Goal: Task Accomplishment & Management: Use online tool/utility

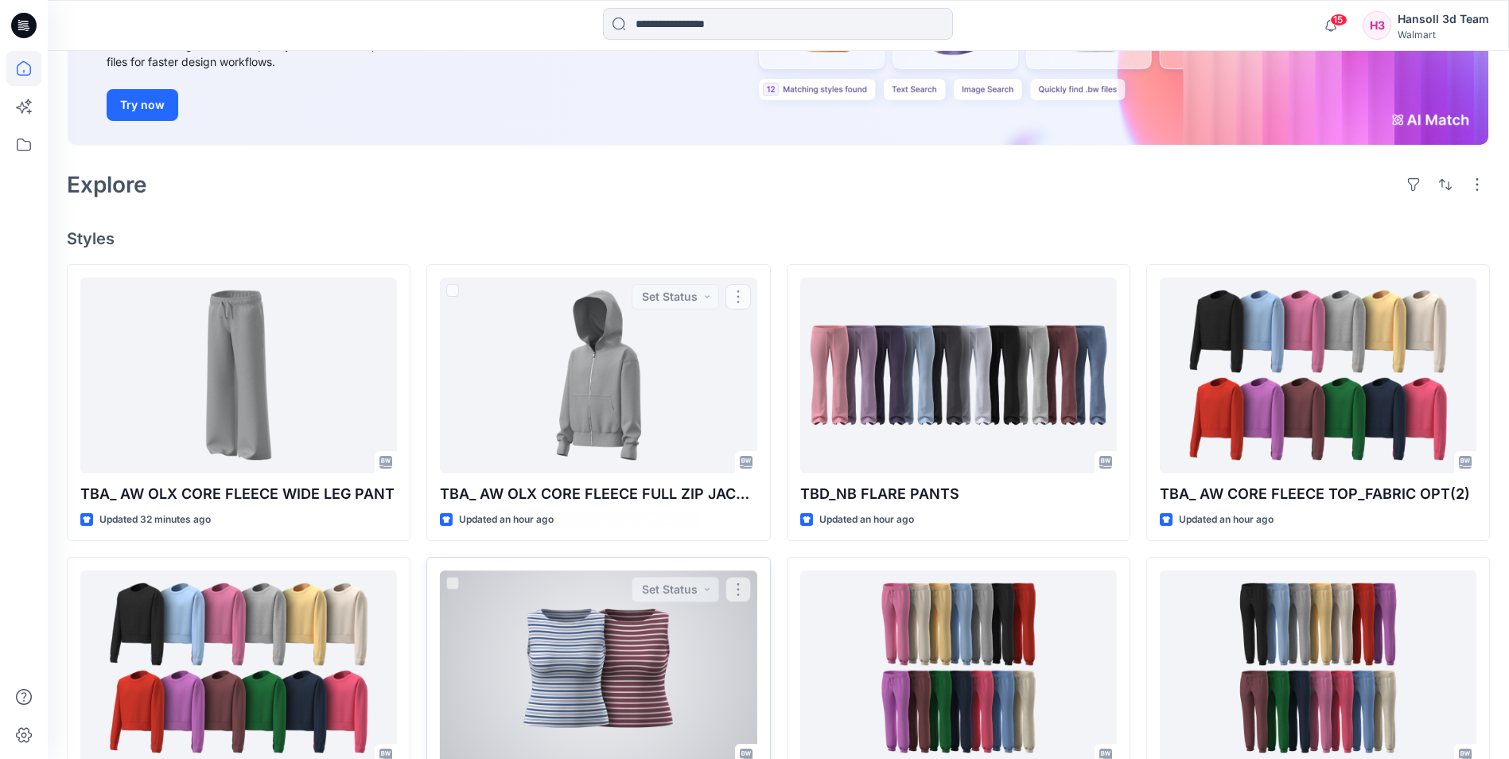
scroll to position [318, 0]
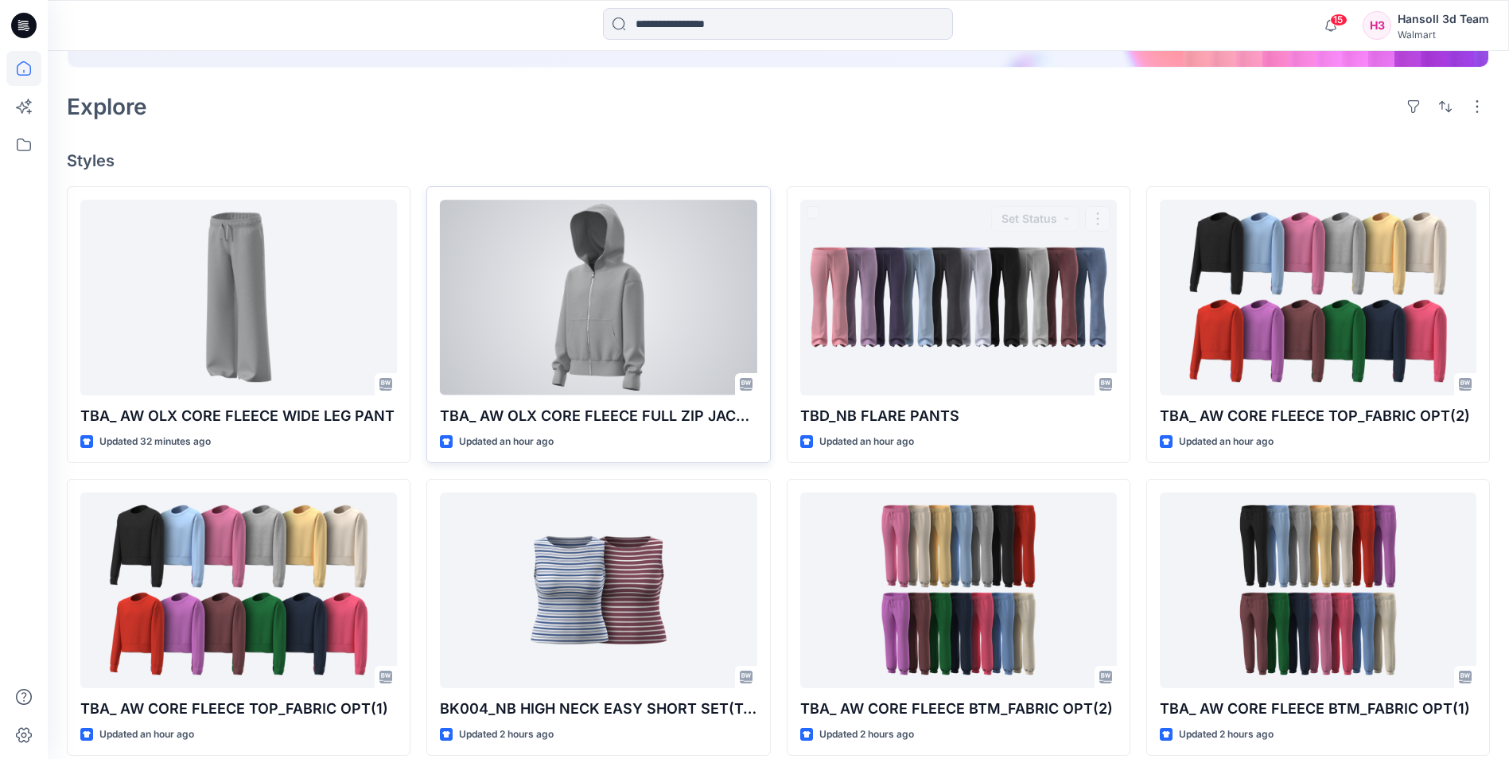
click at [721, 289] on div at bounding box center [598, 297] width 317 height 195
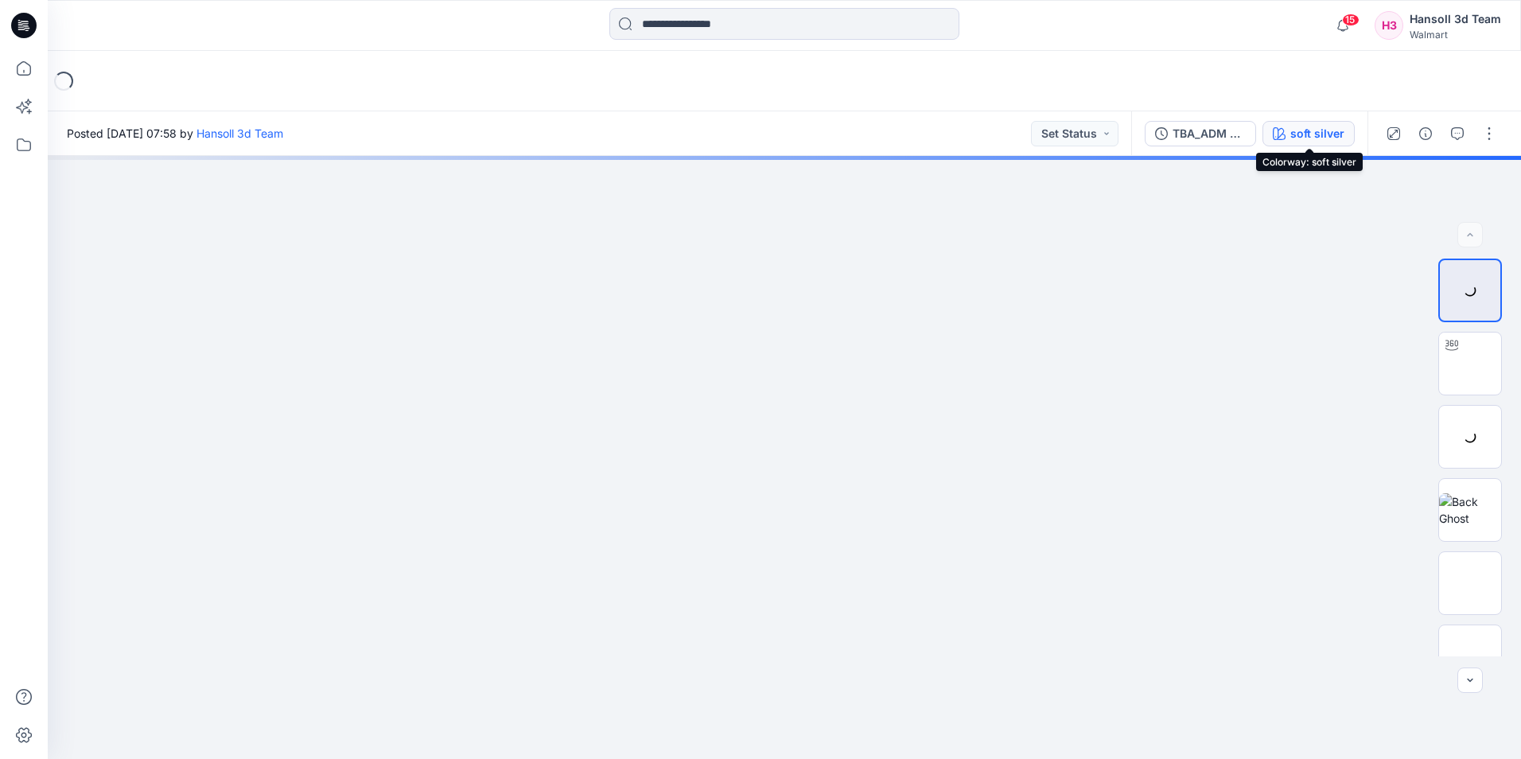
click at [1280, 129] on icon "button" at bounding box center [1278, 133] width 13 height 13
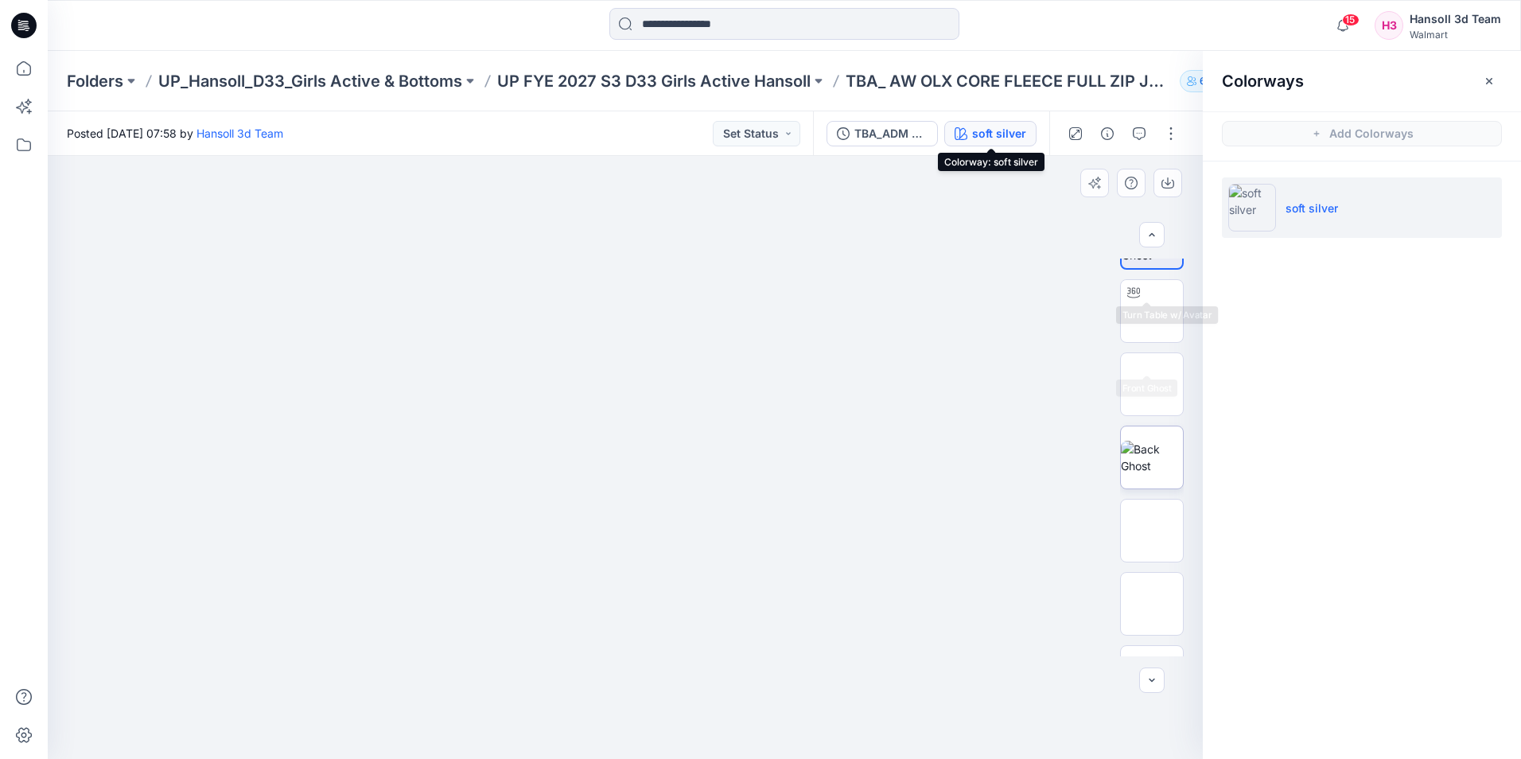
scroll to position [105, 0]
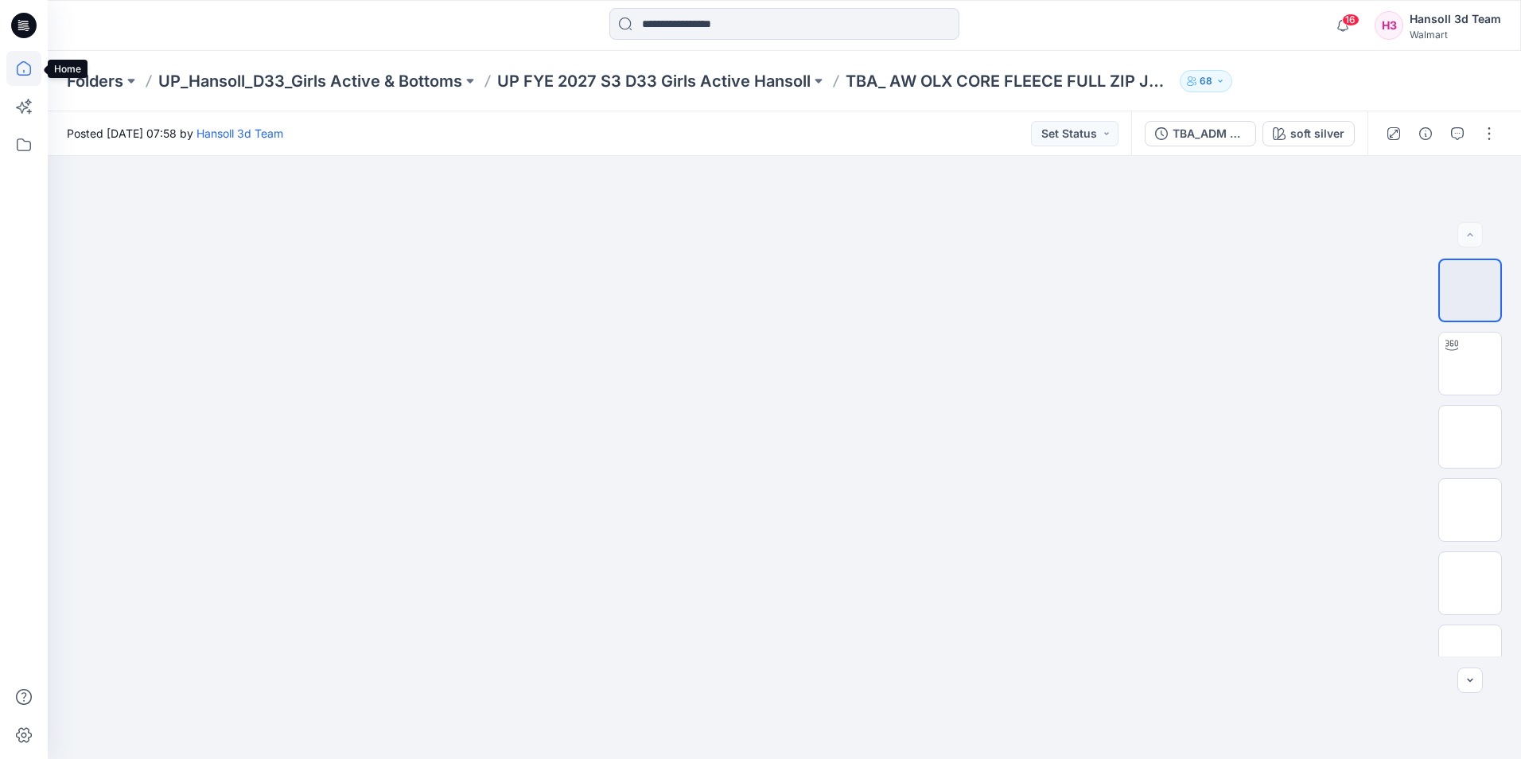
click at [21, 68] on icon at bounding box center [23, 68] width 35 height 35
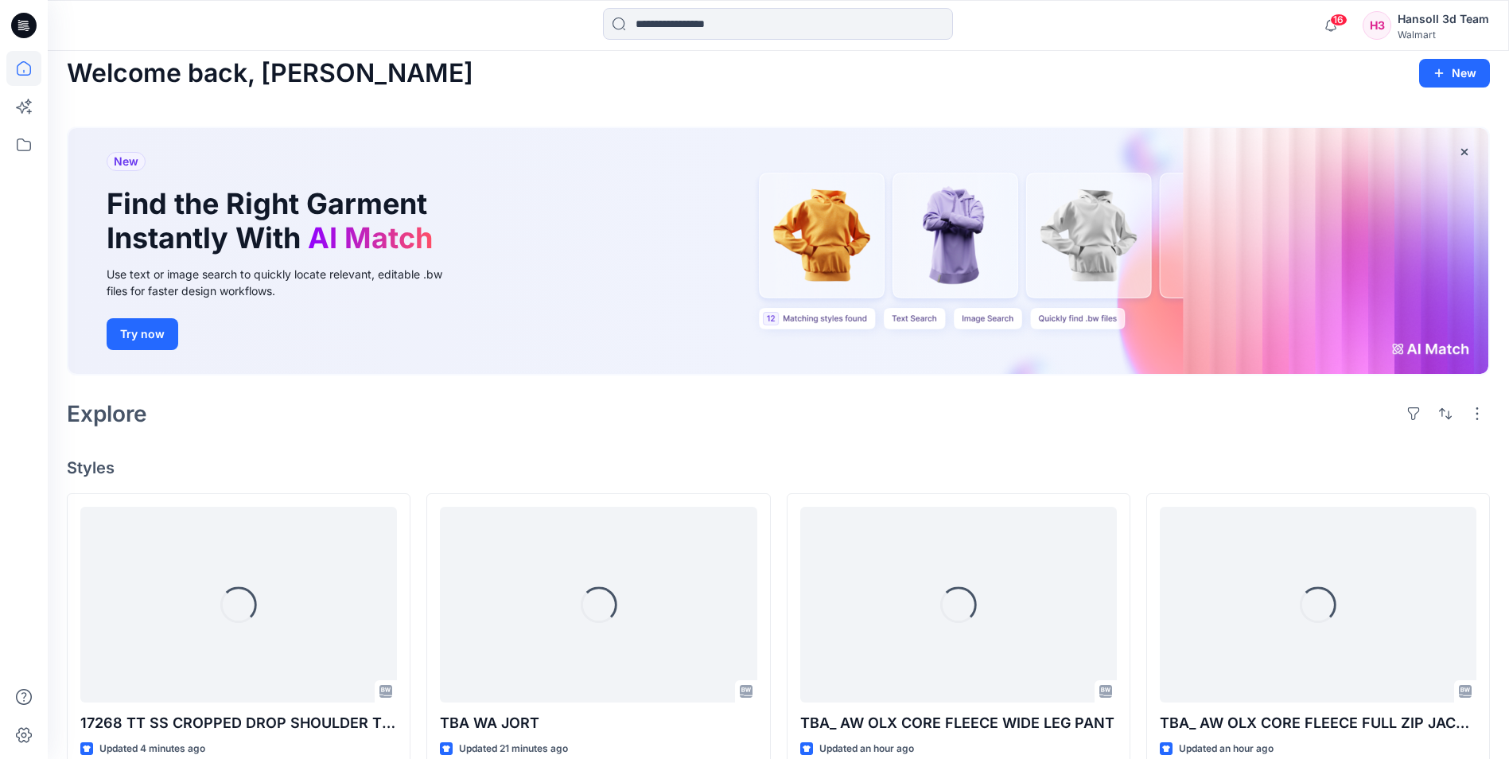
scroll to position [239, 0]
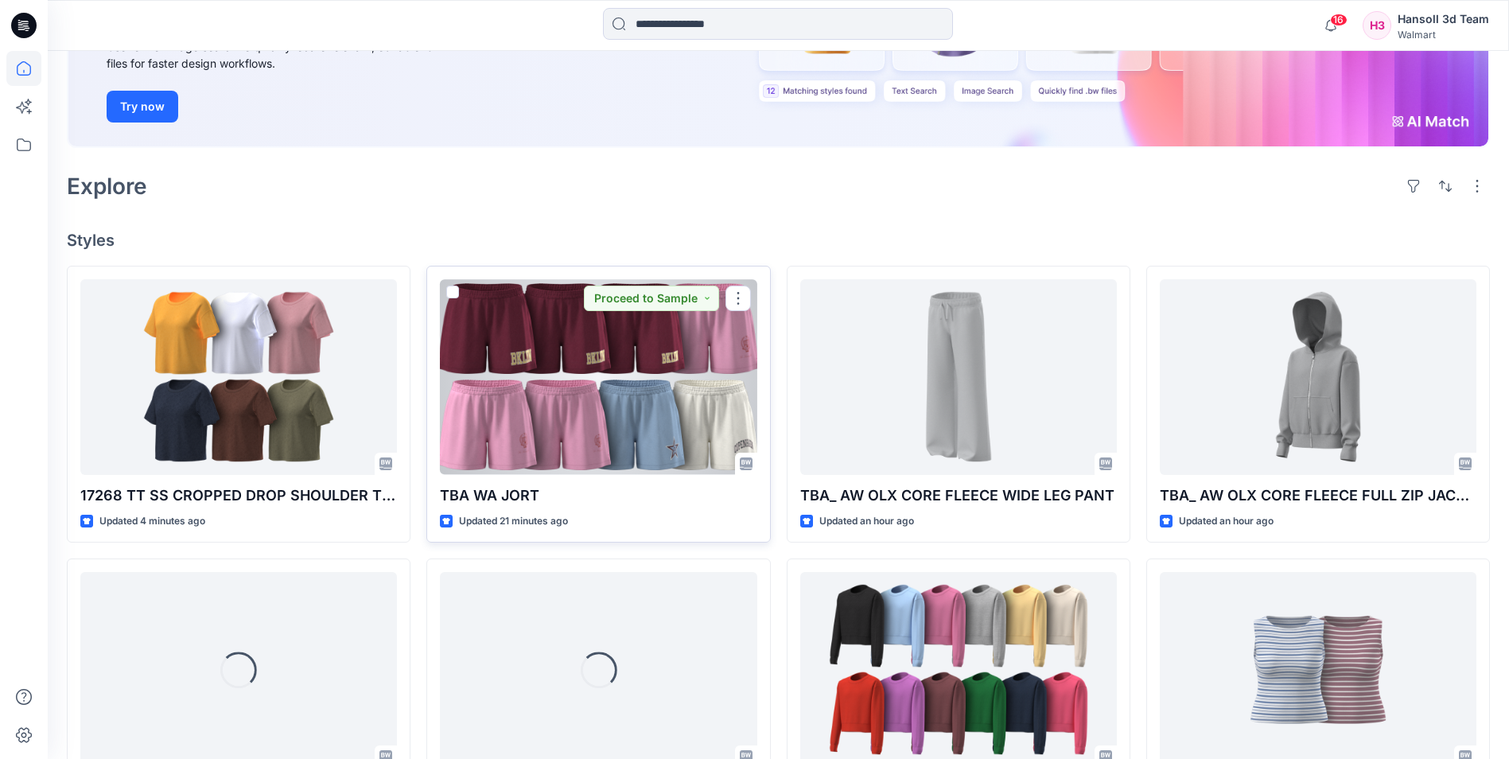
click at [584, 394] on div at bounding box center [598, 376] width 317 height 195
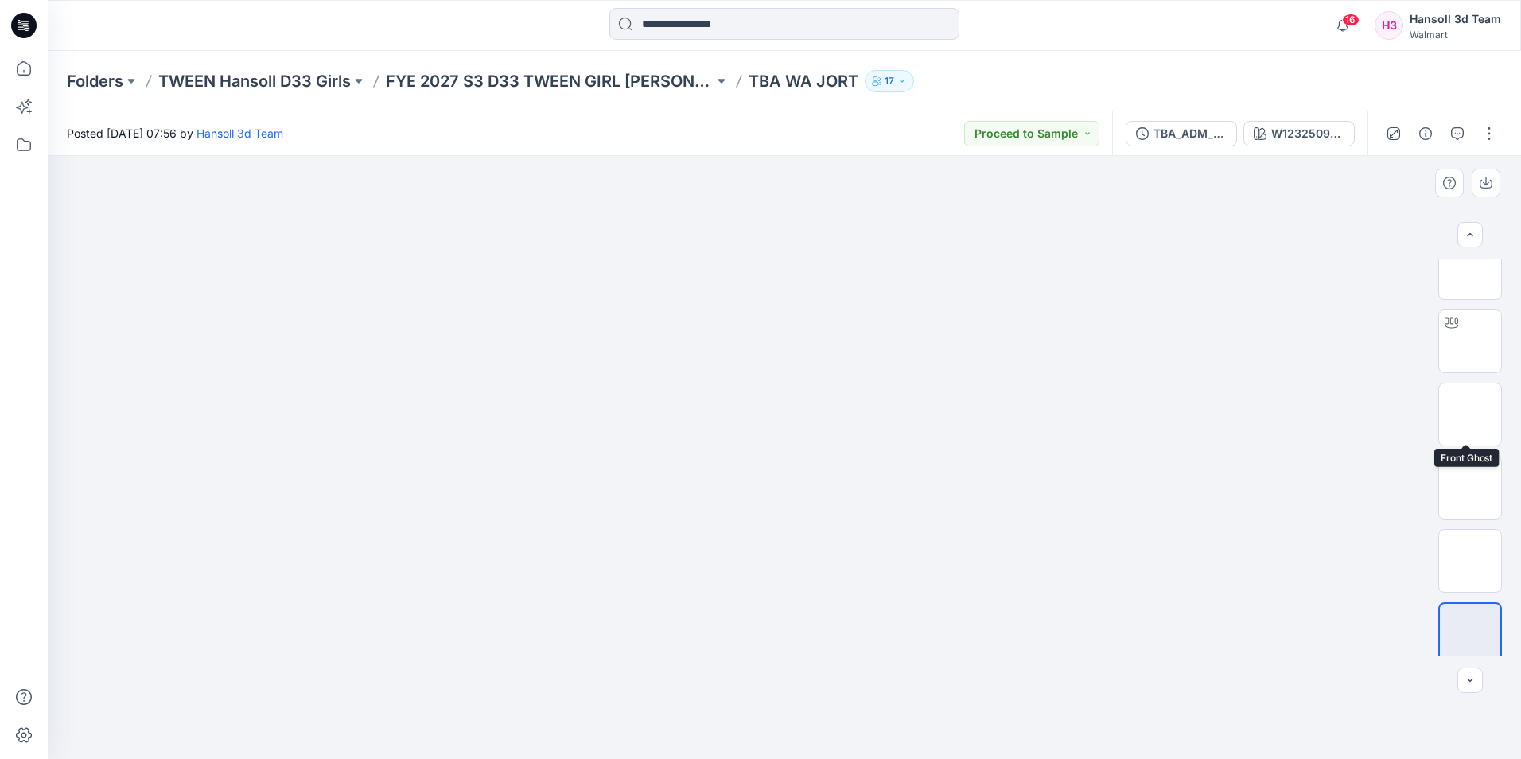
scroll to position [32, 0]
click at [1474, 683] on div at bounding box center [1469, 679] width 25 height 25
click at [1474, 680] on div at bounding box center [1469, 679] width 25 height 25
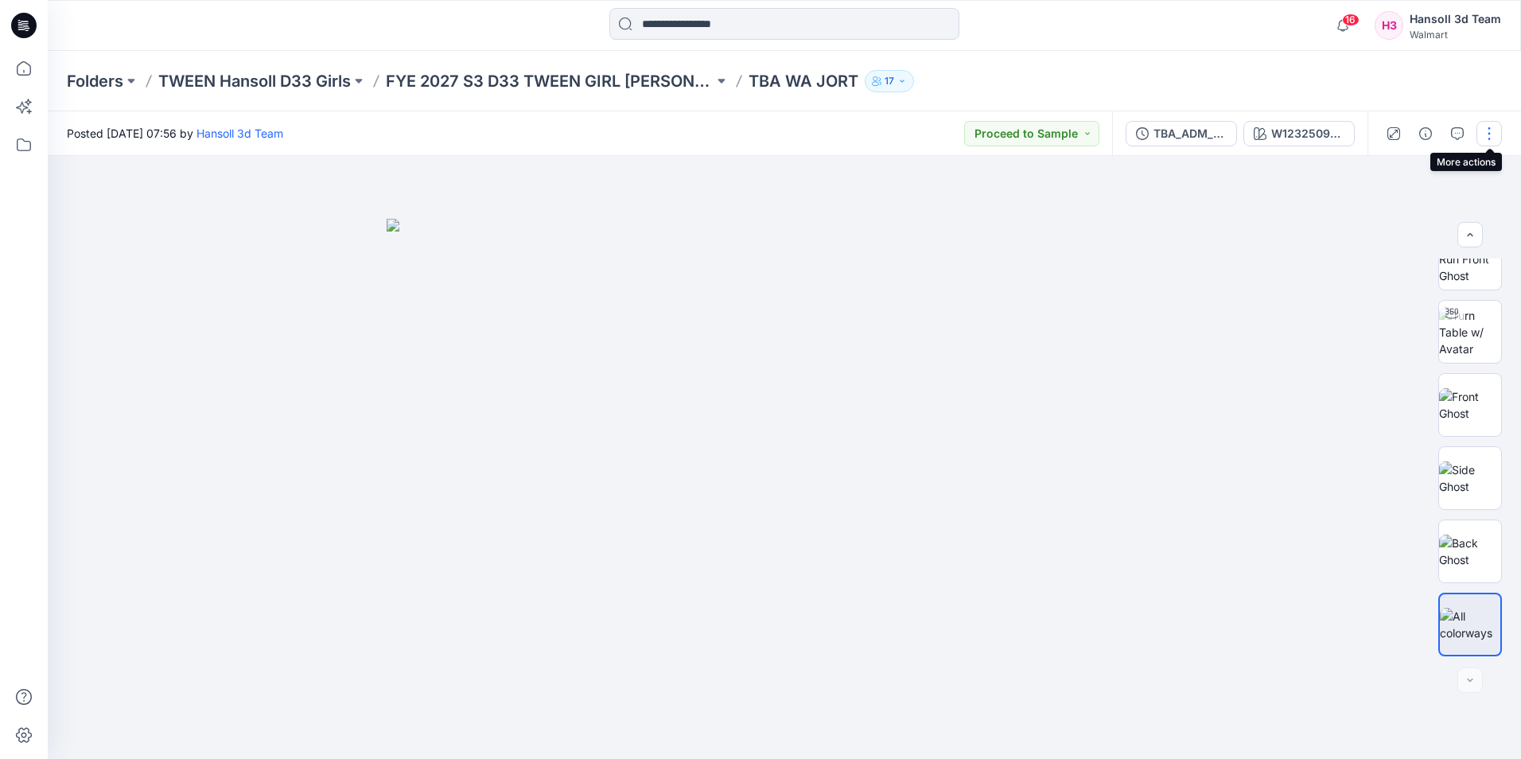
click at [1490, 131] on button "button" at bounding box center [1488, 133] width 25 height 25
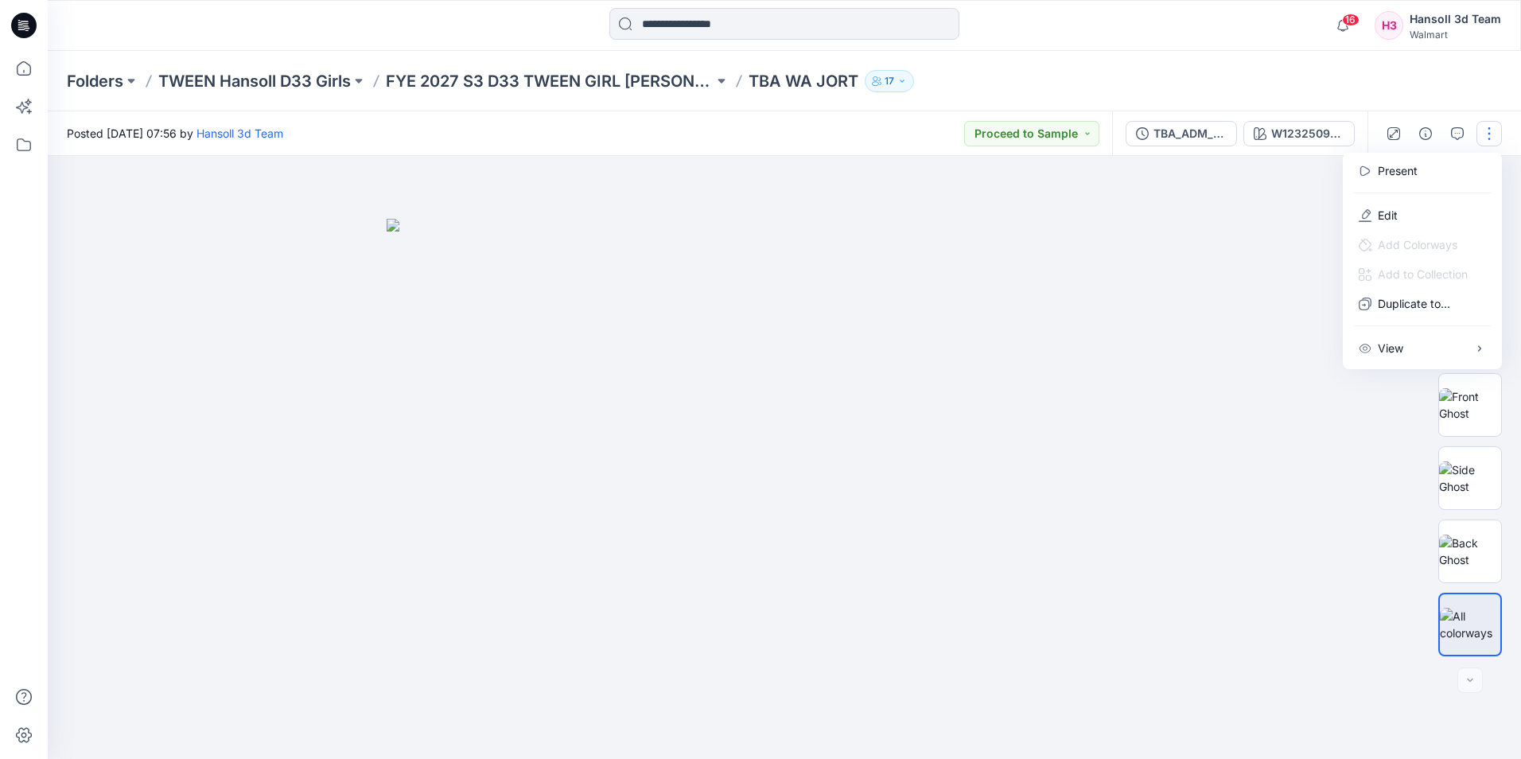
click at [1277, 205] on div at bounding box center [784, 457] width 1473 height 603
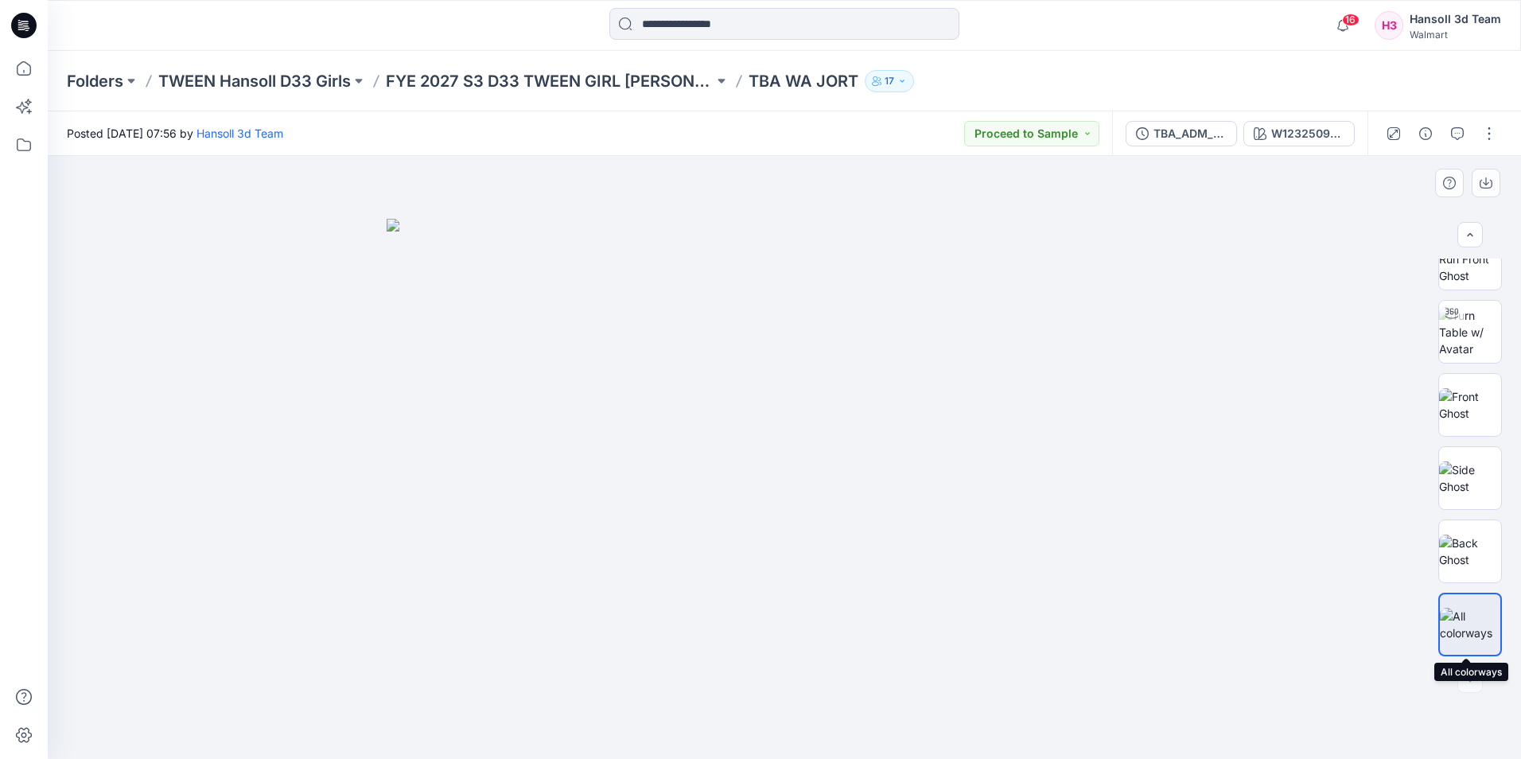
click at [1462, 612] on img at bounding box center [1469, 624] width 60 height 33
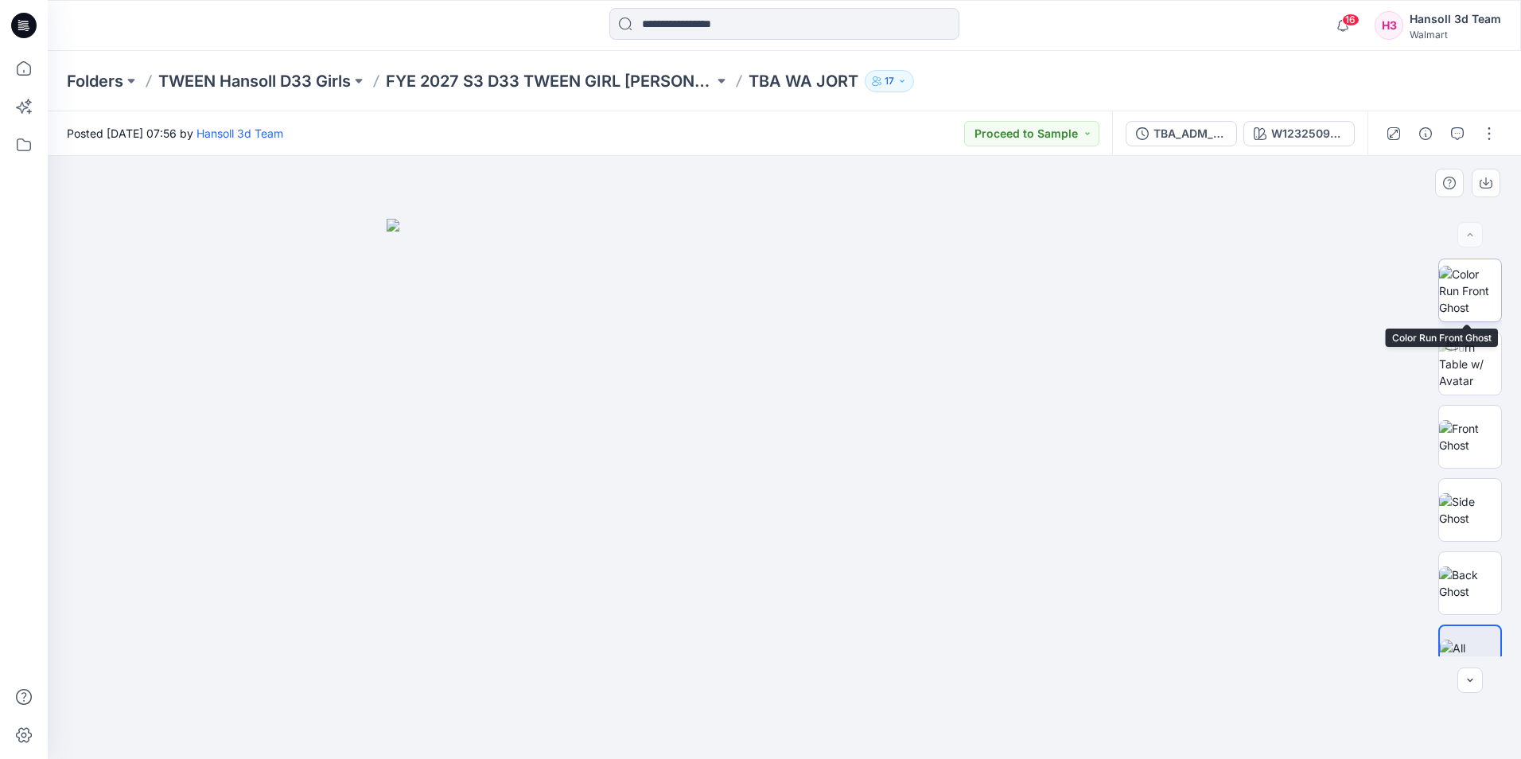
click at [1462, 297] on img at bounding box center [1470, 291] width 62 height 50
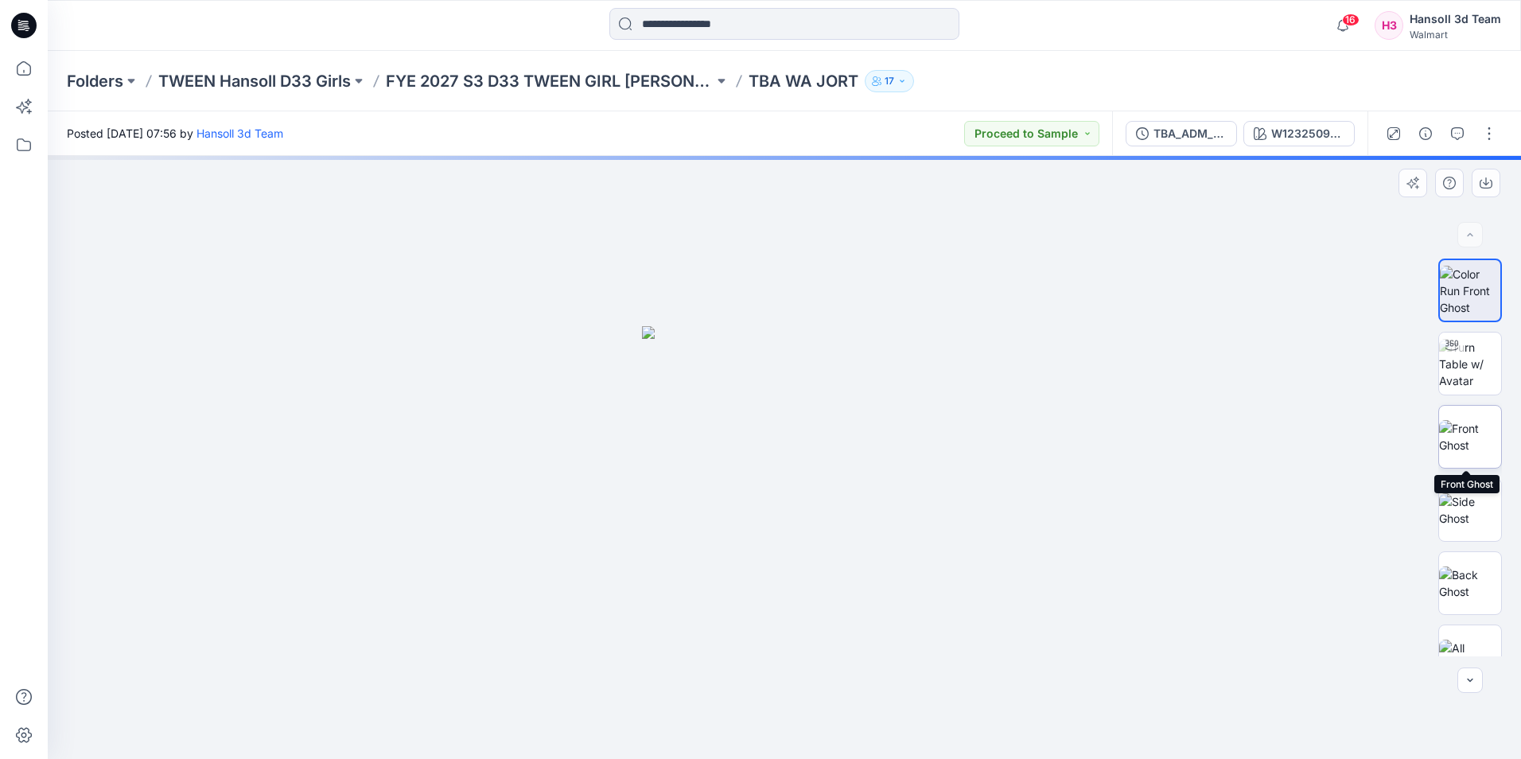
click at [1476, 439] on img at bounding box center [1470, 436] width 62 height 33
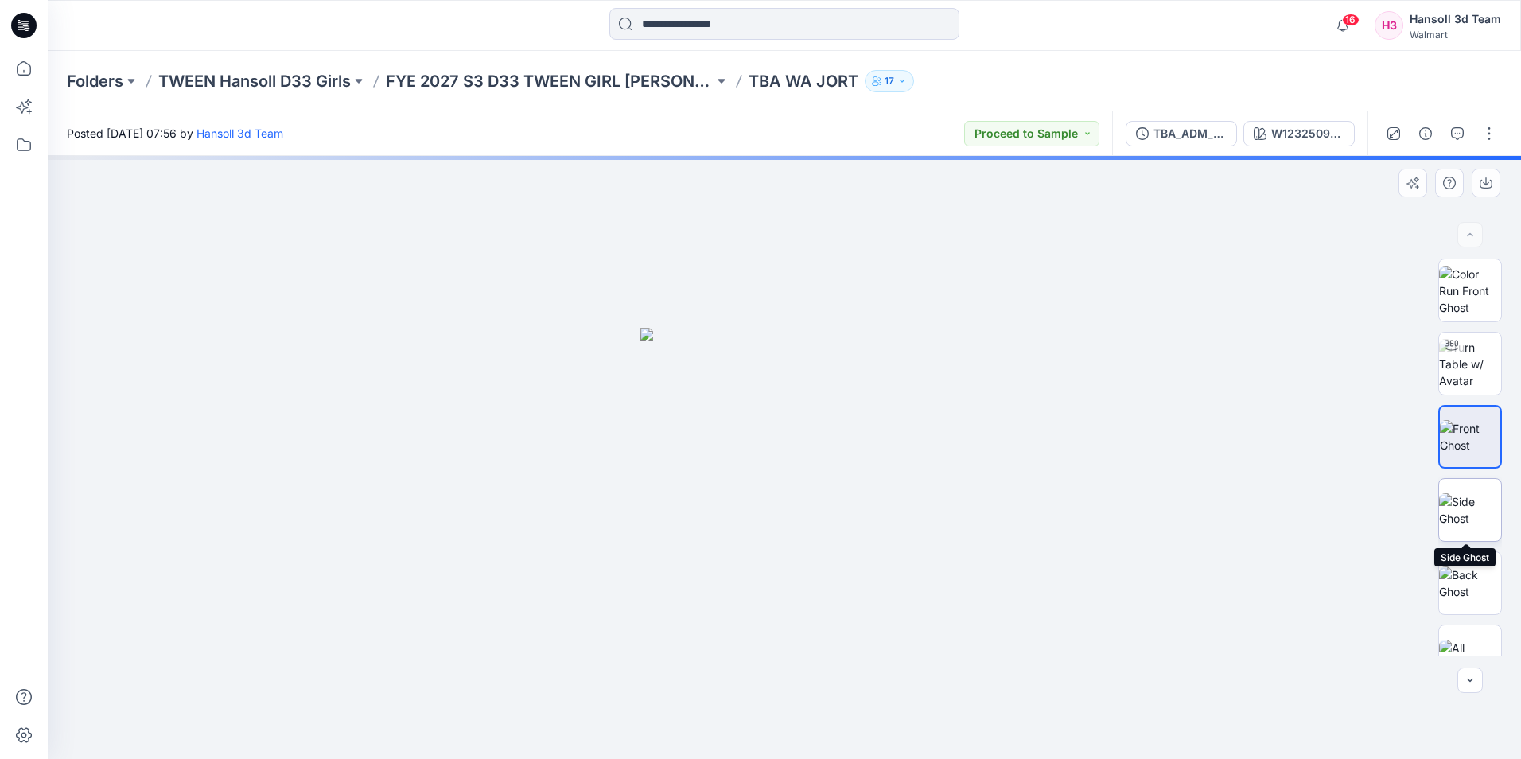
click at [1477, 499] on img at bounding box center [1470, 509] width 62 height 33
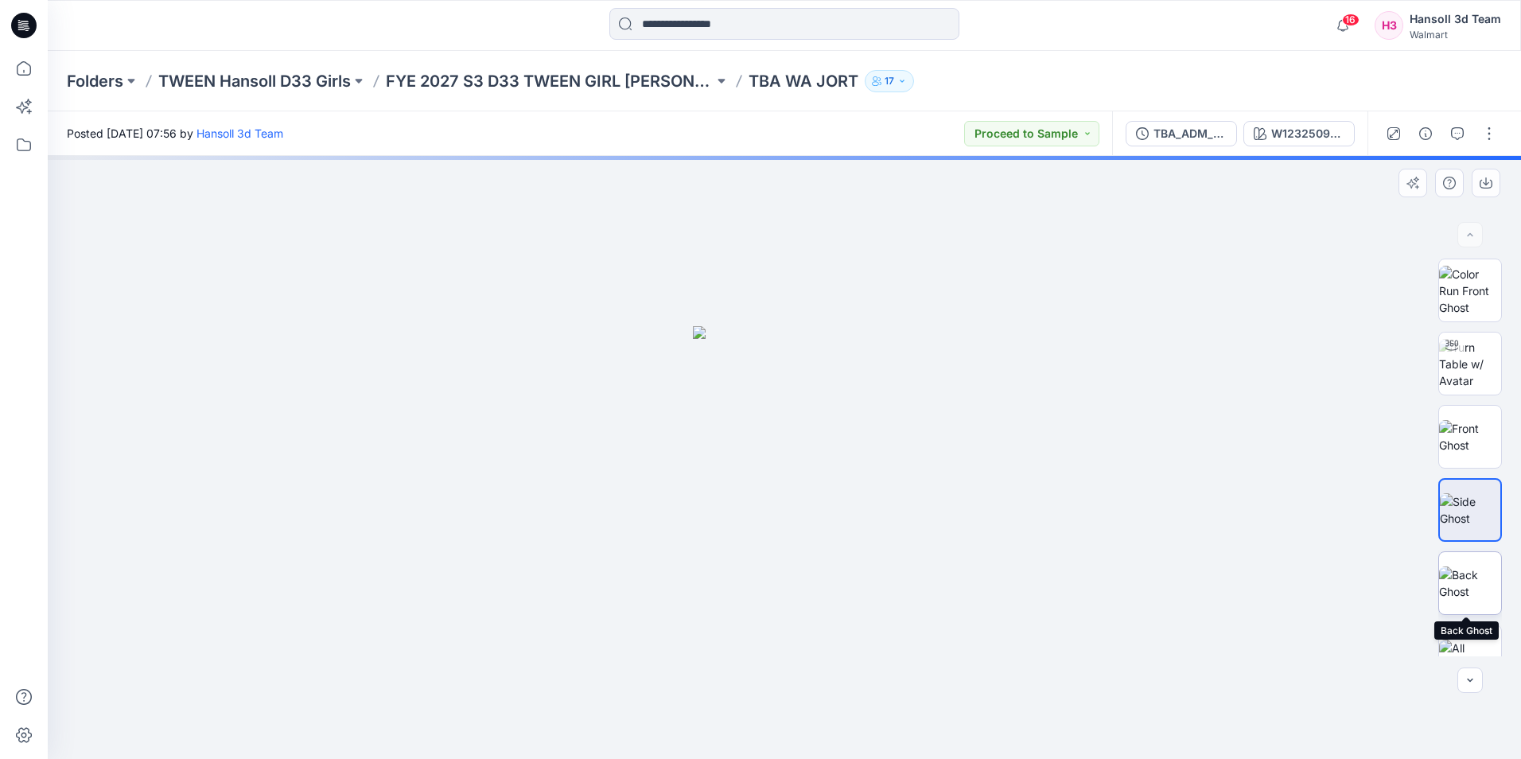
click at [1463, 571] on img at bounding box center [1470, 582] width 62 height 33
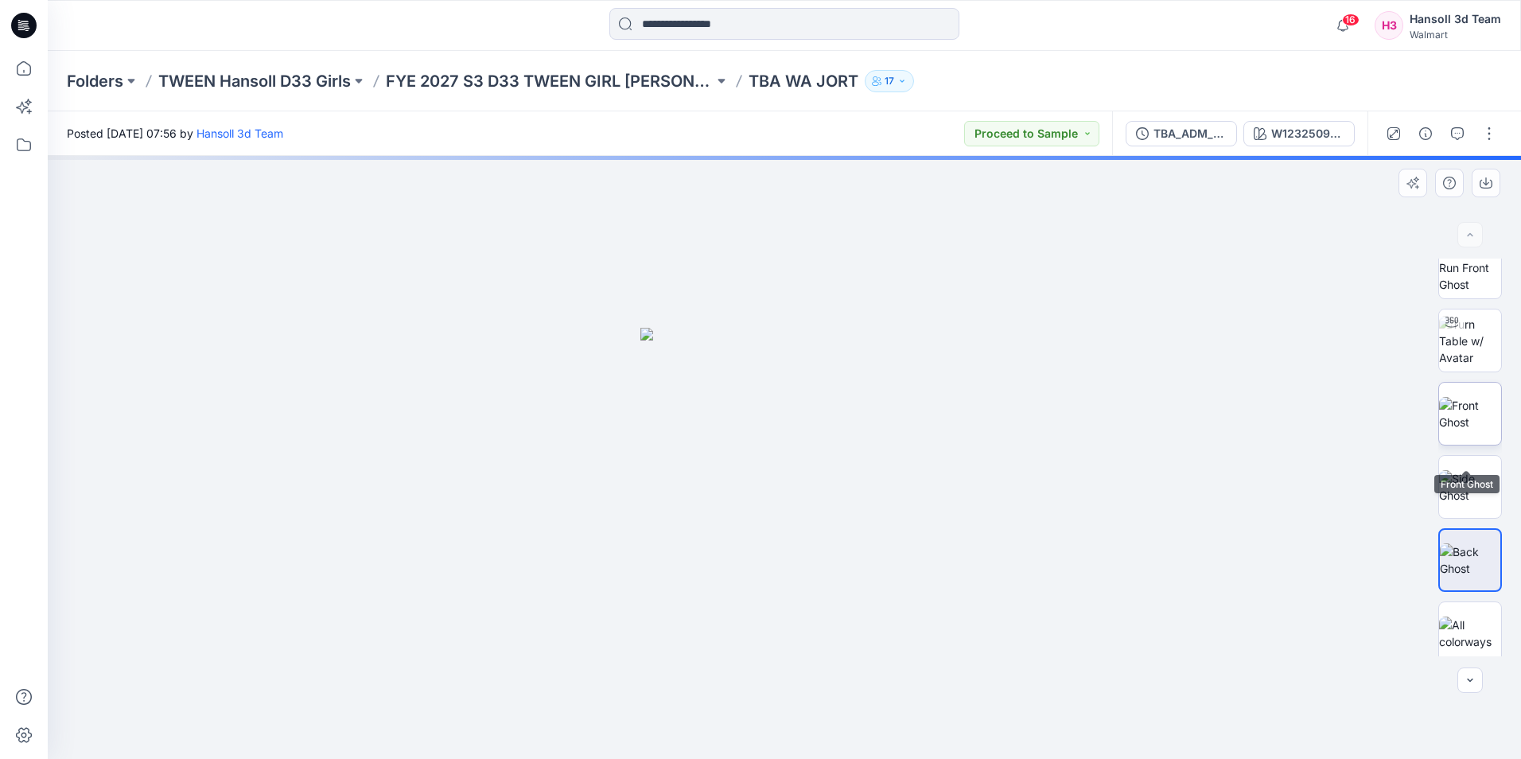
scroll to position [32, 0]
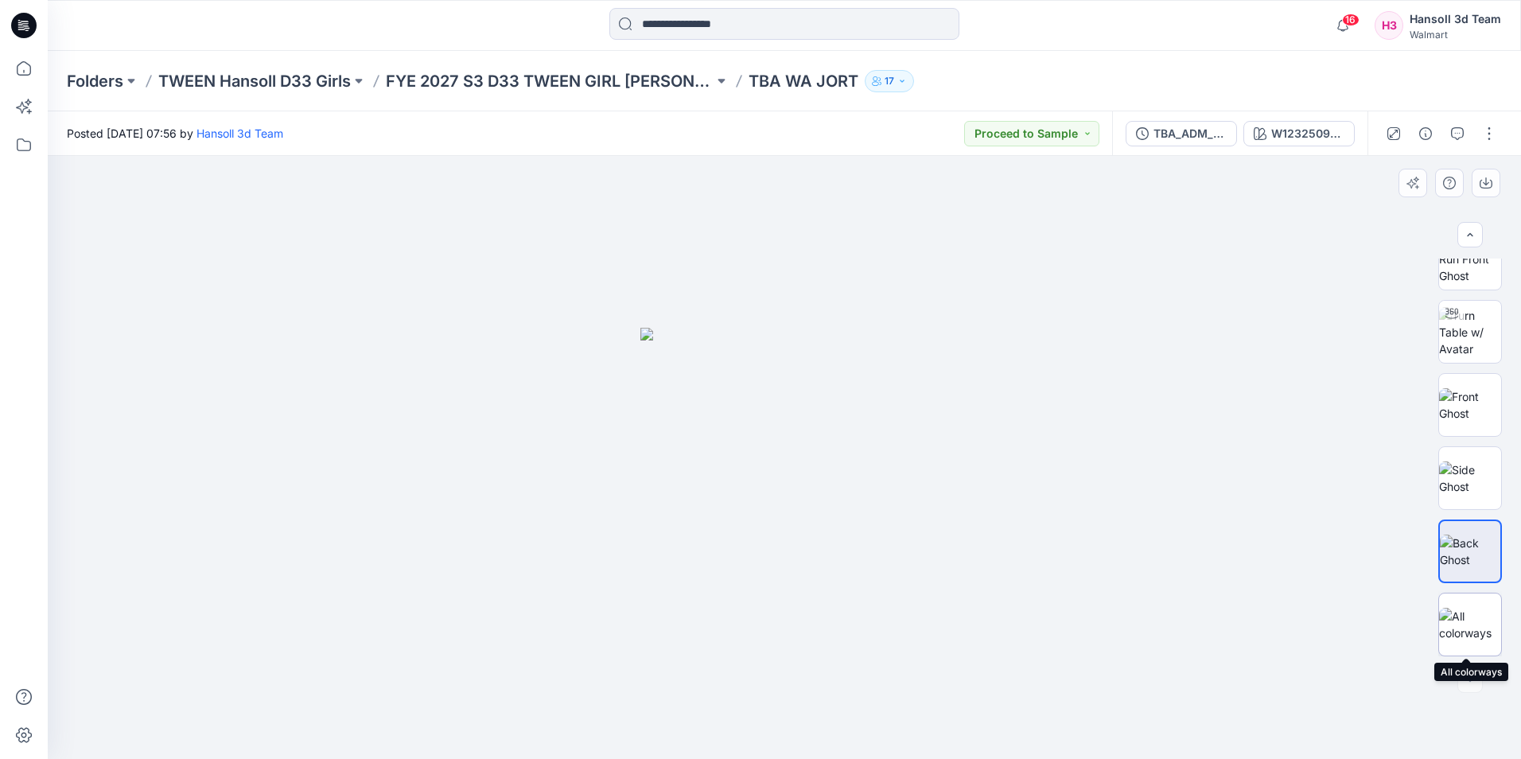
click at [1461, 613] on img at bounding box center [1470, 624] width 62 height 33
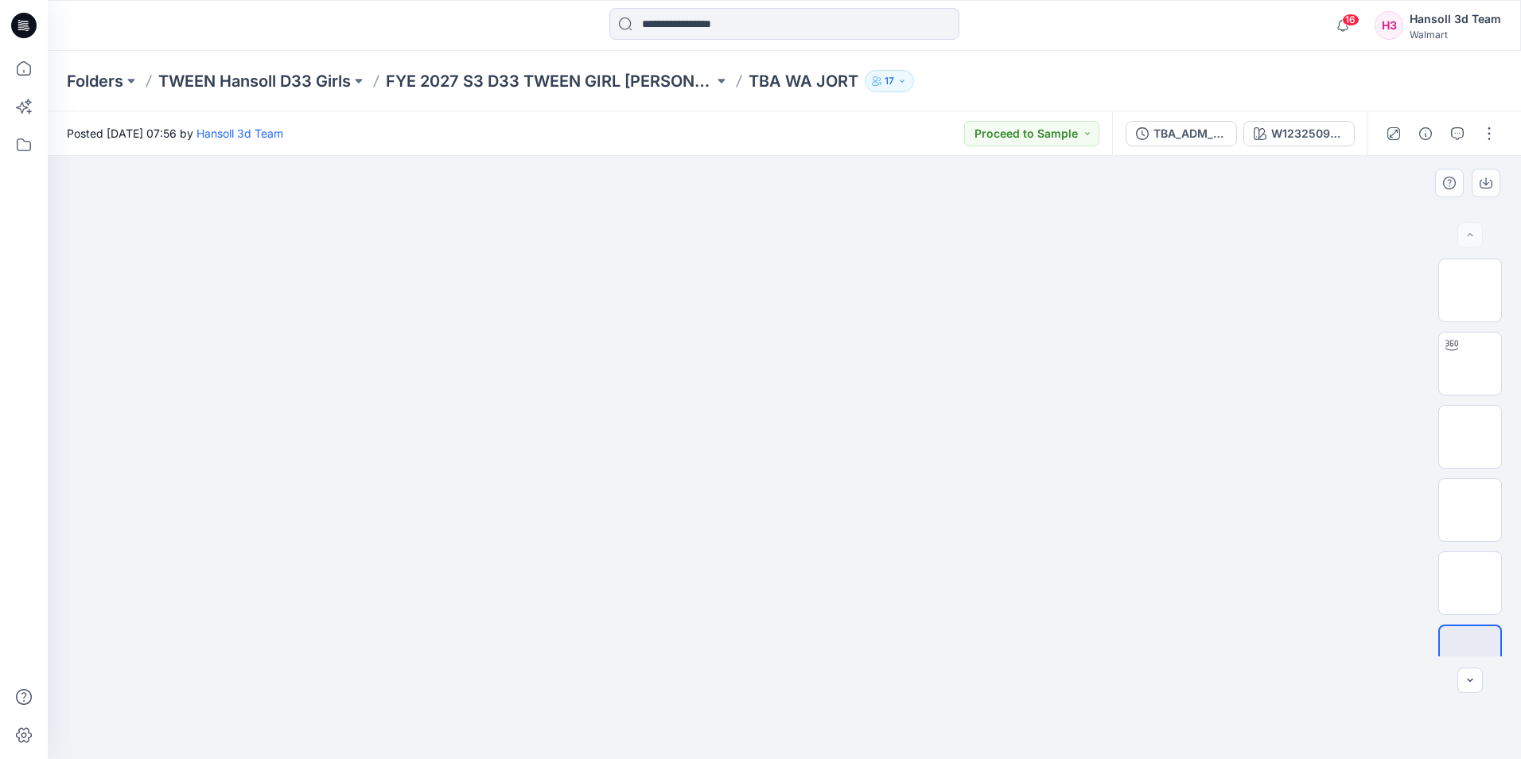
click at [733, 219] on img at bounding box center [783, 219] width 795 height 0
drag, startPoint x: 755, startPoint y: 530, endPoint x: 755, endPoint y: 542, distance: 11.1
click at [755, 219] on img at bounding box center [783, 219] width 795 height 0
drag, startPoint x: 755, startPoint y: 542, endPoint x: 766, endPoint y: 557, distance: 19.0
click at [757, 219] on img at bounding box center [783, 219] width 795 height 0
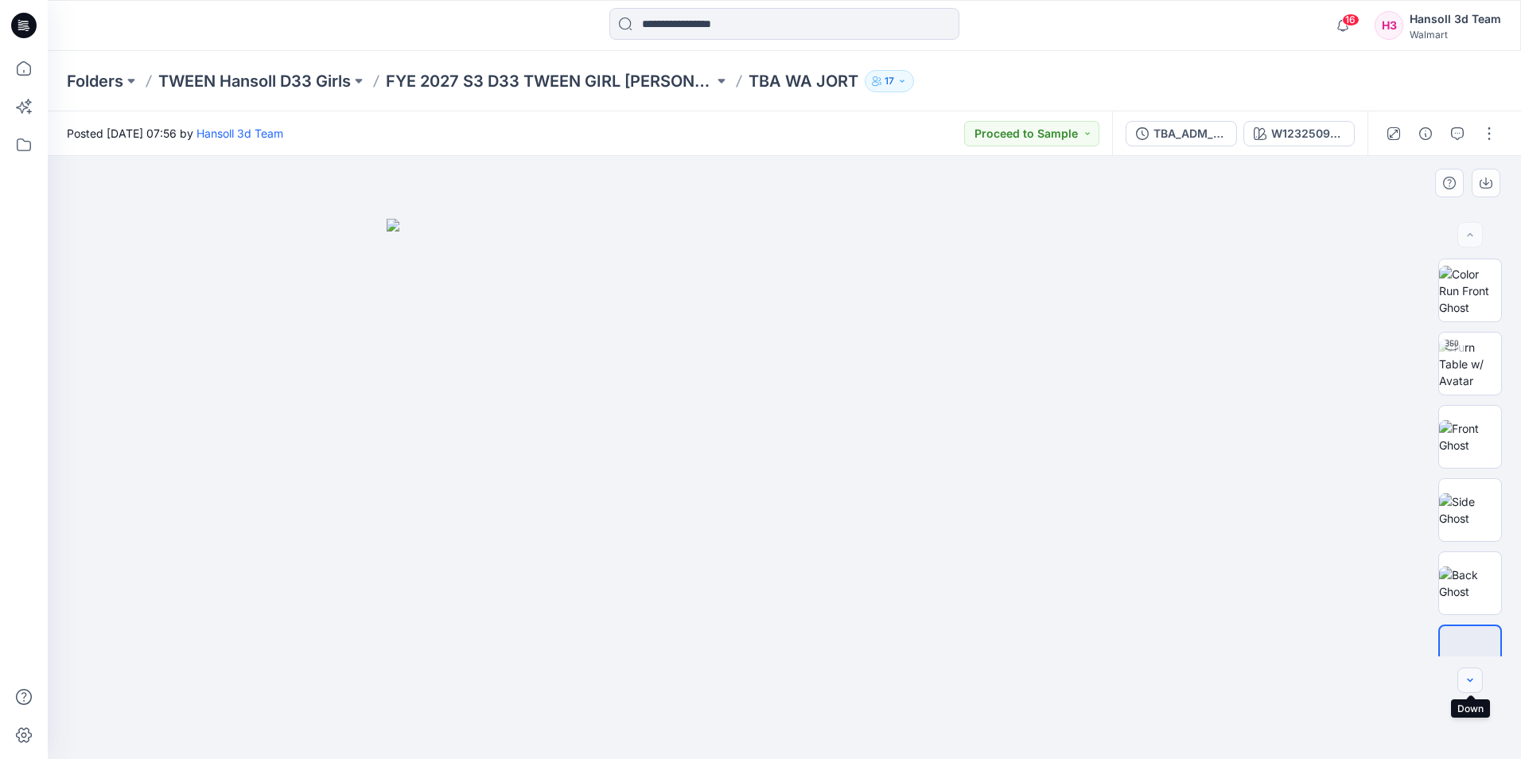
click at [1475, 679] on icon "button" at bounding box center [1469, 680] width 13 height 13
click at [1475, 679] on div at bounding box center [1469, 679] width 25 height 25
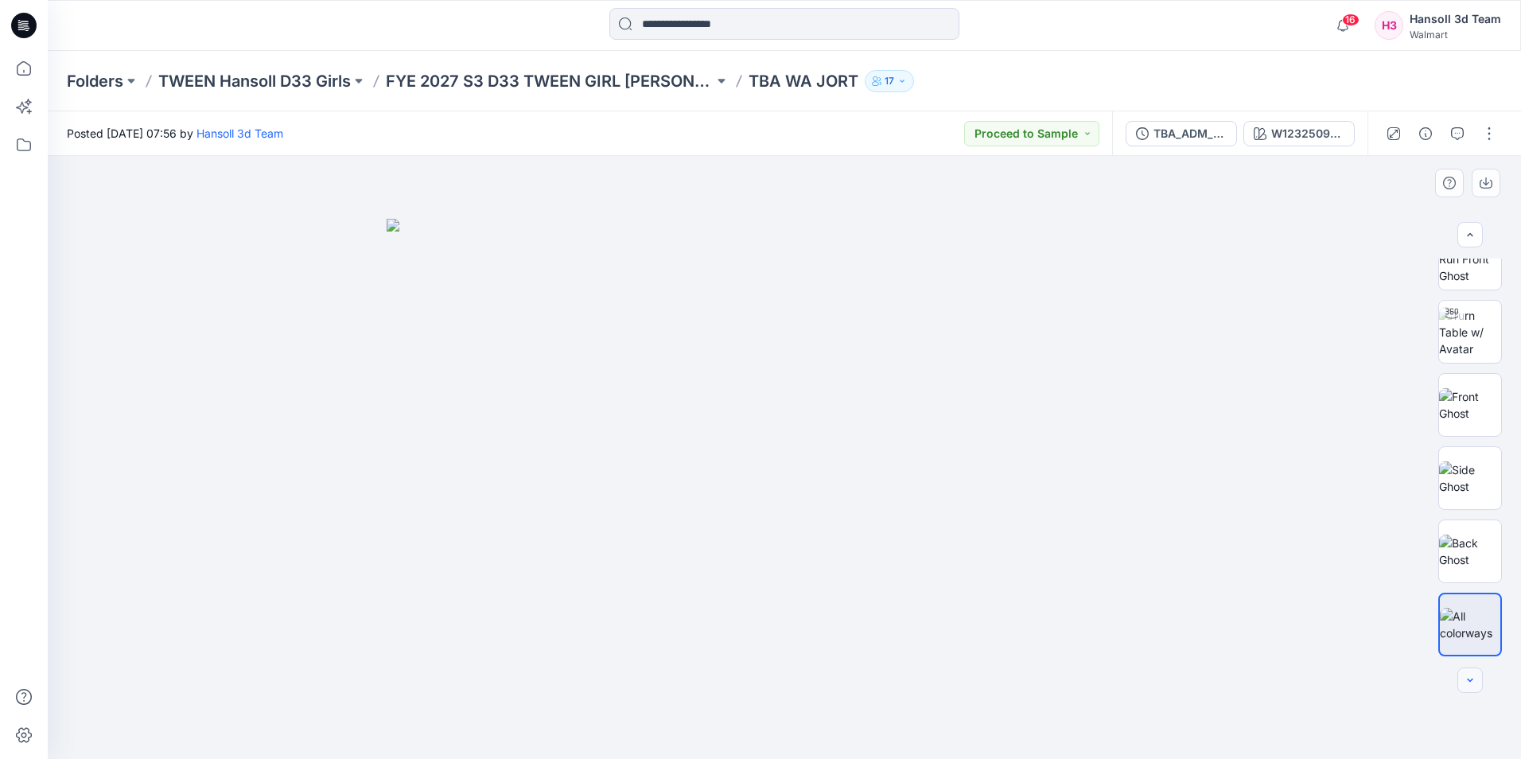
click at [1475, 679] on div at bounding box center [1469, 679] width 25 height 25
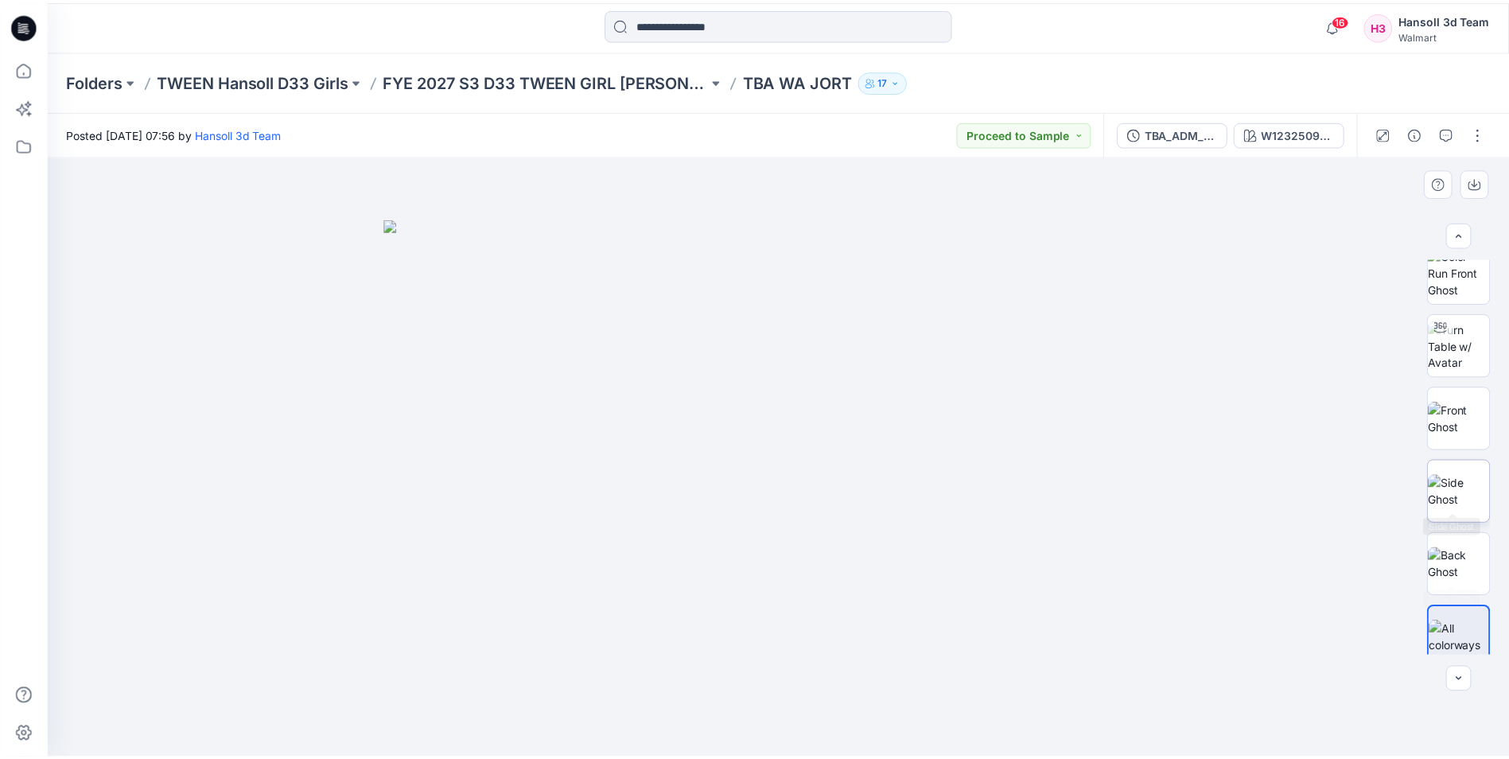
scroll to position [0, 0]
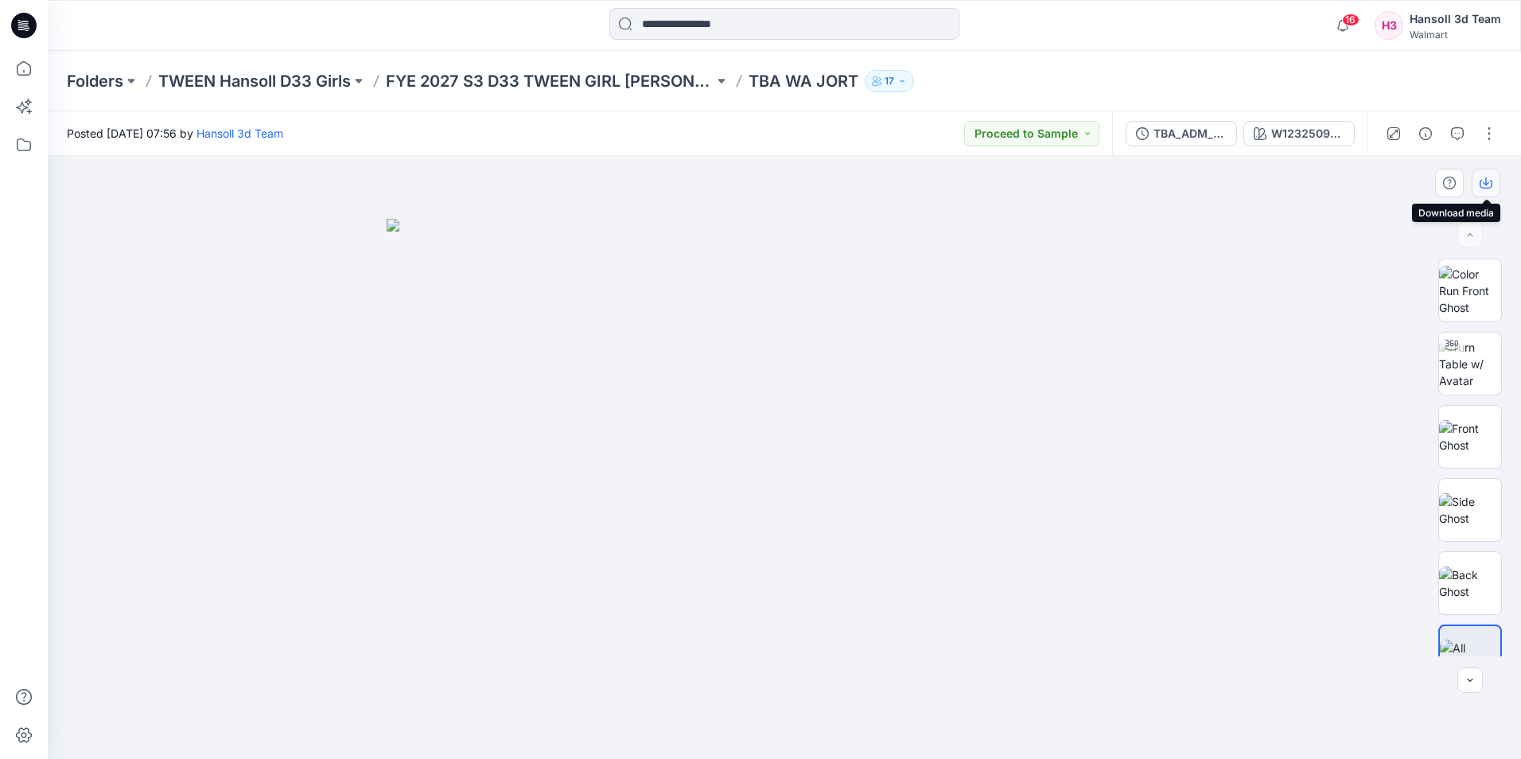
click at [1495, 182] on button "button" at bounding box center [1485, 183] width 29 height 29
click at [1310, 468] on div at bounding box center [784, 457] width 1473 height 603
click at [1464, 228] on div at bounding box center [1469, 234] width 25 height 25
click at [1291, 130] on div "W123250929MJ03GB" at bounding box center [1307, 133] width 73 height 17
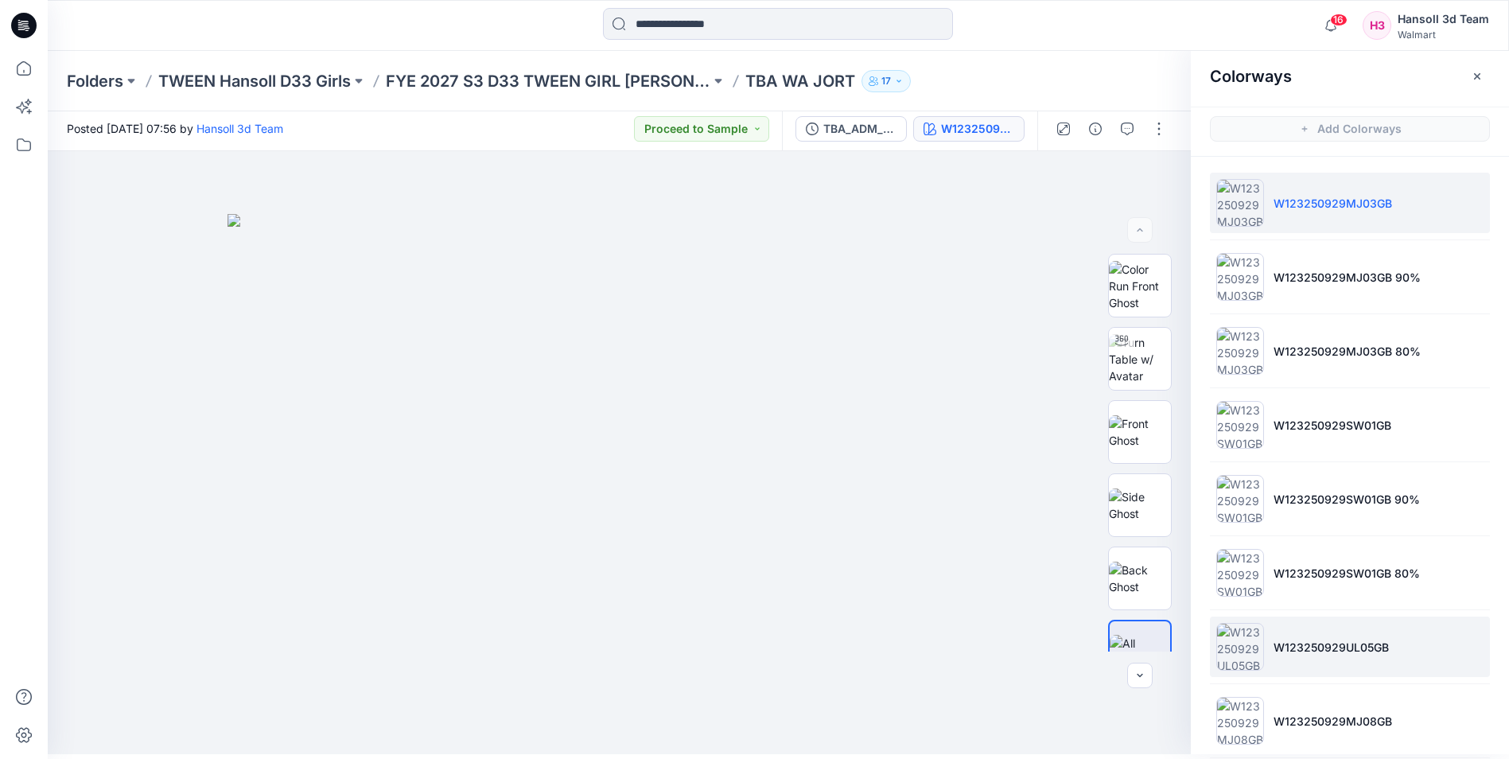
scroll to position [390, 0]
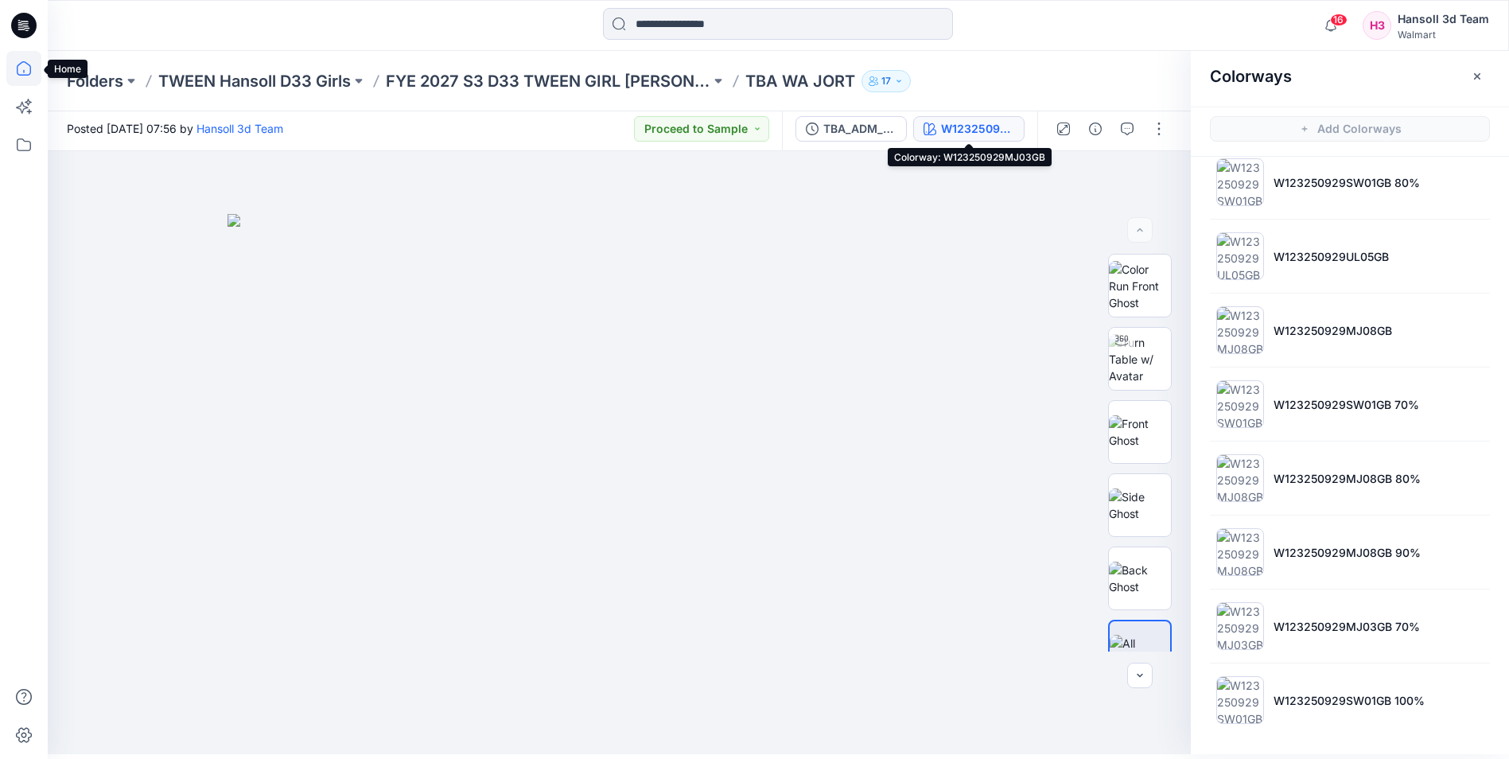
click at [21, 66] on icon at bounding box center [23, 68] width 35 height 35
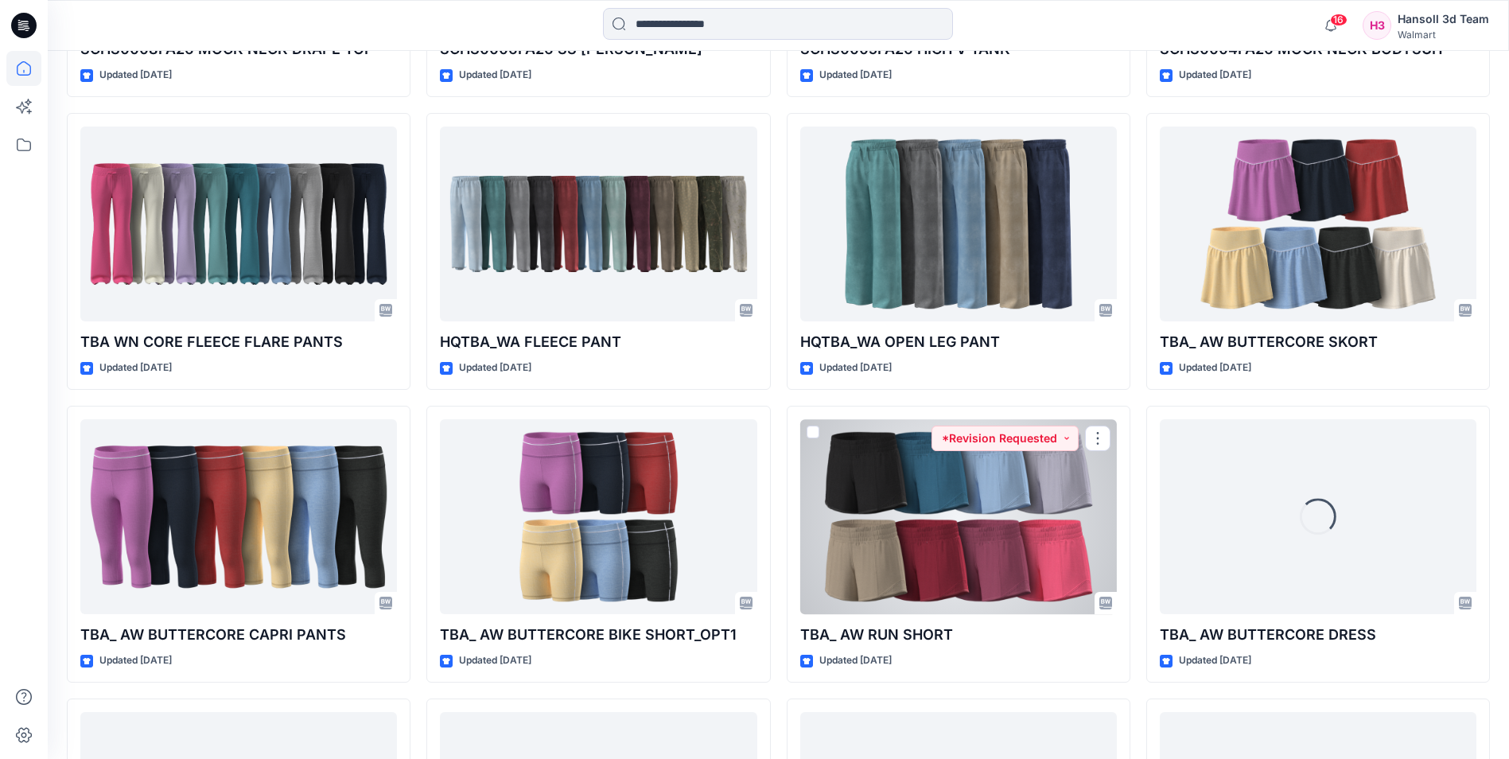
scroll to position [5471, 0]
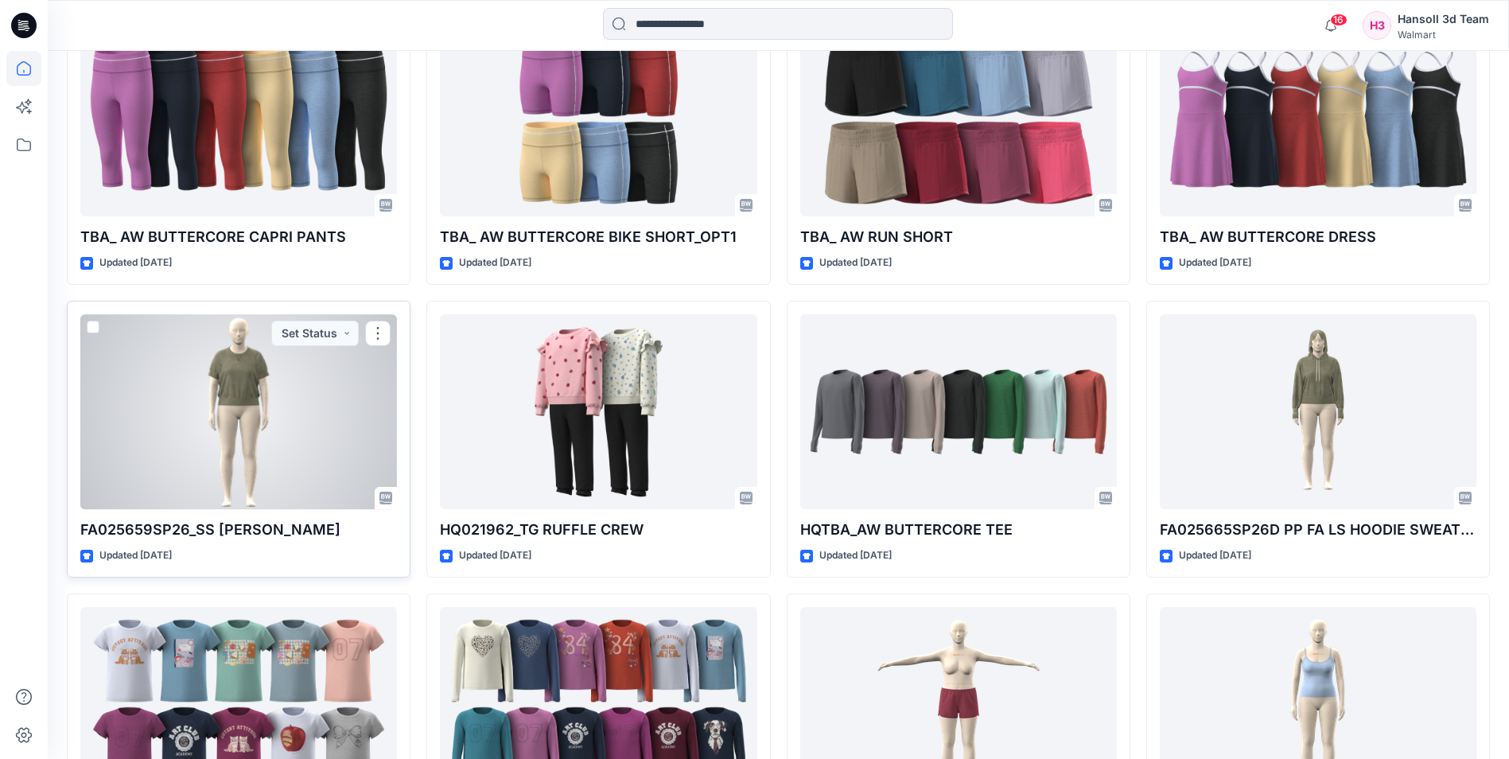
click at [235, 374] on div at bounding box center [238, 411] width 317 height 195
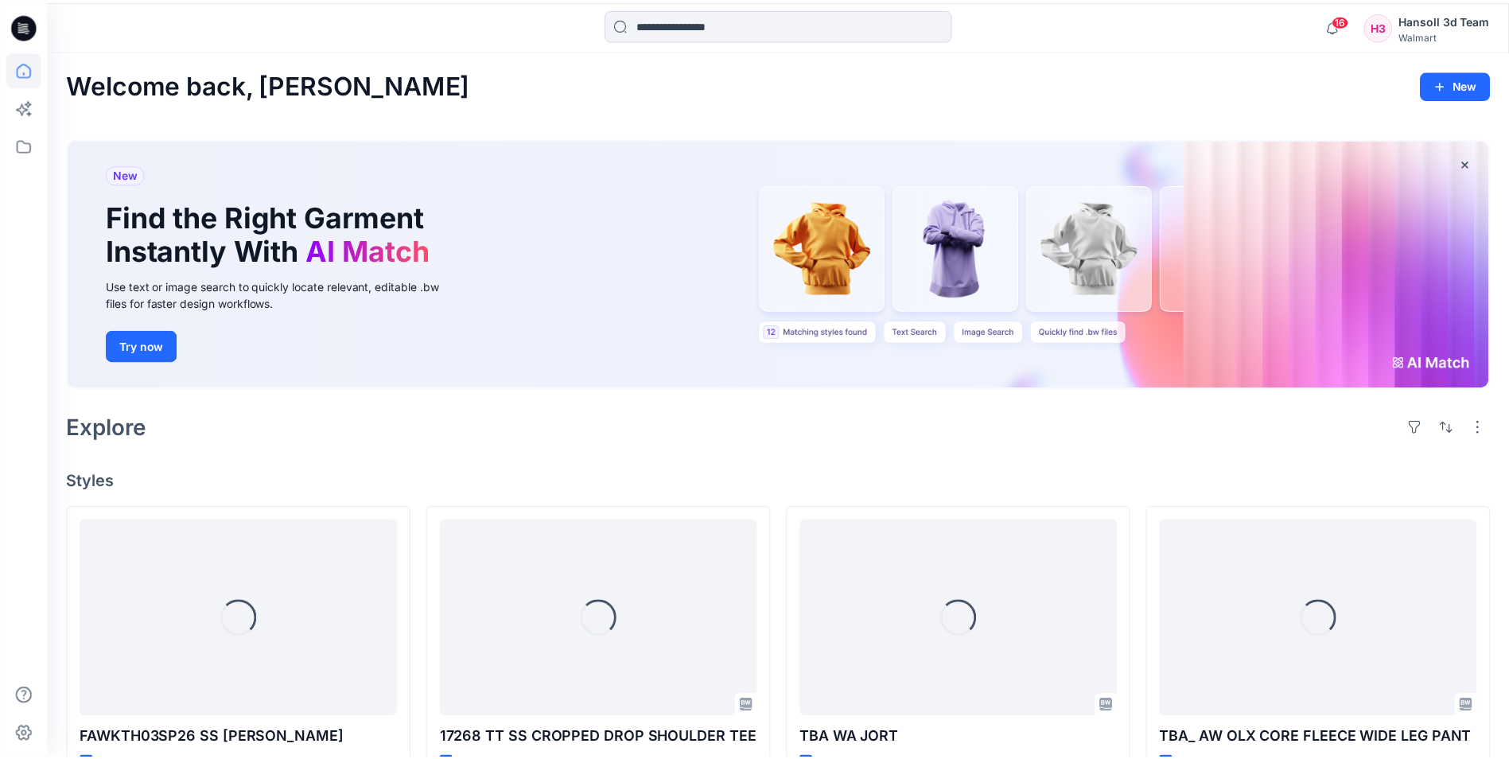
scroll to position [5471, 0]
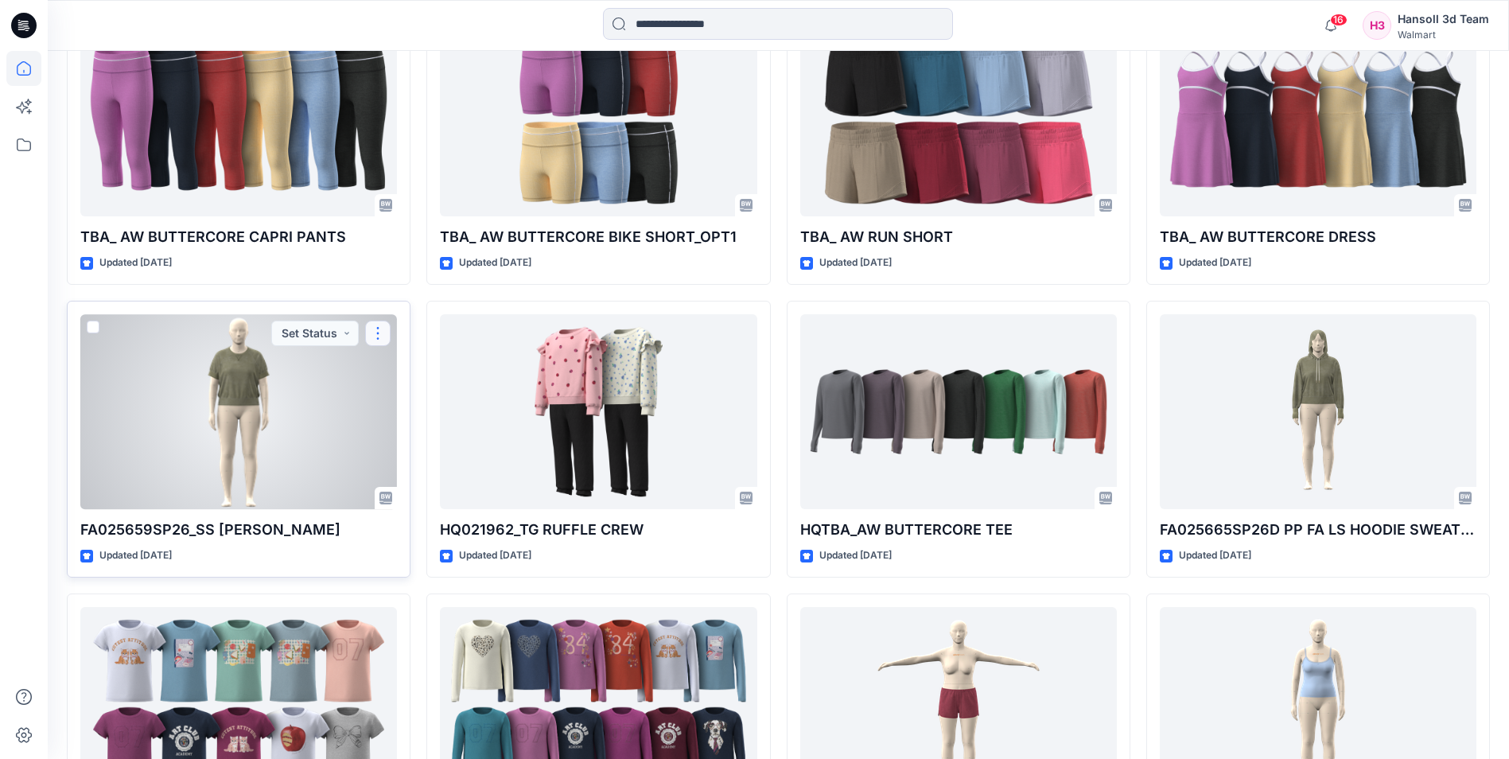
click at [381, 340] on button "button" at bounding box center [377, 332] width 25 height 25
click at [260, 388] on div at bounding box center [238, 411] width 317 height 195
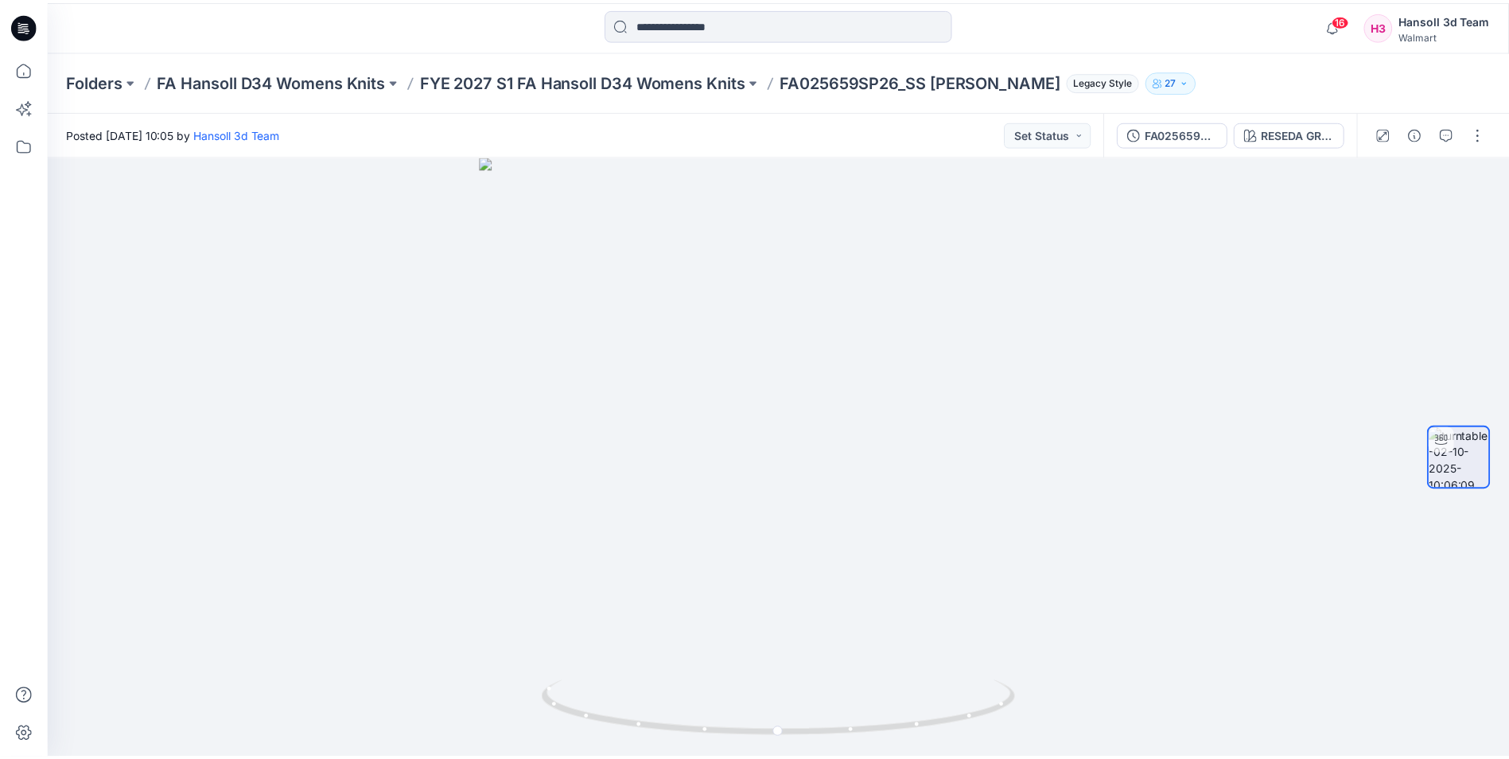
scroll to position [5471, 0]
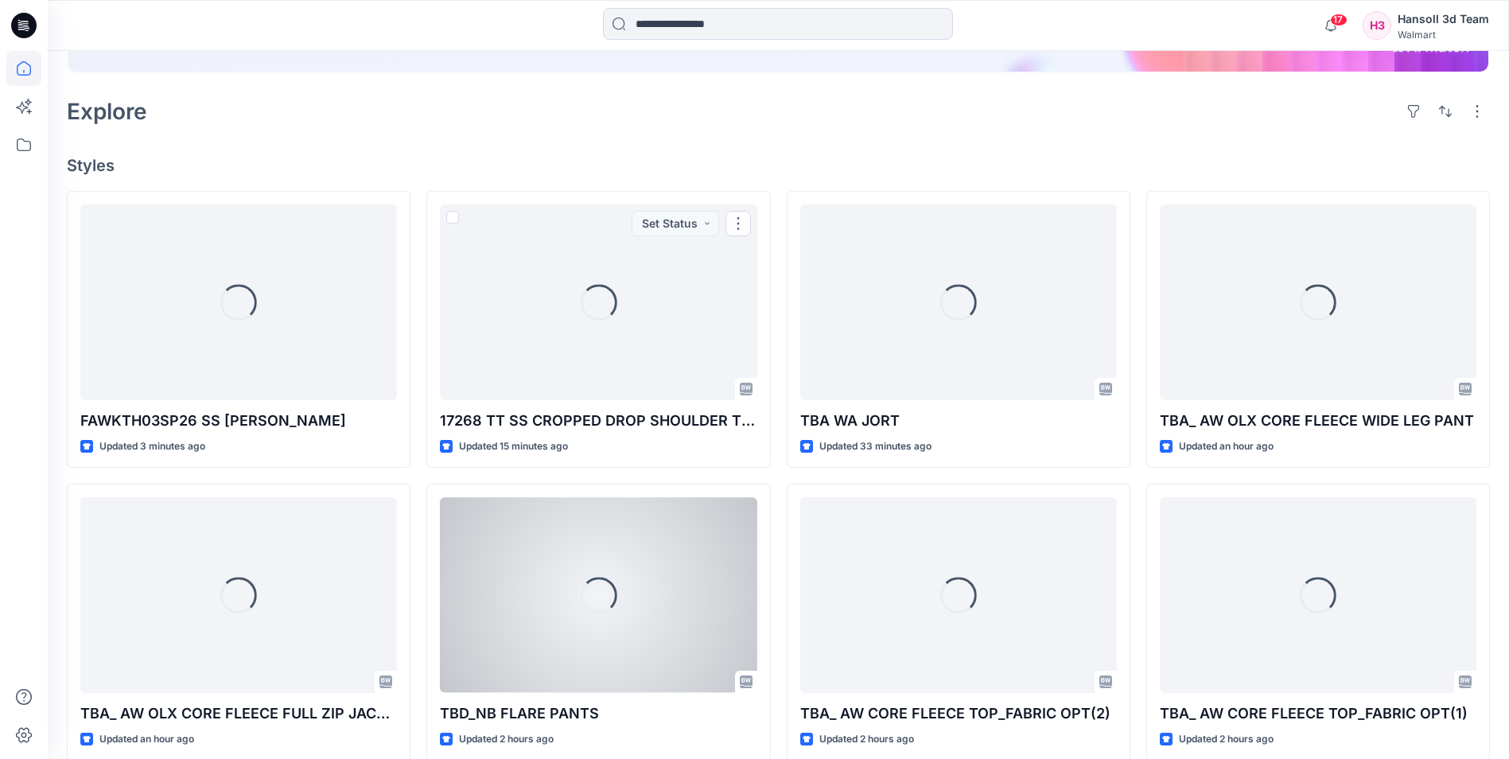
scroll to position [318, 0]
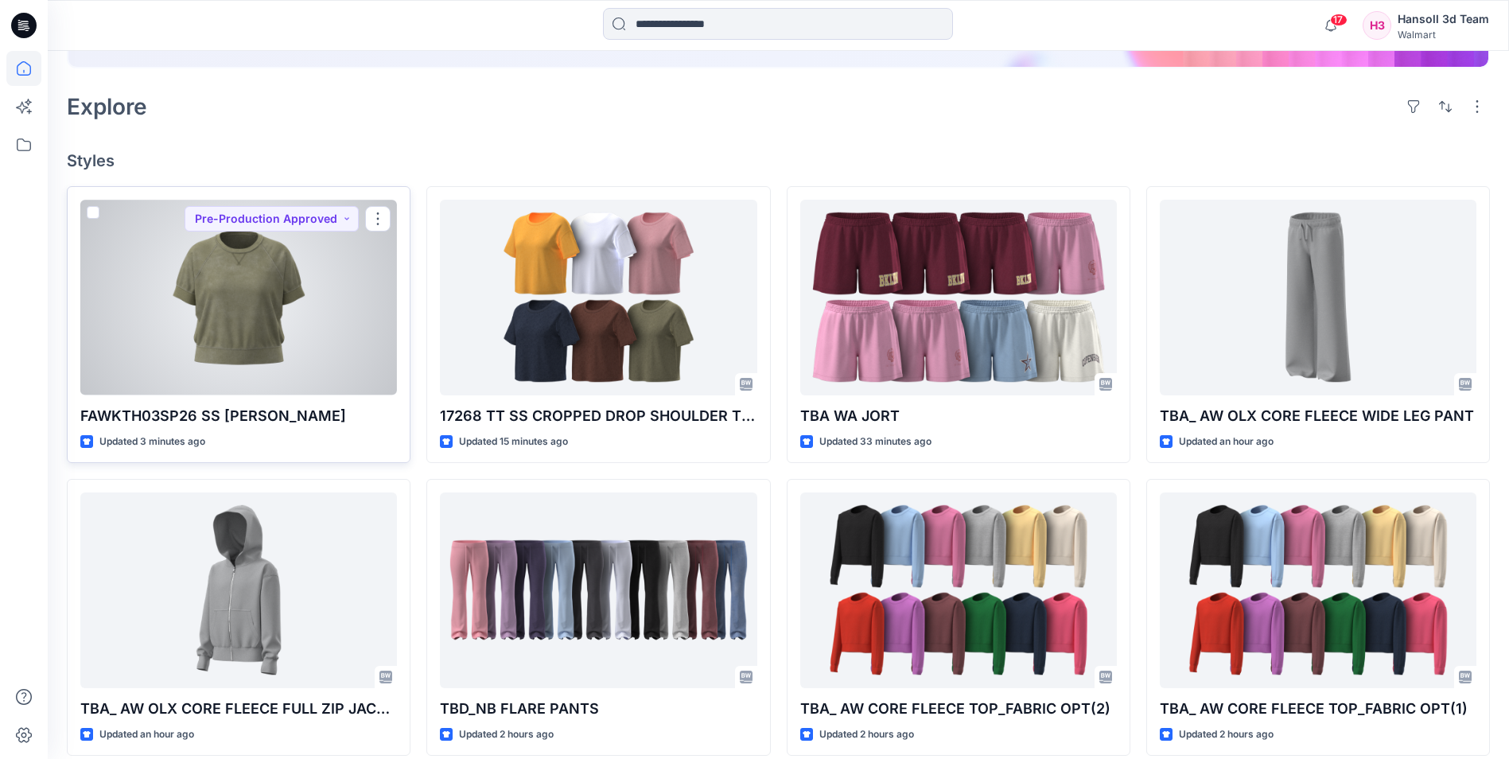
click at [258, 289] on div at bounding box center [238, 297] width 317 height 195
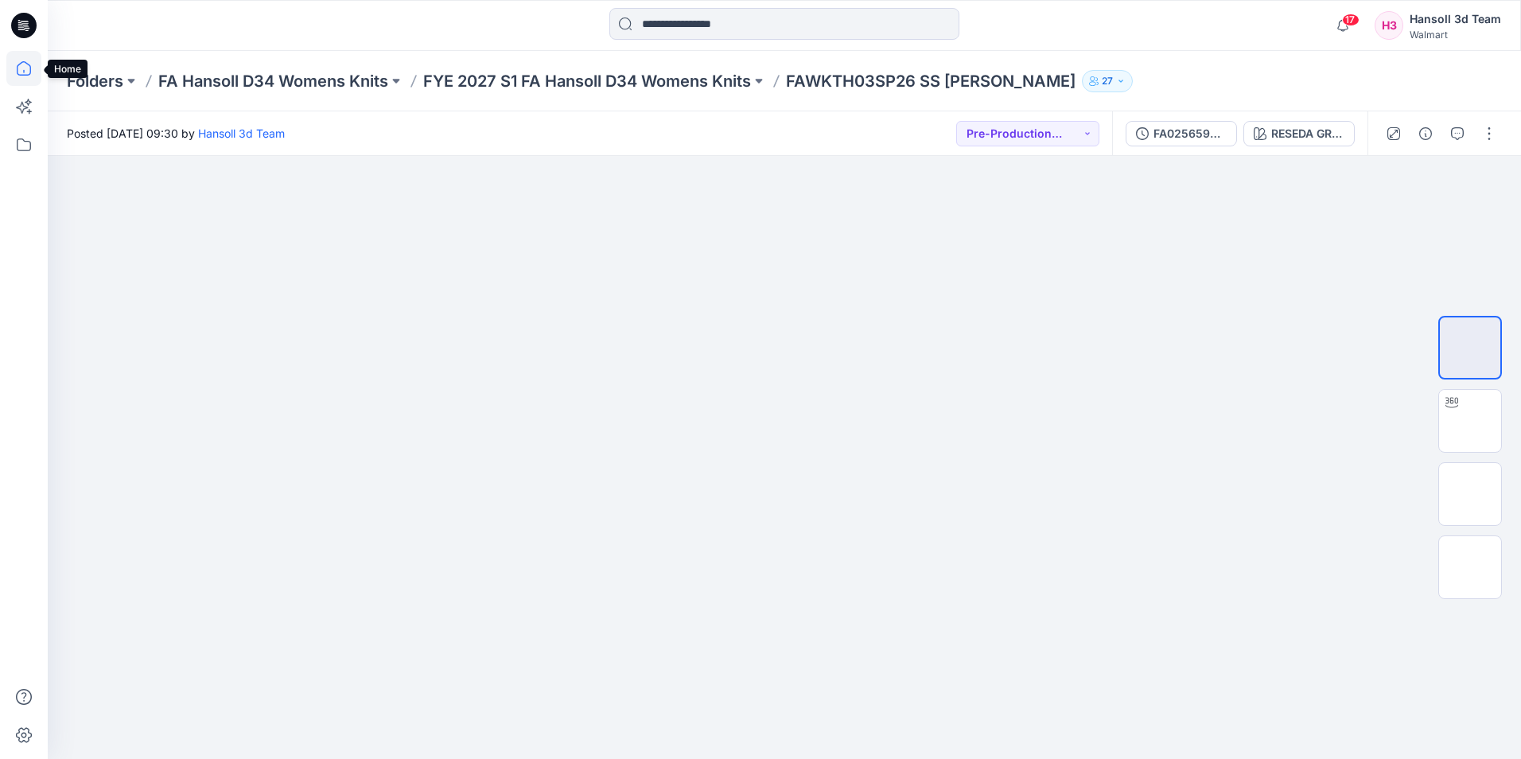
click at [31, 68] on icon at bounding box center [24, 68] width 14 height 14
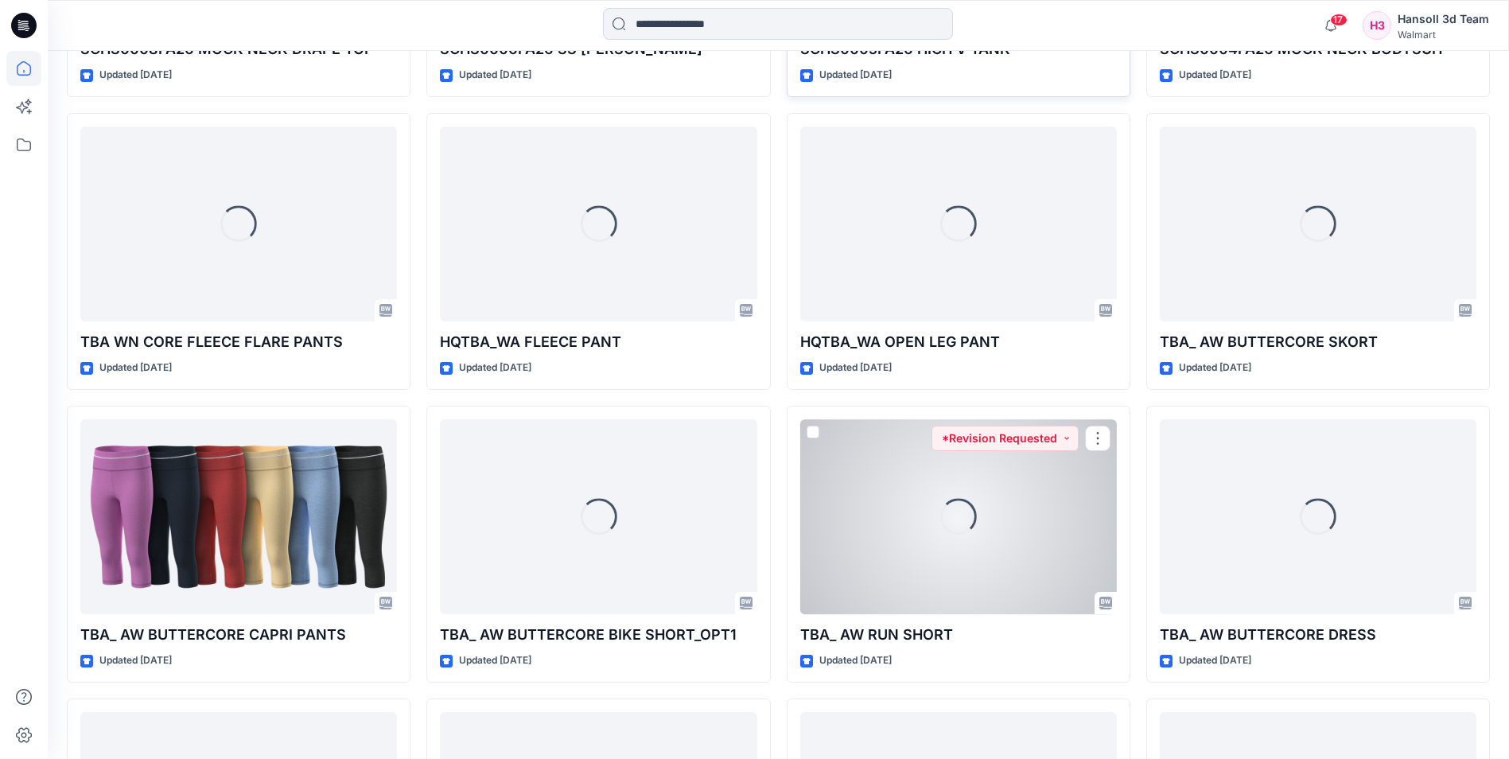
scroll to position [5471, 0]
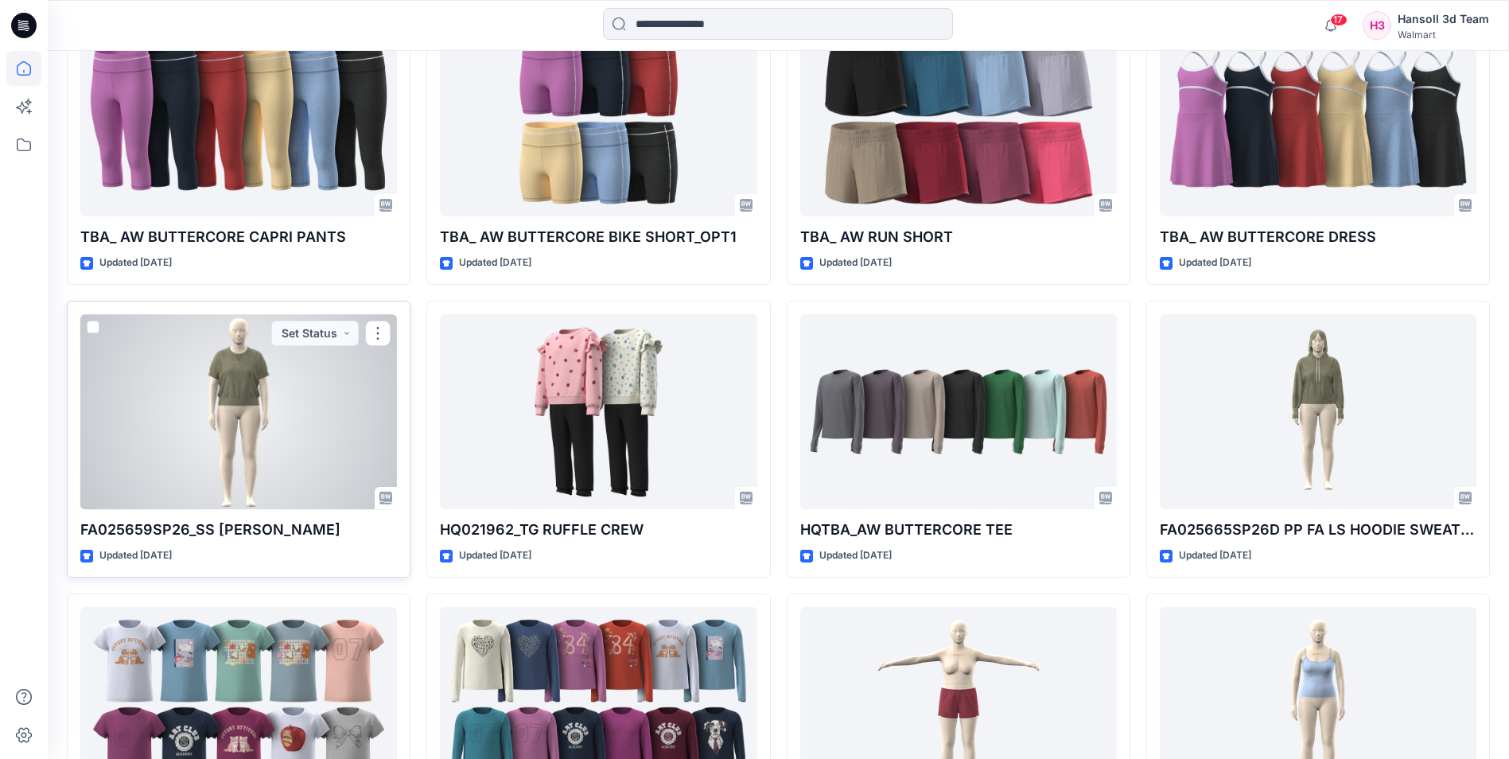
click at [235, 371] on div at bounding box center [238, 411] width 317 height 195
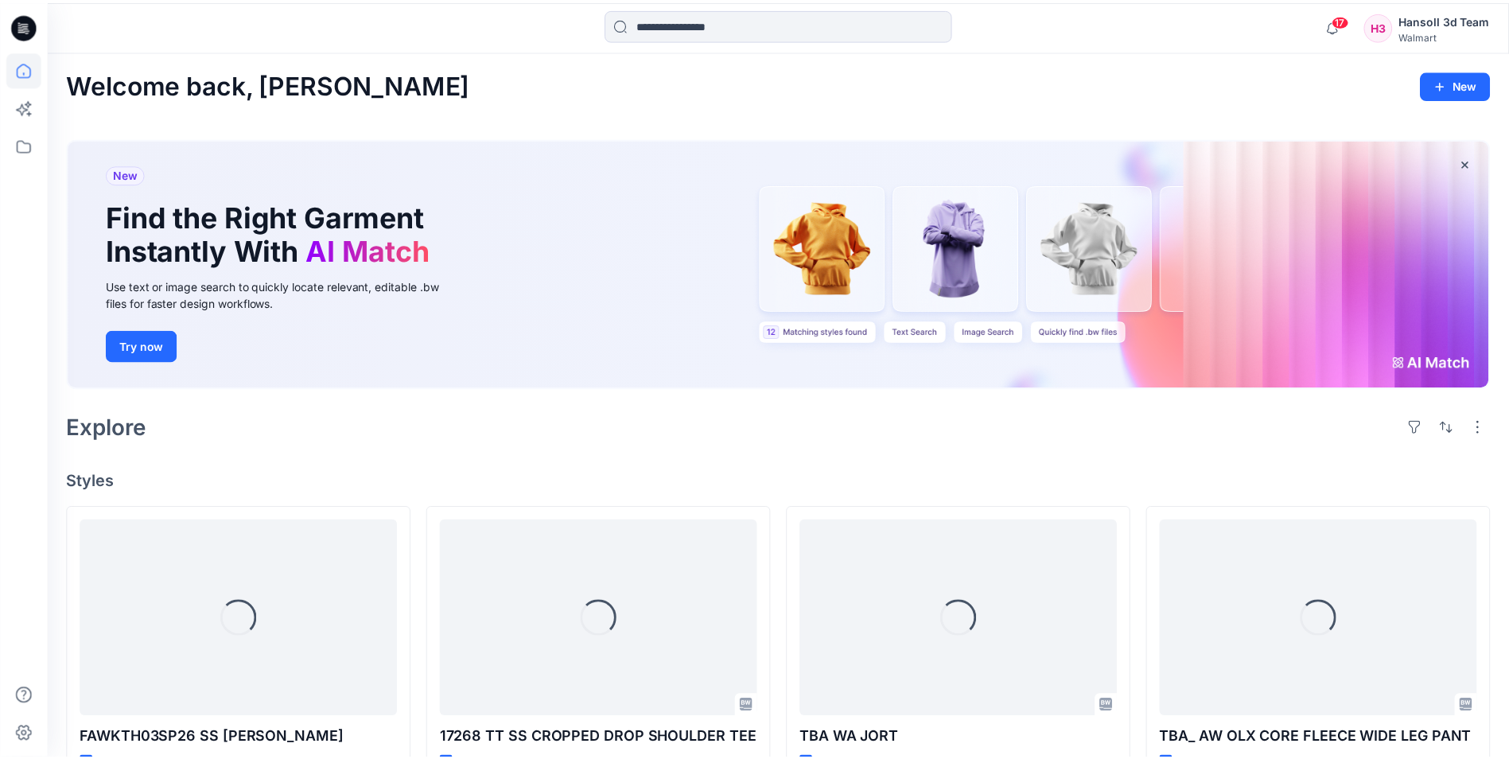
scroll to position [5471, 0]
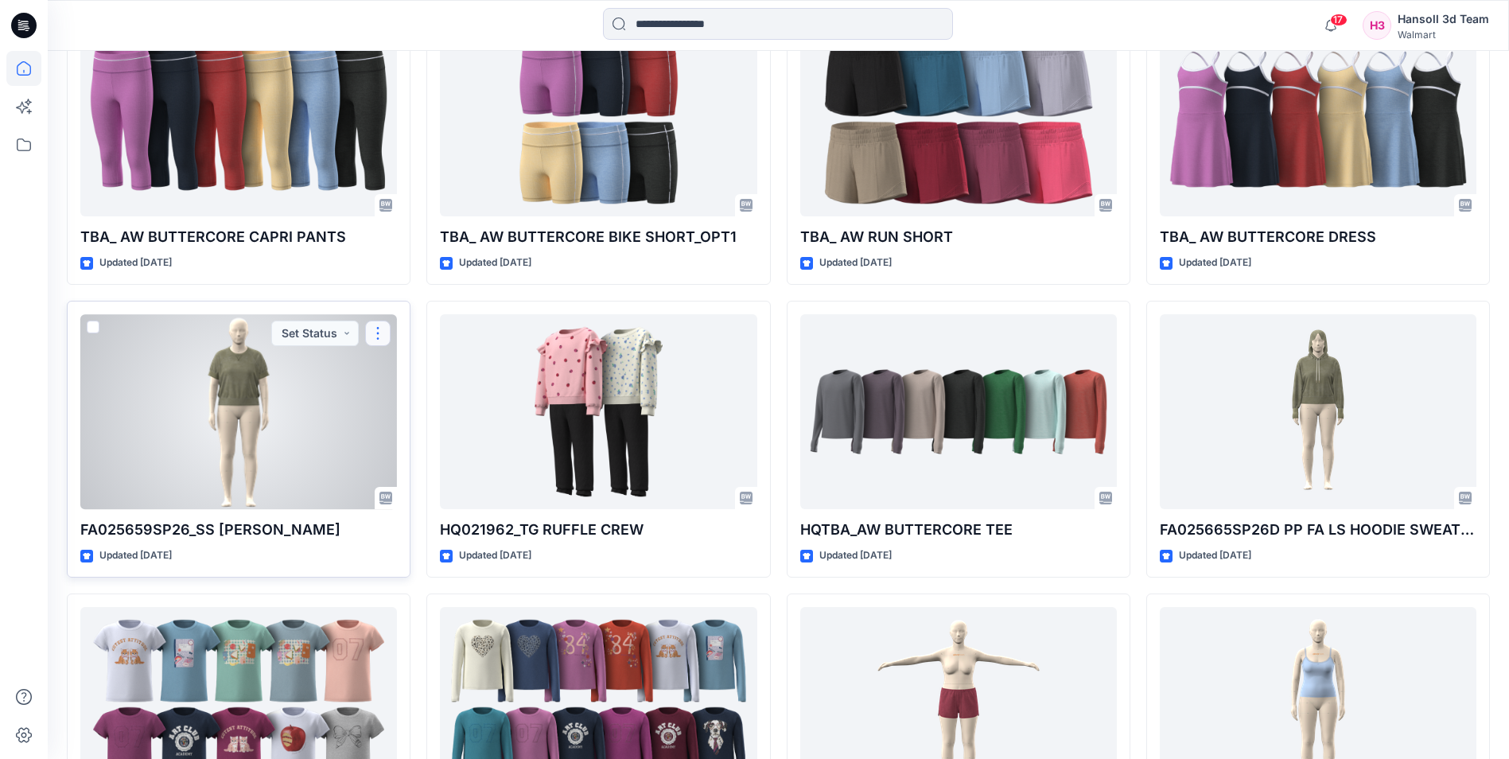
click at [371, 332] on button "button" at bounding box center [377, 332] width 25 height 25
click at [428, 368] on button "Edit" at bounding box center [454, 369] width 172 height 29
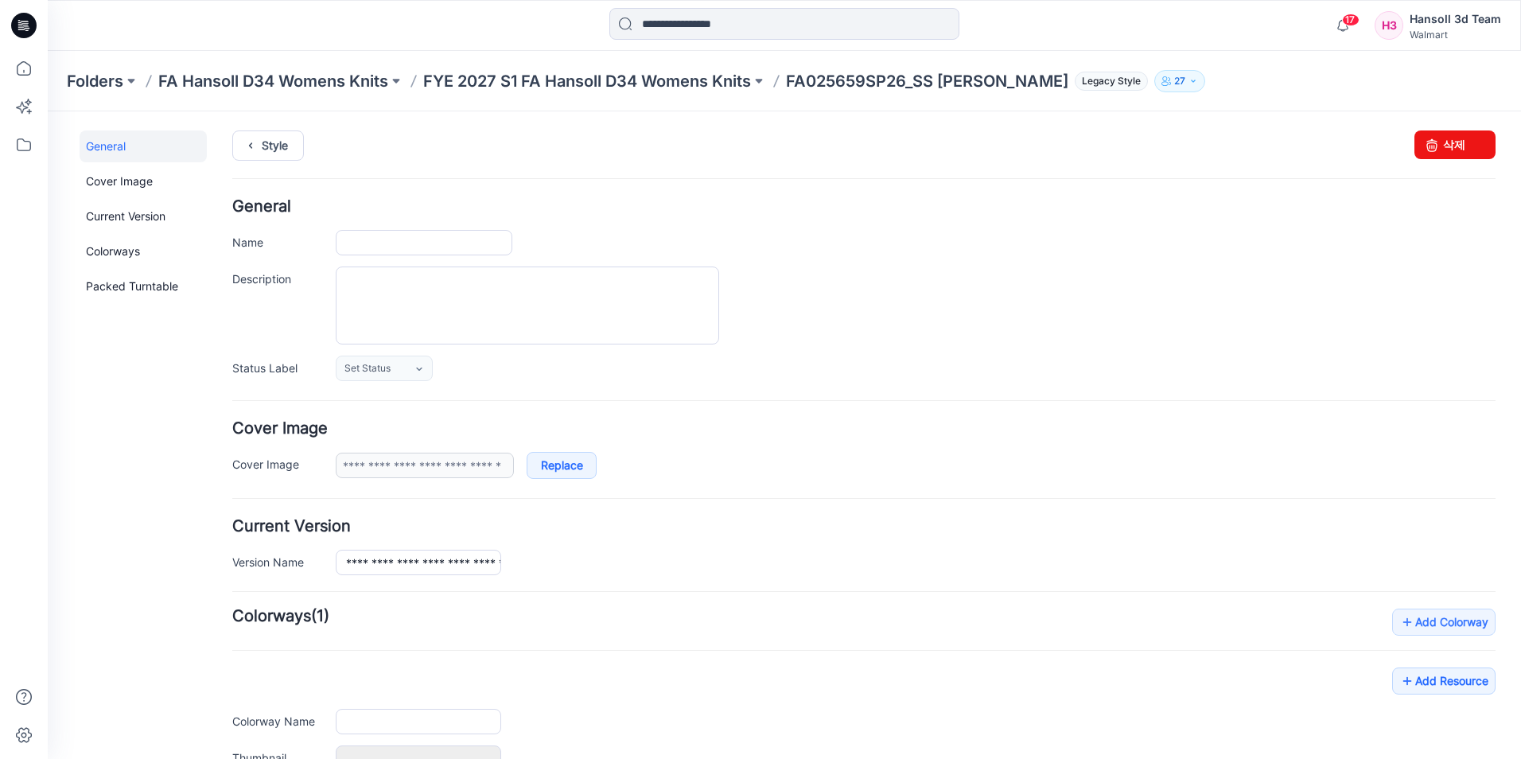
type input "**********"
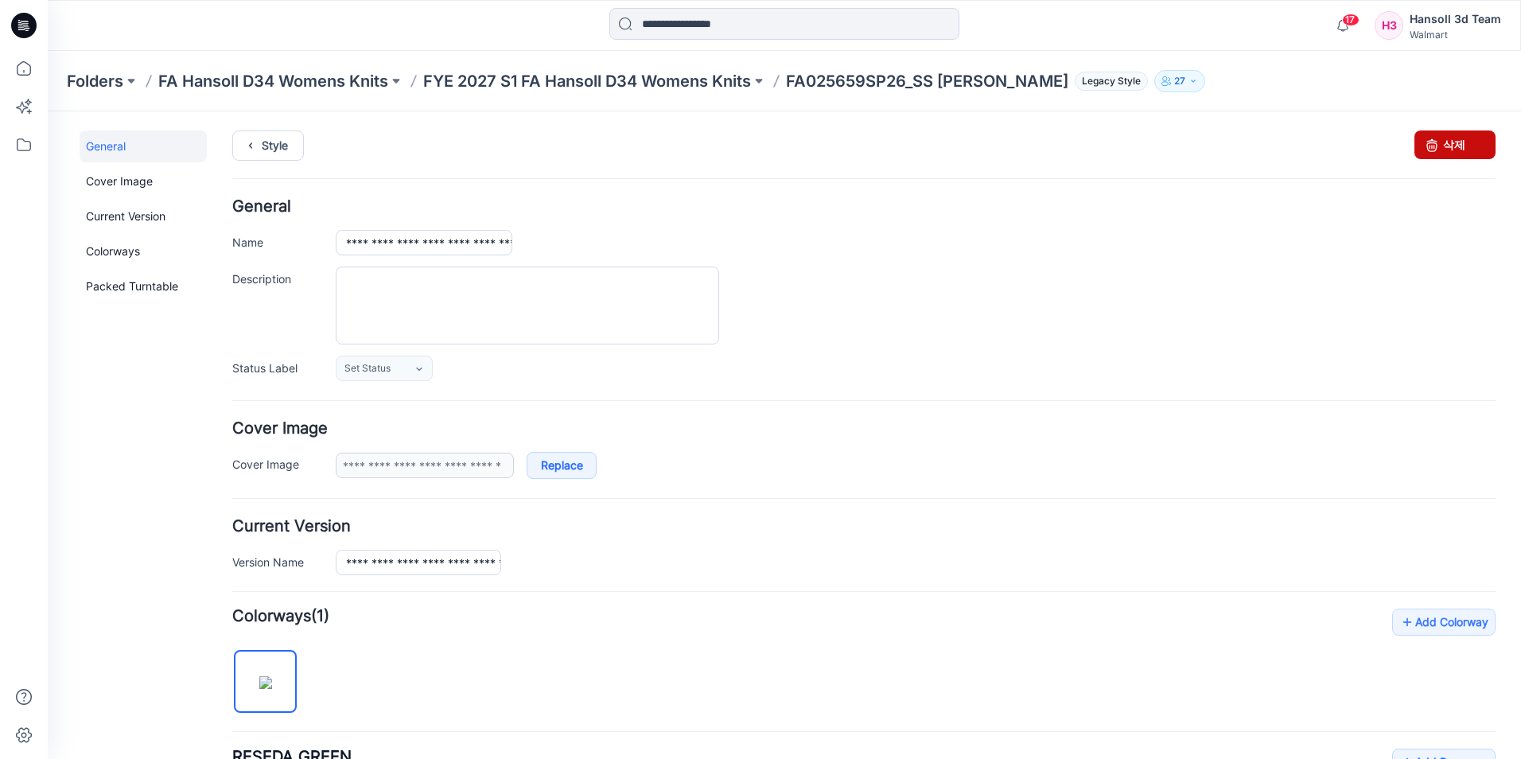
drag, startPoint x: 1443, startPoint y: 150, endPoint x: 963, endPoint y: 200, distance: 482.2
click at [1443, 150] on link "삭제" at bounding box center [1454, 144] width 81 height 29
click at [1428, 150] on icon at bounding box center [1431, 144] width 22 height 29
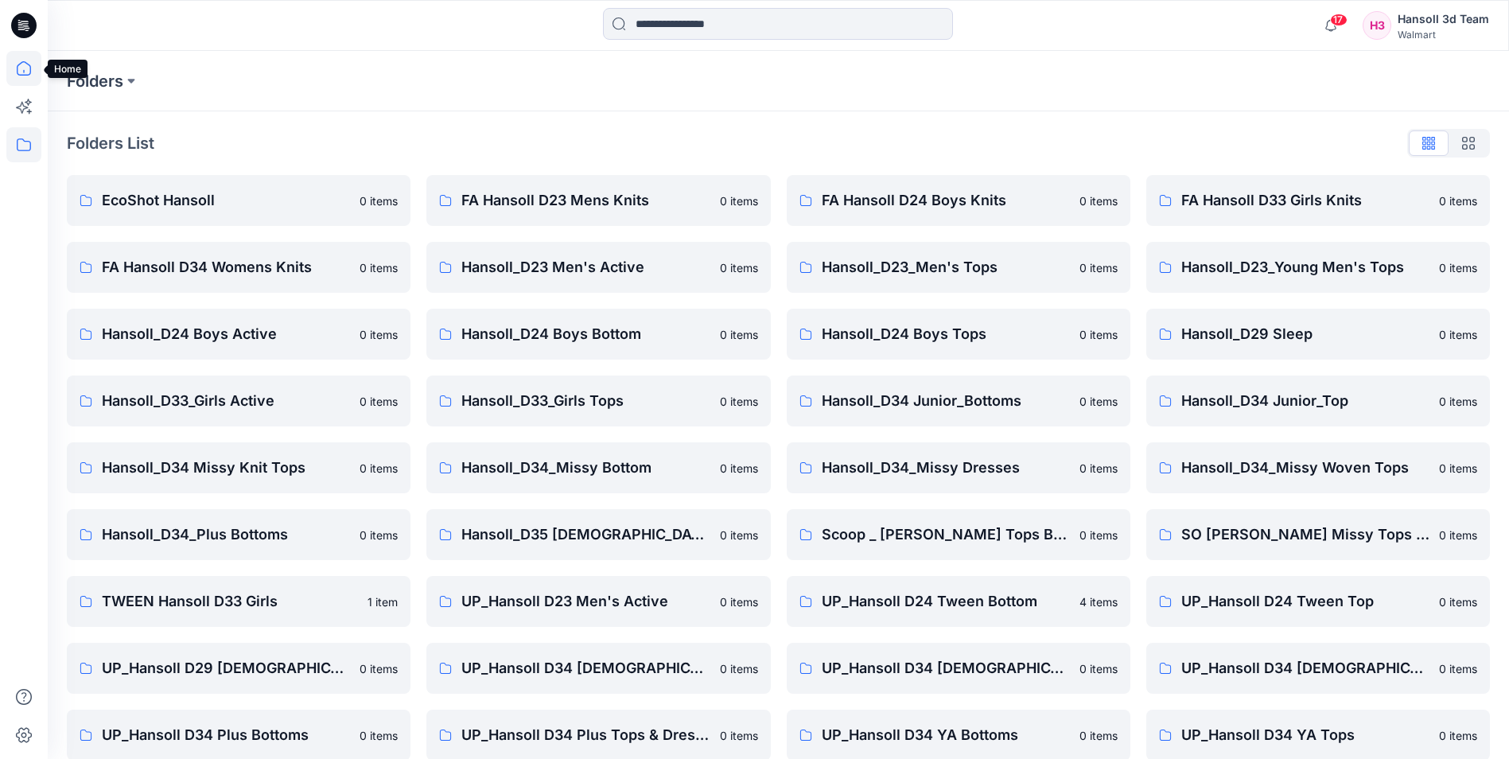
click at [18, 68] on icon at bounding box center [23, 68] width 35 height 35
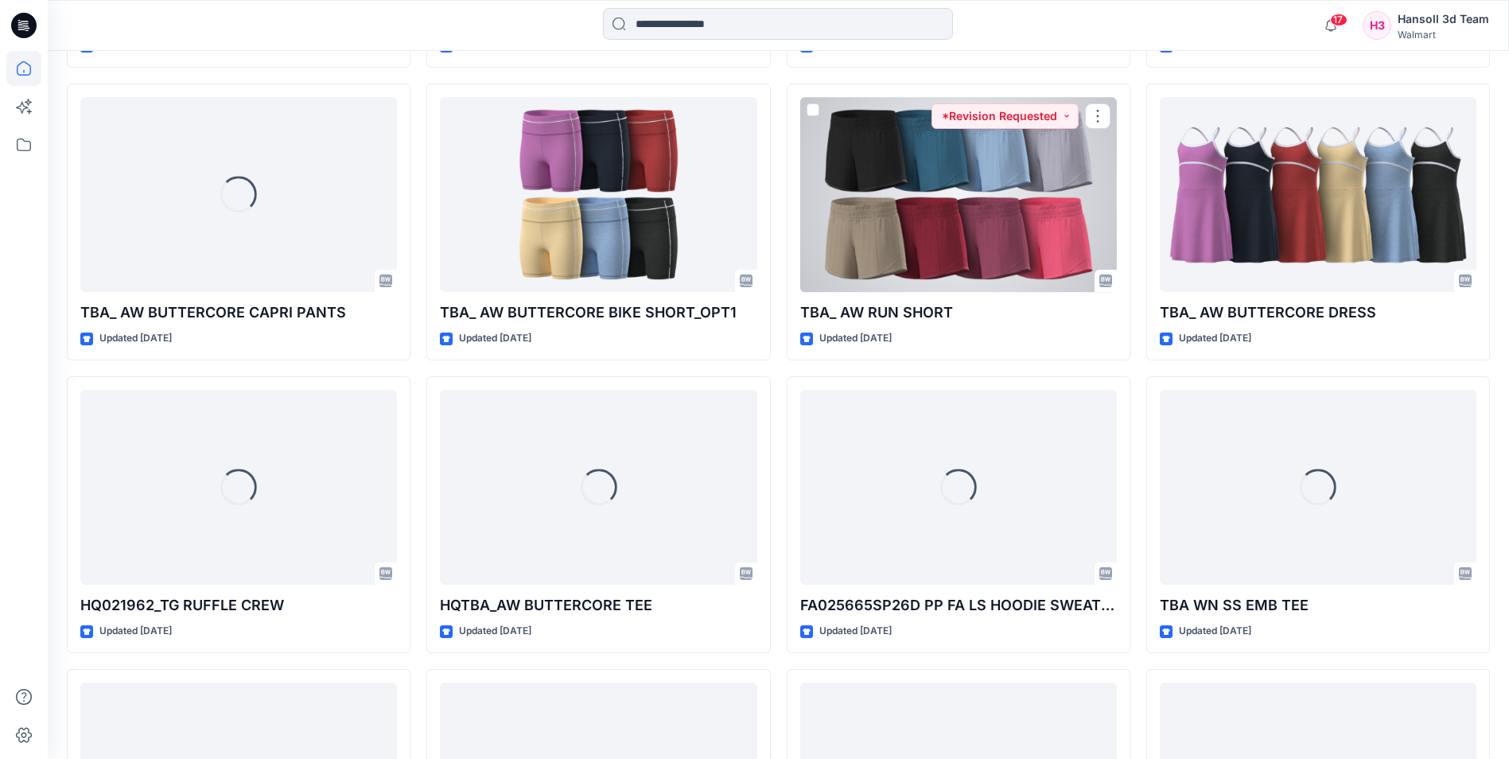
scroll to position [5548, 0]
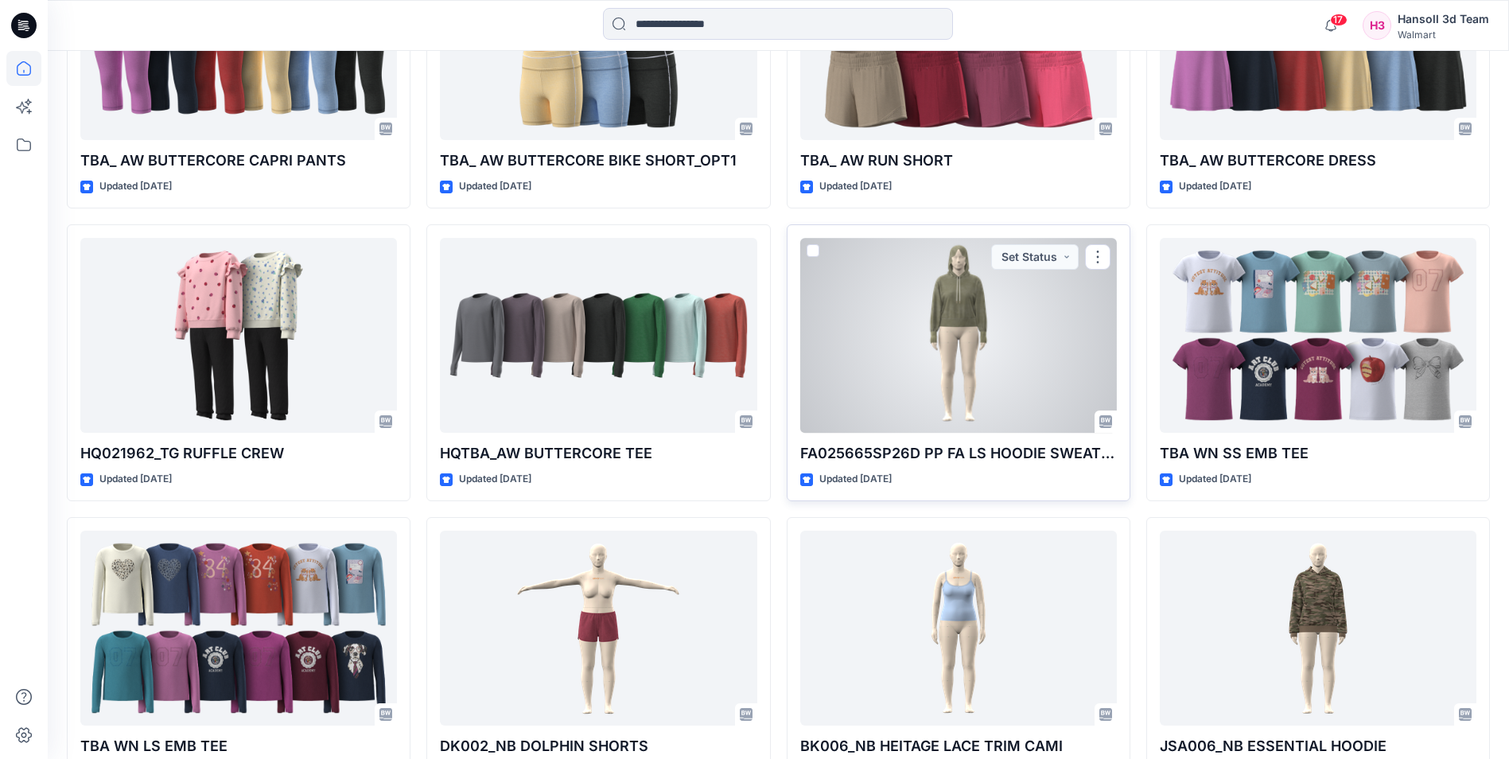
click at [981, 324] on div at bounding box center [958, 335] width 317 height 195
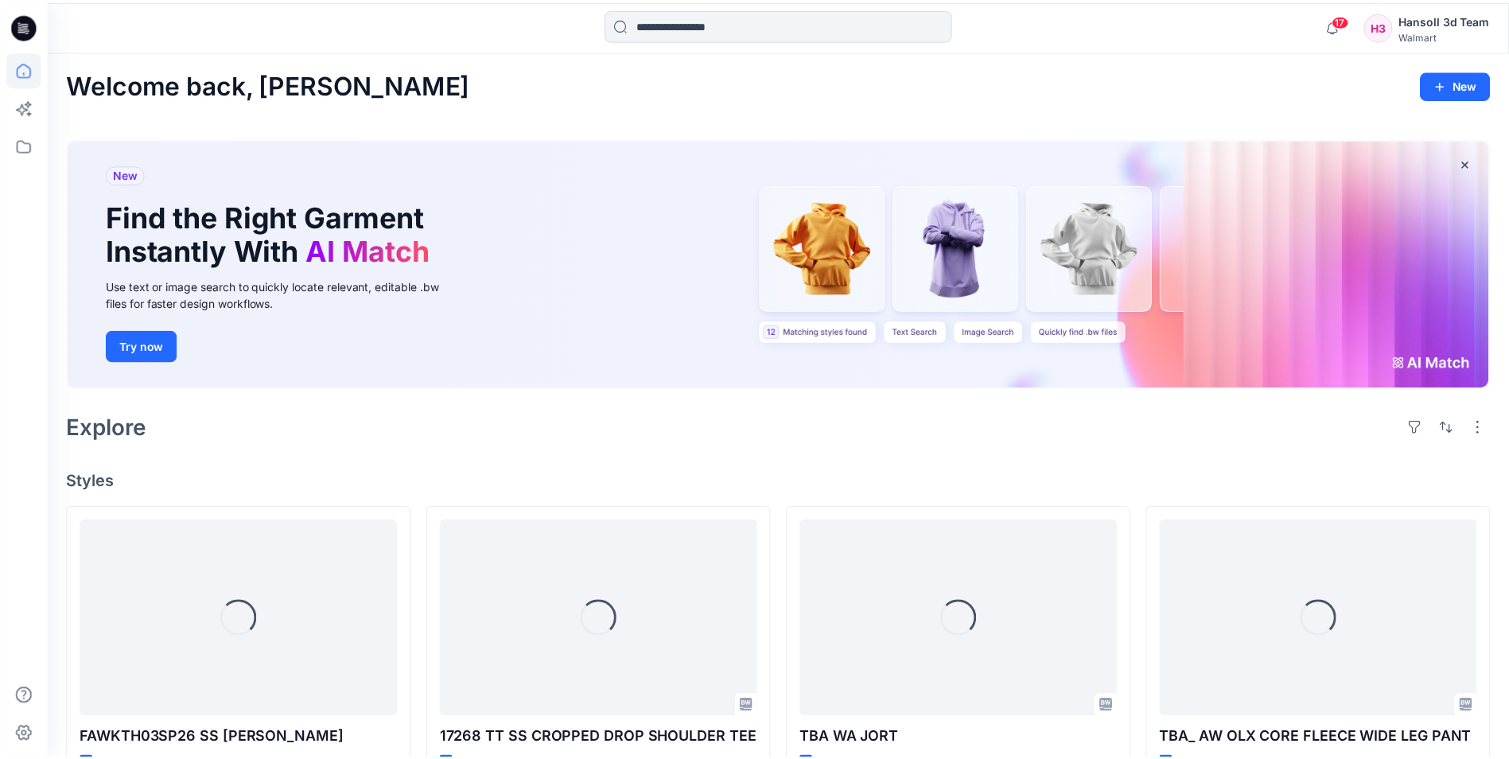
scroll to position [5548, 0]
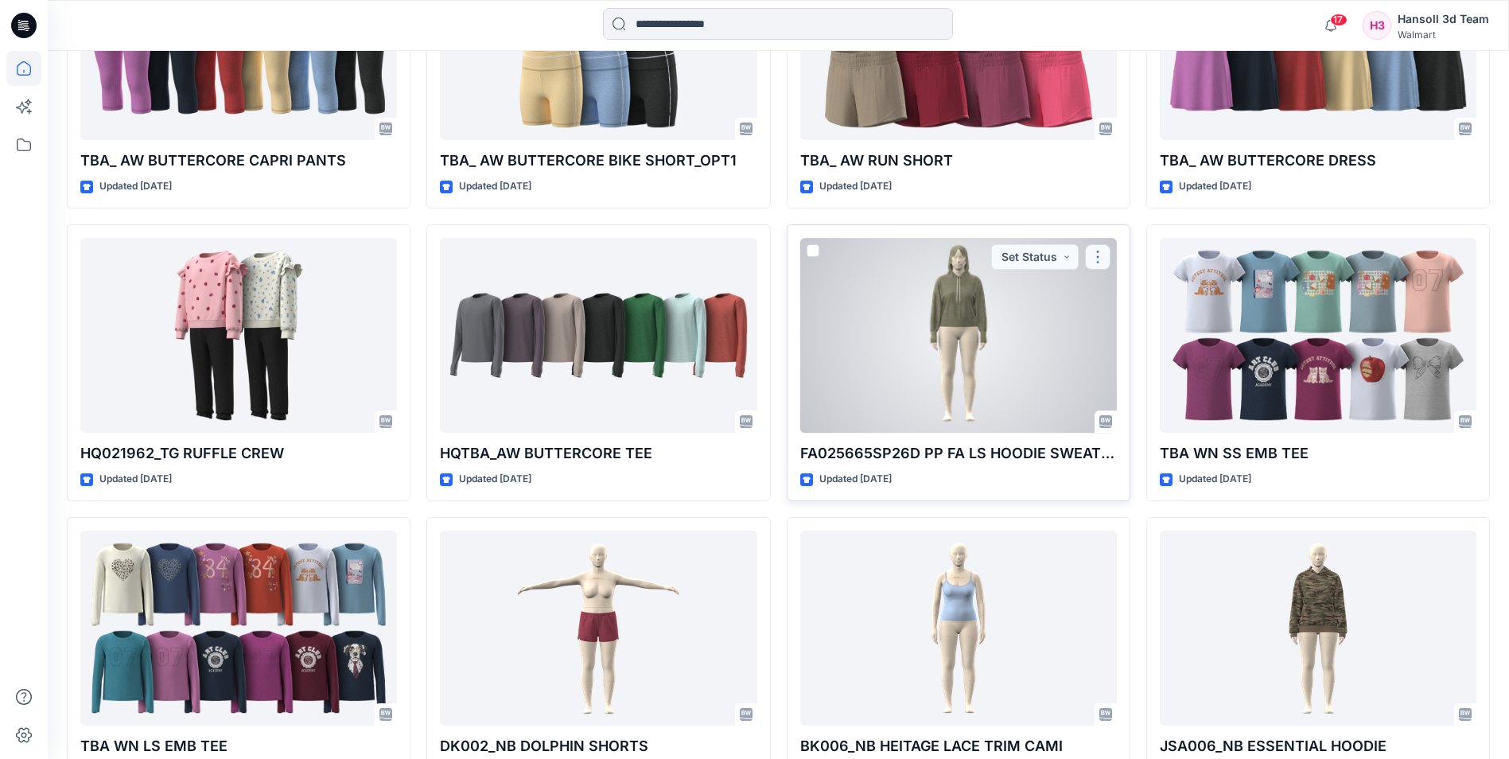
click at [1099, 253] on button "button" at bounding box center [1097, 256] width 25 height 25
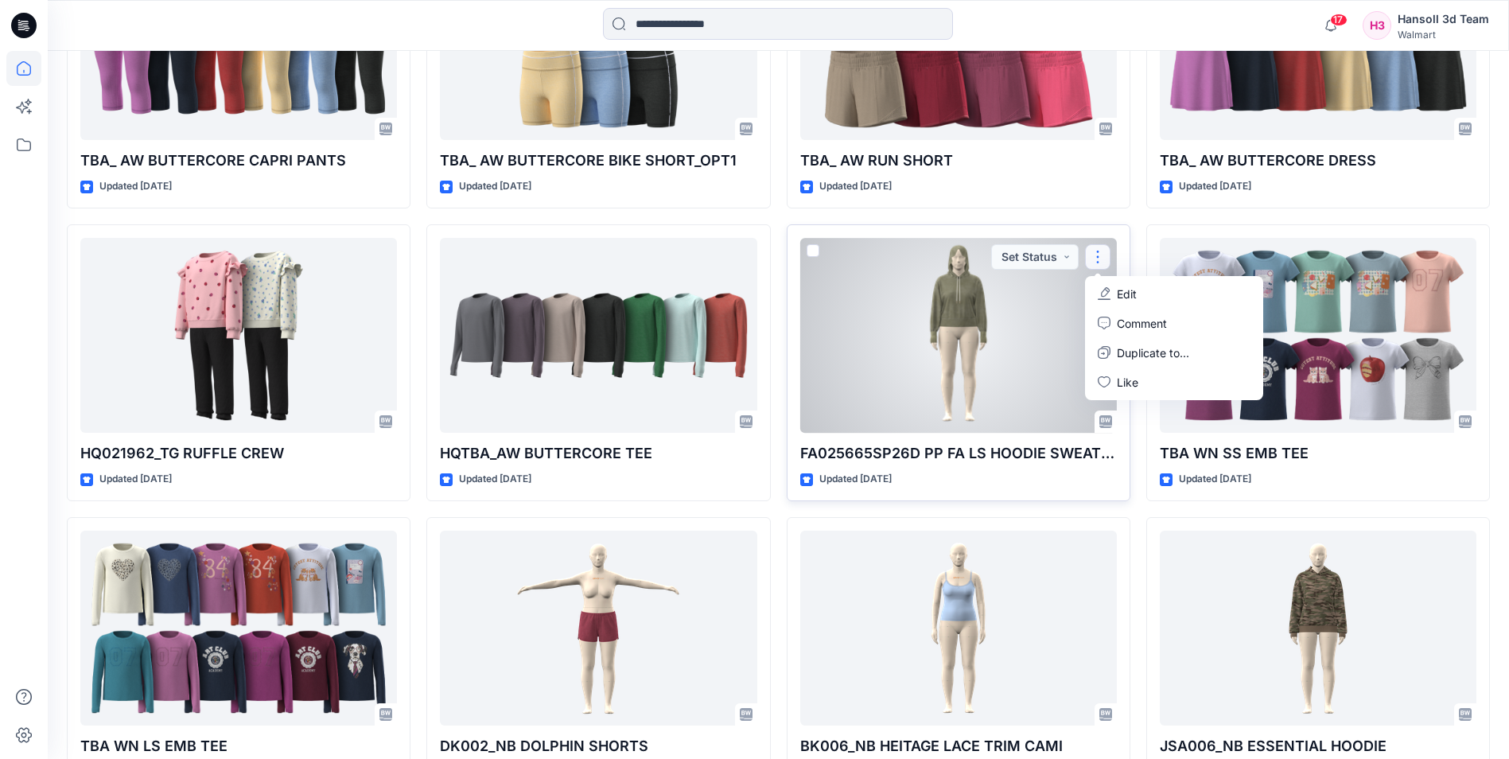
click at [1124, 291] on p "Edit" at bounding box center [1127, 293] width 20 height 17
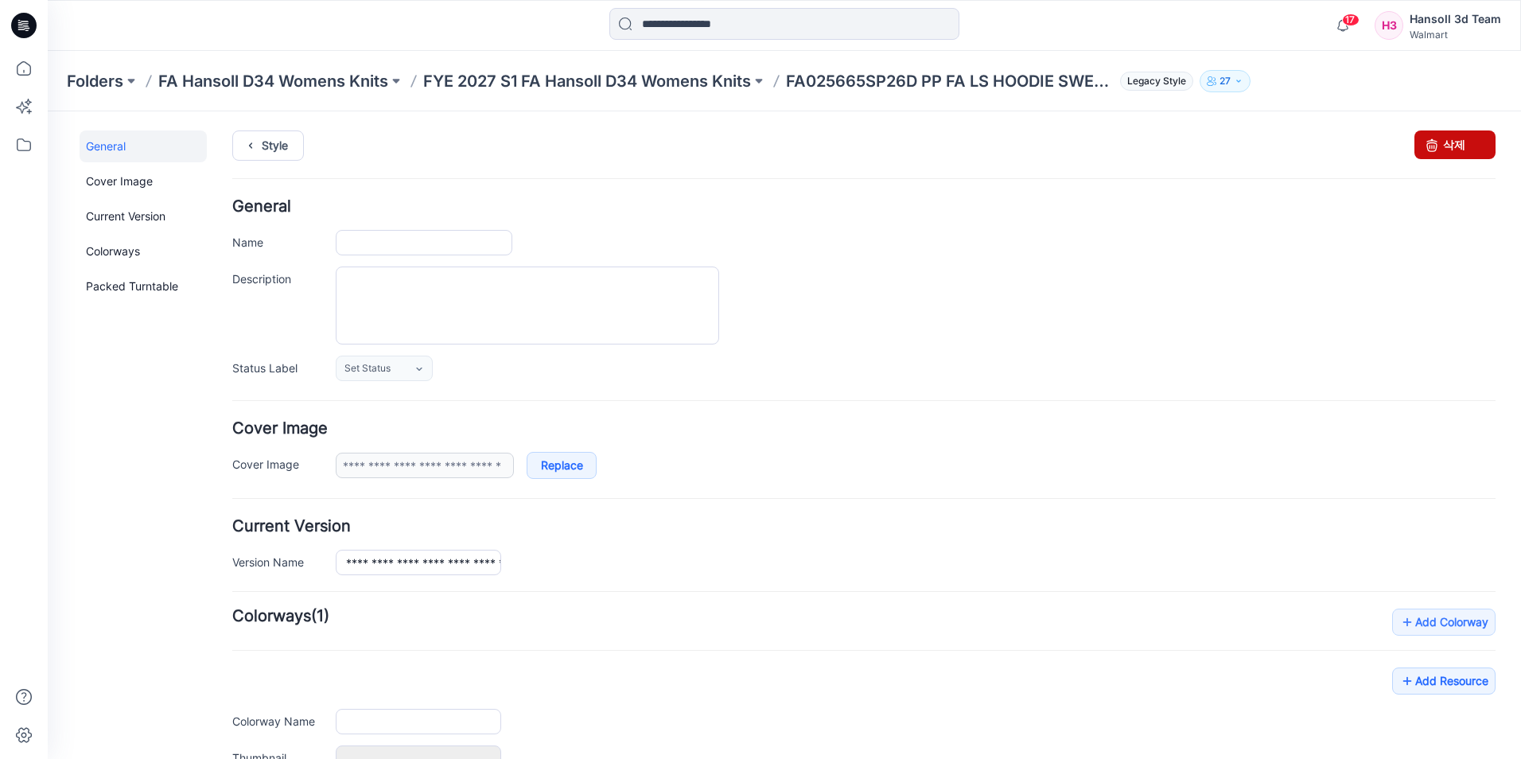
type input "**********"
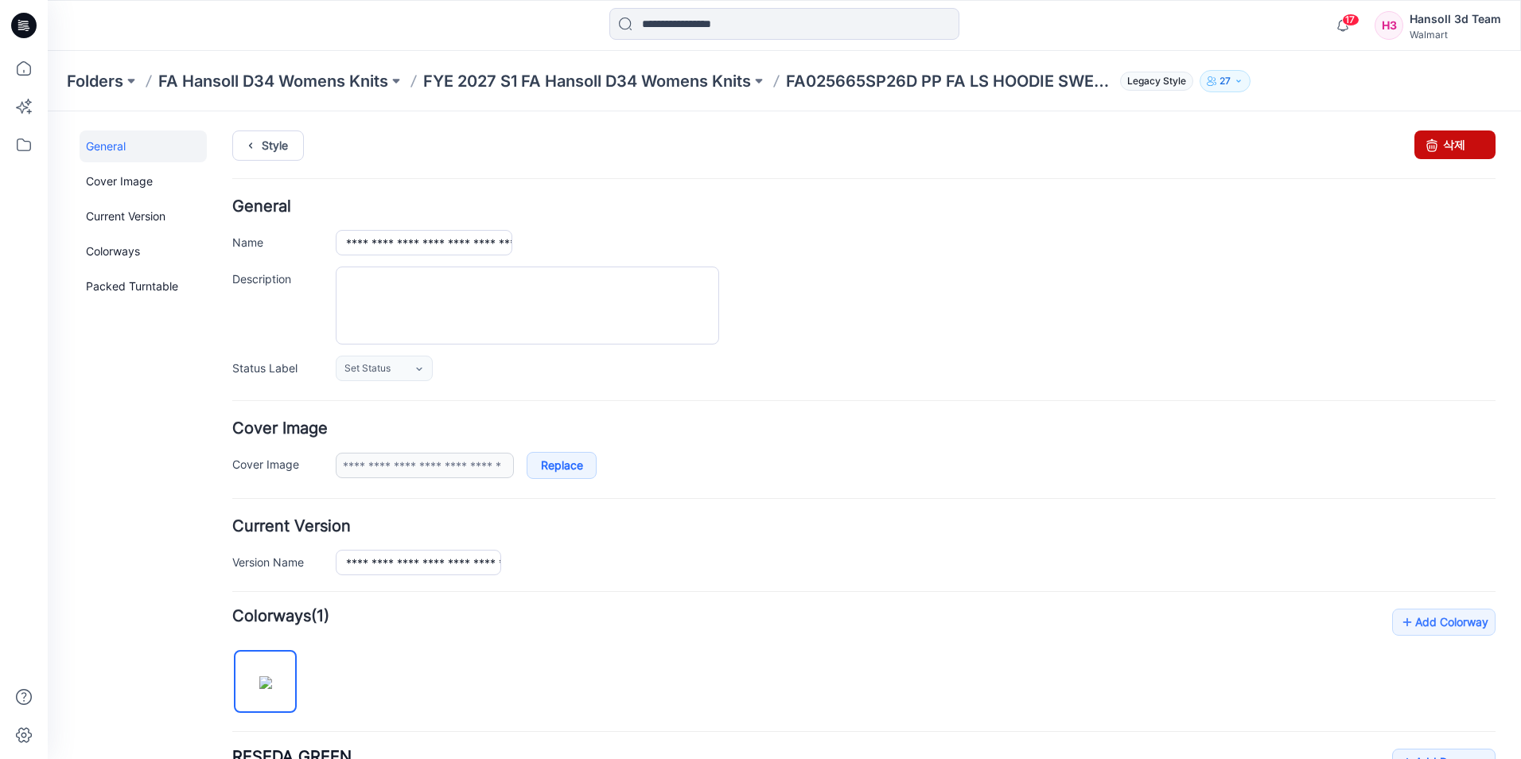
drag, startPoint x: 1443, startPoint y: 147, endPoint x: 885, endPoint y: 203, distance: 561.0
click at [1443, 147] on link "삭제" at bounding box center [1454, 144] width 81 height 29
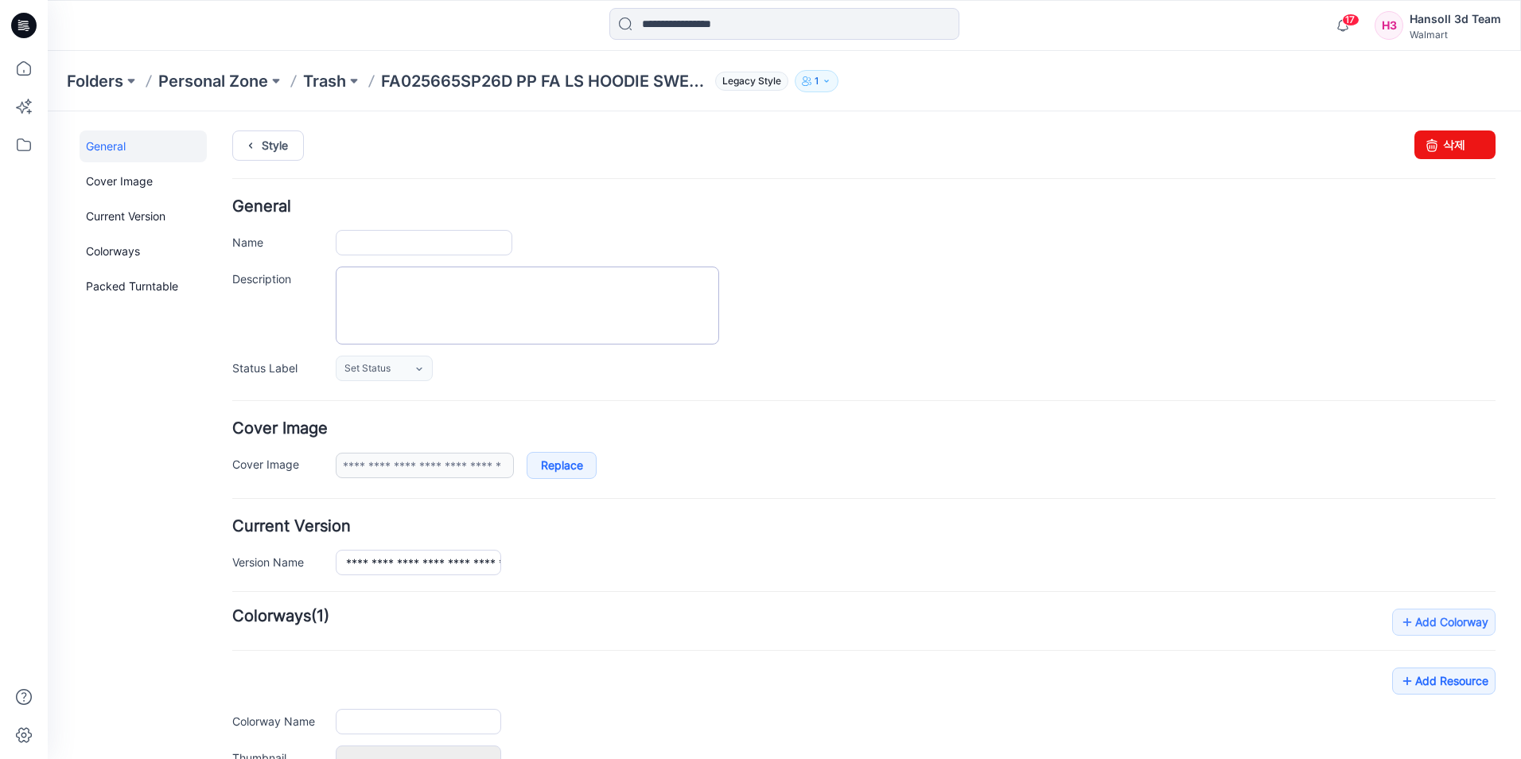
type input "**********"
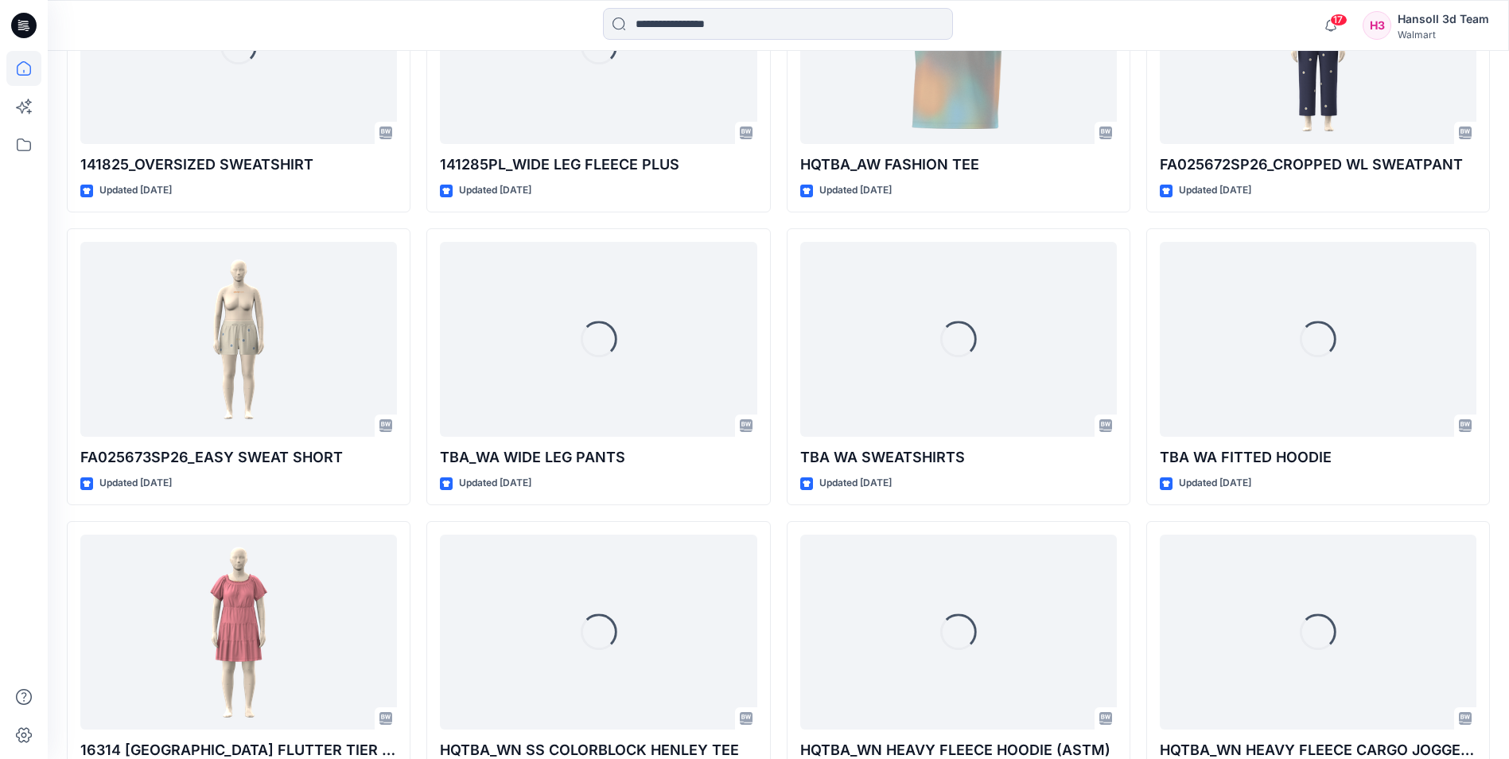
scroll to position [6591, 0]
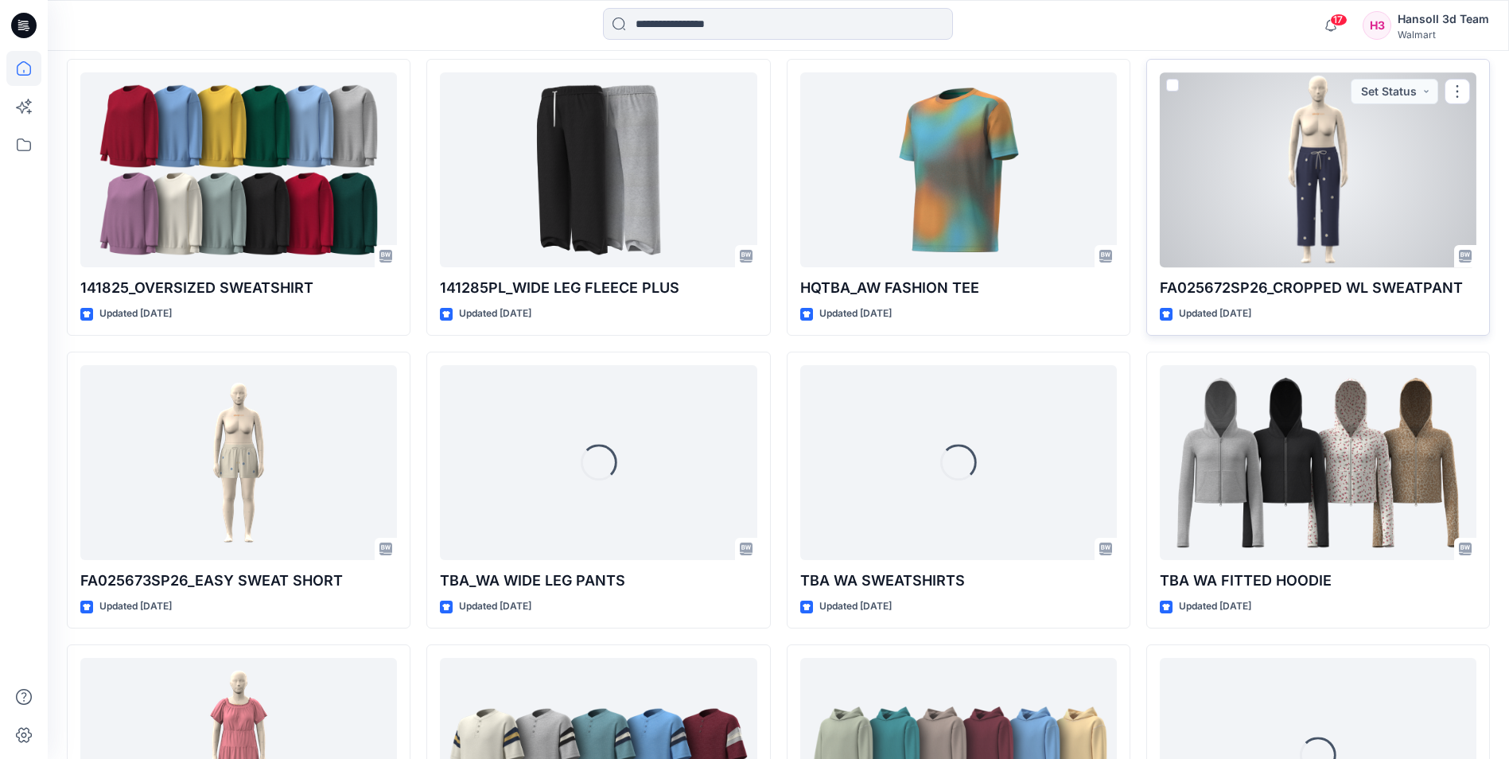
click at [1179, 86] on div at bounding box center [1317, 169] width 317 height 195
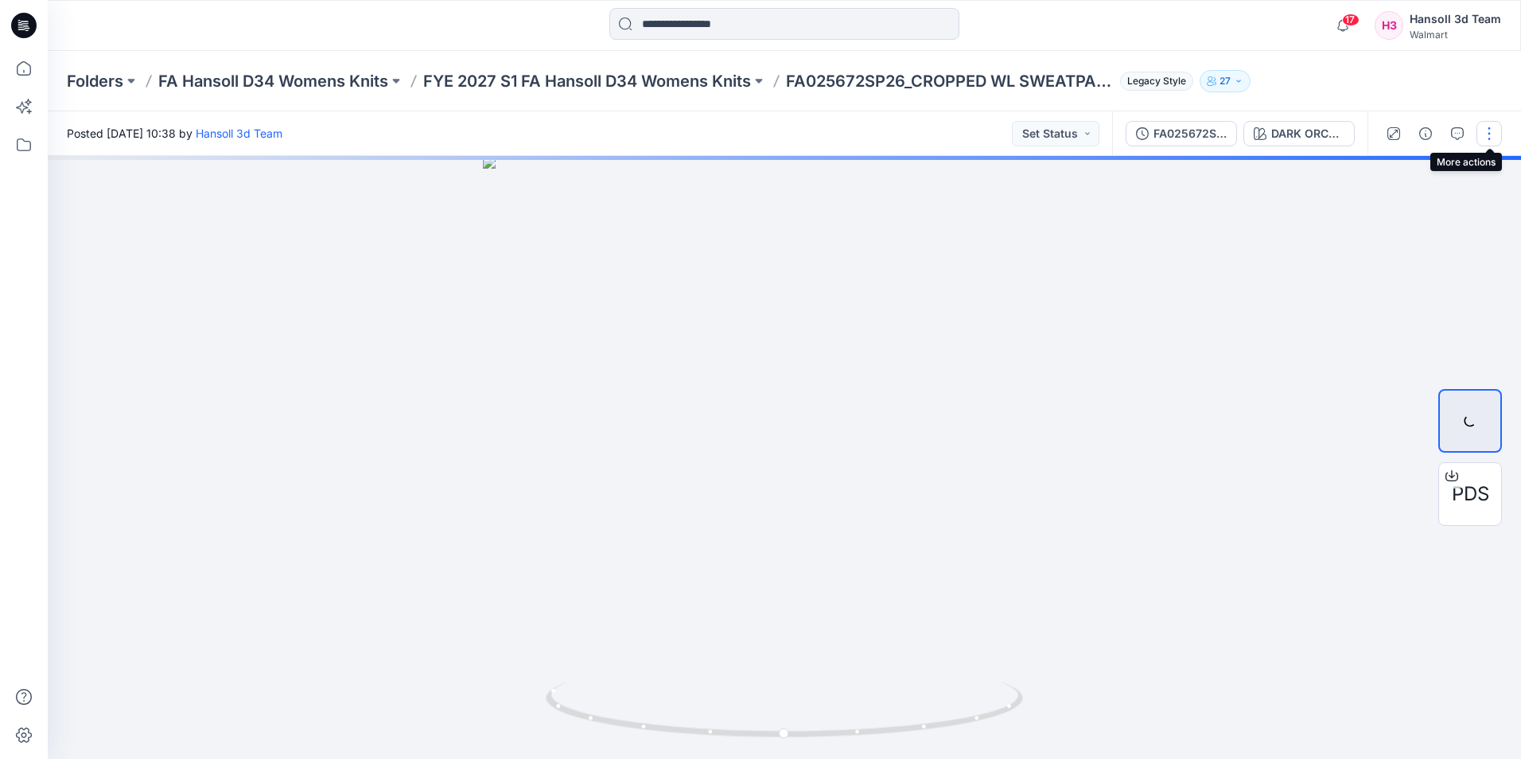
click at [1489, 132] on button "button" at bounding box center [1488, 133] width 25 height 25
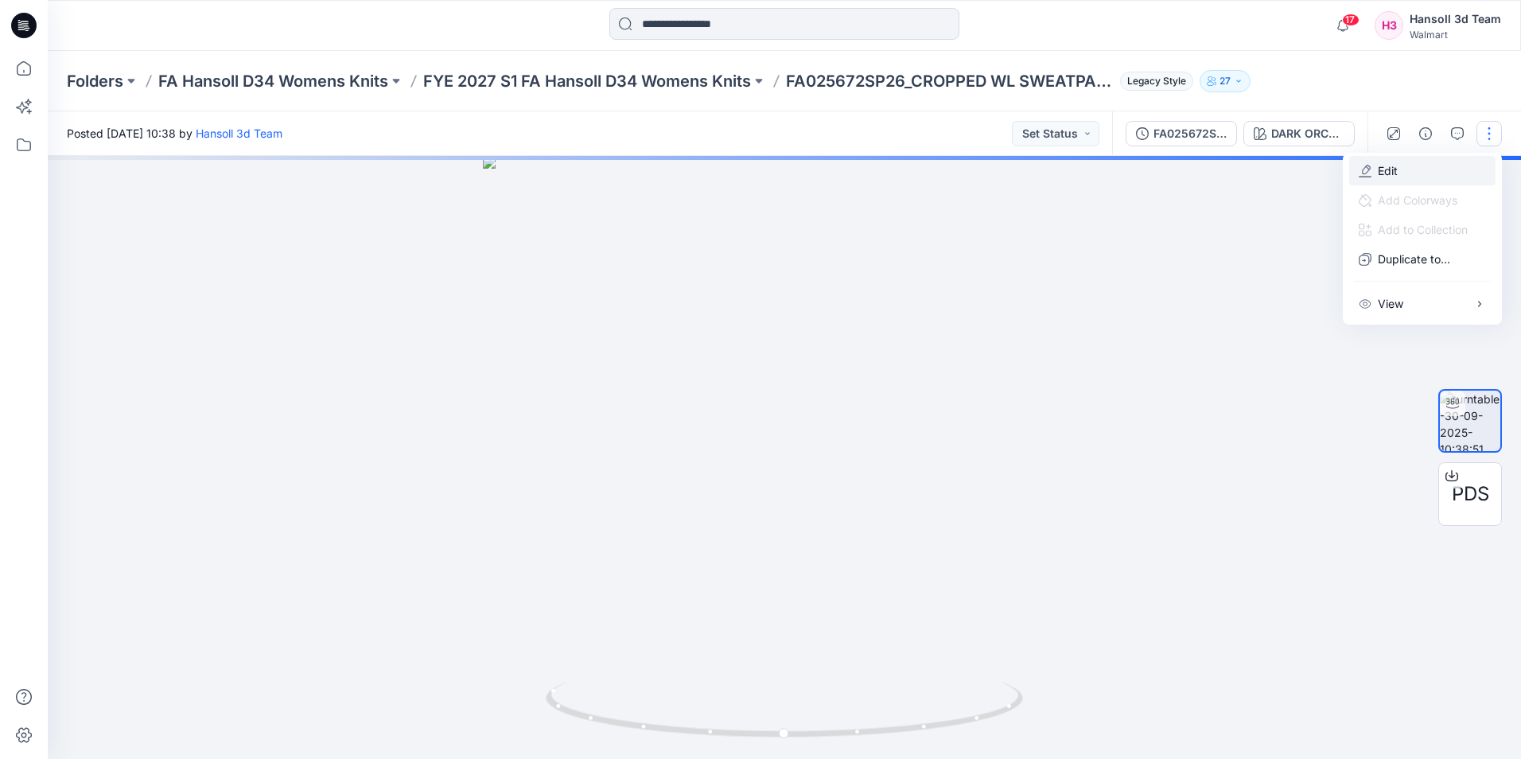
click at [1392, 168] on p "Edit" at bounding box center [1387, 170] width 20 height 17
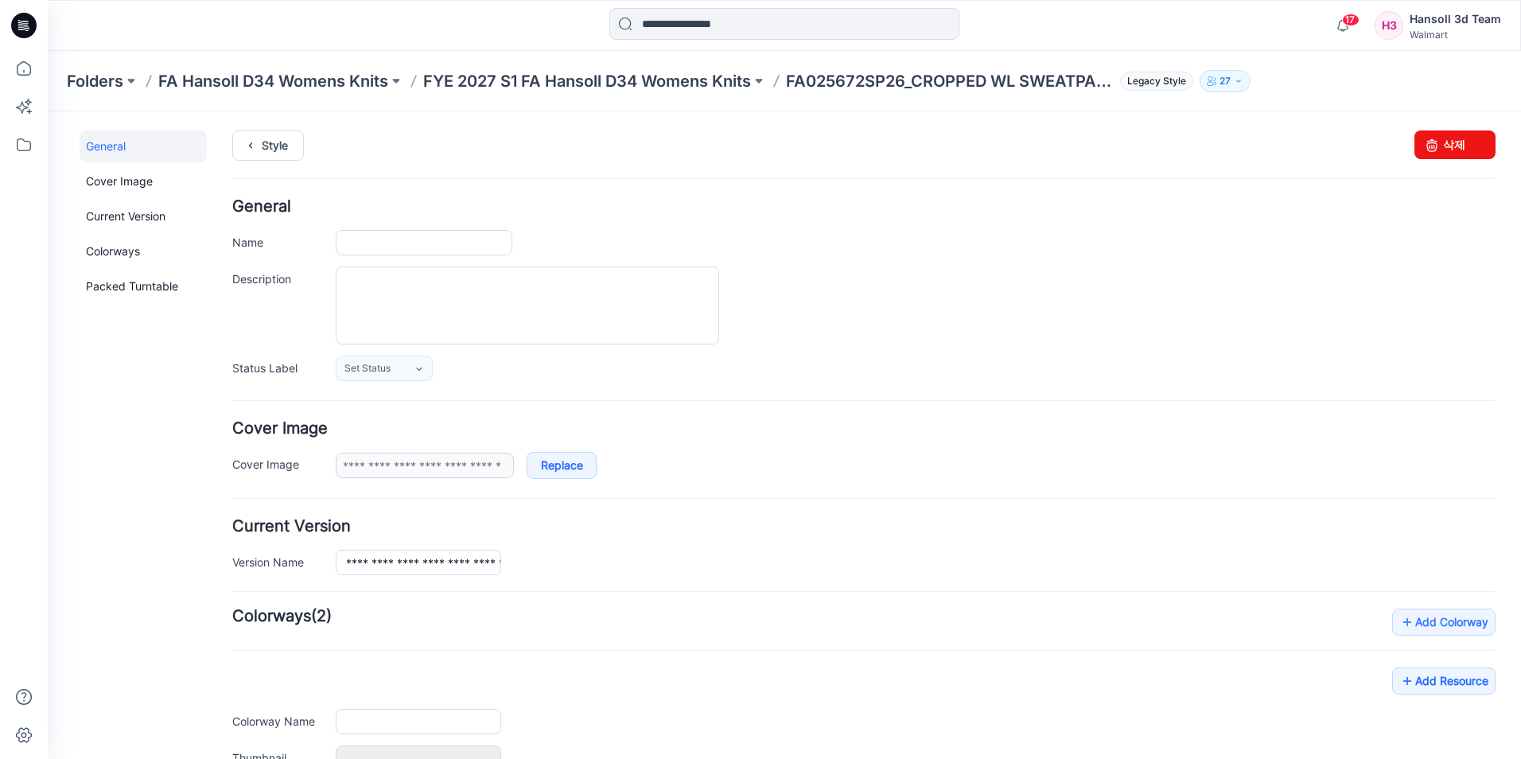
type input "**********"
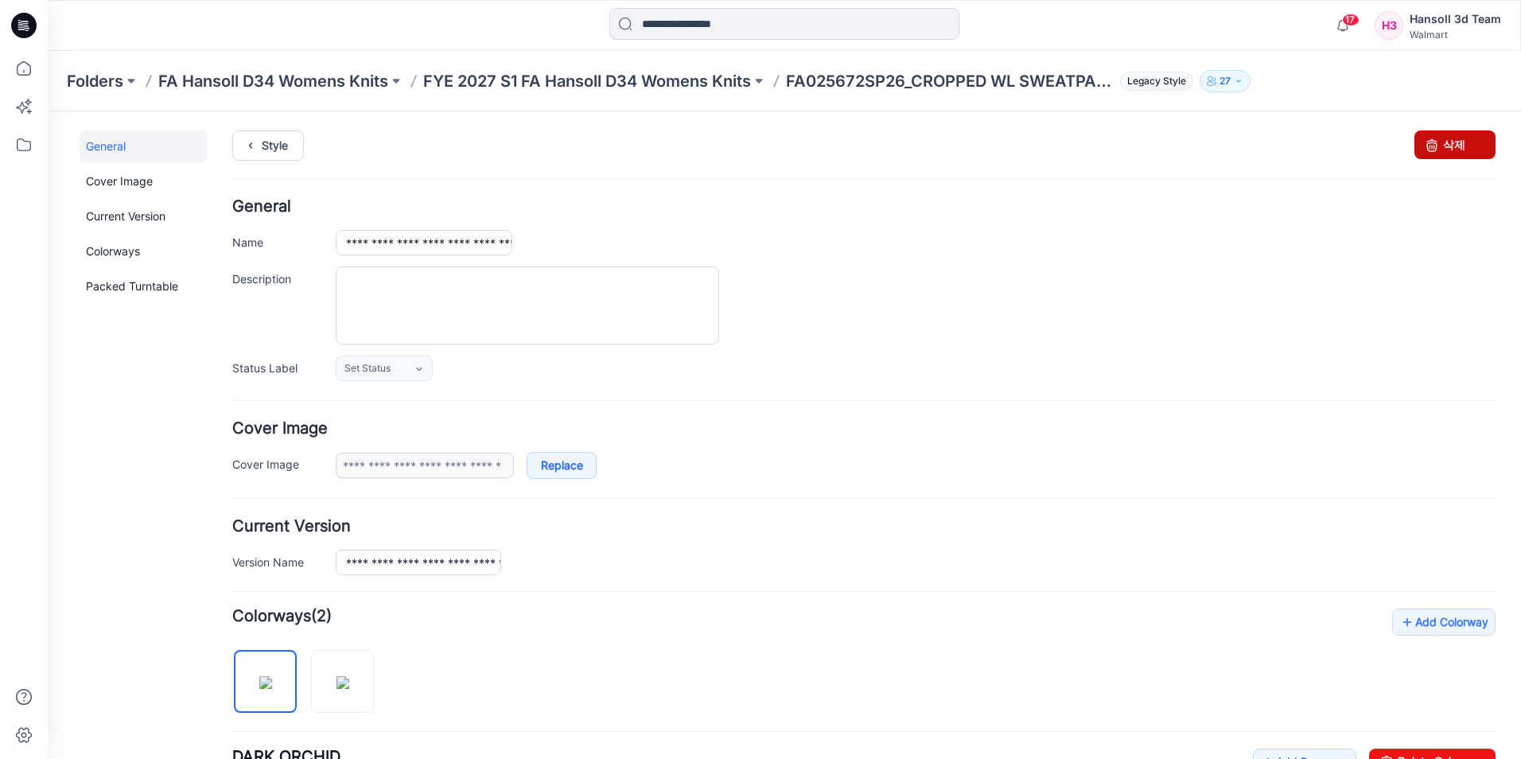
click at [1447, 143] on link "삭제" at bounding box center [1454, 144] width 81 height 29
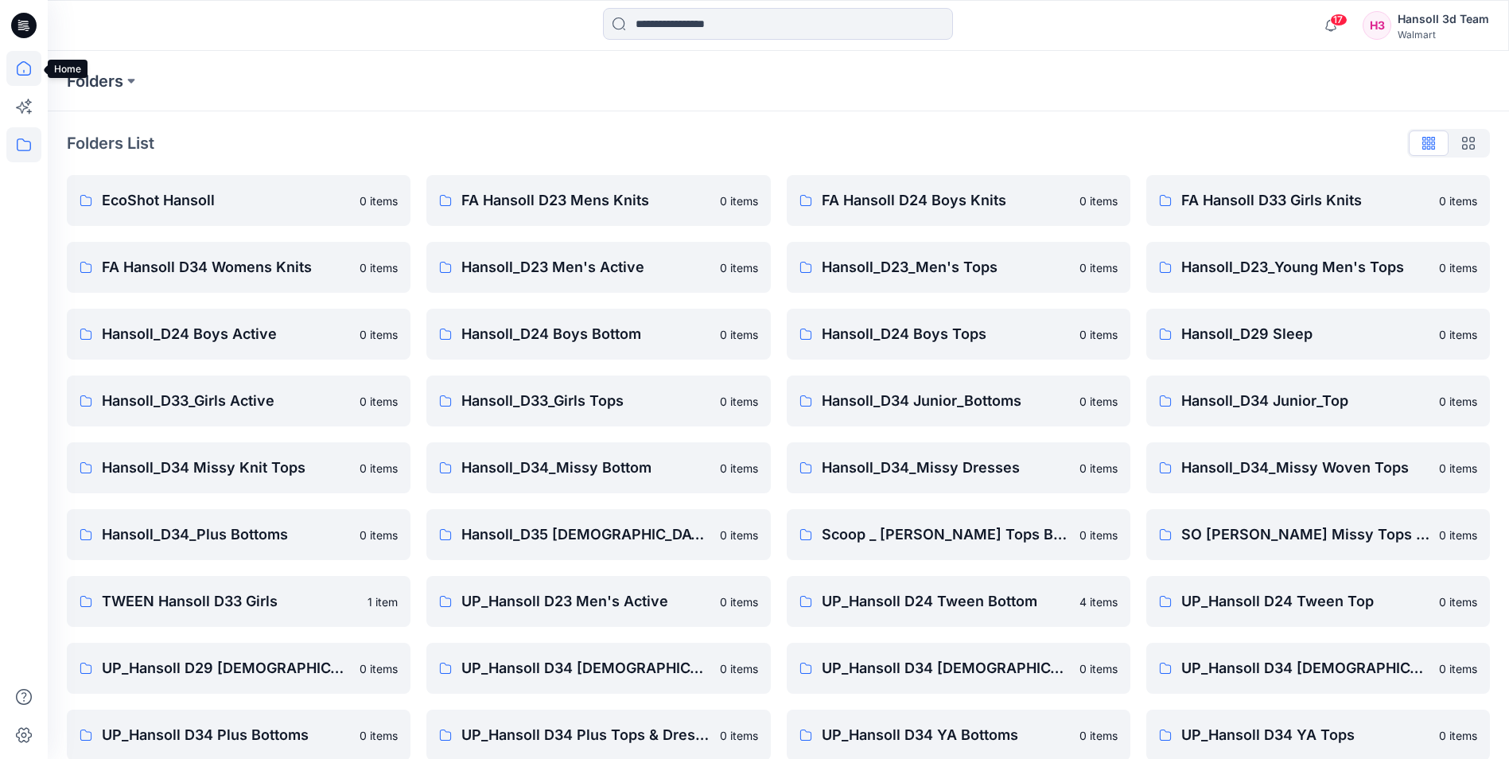
click at [27, 67] on icon at bounding box center [23, 68] width 35 height 35
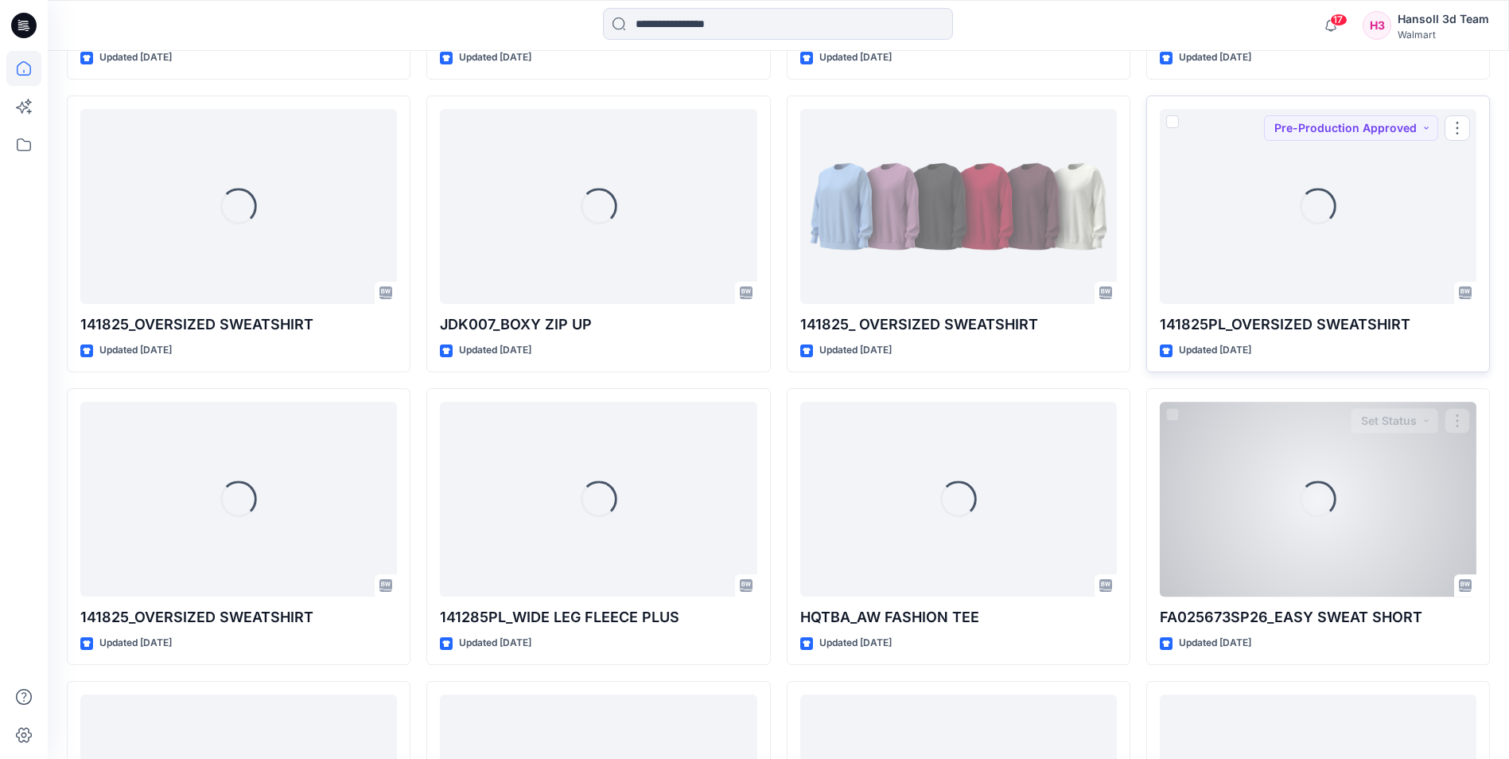
scroll to position [6429, 0]
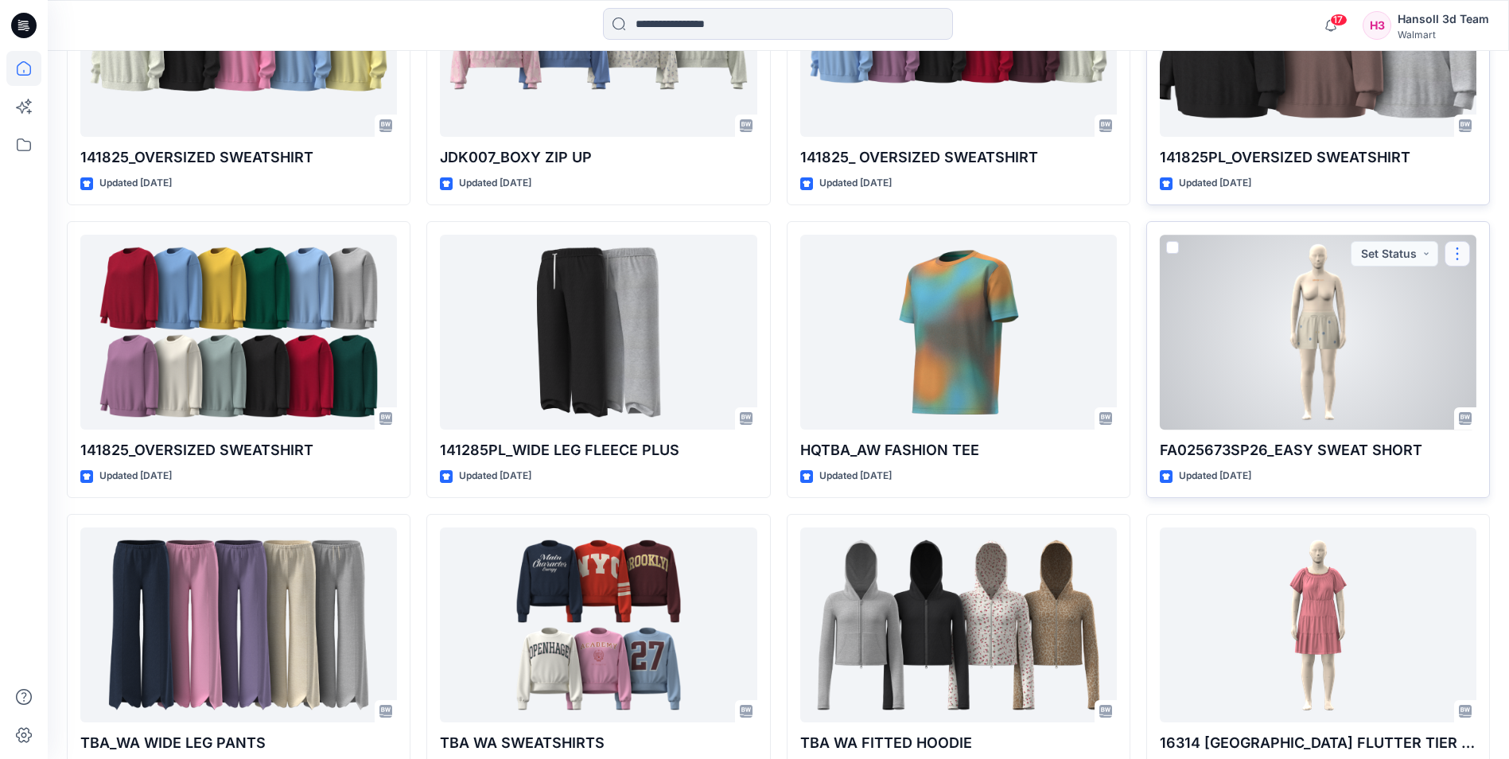
click at [1455, 251] on button "button" at bounding box center [1456, 253] width 25 height 25
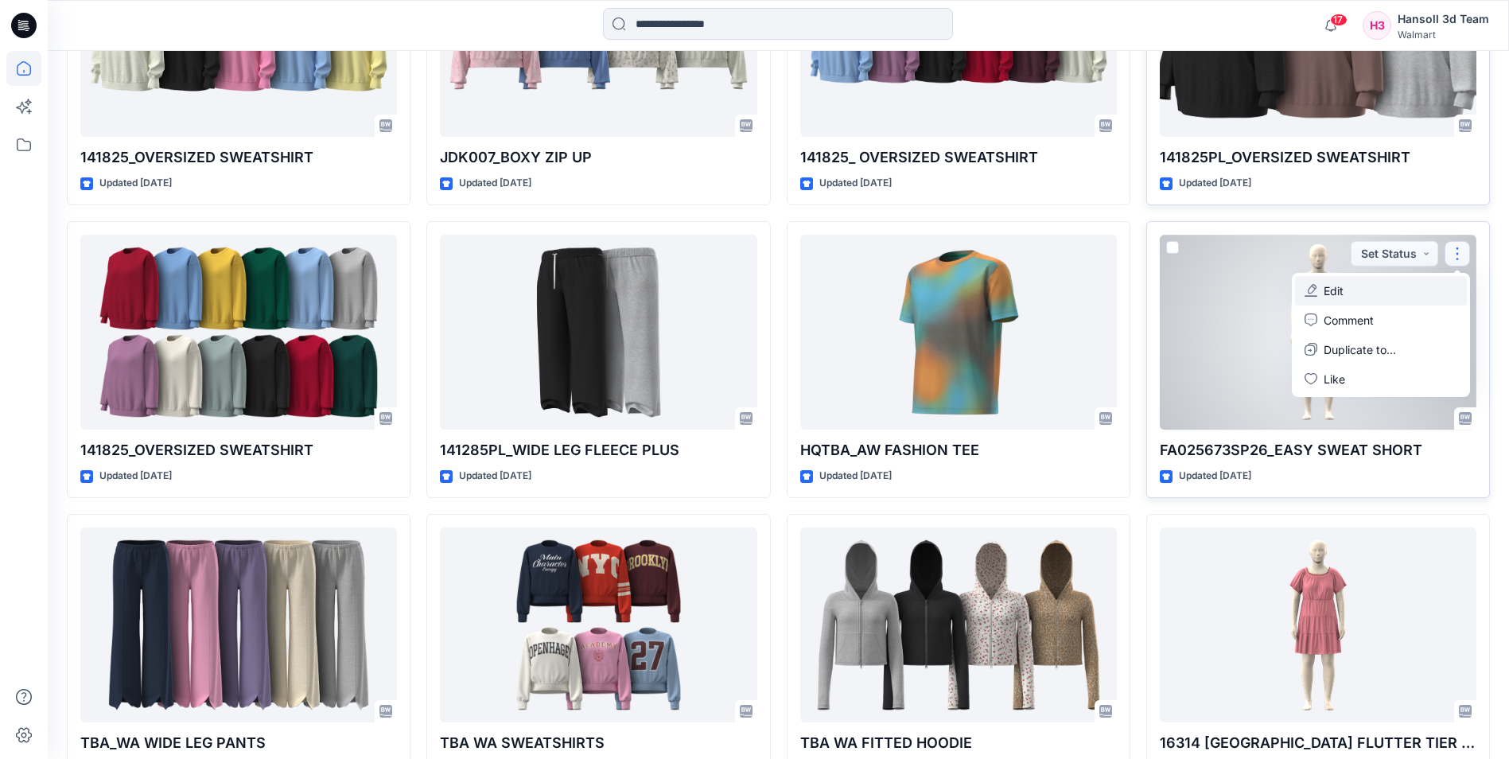
click at [1326, 287] on p "Edit" at bounding box center [1333, 290] width 20 height 17
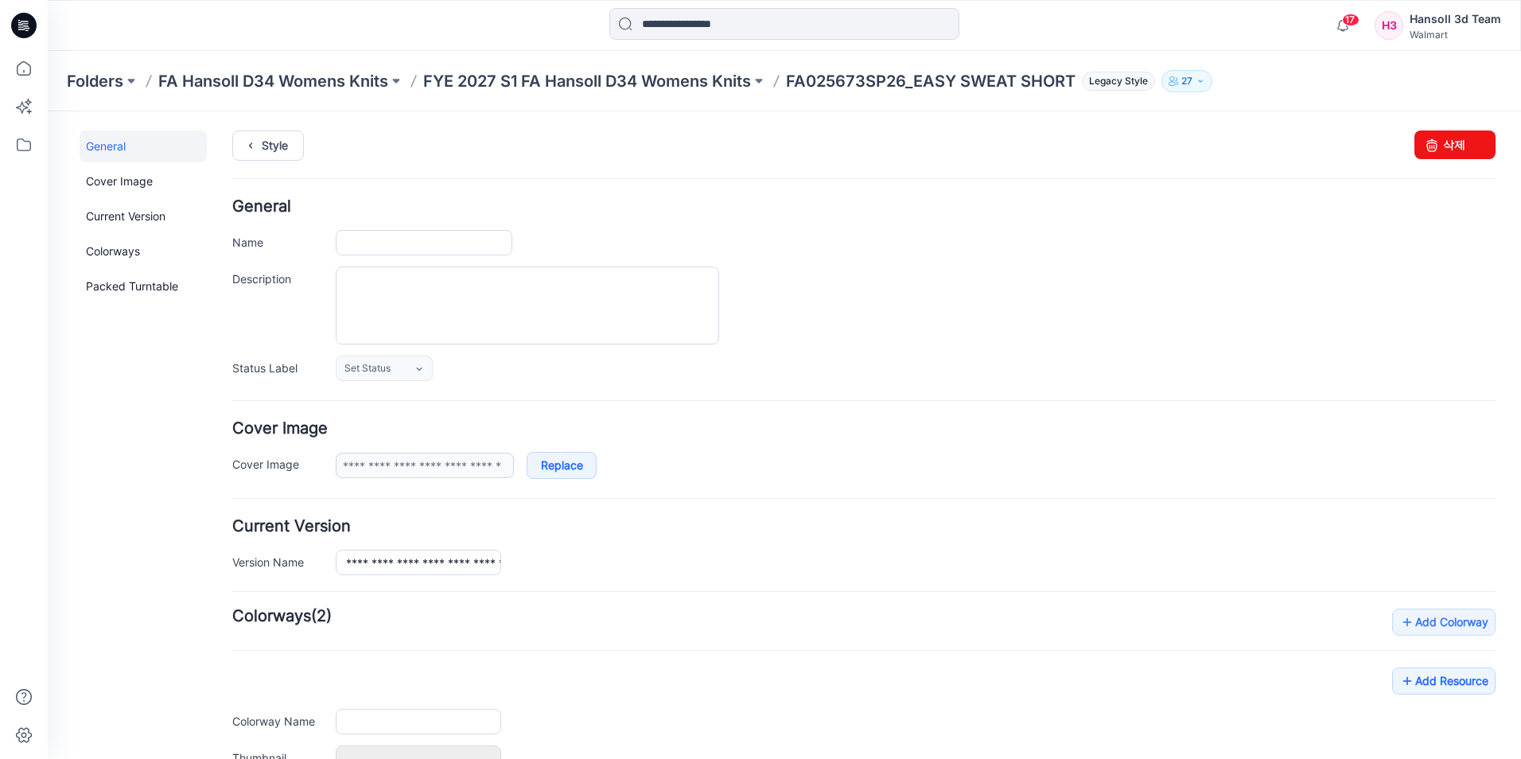
type input "**********"
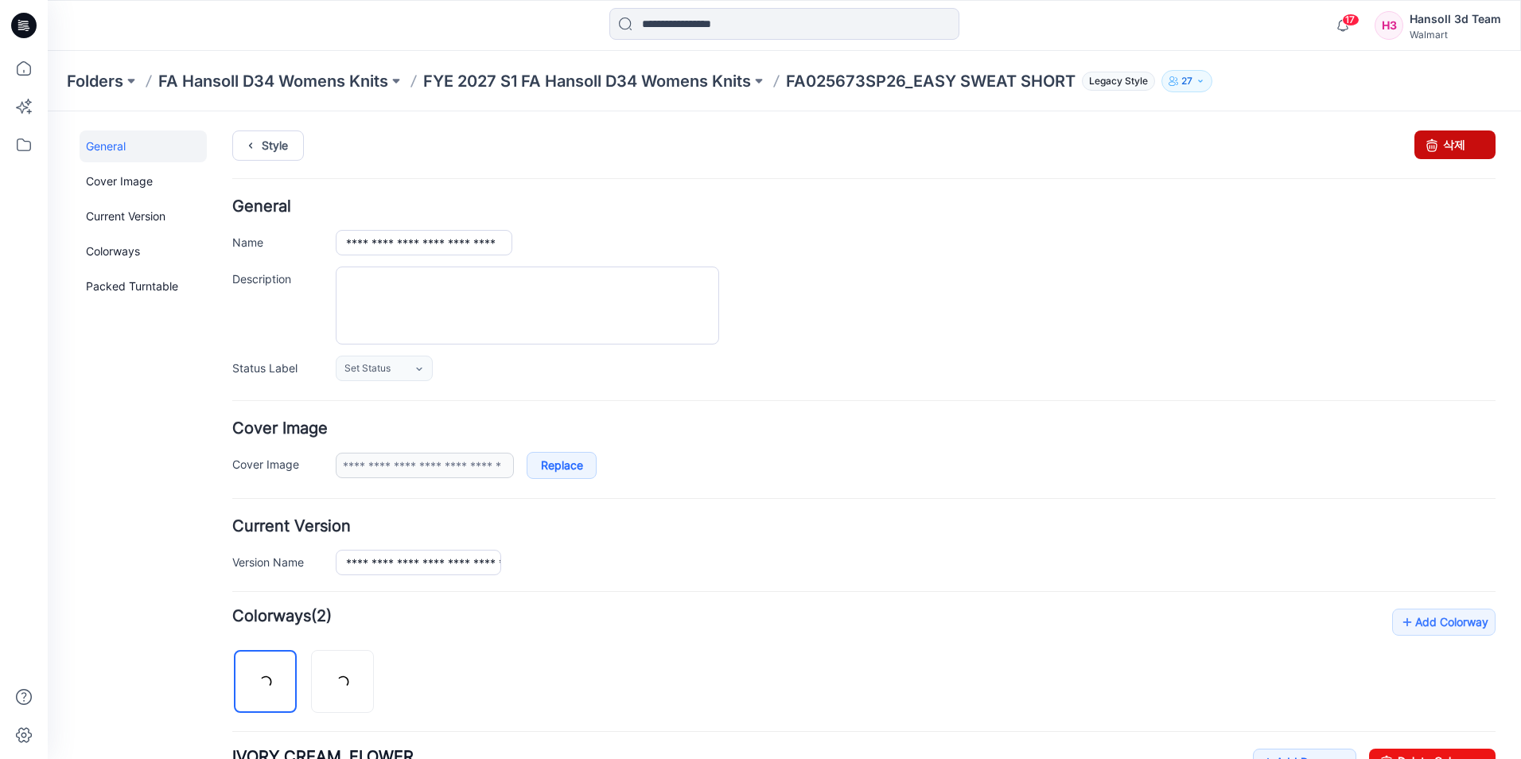
click at [1439, 140] on link "삭제" at bounding box center [1454, 144] width 81 height 29
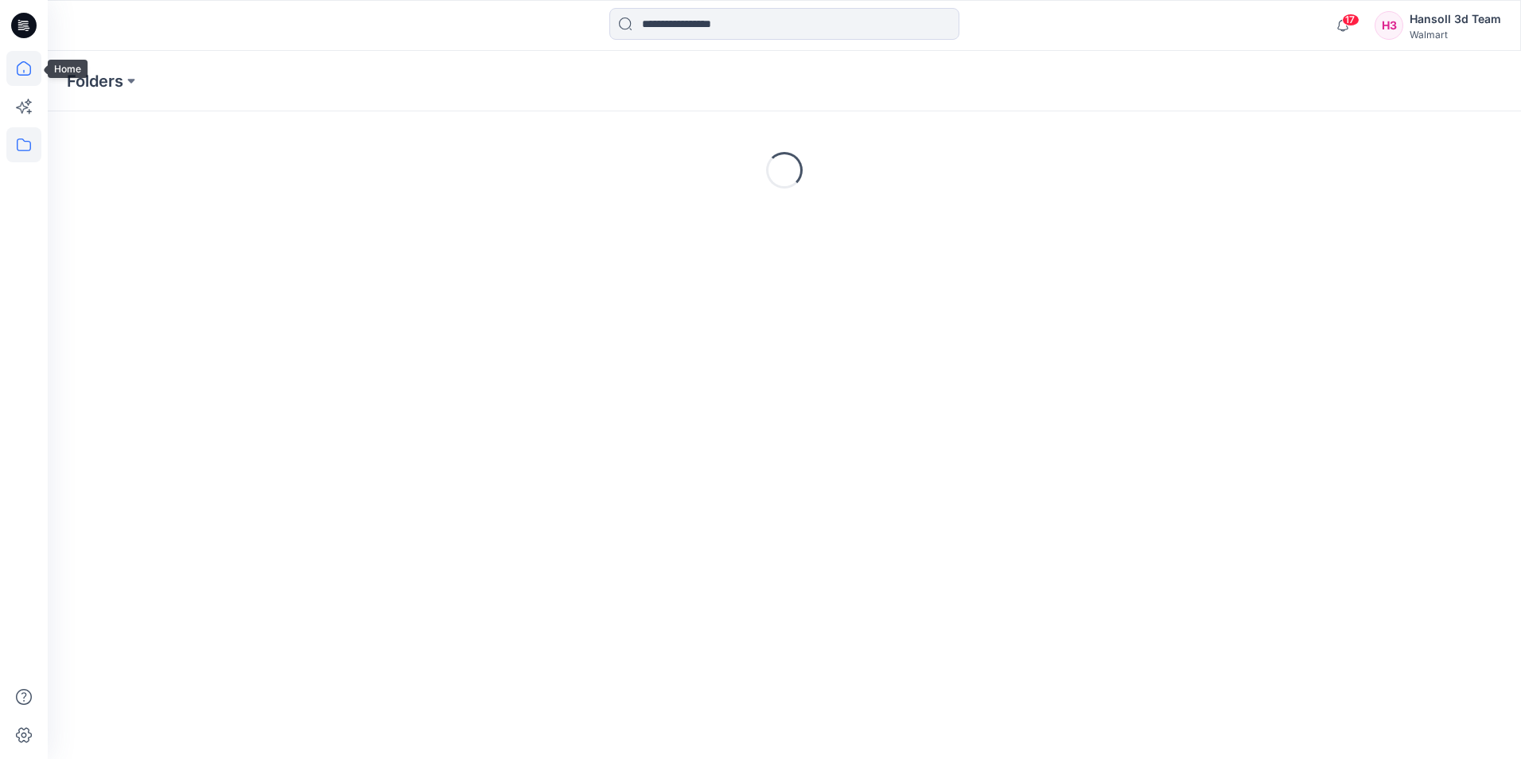
click at [21, 68] on icon at bounding box center [23, 68] width 35 height 35
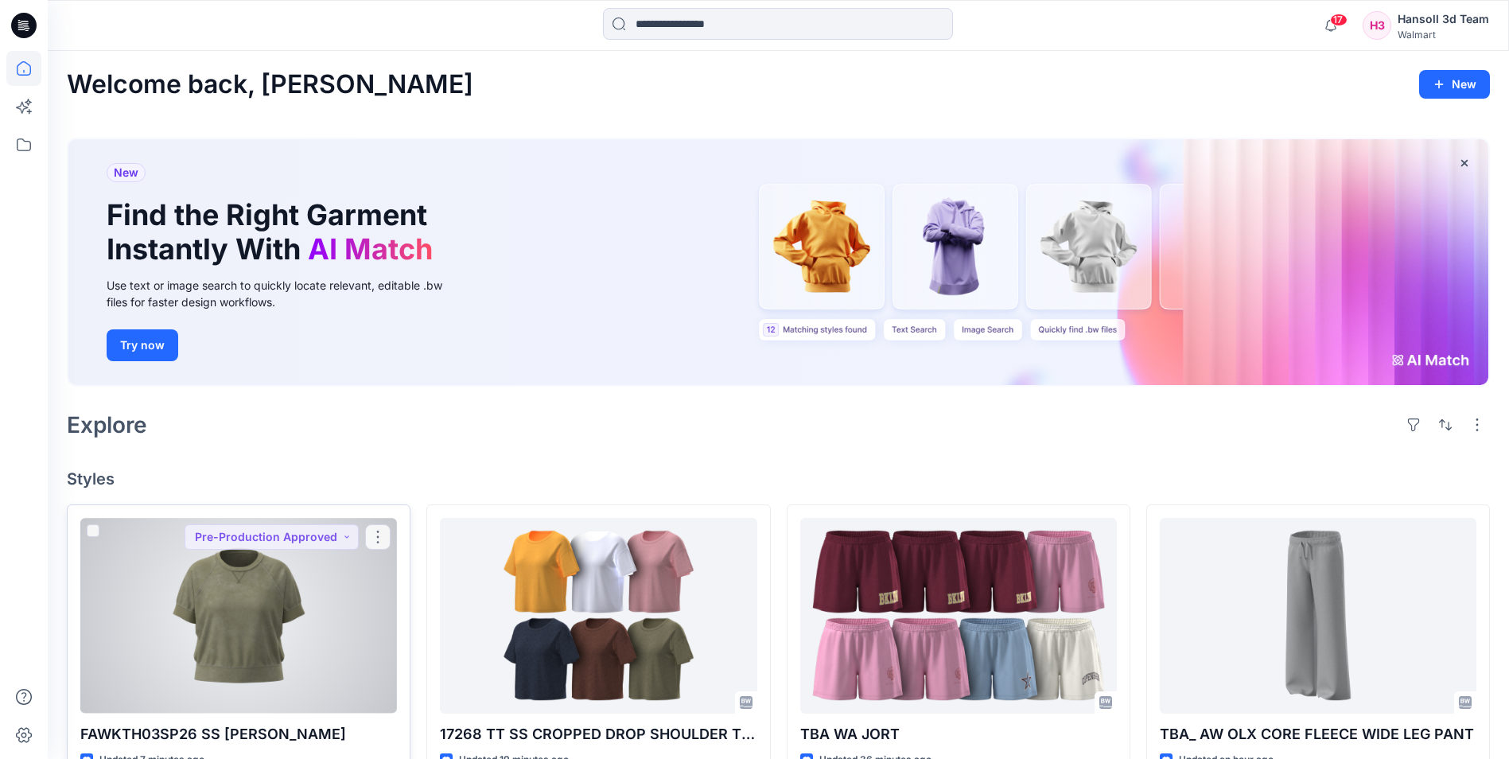
click at [223, 566] on div at bounding box center [238, 615] width 317 height 195
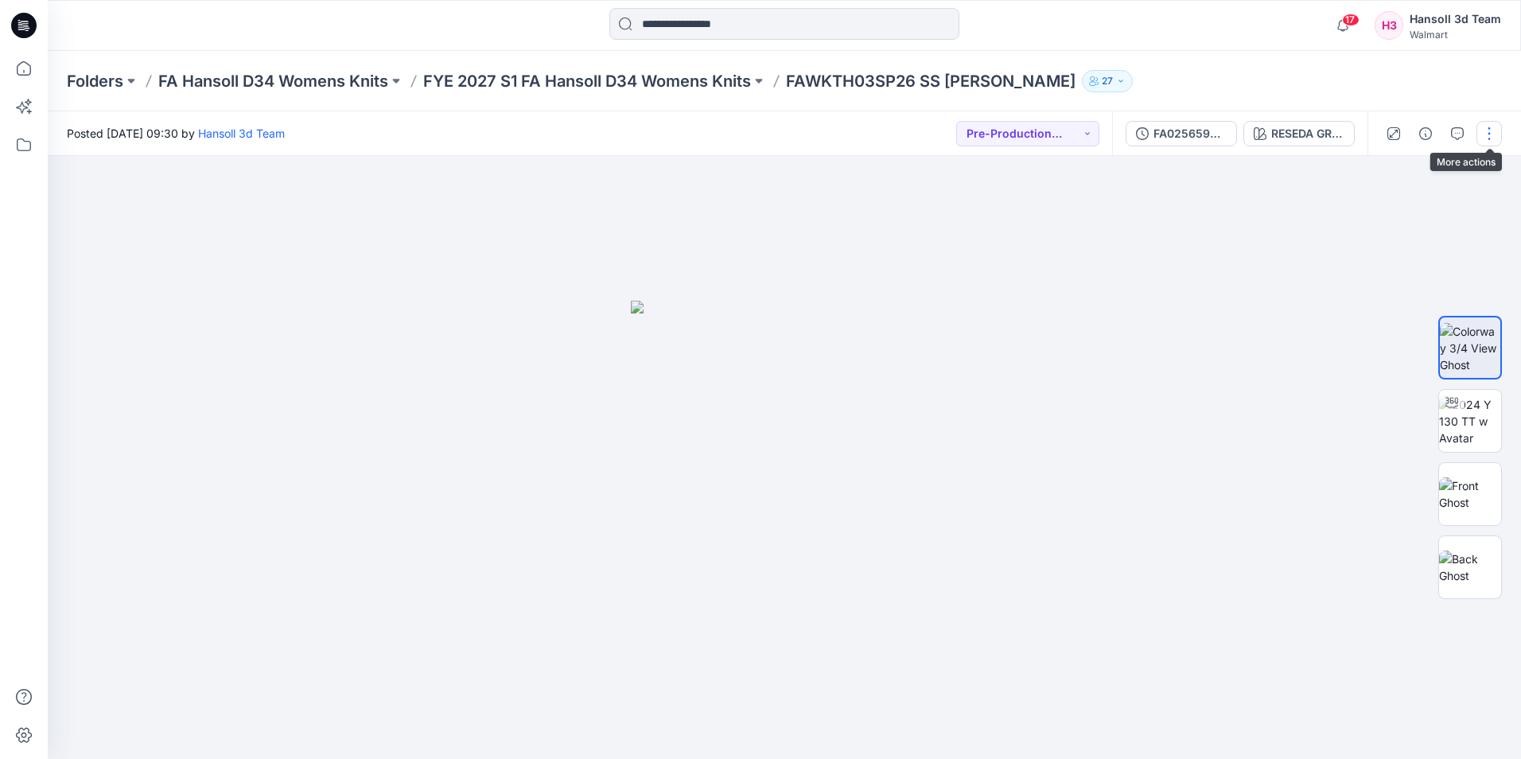
click at [1492, 136] on button "button" at bounding box center [1488, 133] width 25 height 25
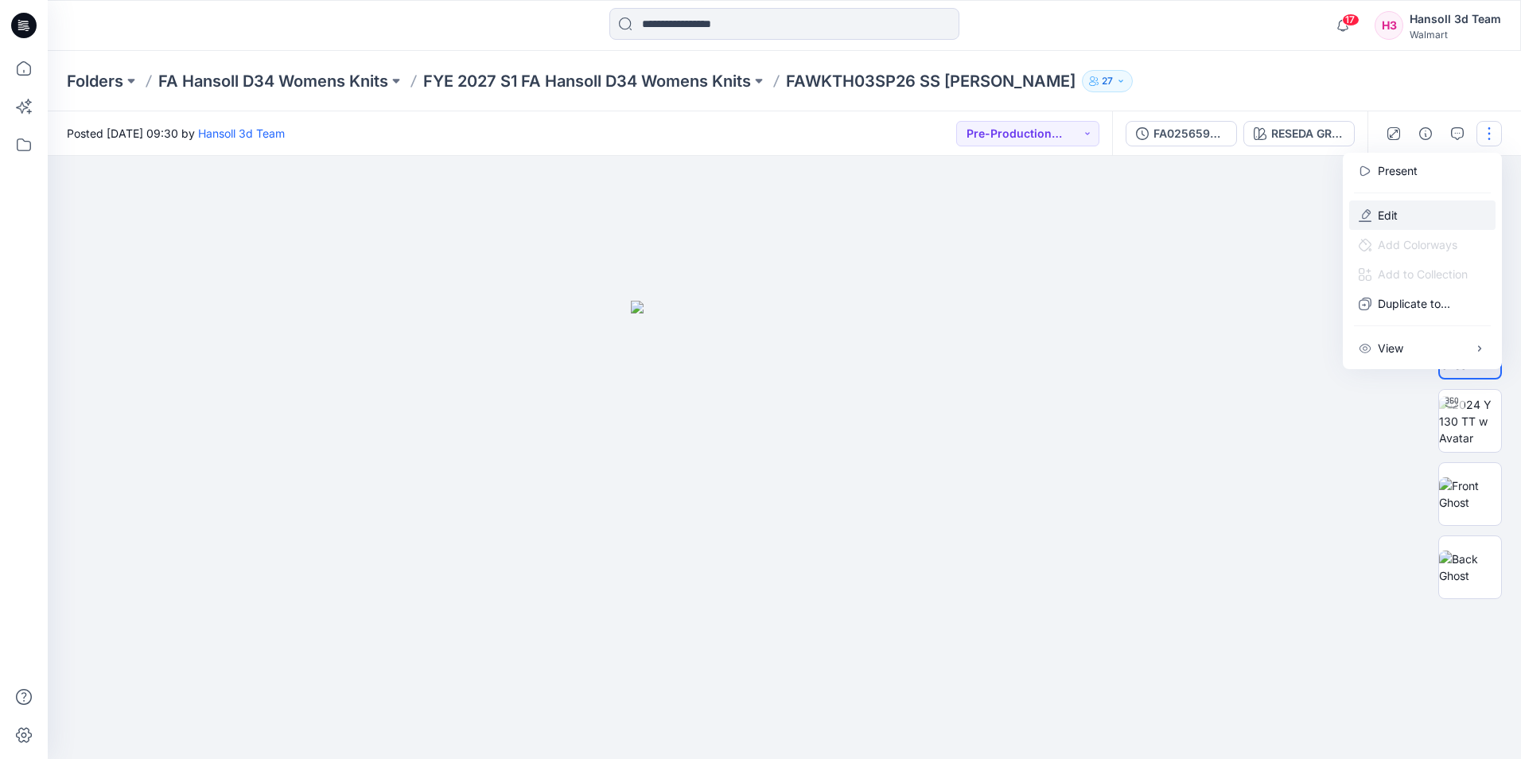
click at [1385, 214] on p "Edit" at bounding box center [1387, 215] width 20 height 17
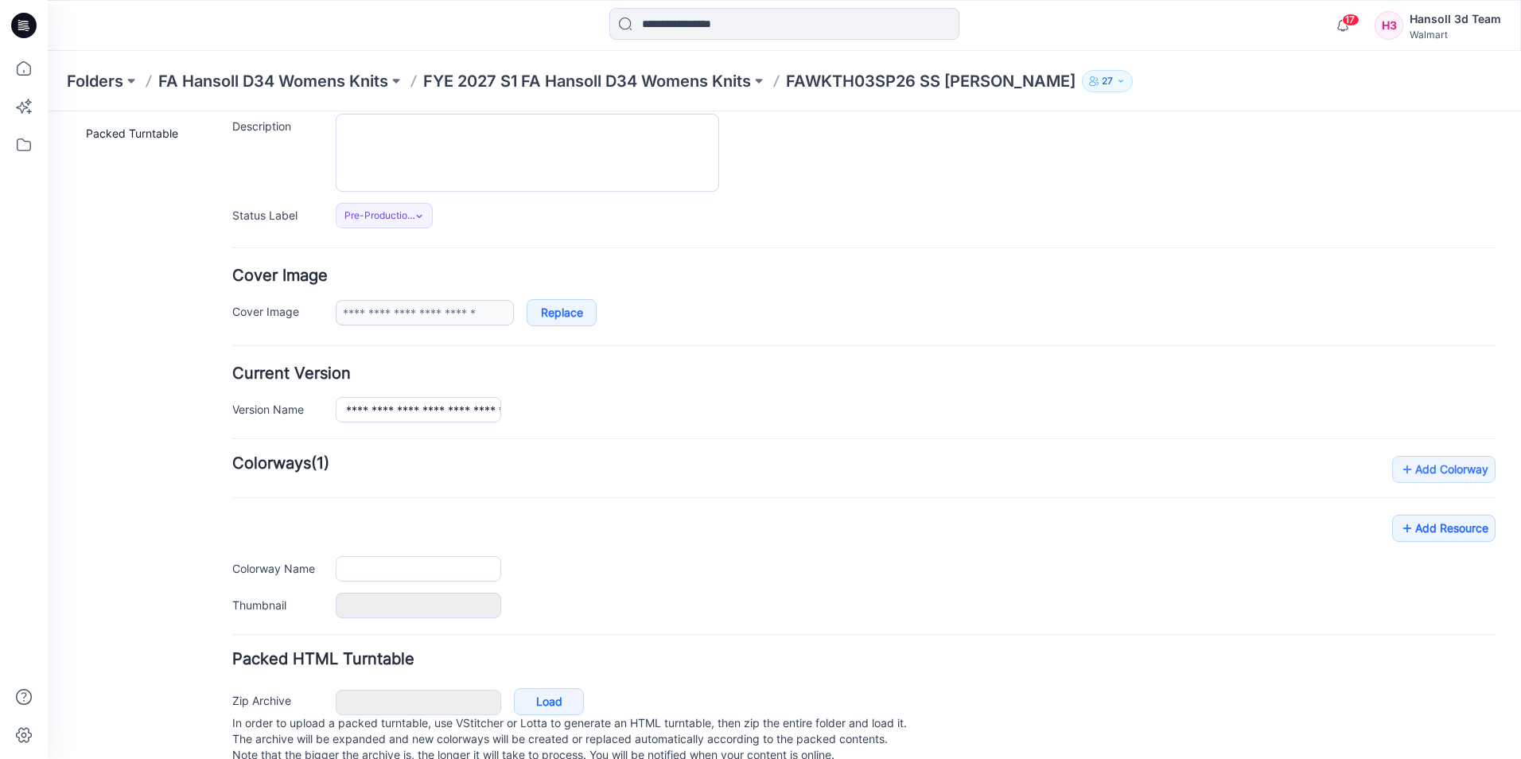
type input "**********"
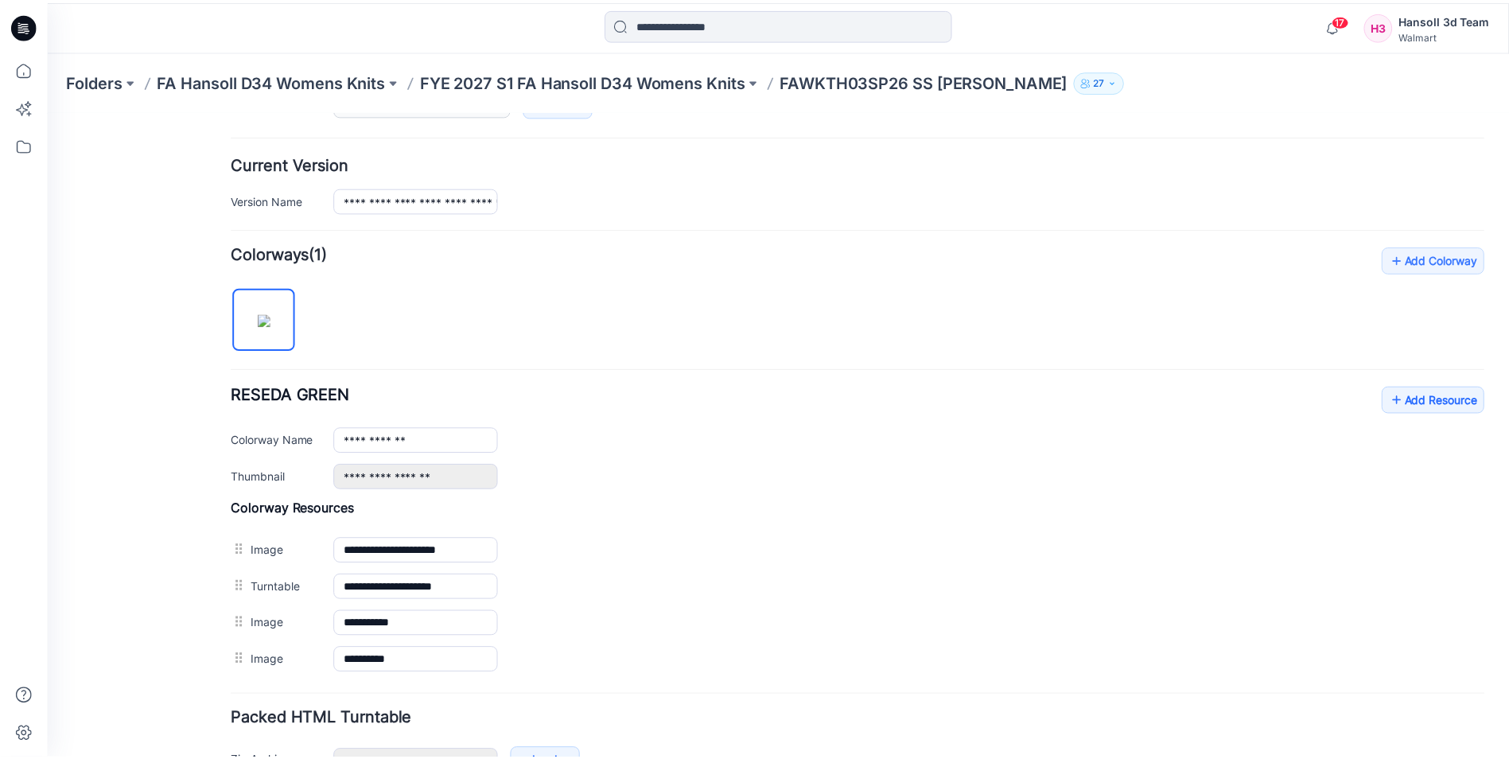
scroll to position [464, 0]
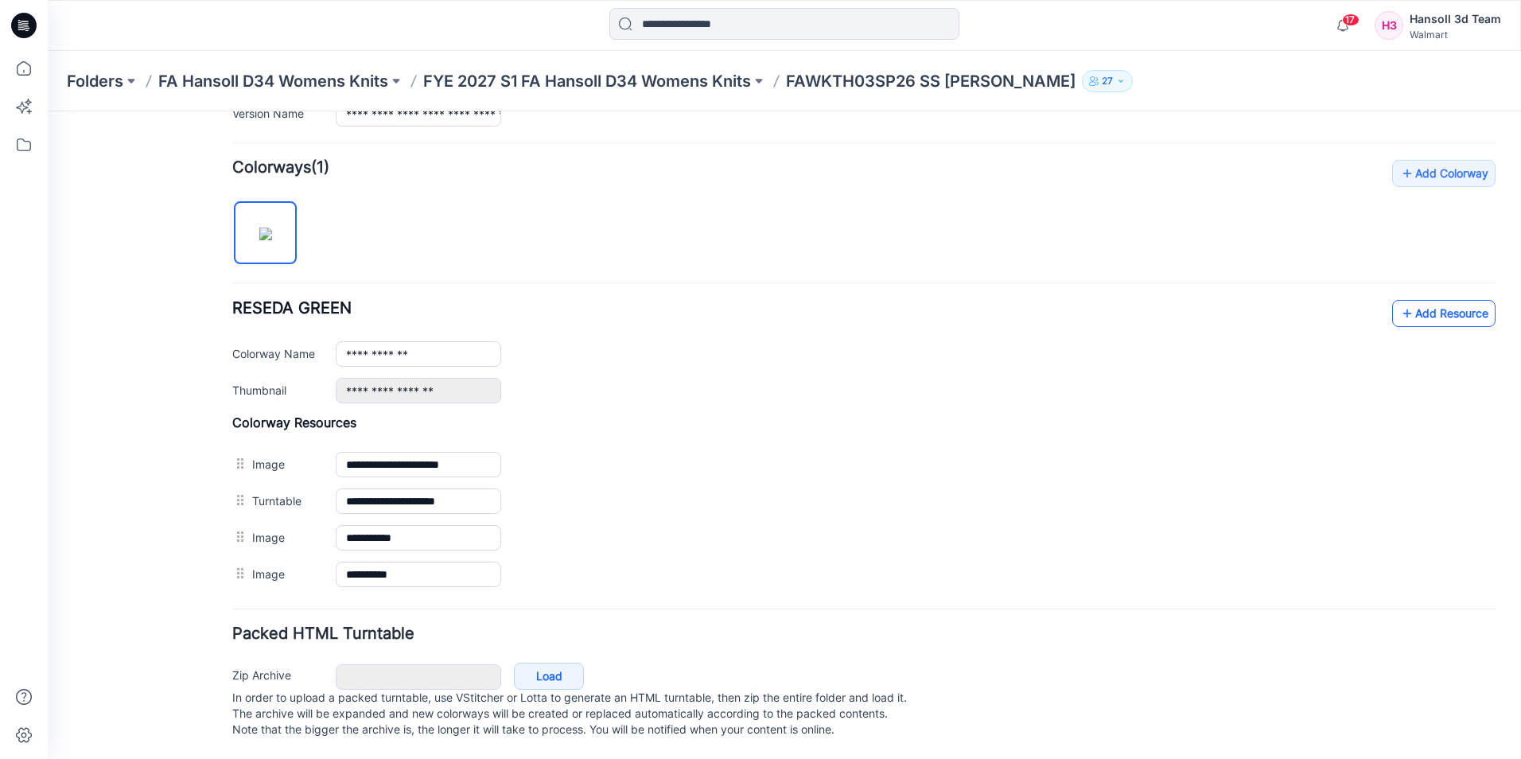
click at [1416, 300] on link "Add Resource" at bounding box center [1443, 313] width 103 height 27
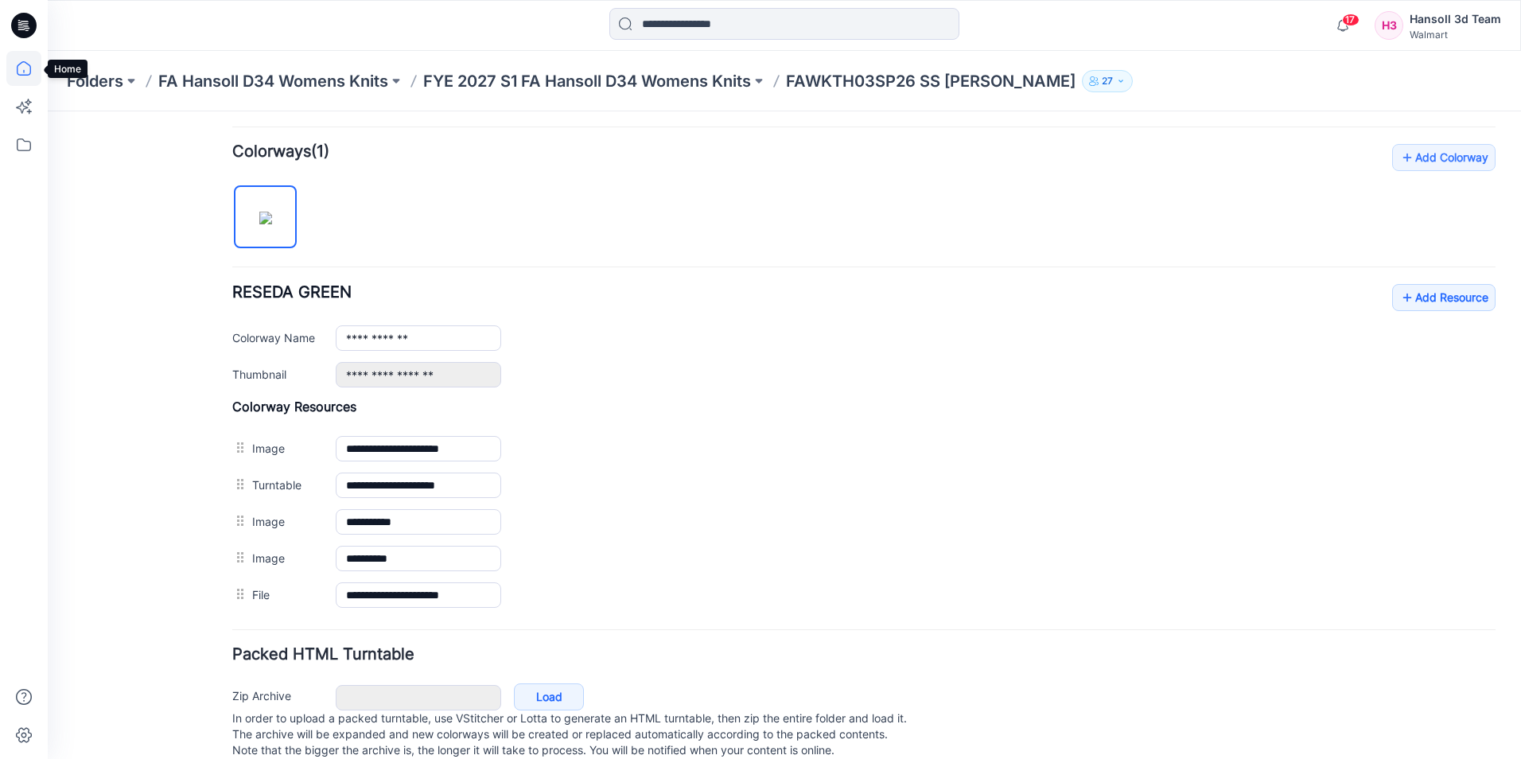
click at [21, 64] on icon at bounding box center [23, 68] width 35 height 35
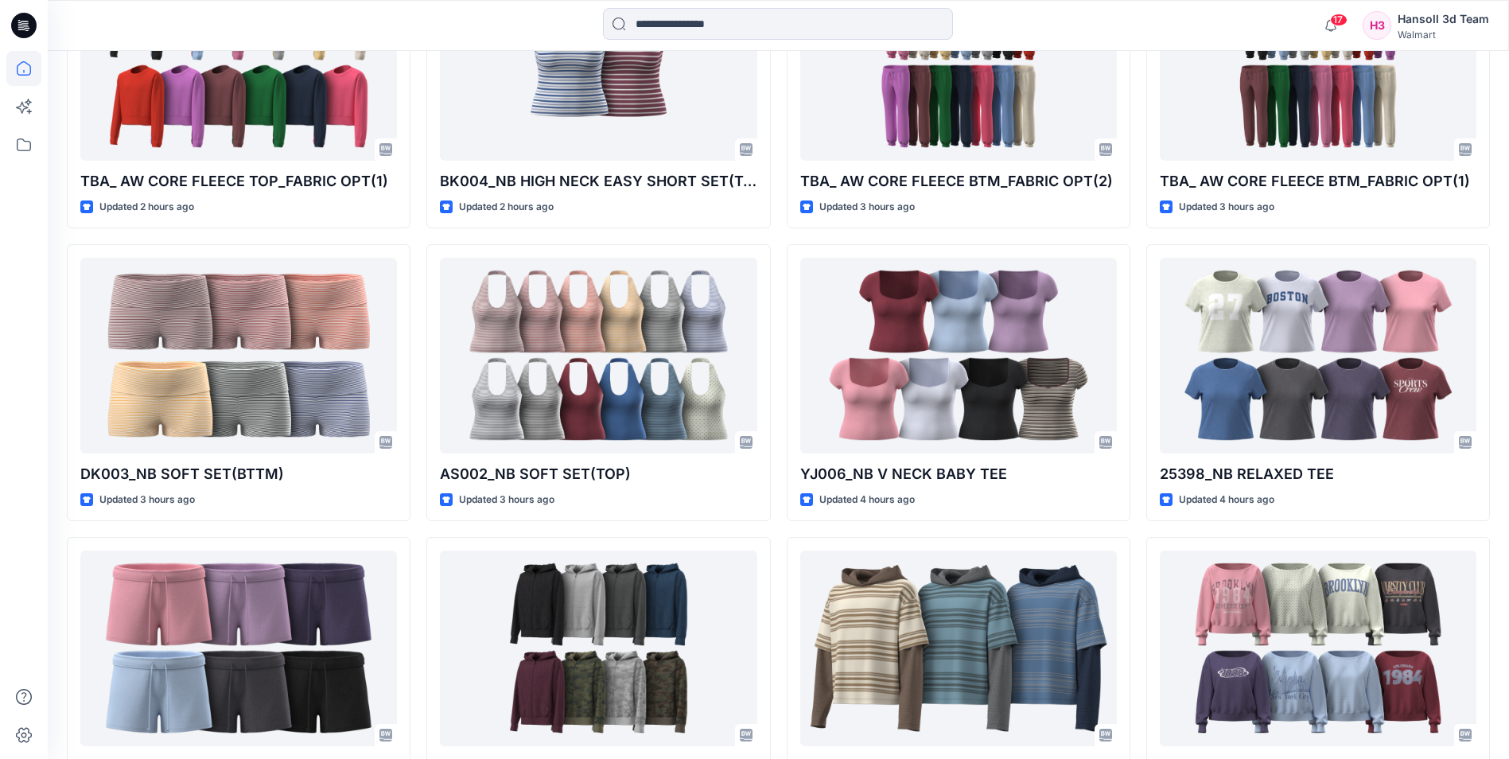
scroll to position [951, 0]
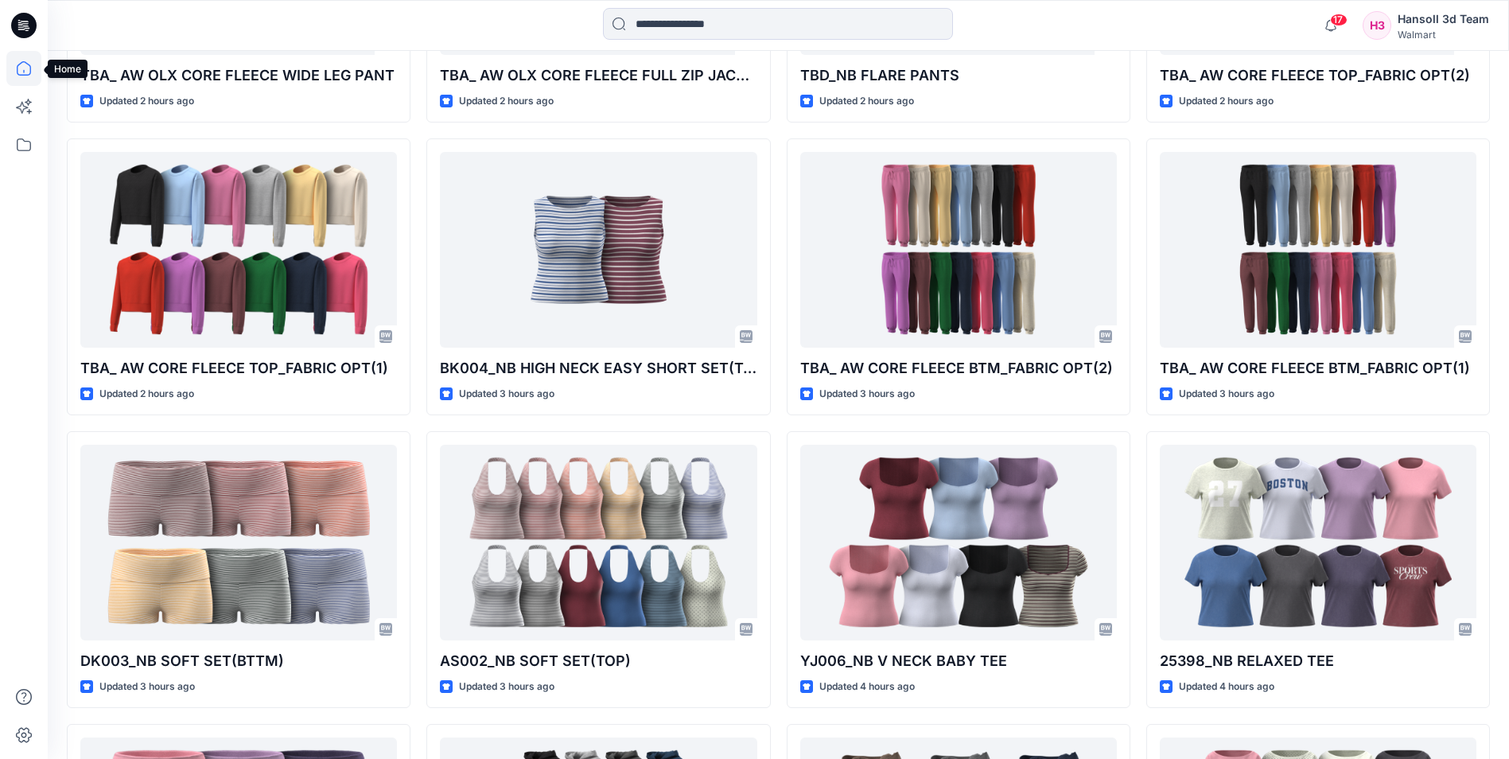
drag, startPoint x: 23, startPoint y: 63, endPoint x: 51, endPoint y: 95, distance: 42.3
click at [25, 63] on icon at bounding box center [23, 68] width 35 height 35
click at [25, 72] on icon at bounding box center [23, 68] width 35 height 35
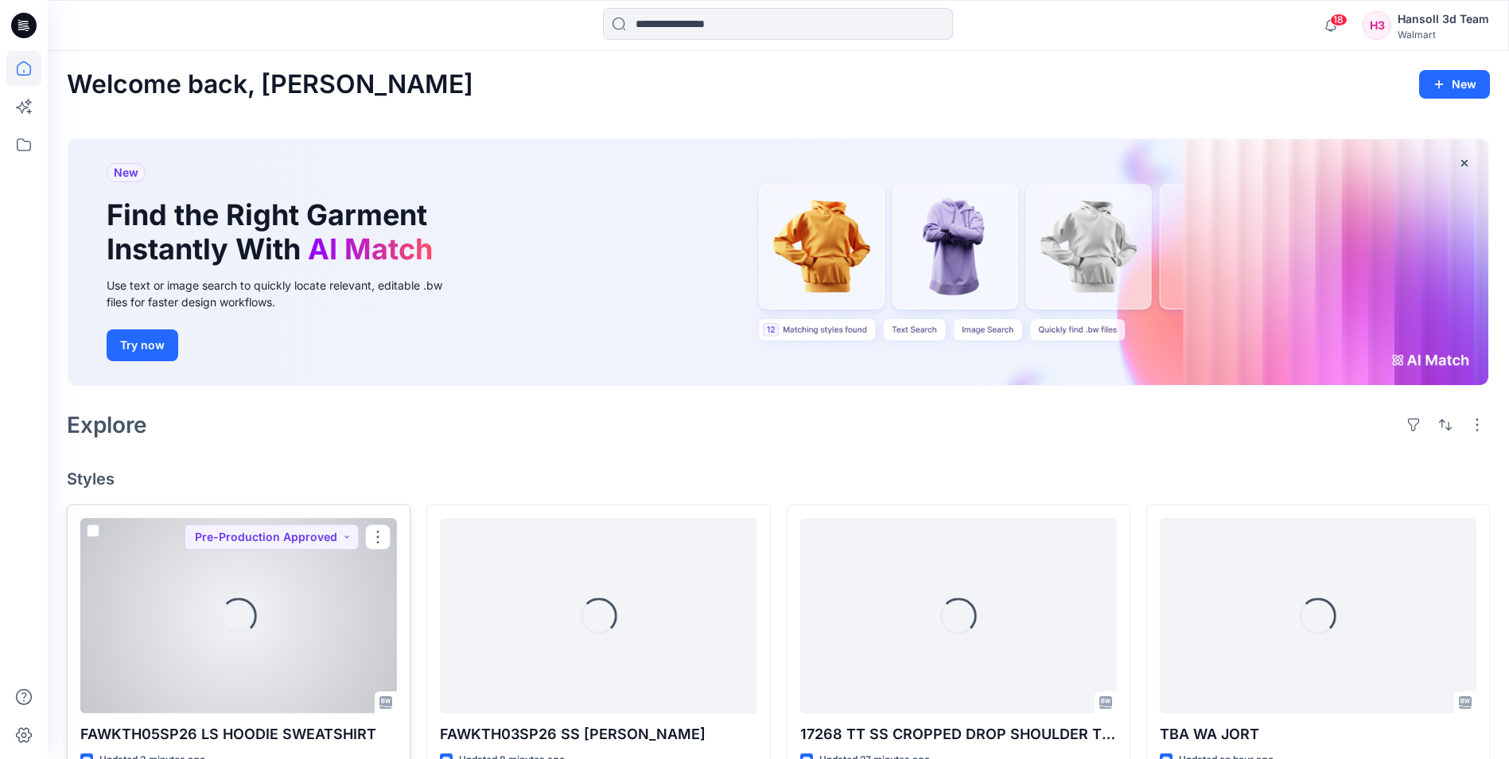
scroll to position [239, 0]
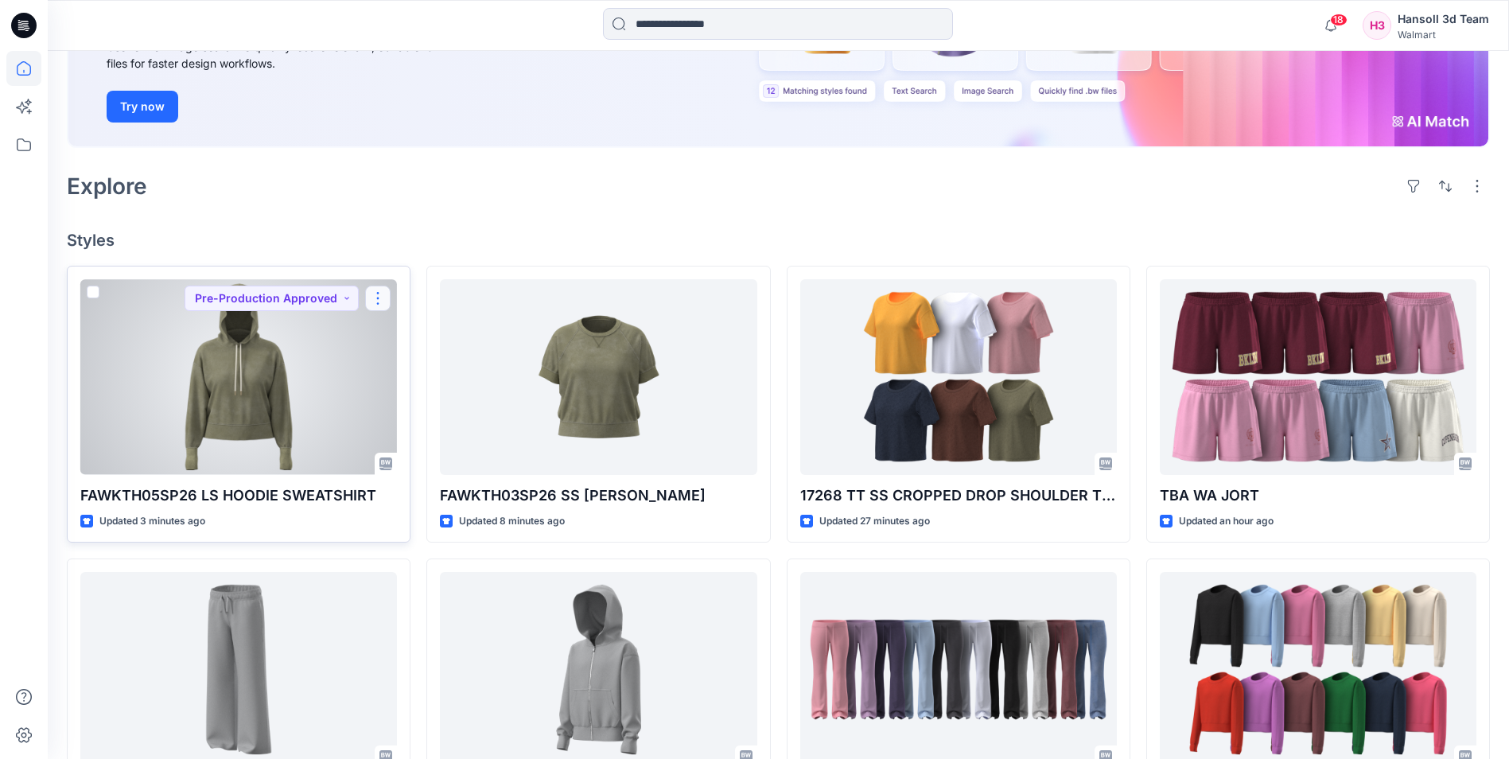
click at [378, 293] on button "button" at bounding box center [377, 297] width 25 height 25
click at [418, 336] on button "Edit" at bounding box center [454, 334] width 172 height 29
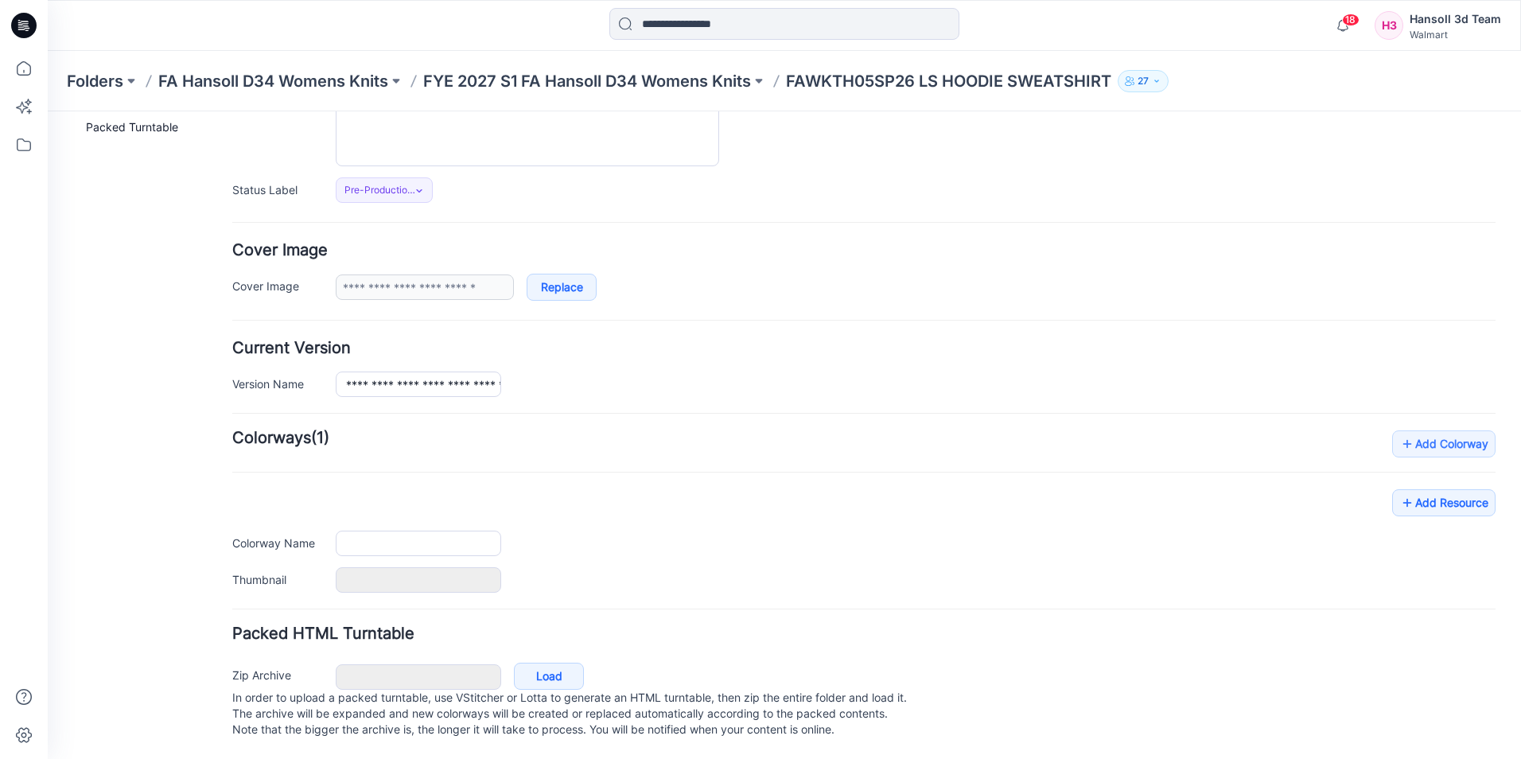
type input "**********"
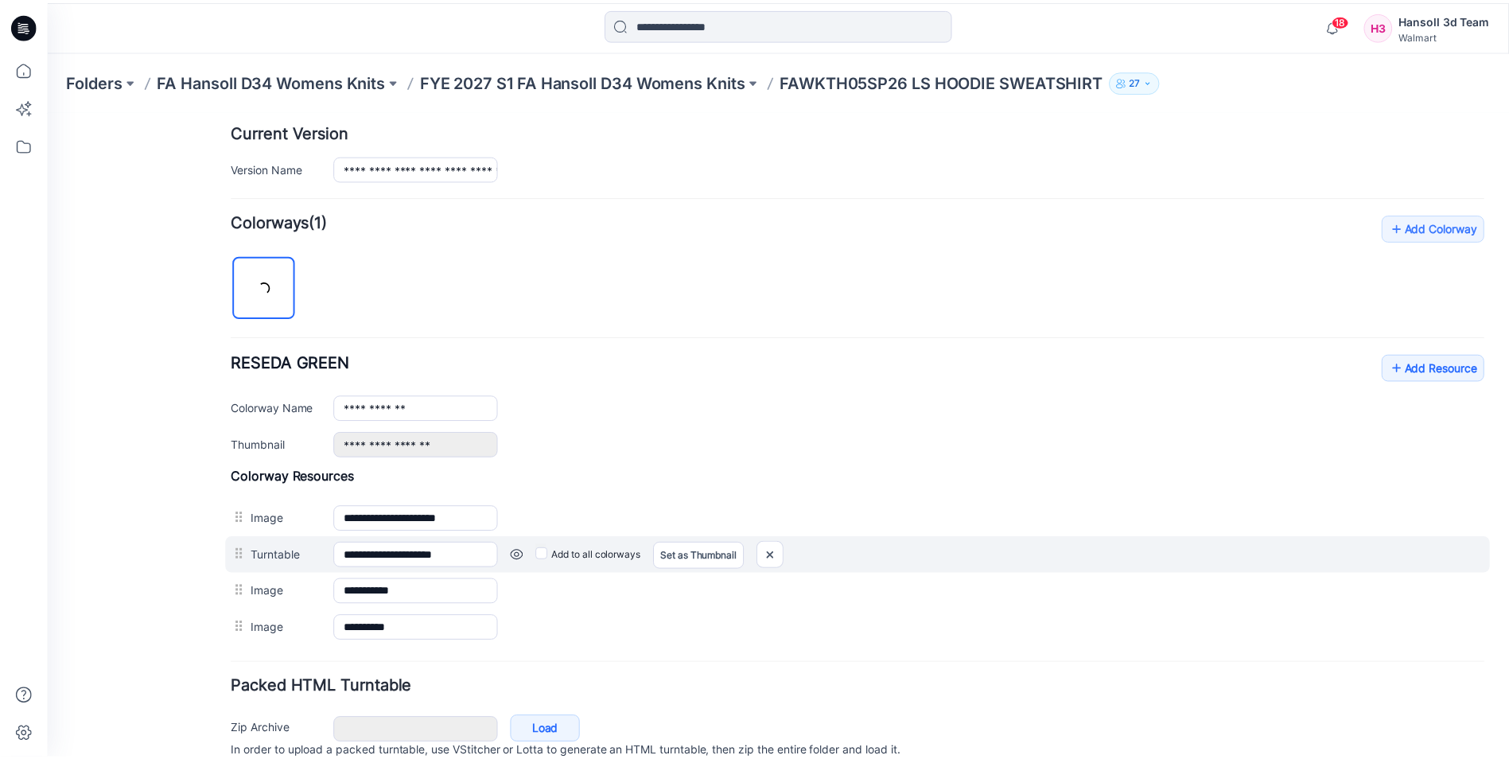
scroll to position [464, 0]
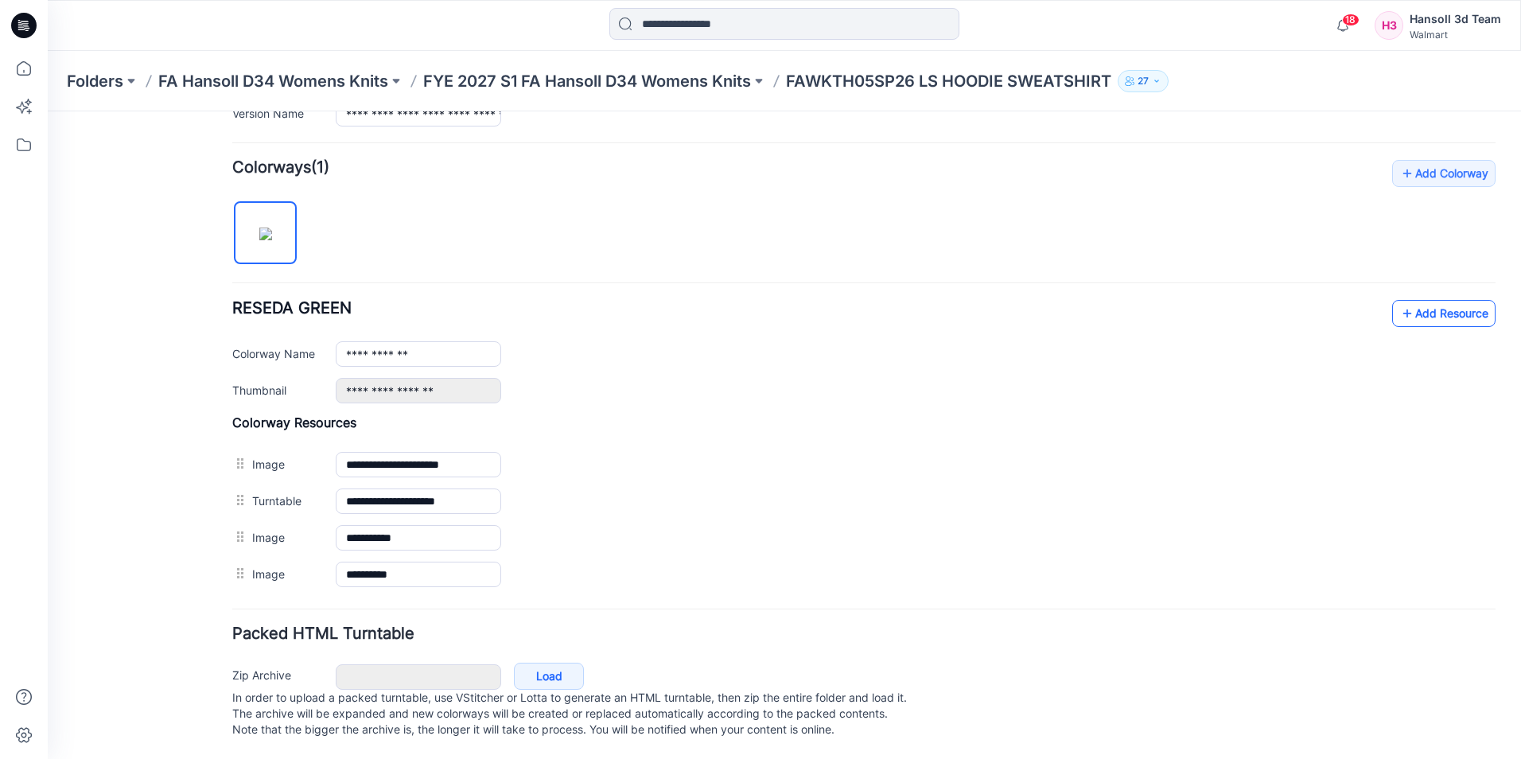
click at [1439, 300] on link "Add Resource" at bounding box center [1443, 313] width 103 height 27
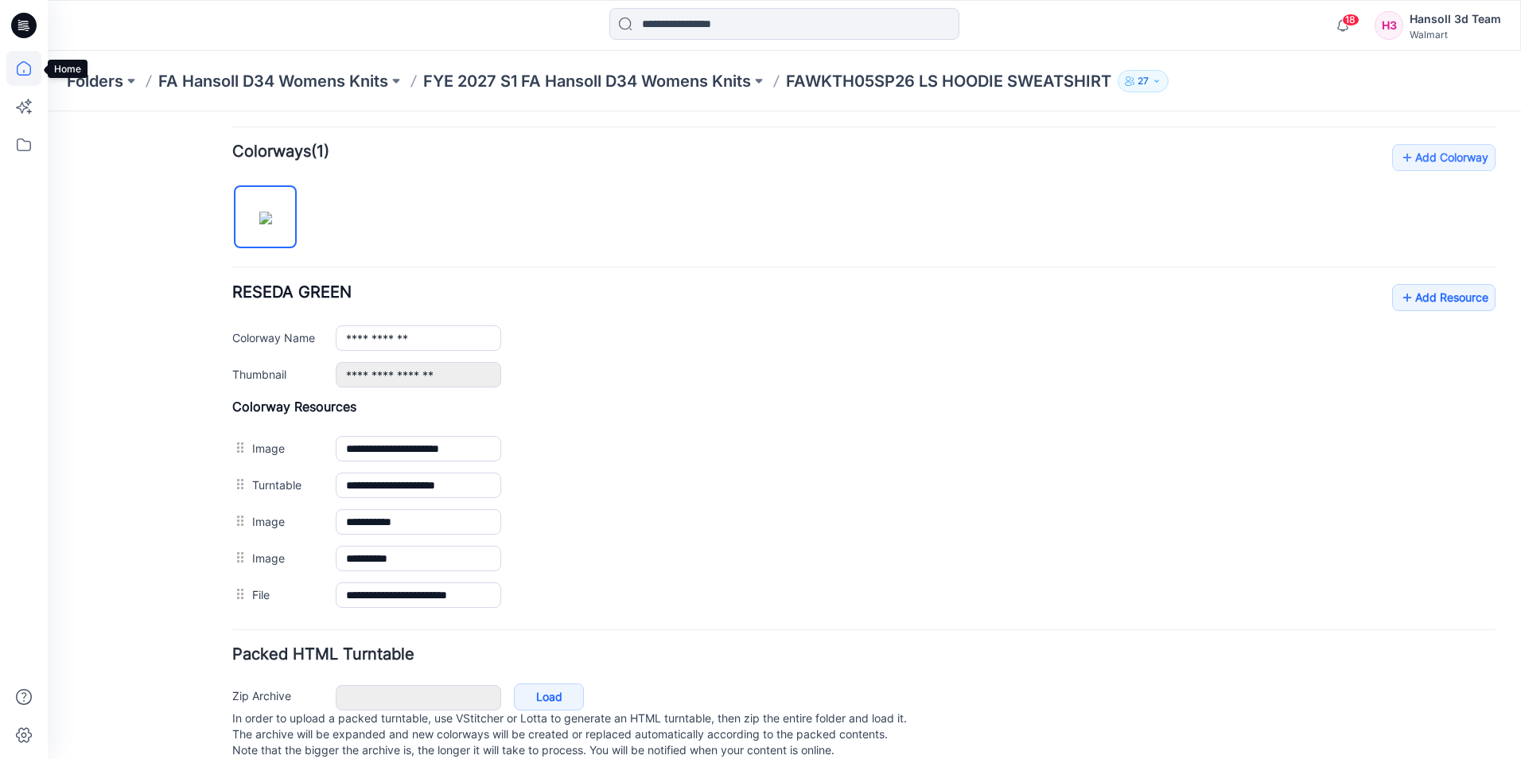
click at [24, 68] on icon at bounding box center [23, 68] width 35 height 35
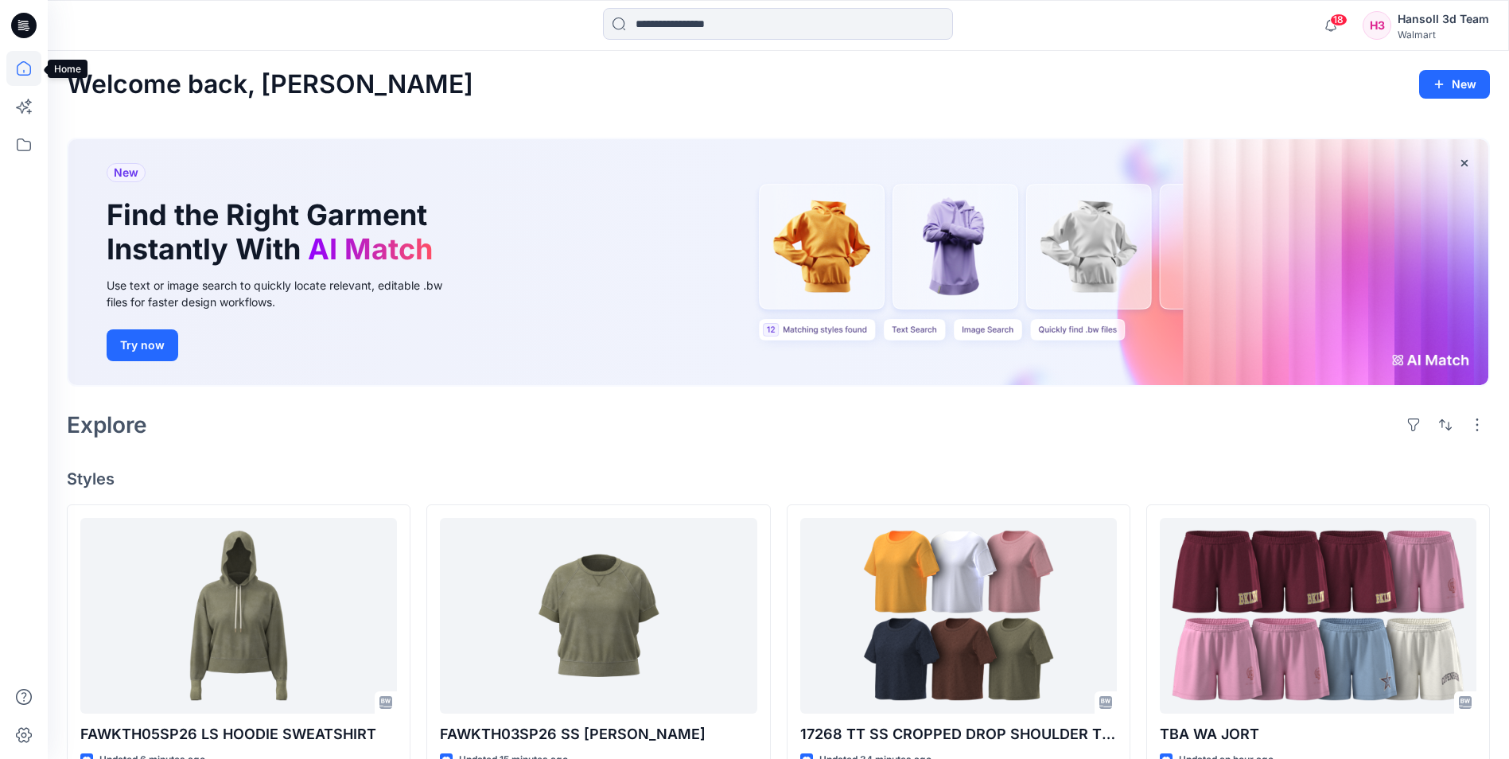
click at [24, 68] on icon at bounding box center [23, 68] width 35 height 35
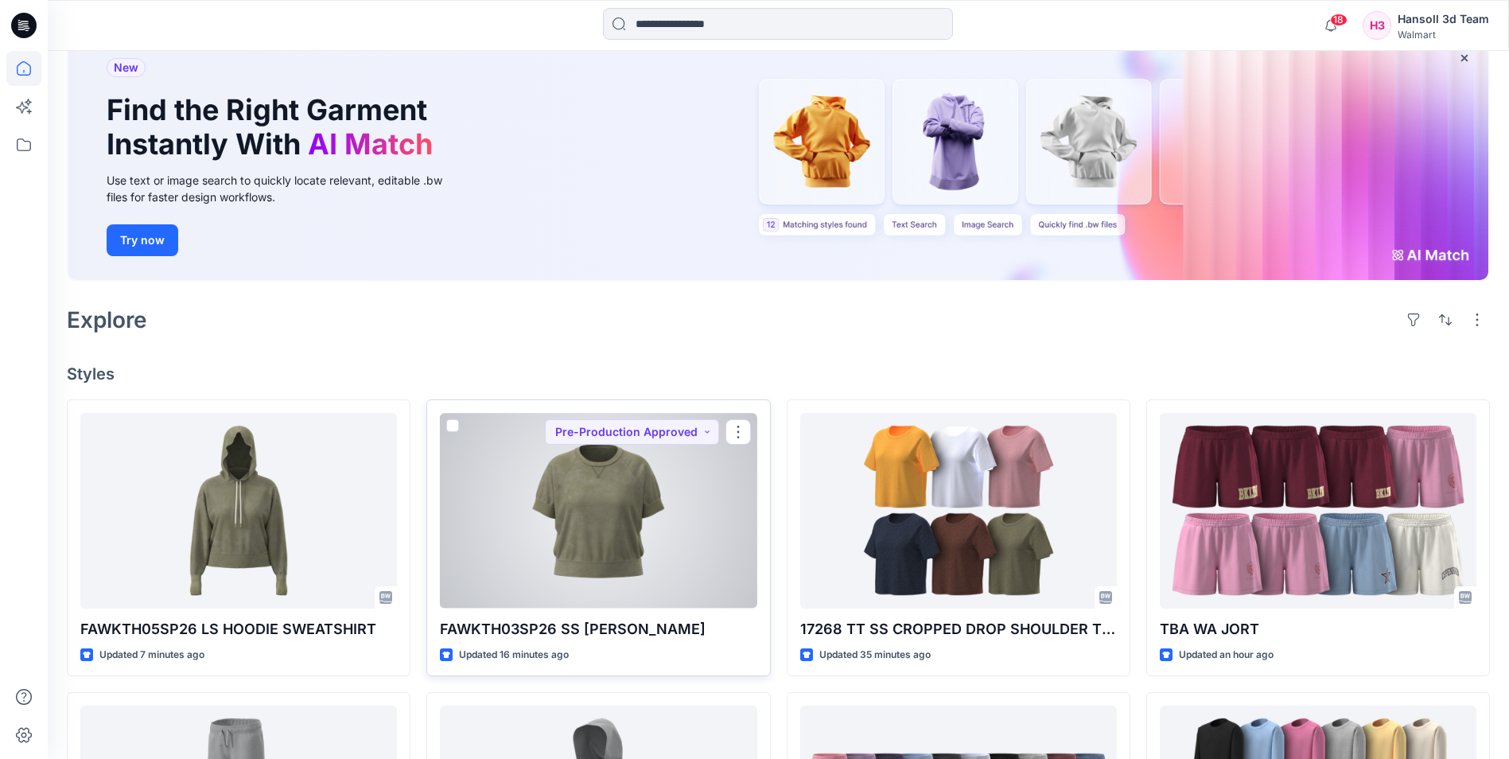
scroll to position [239, 0]
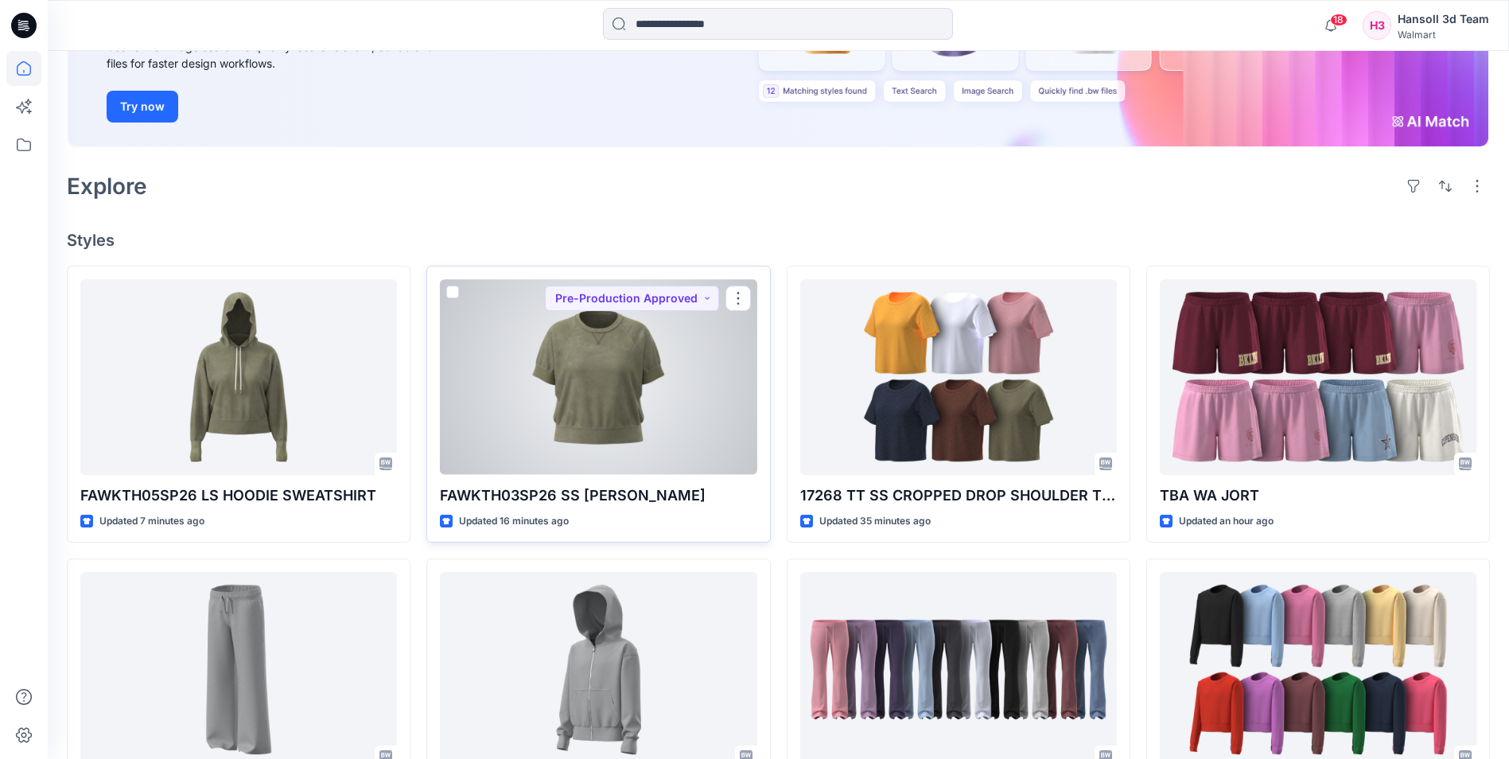
click at [619, 367] on div at bounding box center [598, 376] width 317 height 195
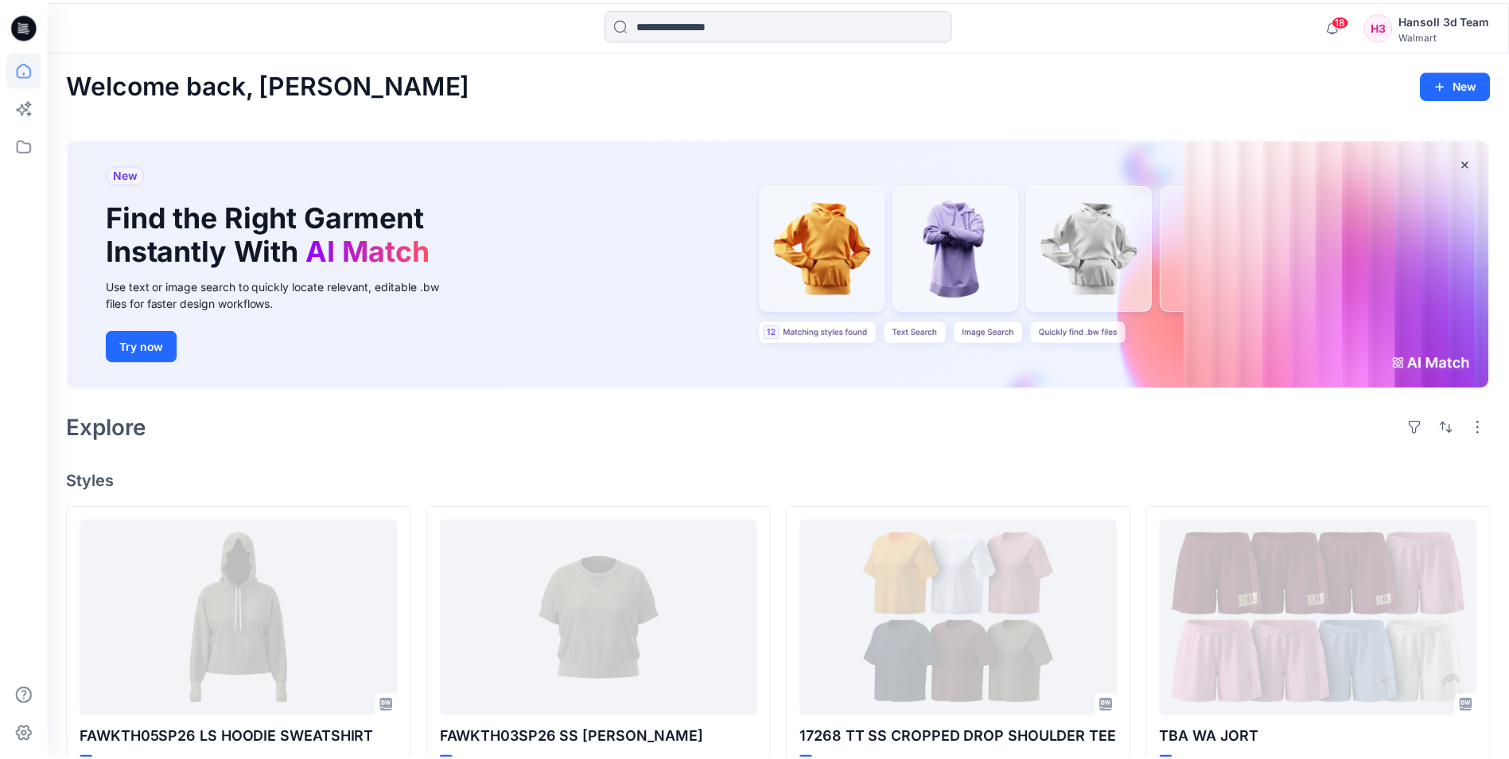
scroll to position [239, 0]
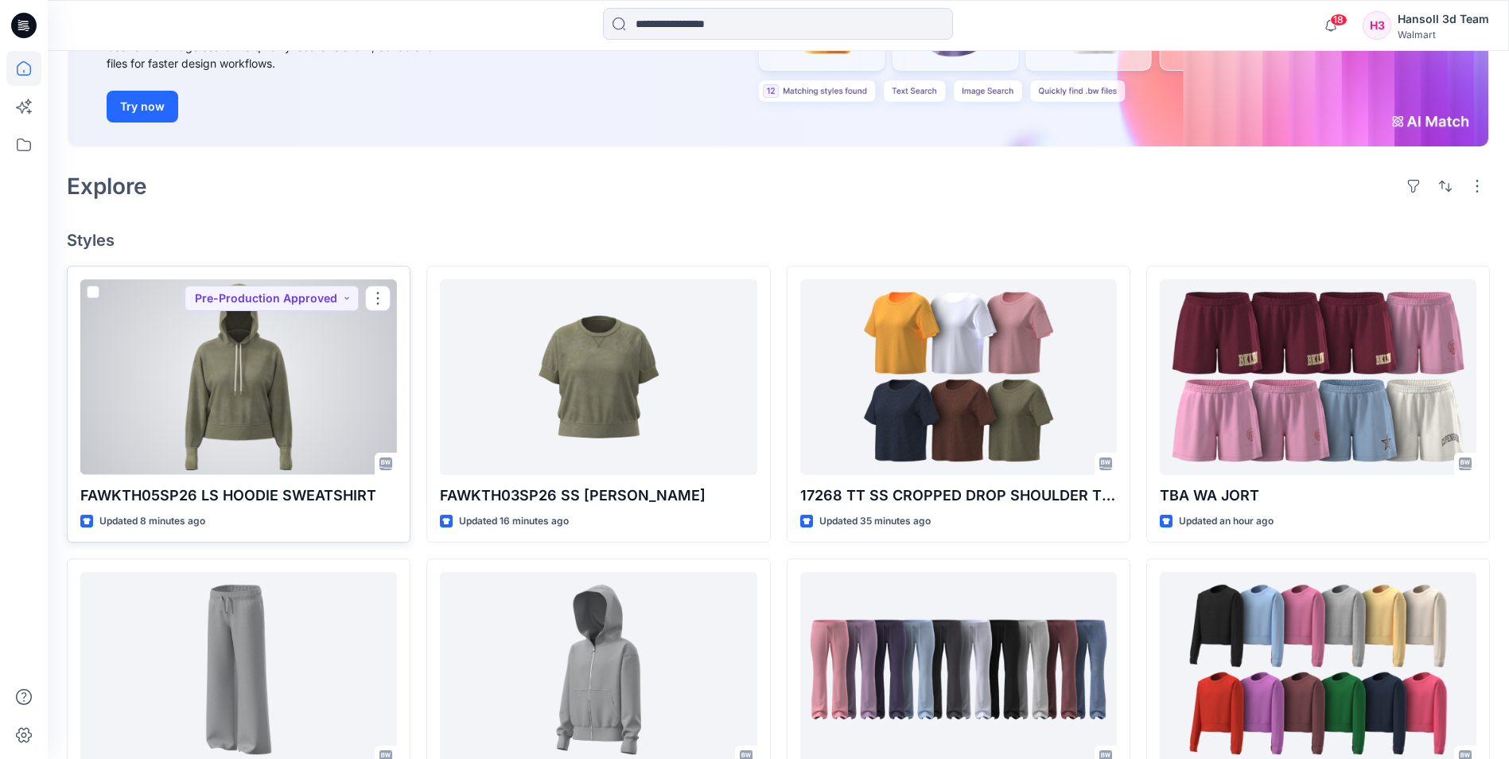
click at [215, 341] on div at bounding box center [238, 376] width 317 height 195
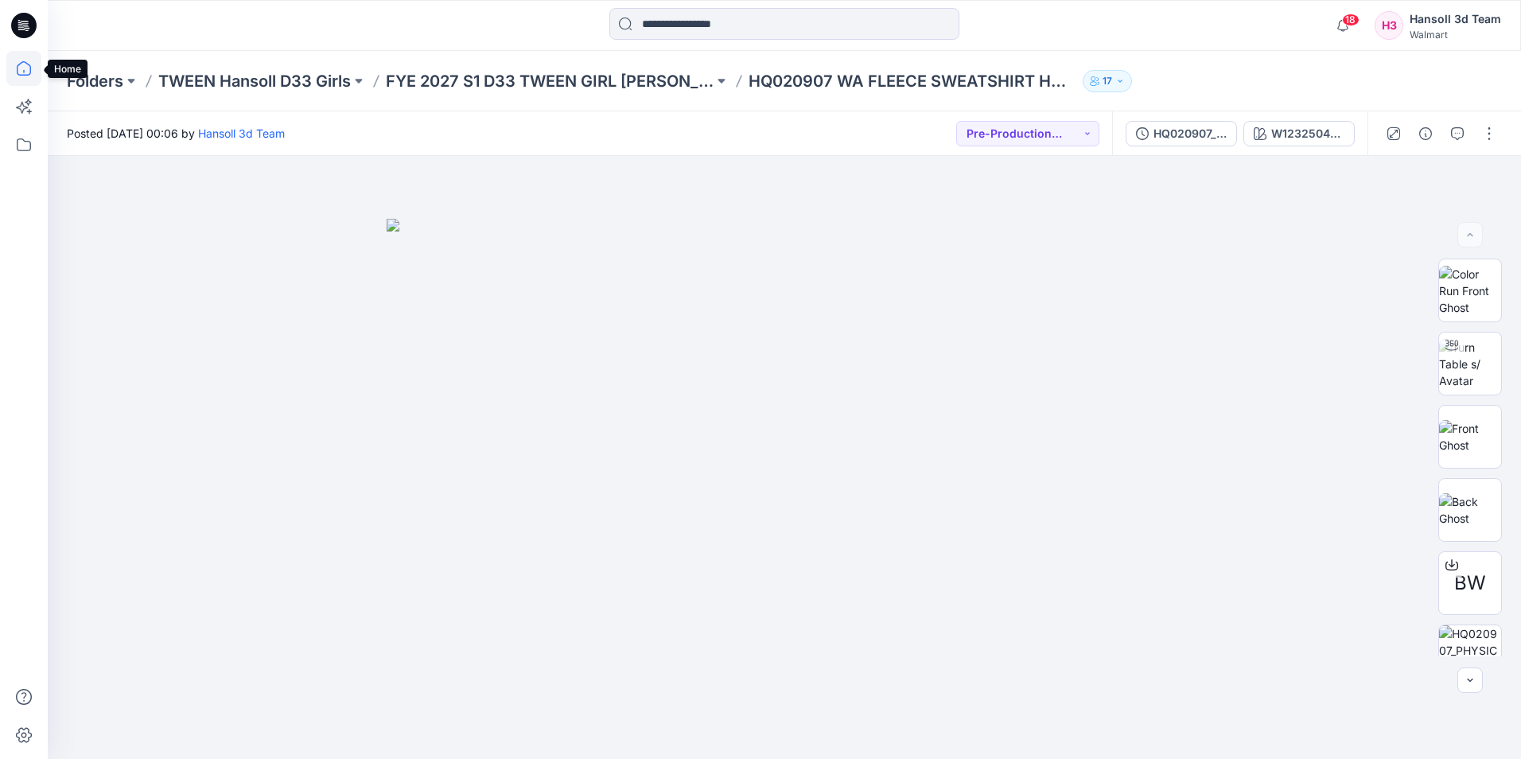
click at [28, 60] on icon at bounding box center [23, 68] width 35 height 35
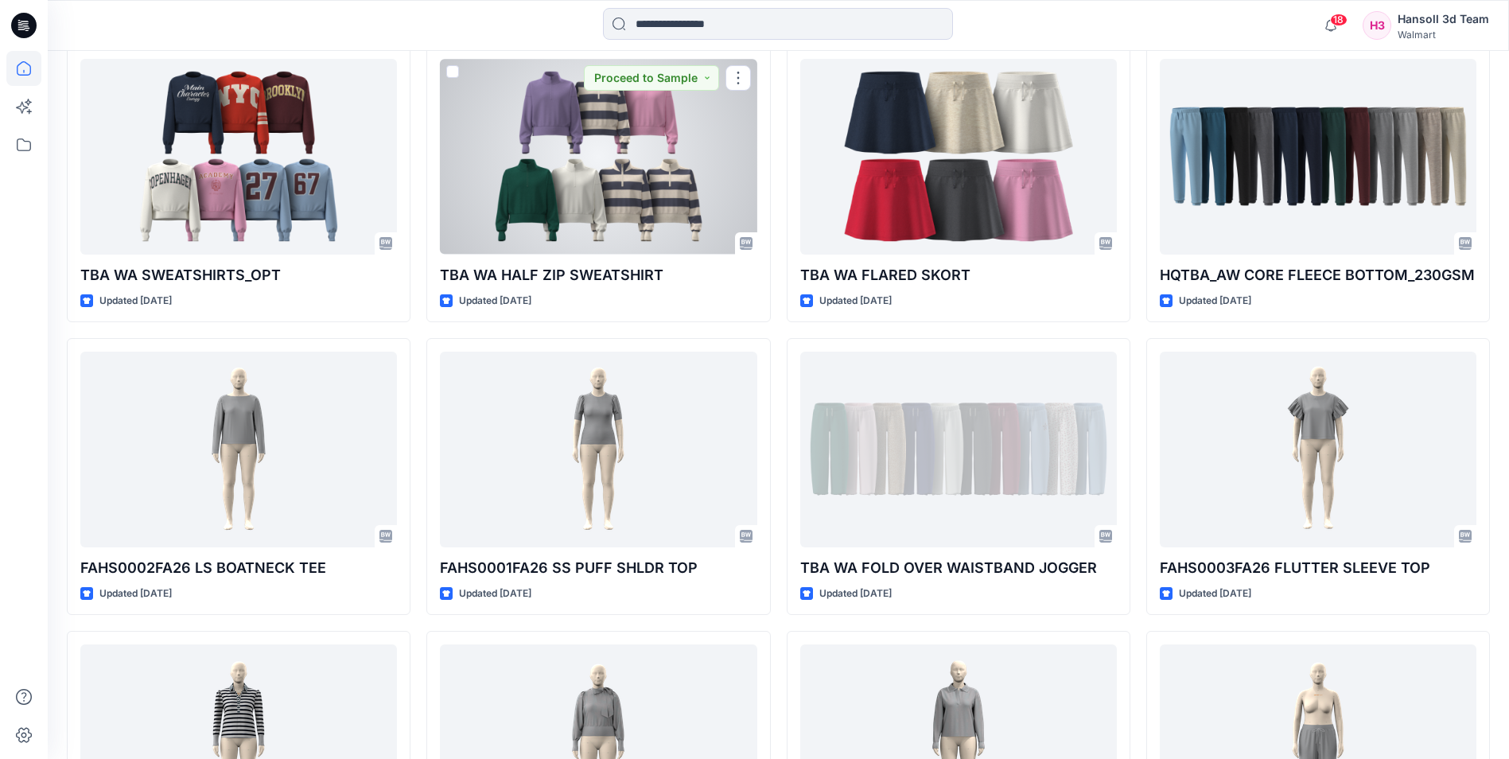
scroll to position [2834, 0]
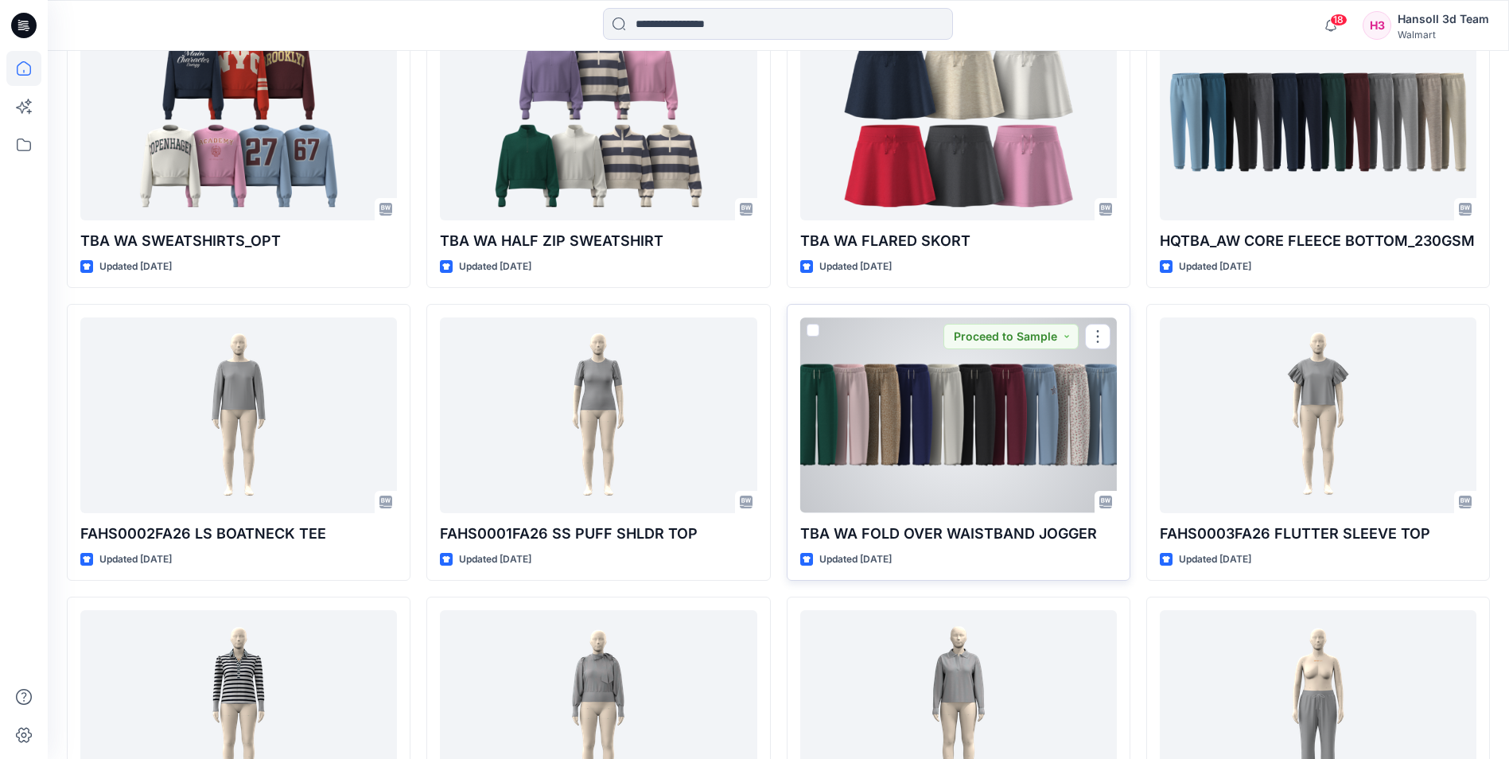
click at [947, 418] on div at bounding box center [958, 414] width 317 height 195
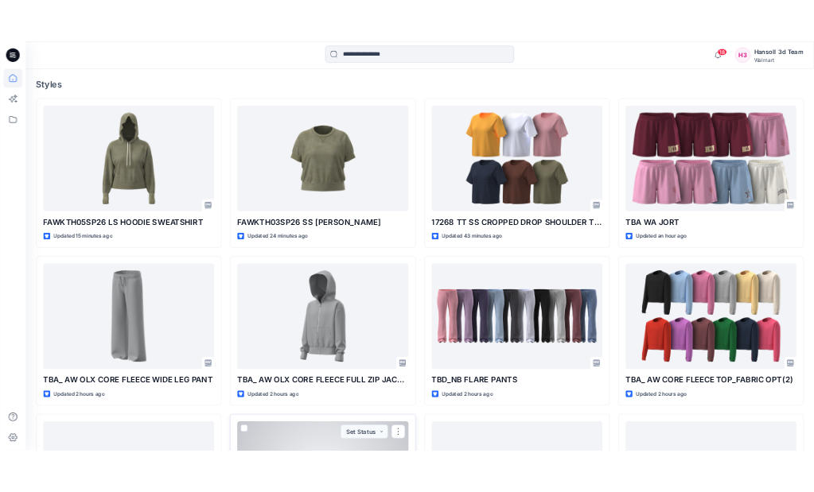
scroll to position [795, 0]
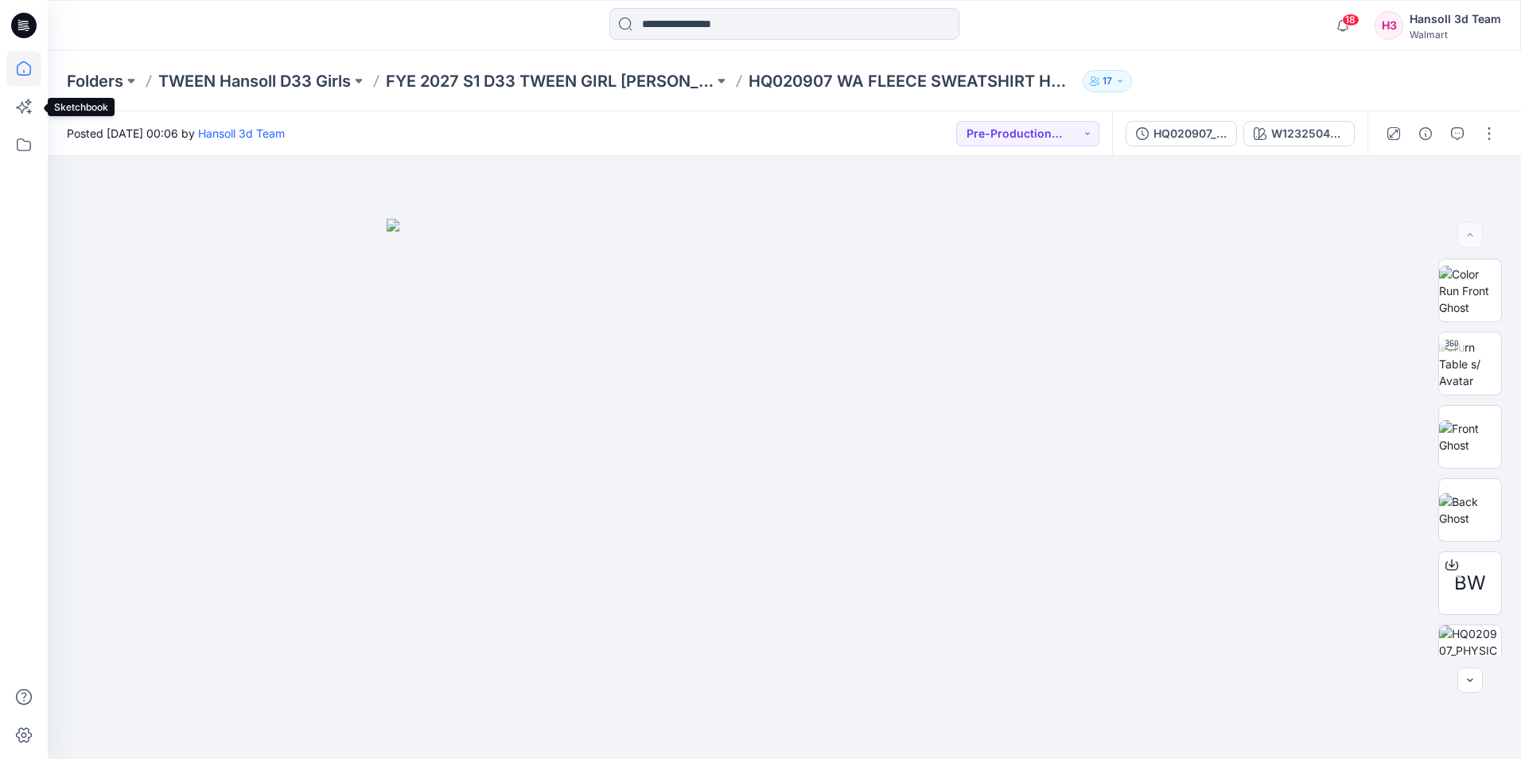
click at [17, 73] on icon at bounding box center [23, 68] width 35 height 35
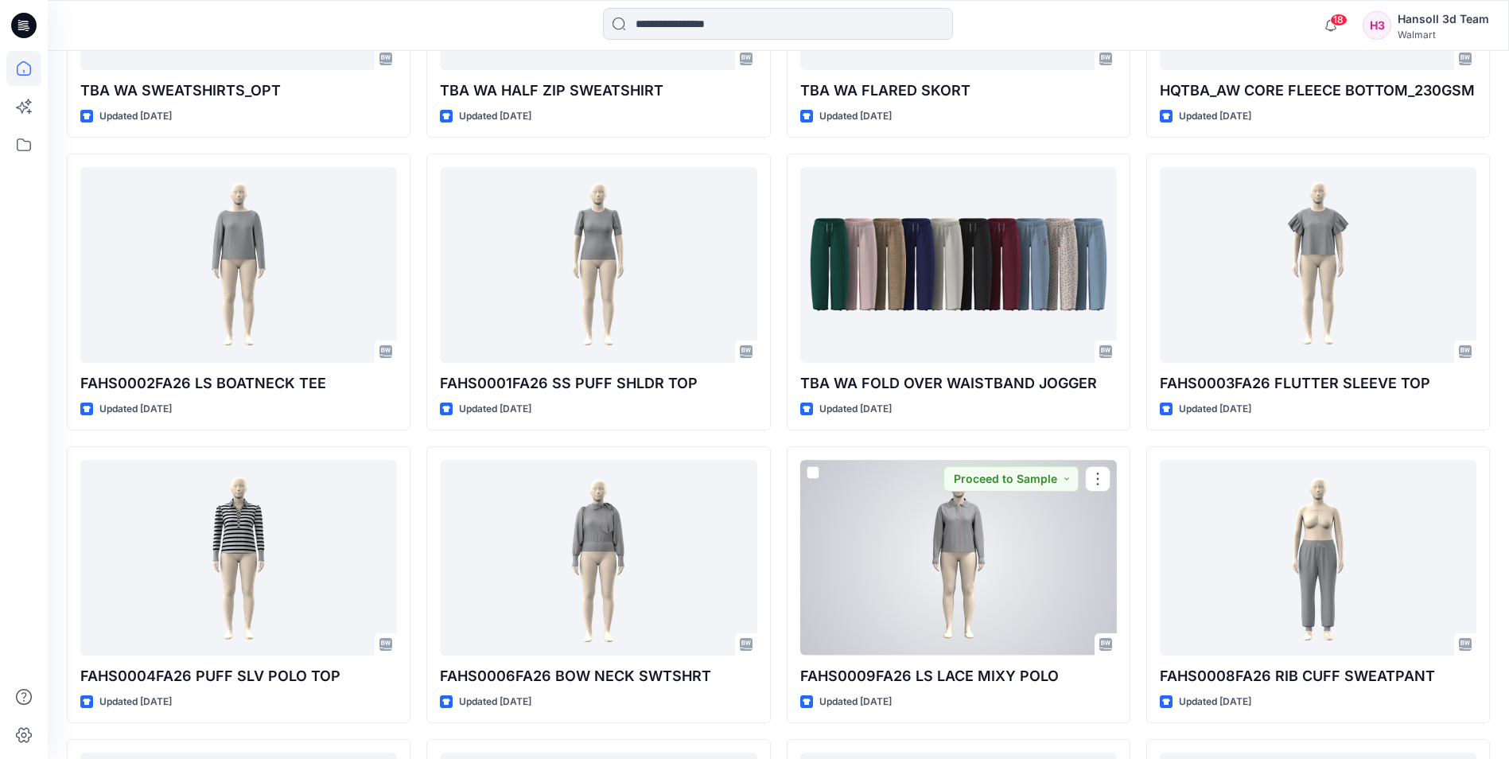
scroll to position [2841, 0]
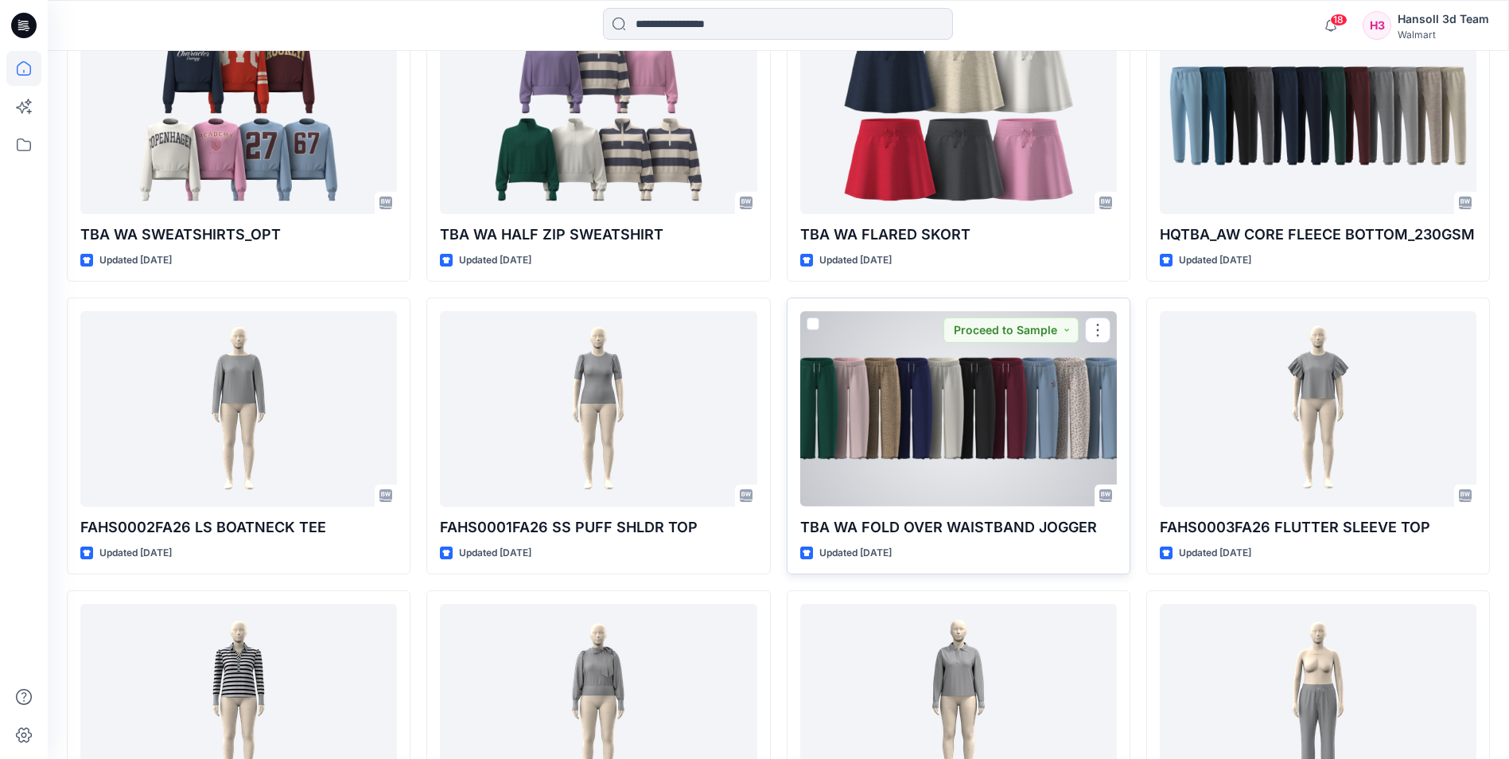
click at [915, 409] on div at bounding box center [958, 408] width 317 height 195
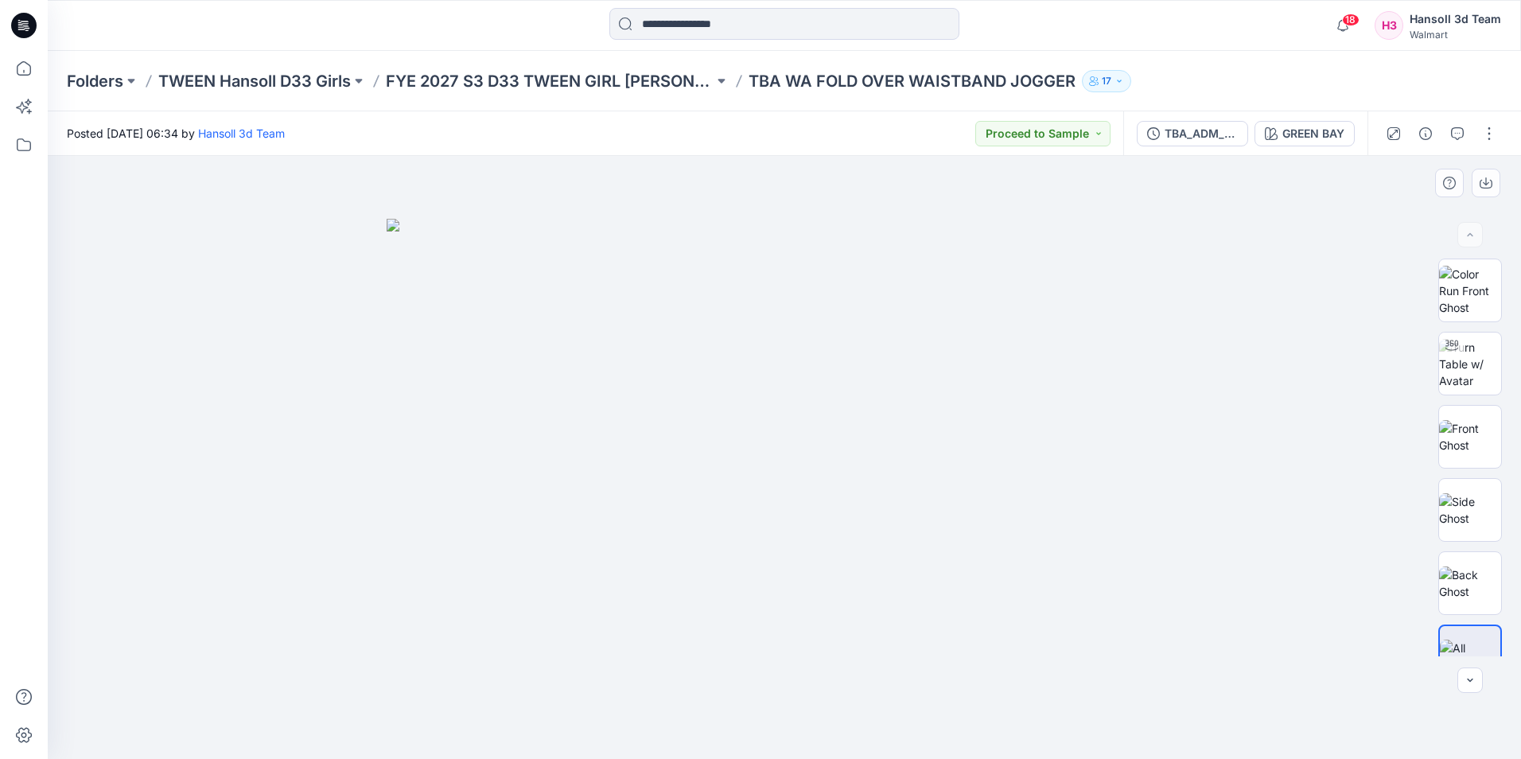
click at [347, 280] on div at bounding box center [784, 457] width 1473 height 603
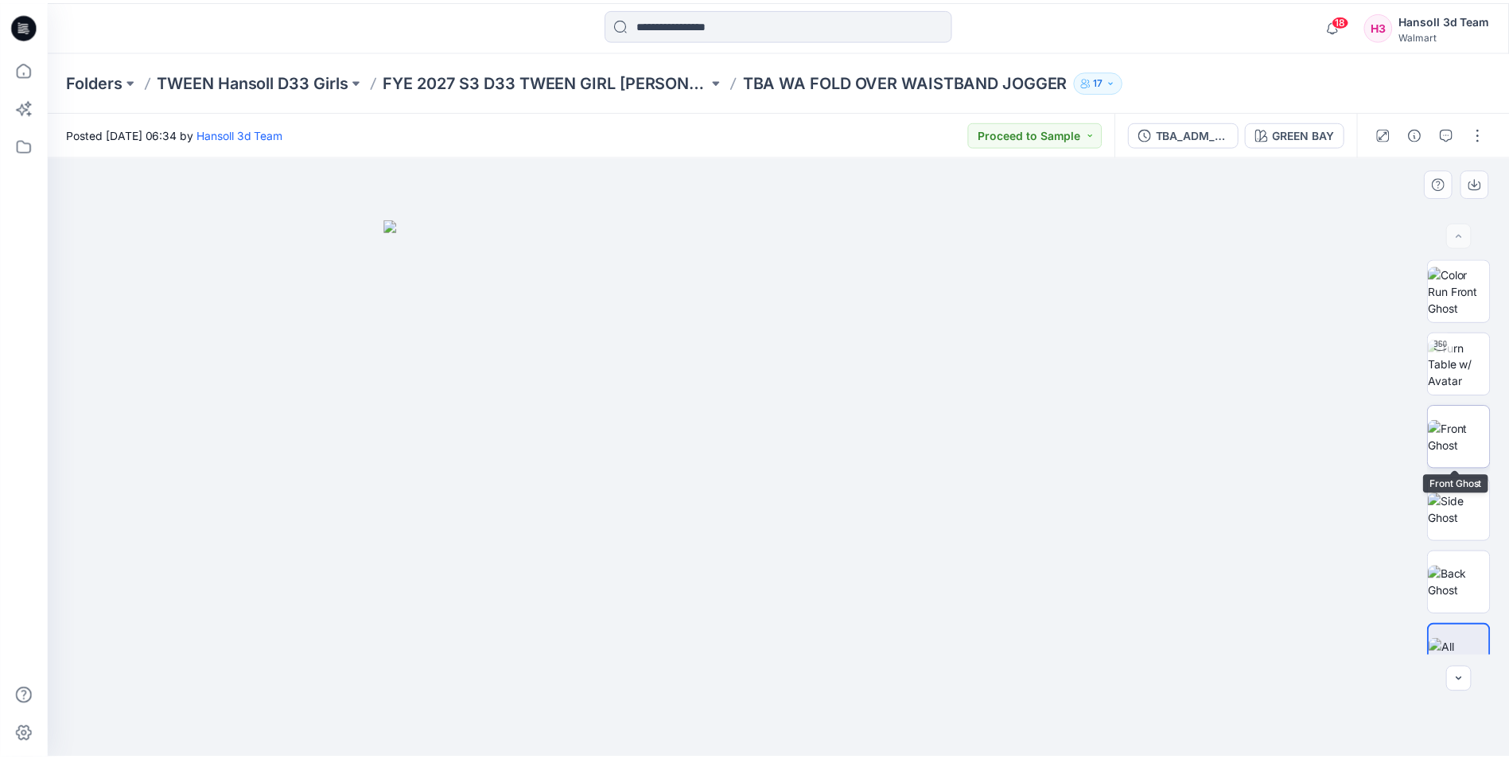
scroll to position [32, 0]
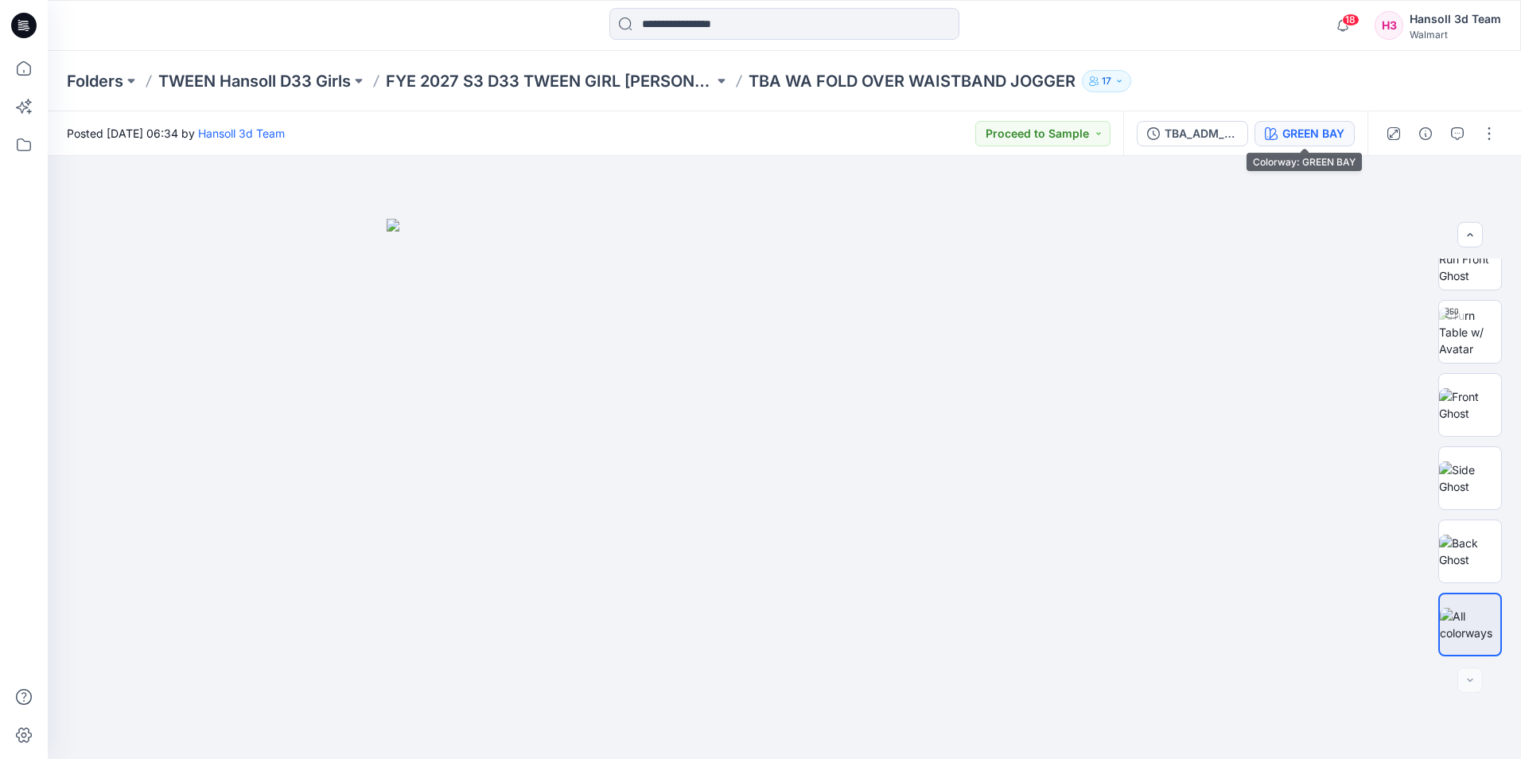
click at [1308, 130] on div "GREEN BAY" at bounding box center [1313, 133] width 62 height 17
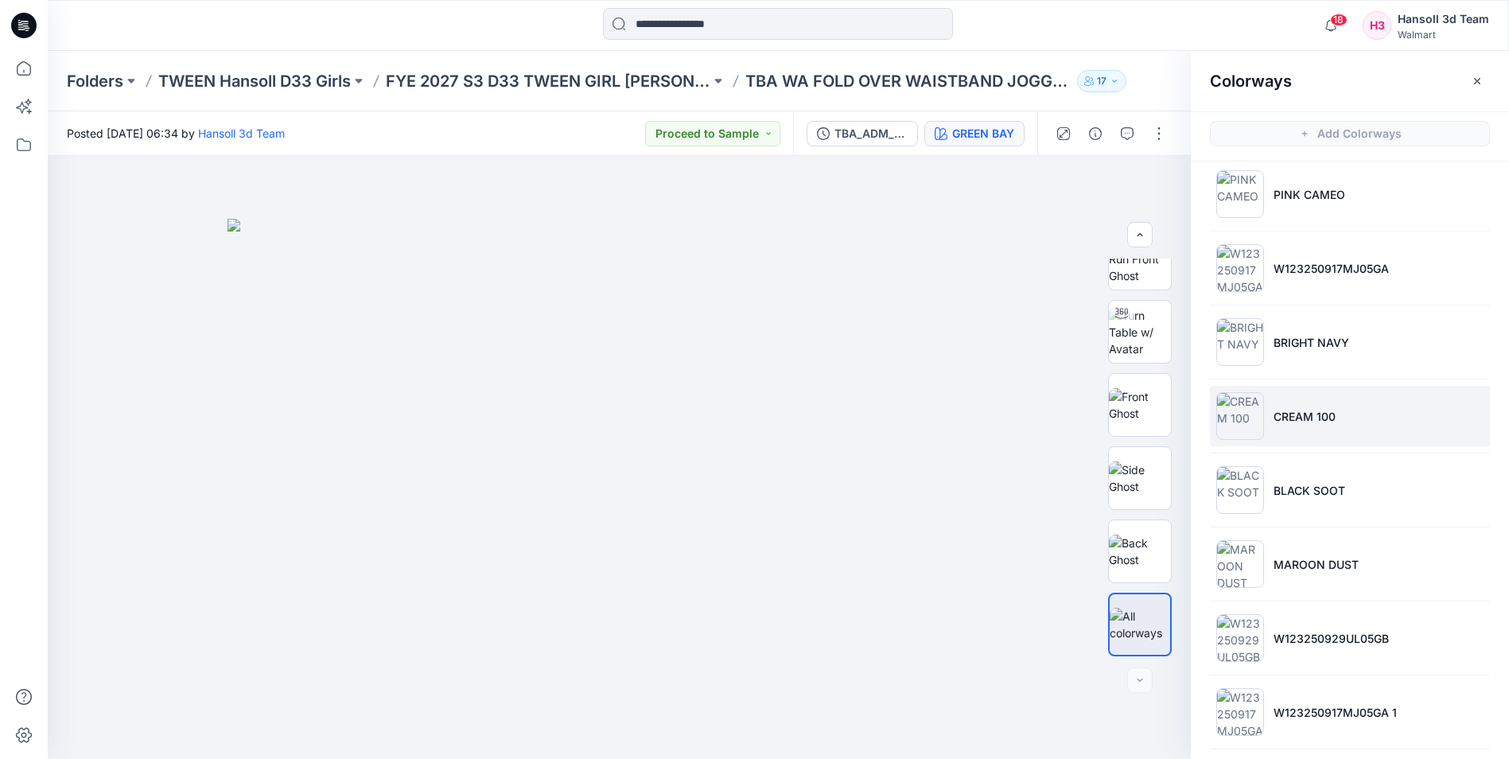
scroll to position [0, 0]
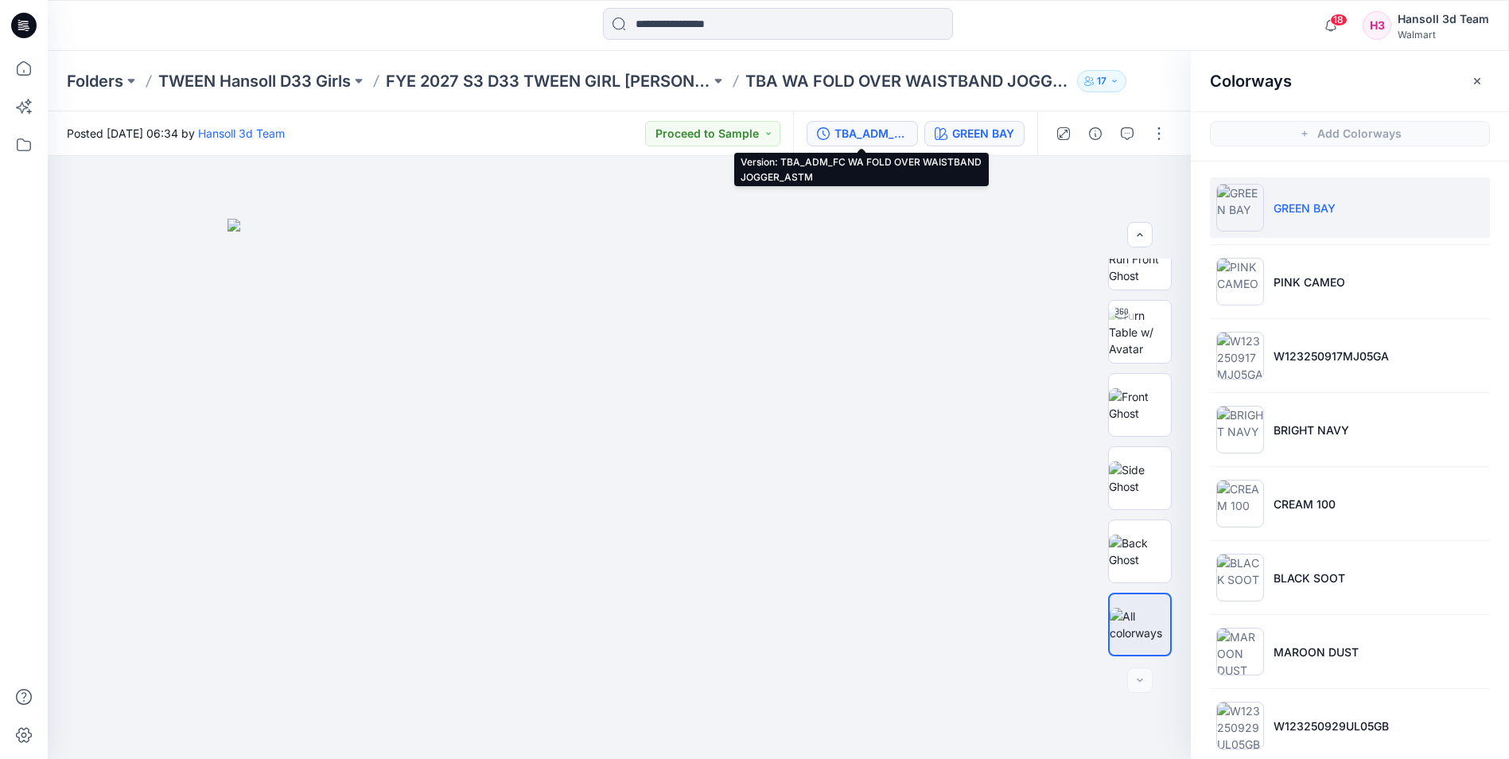
click at [872, 136] on div "TBA_ADM_FC WA FOLD OVER WAISTBAND JOGGER_ASTM" at bounding box center [870, 133] width 73 height 17
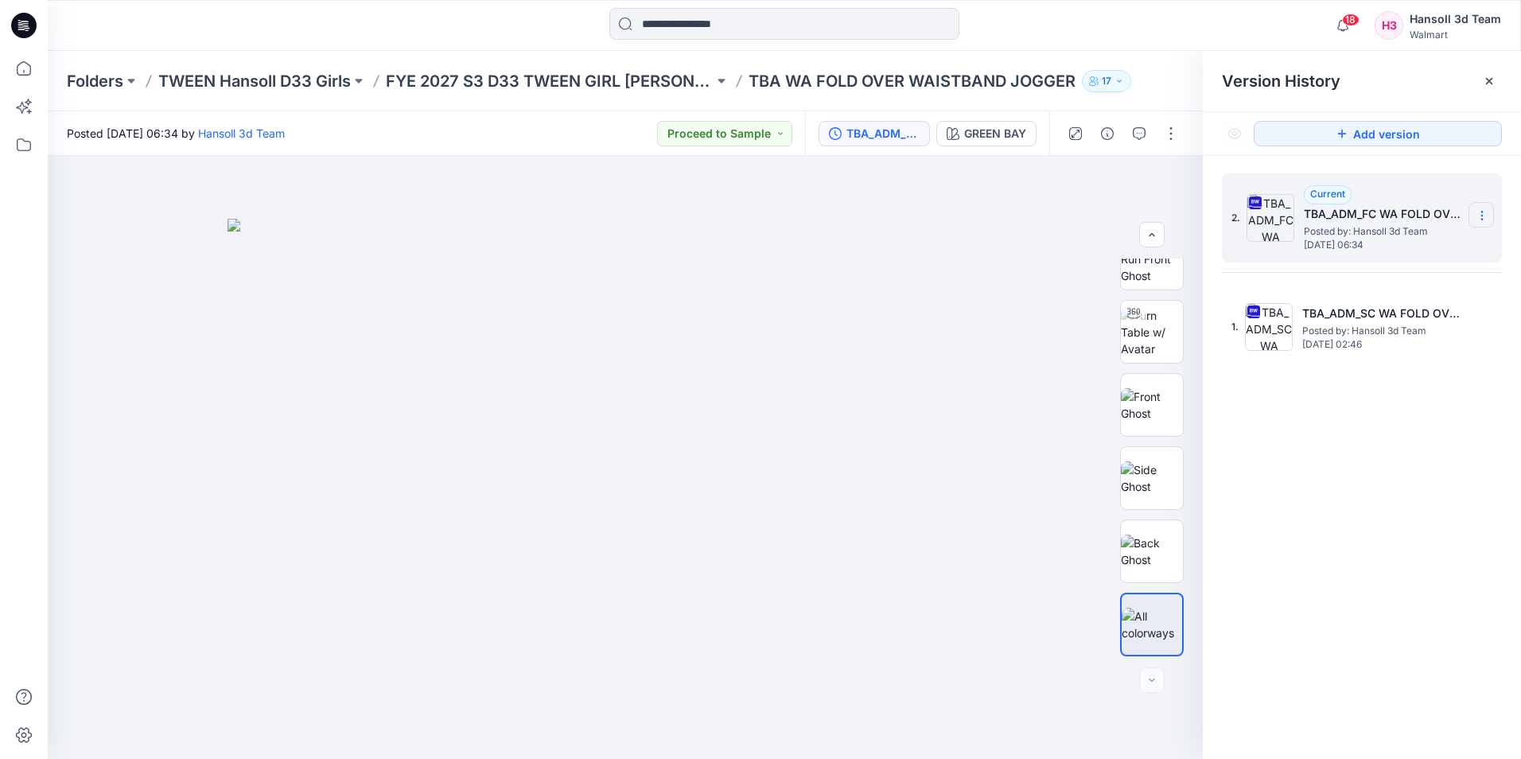
click at [1482, 213] on icon at bounding box center [1481, 215] width 13 height 13
click at [1402, 244] on span "Download Source BW File" at bounding box center [1401, 246] width 134 height 19
click at [987, 132] on div "GREEN BAY" at bounding box center [995, 133] width 62 height 17
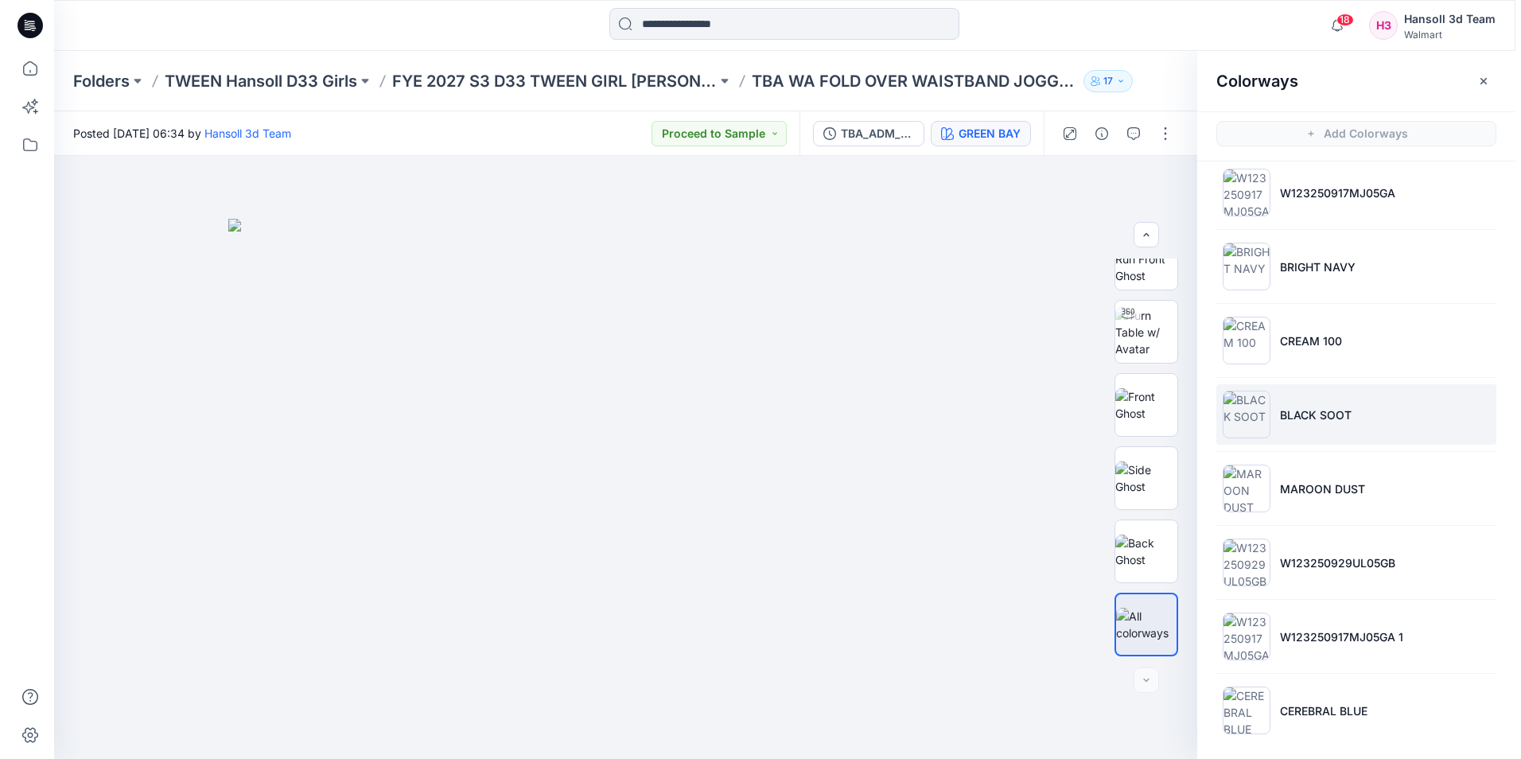
scroll to position [169, 0]
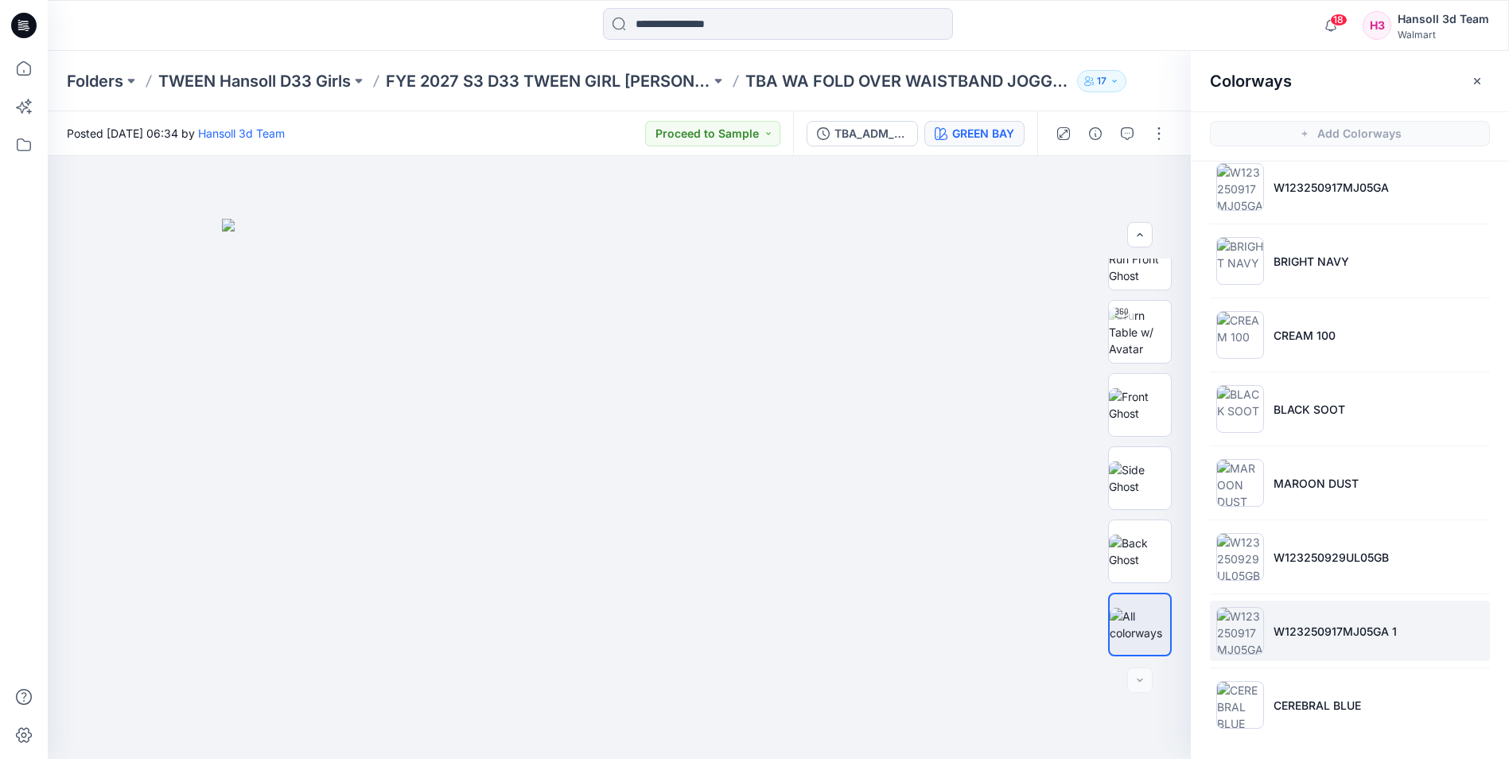
click at [1356, 634] on p "W123250917MJ05GA 1" at bounding box center [1334, 631] width 123 height 17
click at [1248, 622] on img at bounding box center [1240, 631] width 48 height 48
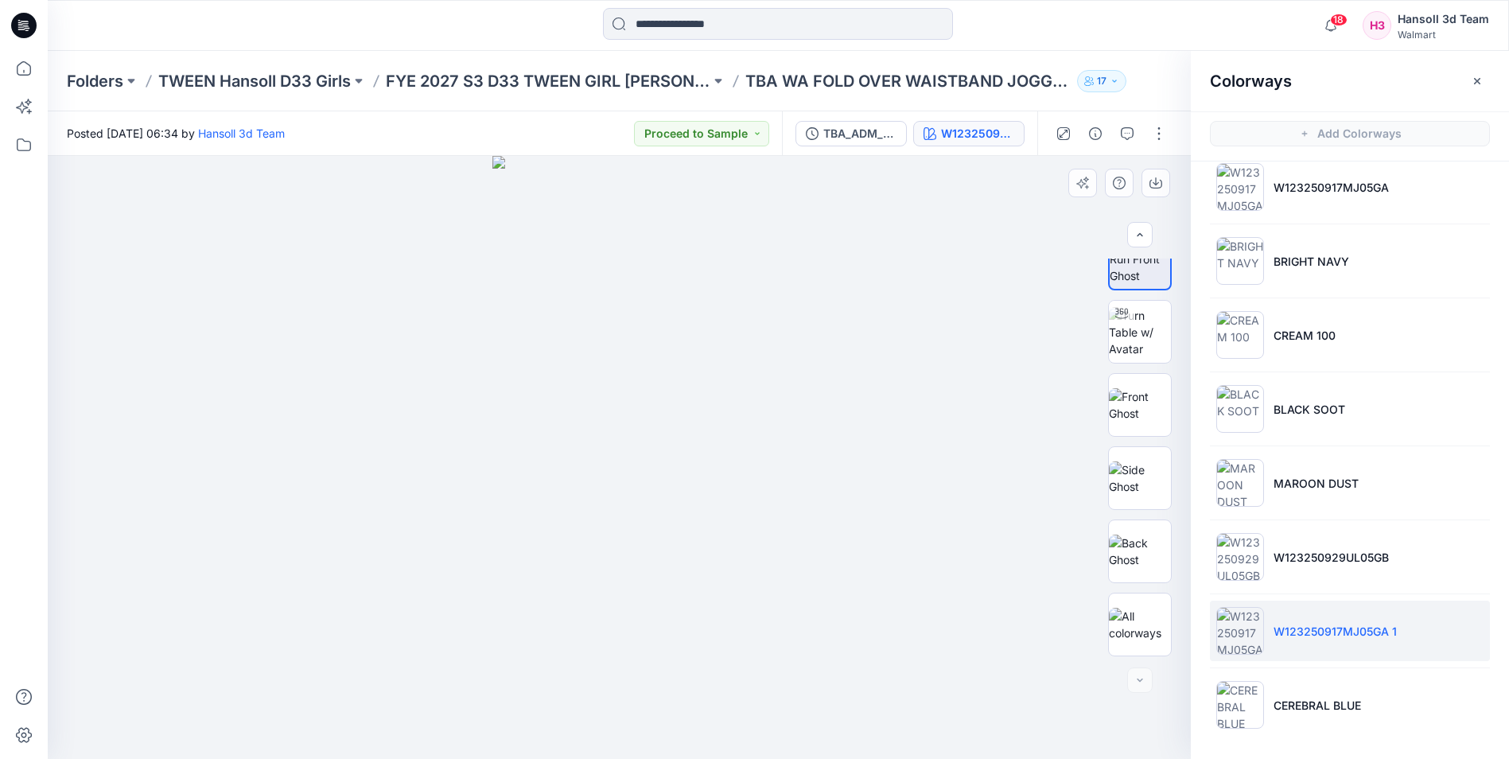
click at [704, 414] on img at bounding box center [619, 457] width 254 height 603
click at [856, 135] on div "TBA_ADM_FC WA FOLD OVER WAISTBAND JOGGER_ASTM" at bounding box center [859, 133] width 73 height 17
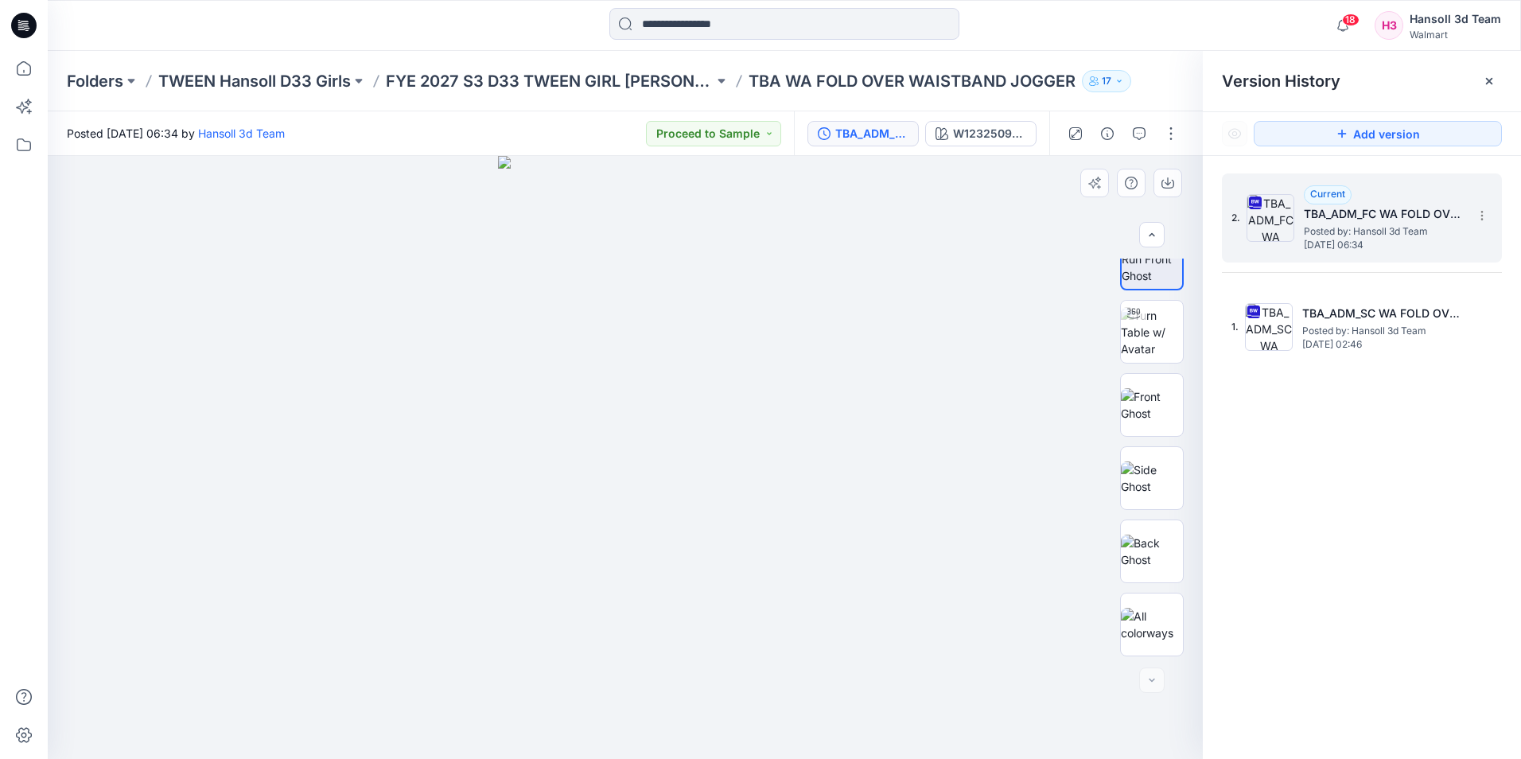
click at [841, 268] on div at bounding box center [625, 457] width 1155 height 603
click at [894, 133] on div "TBA_ADM_FC WA FOLD OVER WAISTBAND JOGGER_ASTM" at bounding box center [871, 133] width 73 height 17
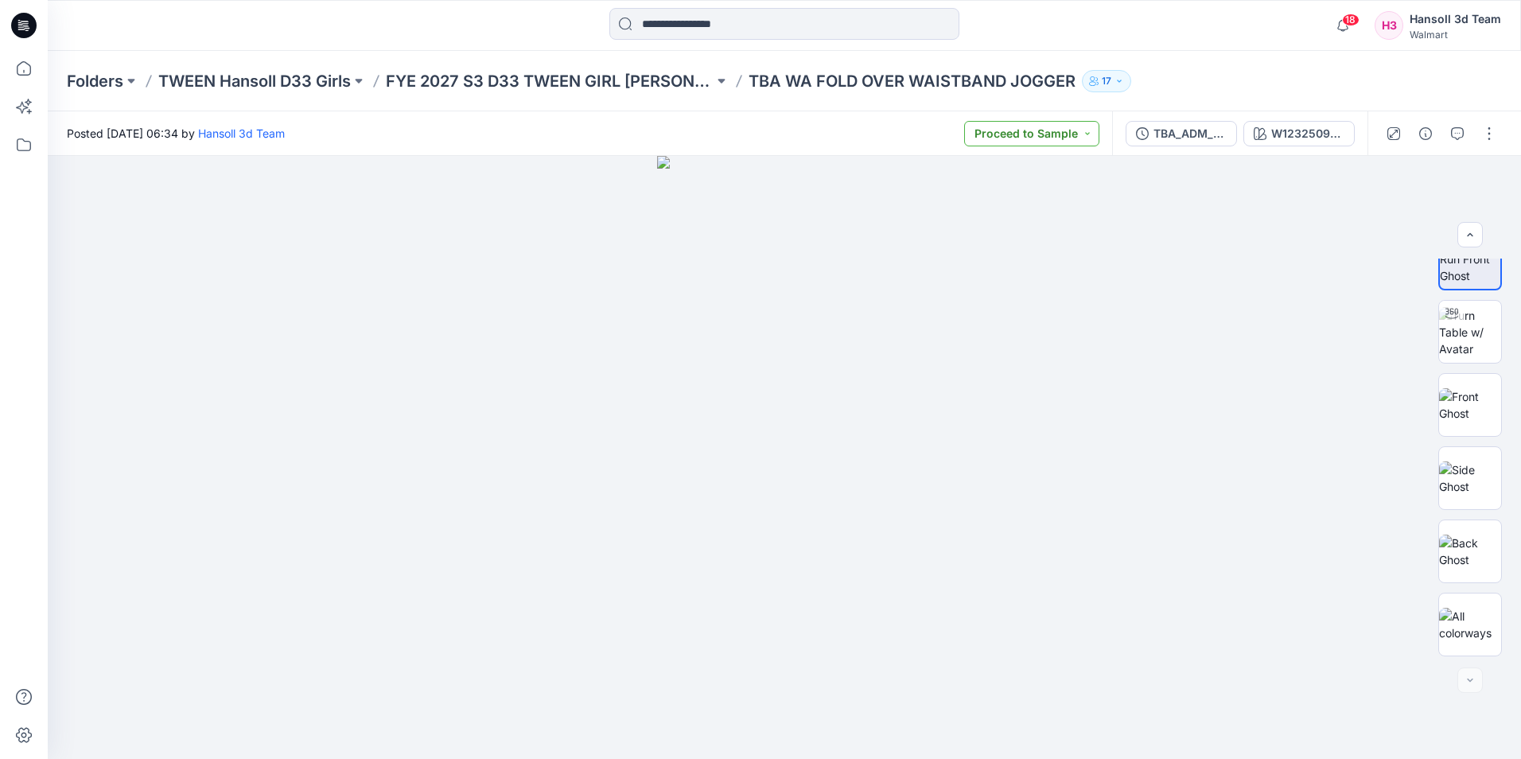
click at [1053, 134] on button "Proceed to Sample" at bounding box center [1031, 133] width 135 height 25
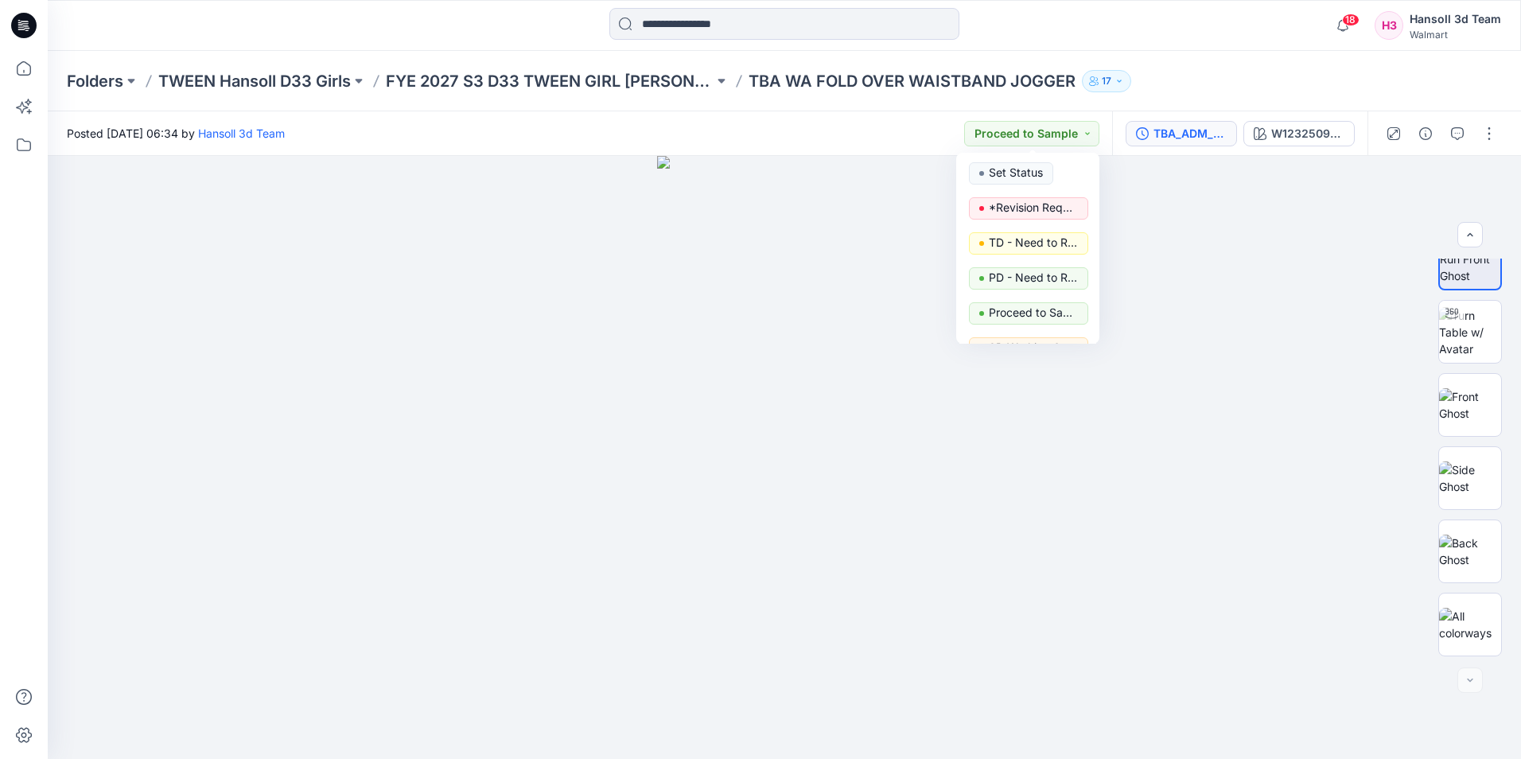
click at [1208, 138] on div "TBA_ADM_FC WA FOLD OVER WAISTBAND JOGGER_ASTM" at bounding box center [1189, 133] width 73 height 17
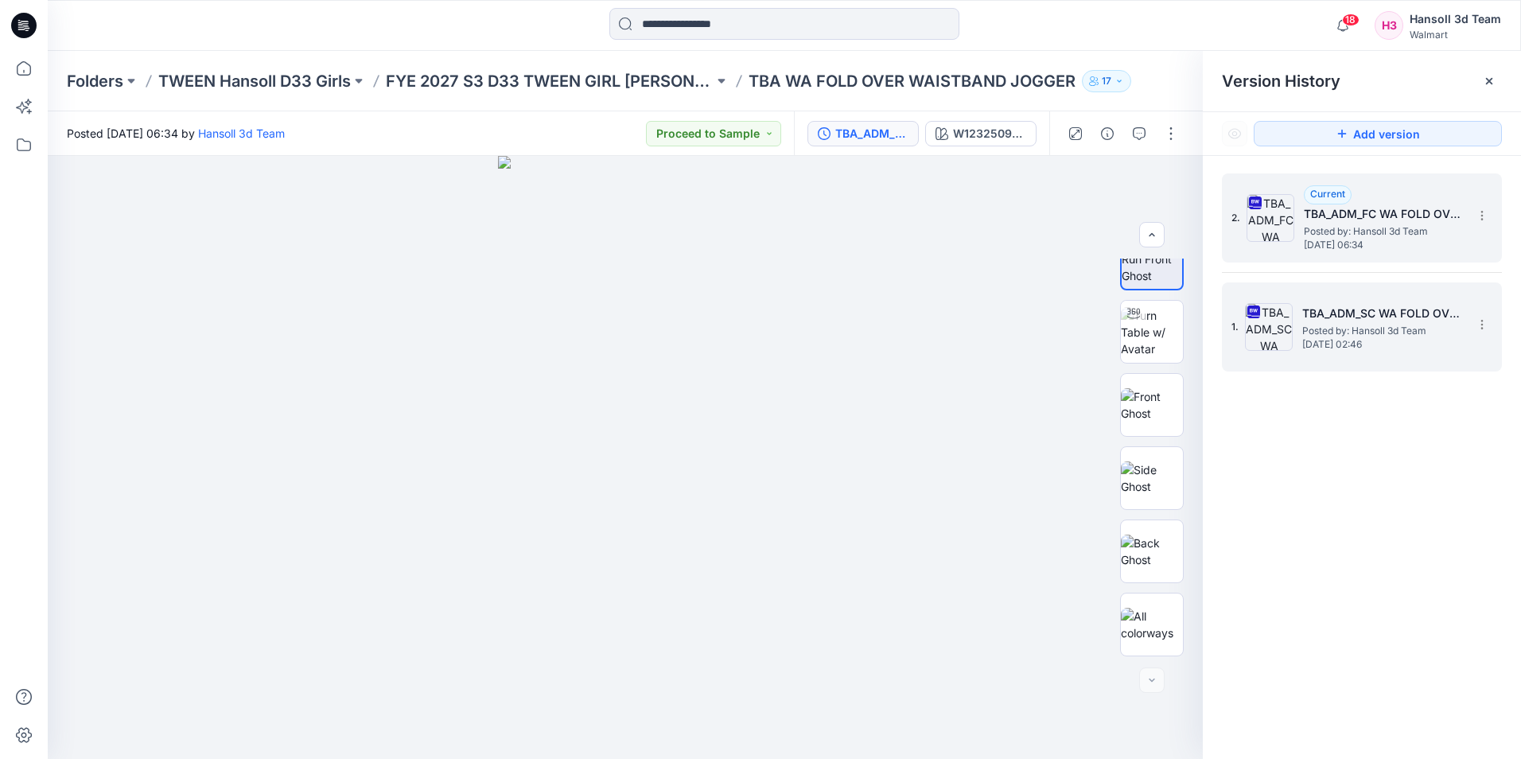
click at [1334, 320] on h5 "TBA_ADM_SC WA FOLD OVER WAISTBAND JOGGER_ASTM" at bounding box center [1381, 313] width 159 height 19
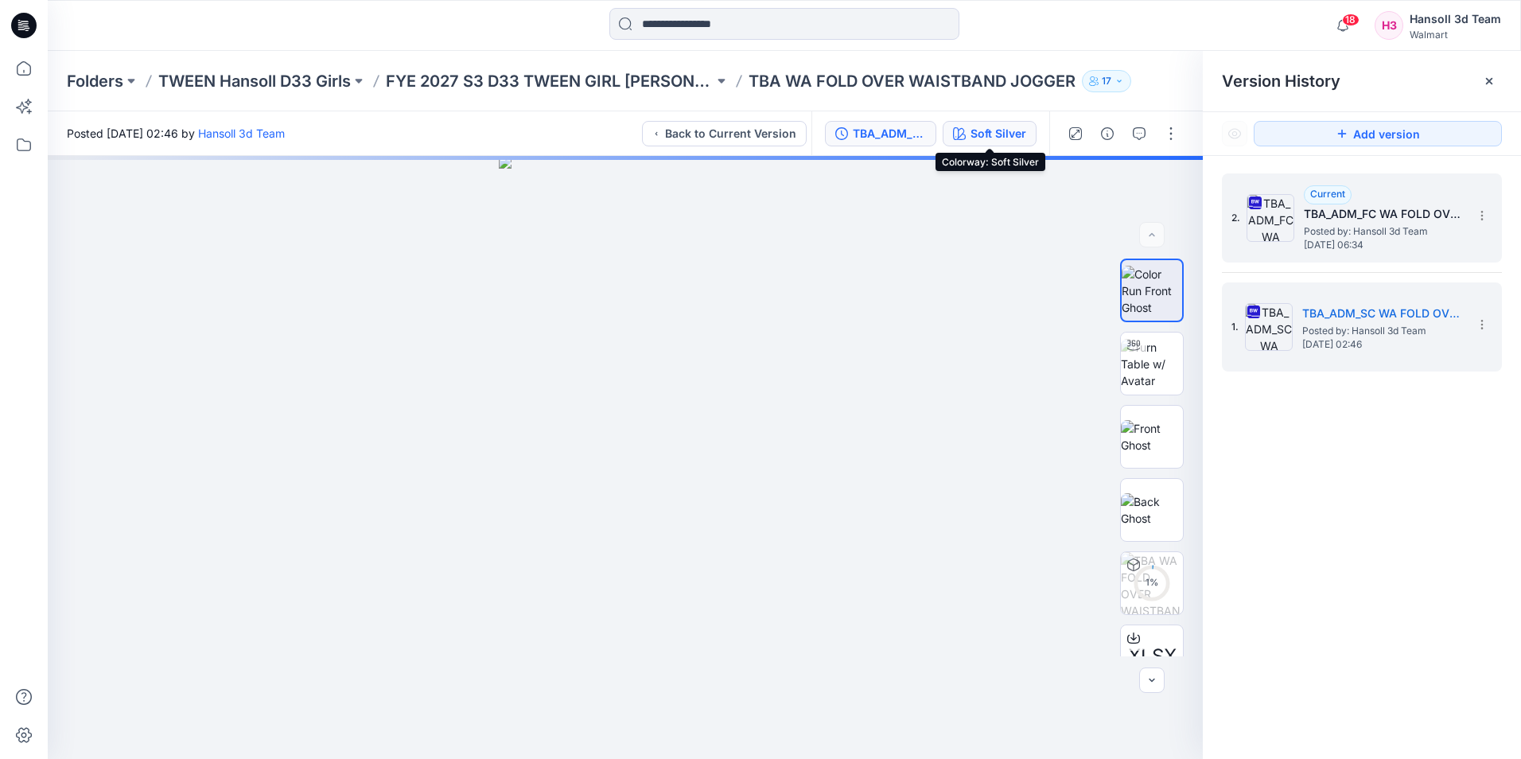
click at [1001, 134] on div "Soft Silver" at bounding box center [998, 133] width 56 height 17
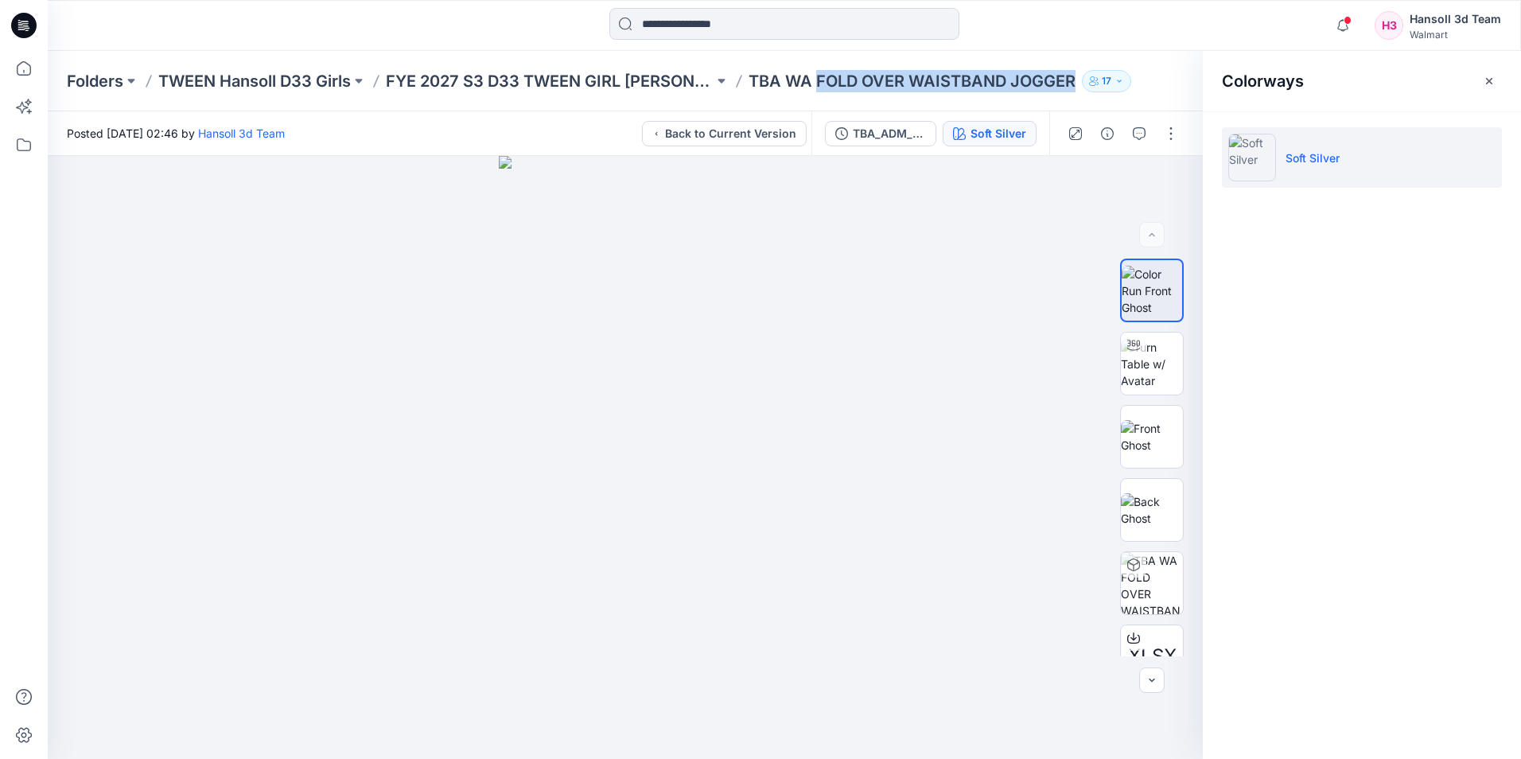
drag, startPoint x: 810, startPoint y: 79, endPoint x: 1065, endPoint y: 84, distance: 255.3
click at [1065, 84] on p "TBA WA FOLD OVER WAISTBAND JOGGER" at bounding box center [911, 81] width 327 height 22
drag, startPoint x: 740, startPoint y: 79, endPoint x: 1064, endPoint y: 80, distance: 323.7
click at [1064, 80] on p "TBA WA FOLD OVER WAISTBAND JOGGER" at bounding box center [911, 81] width 327 height 22
copy p "TBA WA FOLD OVER WAISTBAND JOGGER"
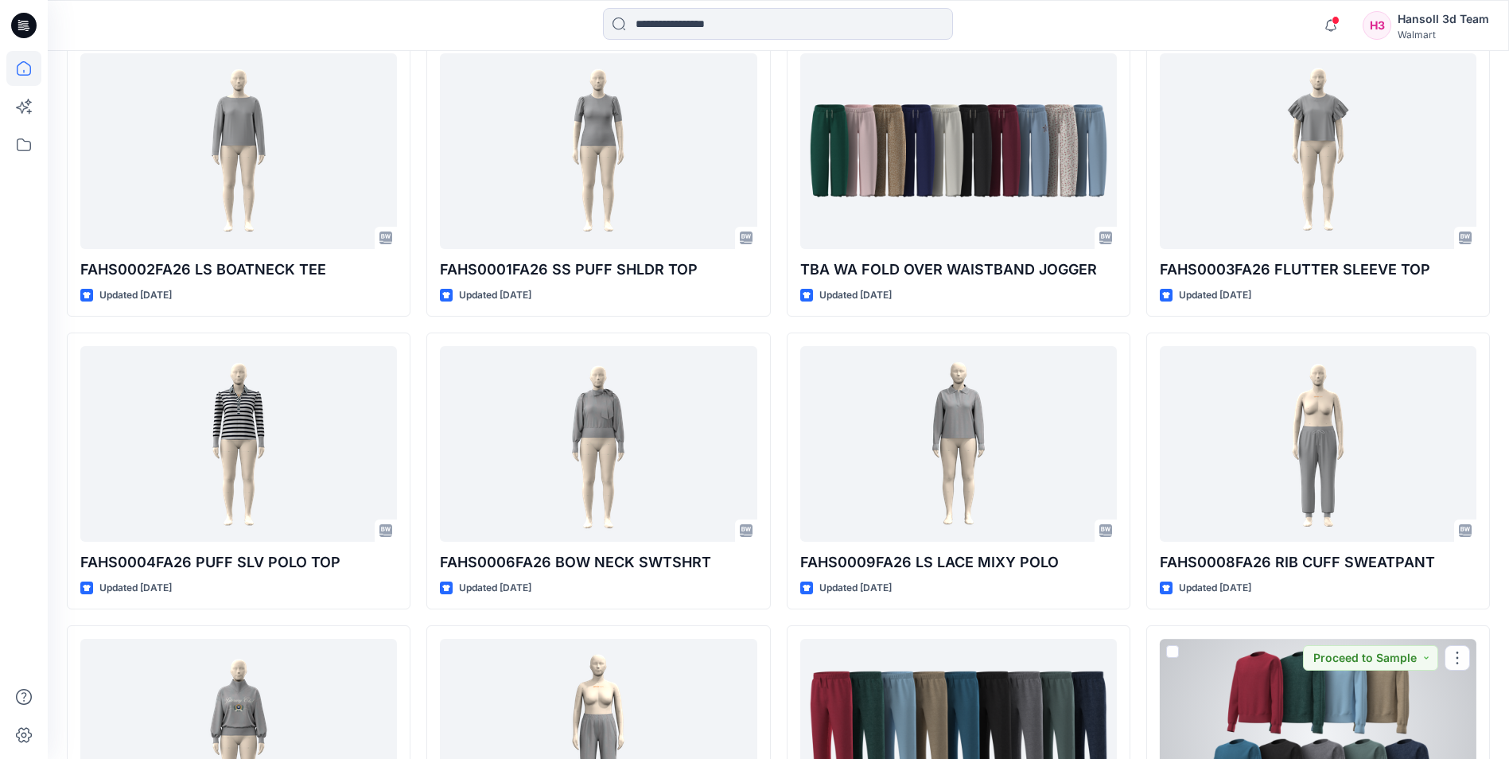
scroll to position [2917, 0]
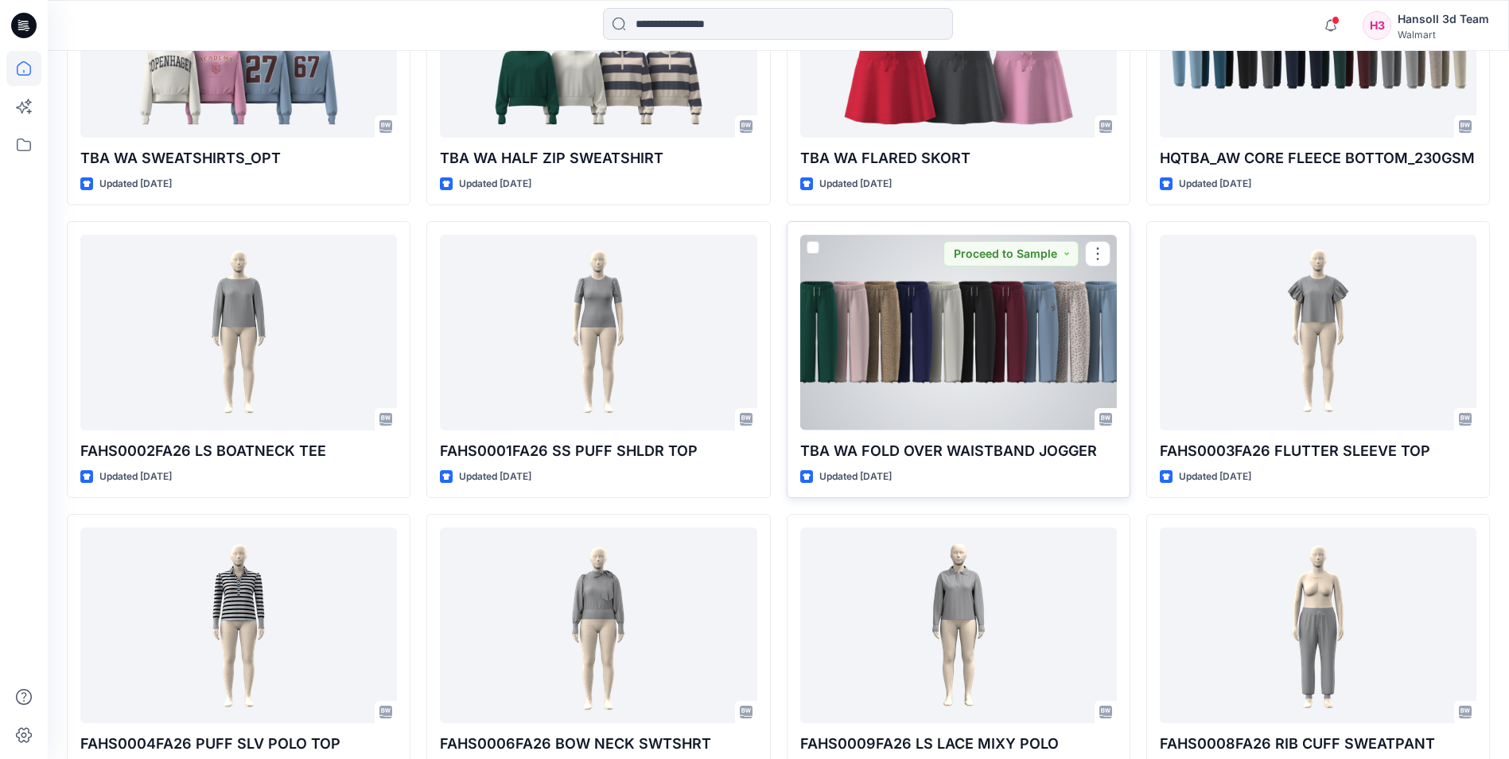
click at [996, 320] on div at bounding box center [958, 332] width 317 height 195
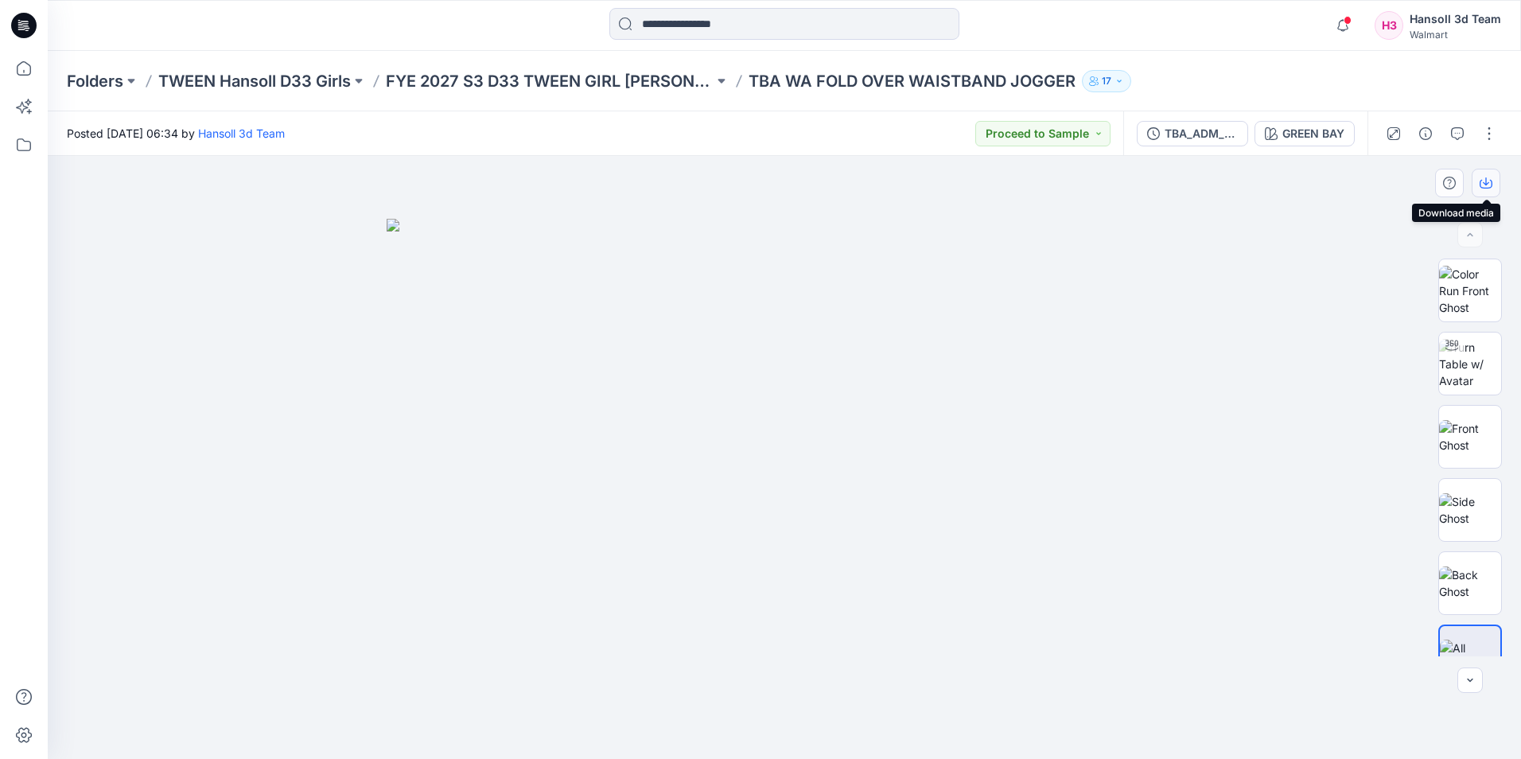
click at [1490, 186] on icon "button" at bounding box center [1485, 183] width 13 height 13
click at [1348, 317] on div at bounding box center [784, 457] width 1473 height 603
click at [1483, 134] on button "button" at bounding box center [1488, 133] width 25 height 25
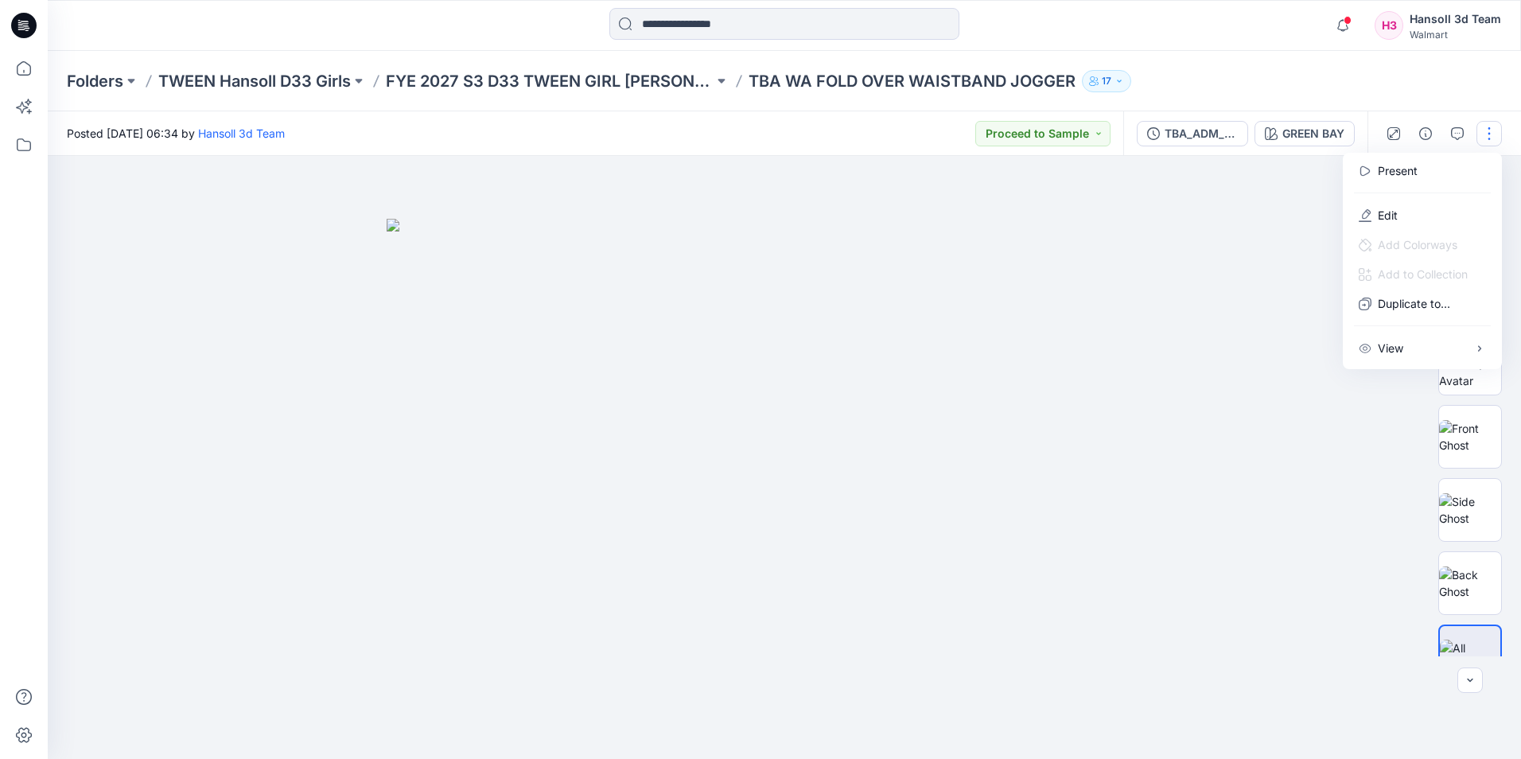
click at [1264, 239] on div at bounding box center [784, 457] width 1473 height 603
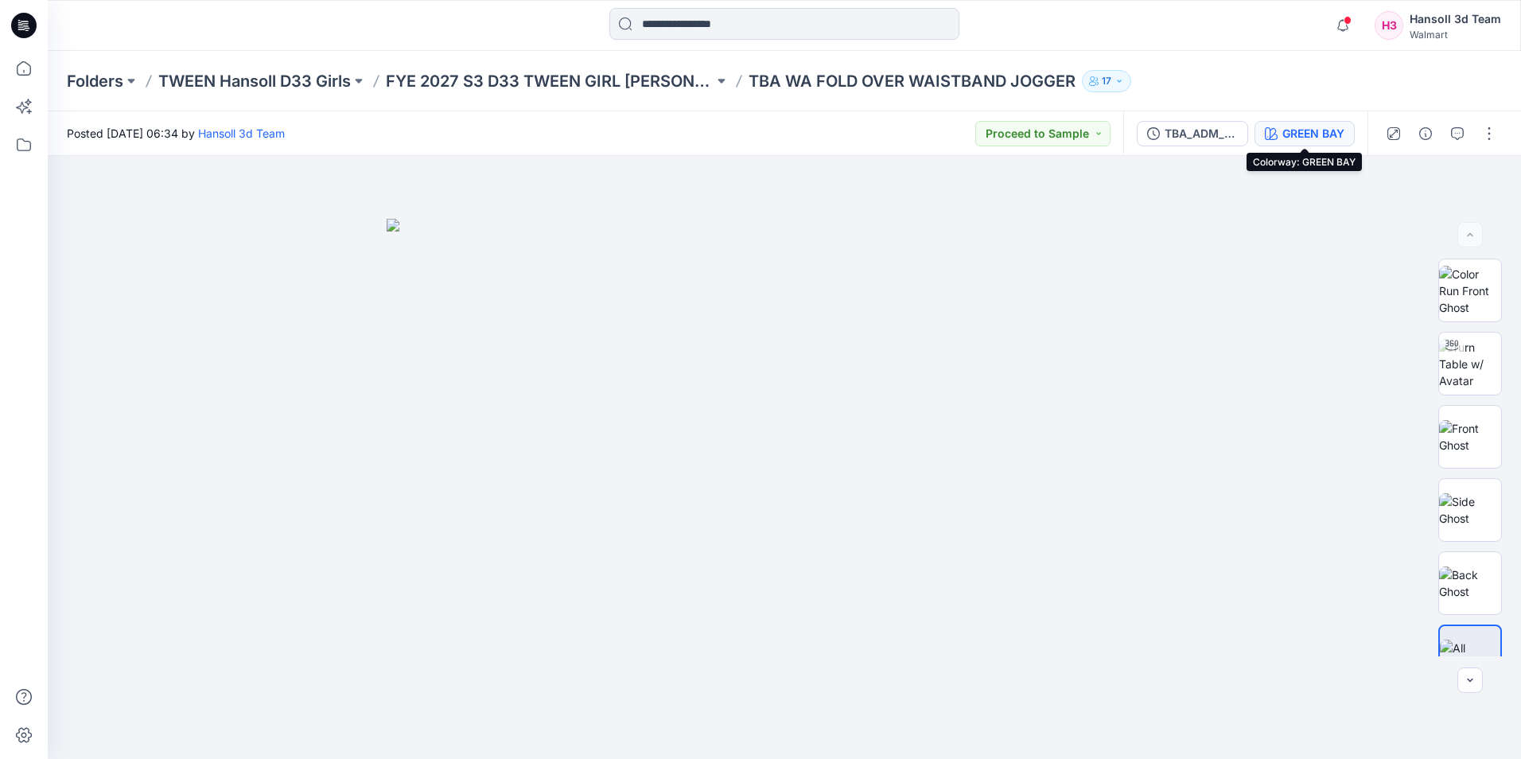
click at [1309, 133] on div "GREEN BAY" at bounding box center [1313, 133] width 62 height 17
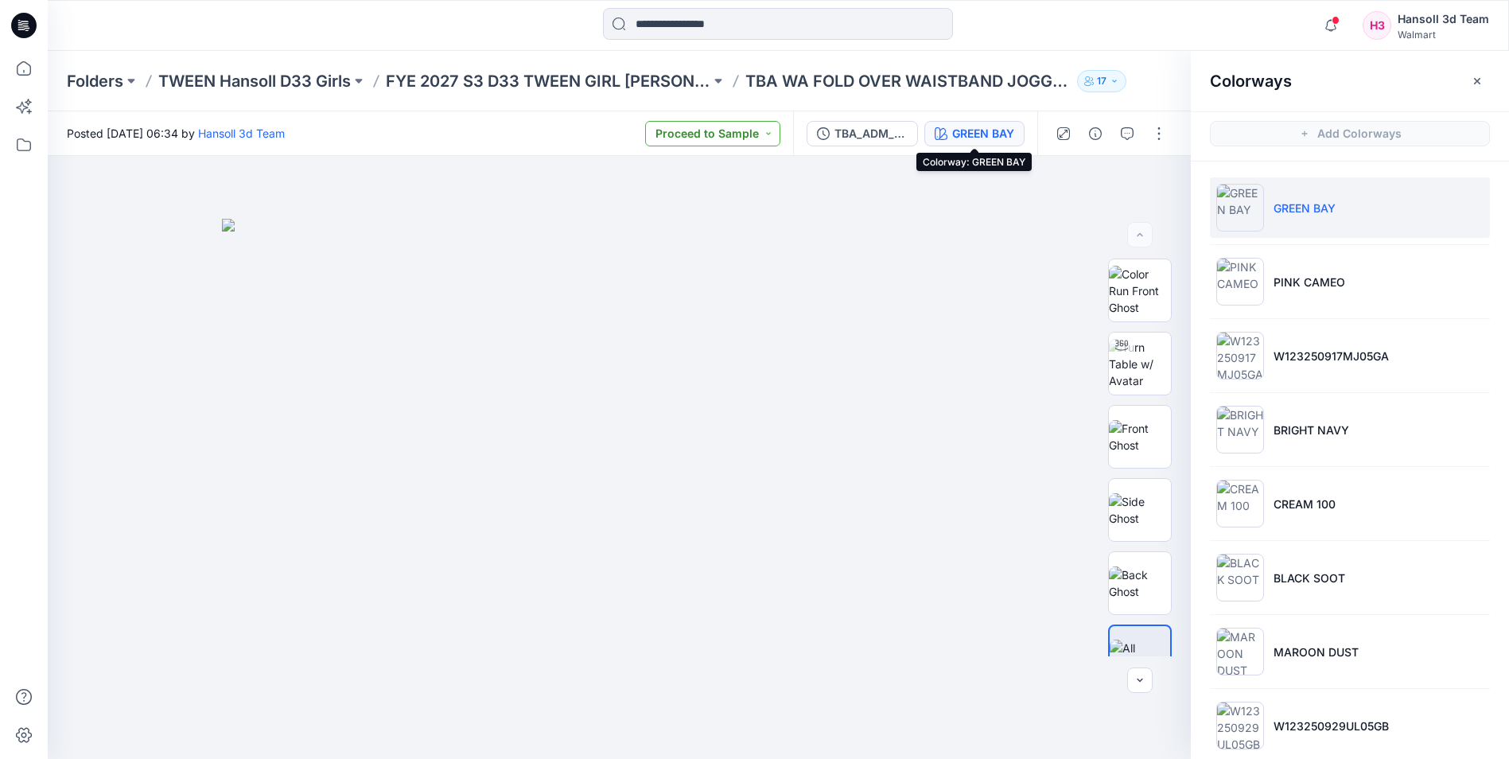
click at [979, 137] on div "GREEN BAY" at bounding box center [983, 133] width 62 height 17
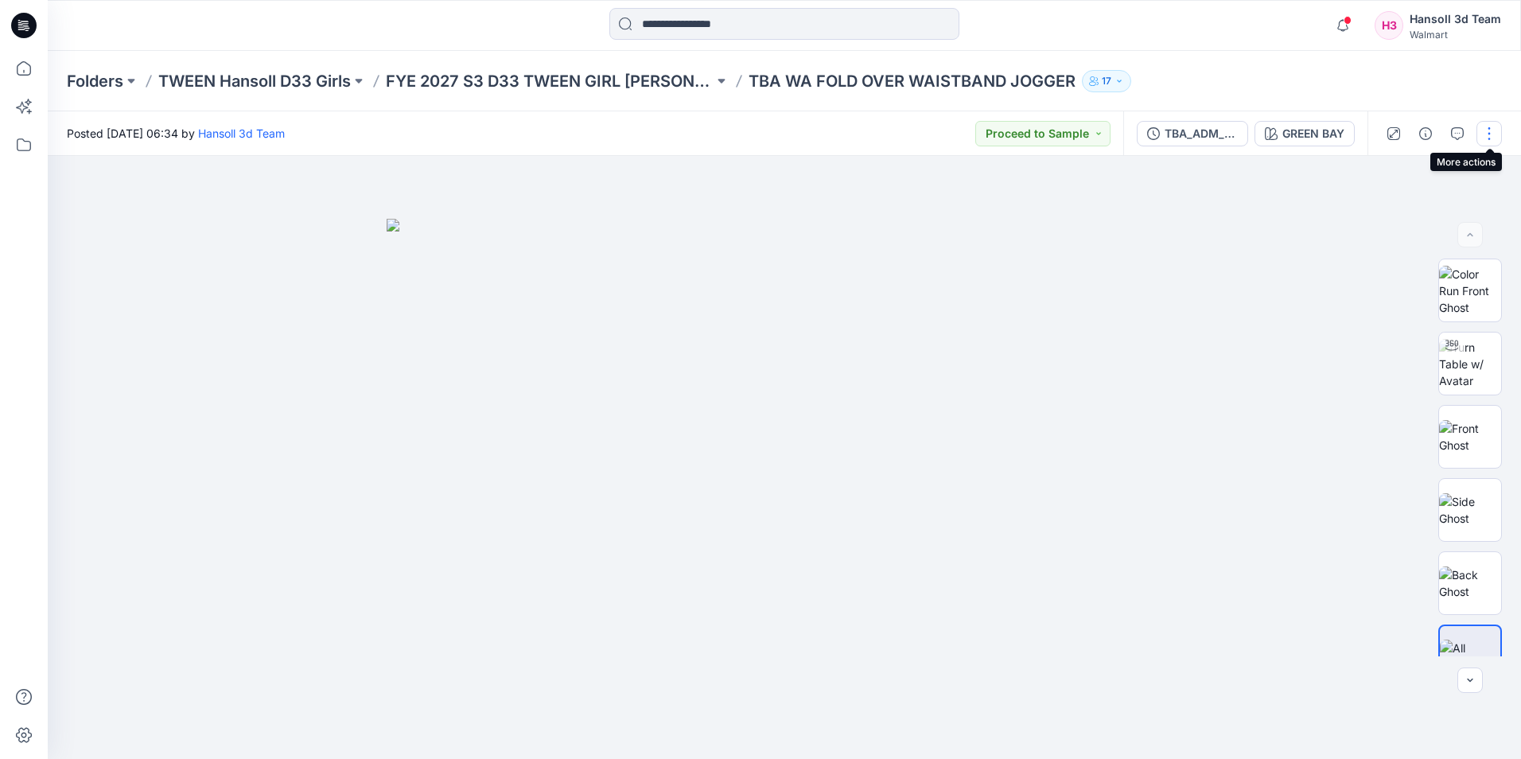
click at [1485, 132] on button "button" at bounding box center [1488, 133] width 25 height 25
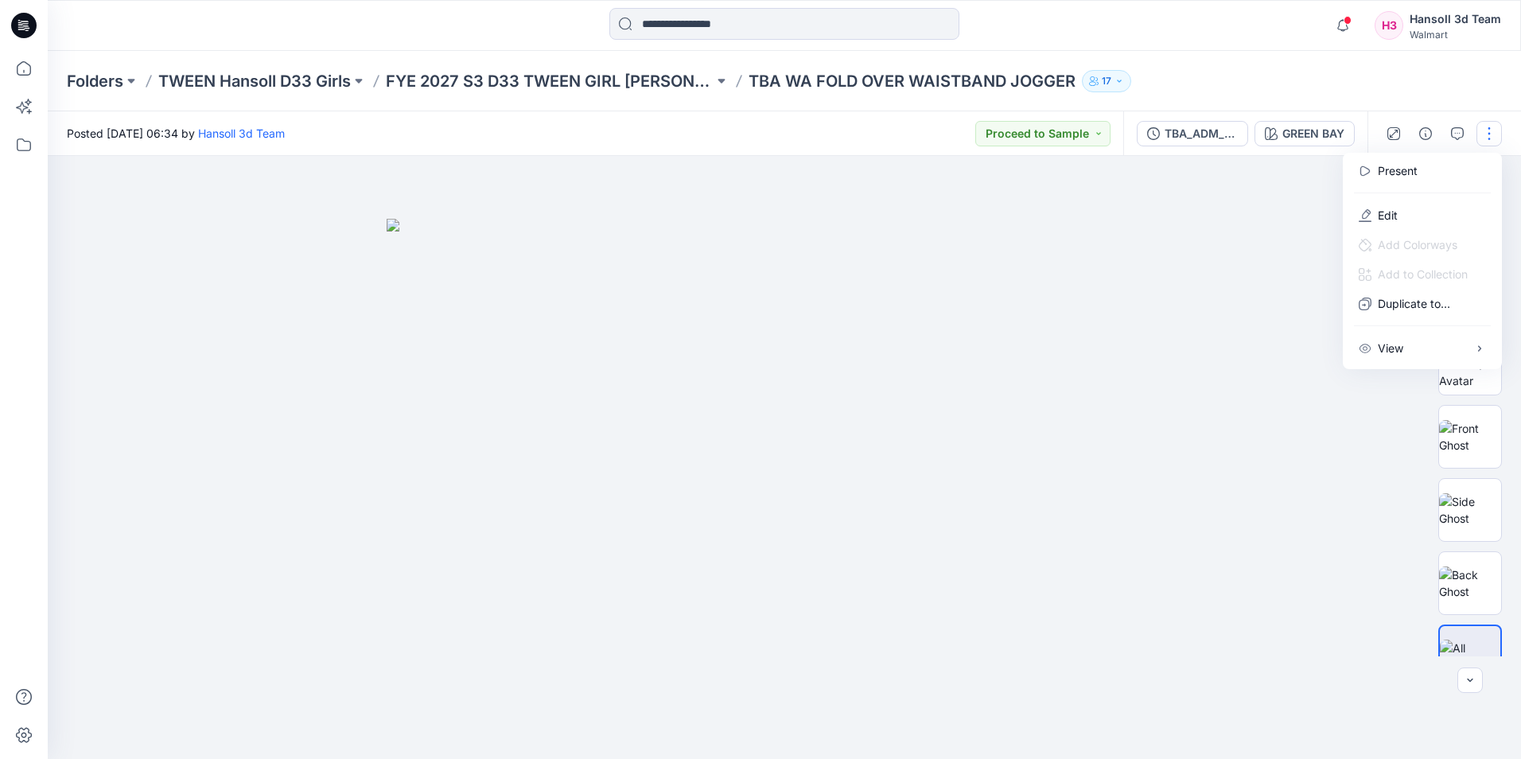
click at [1142, 219] on img at bounding box center [783, 489] width 795 height 540
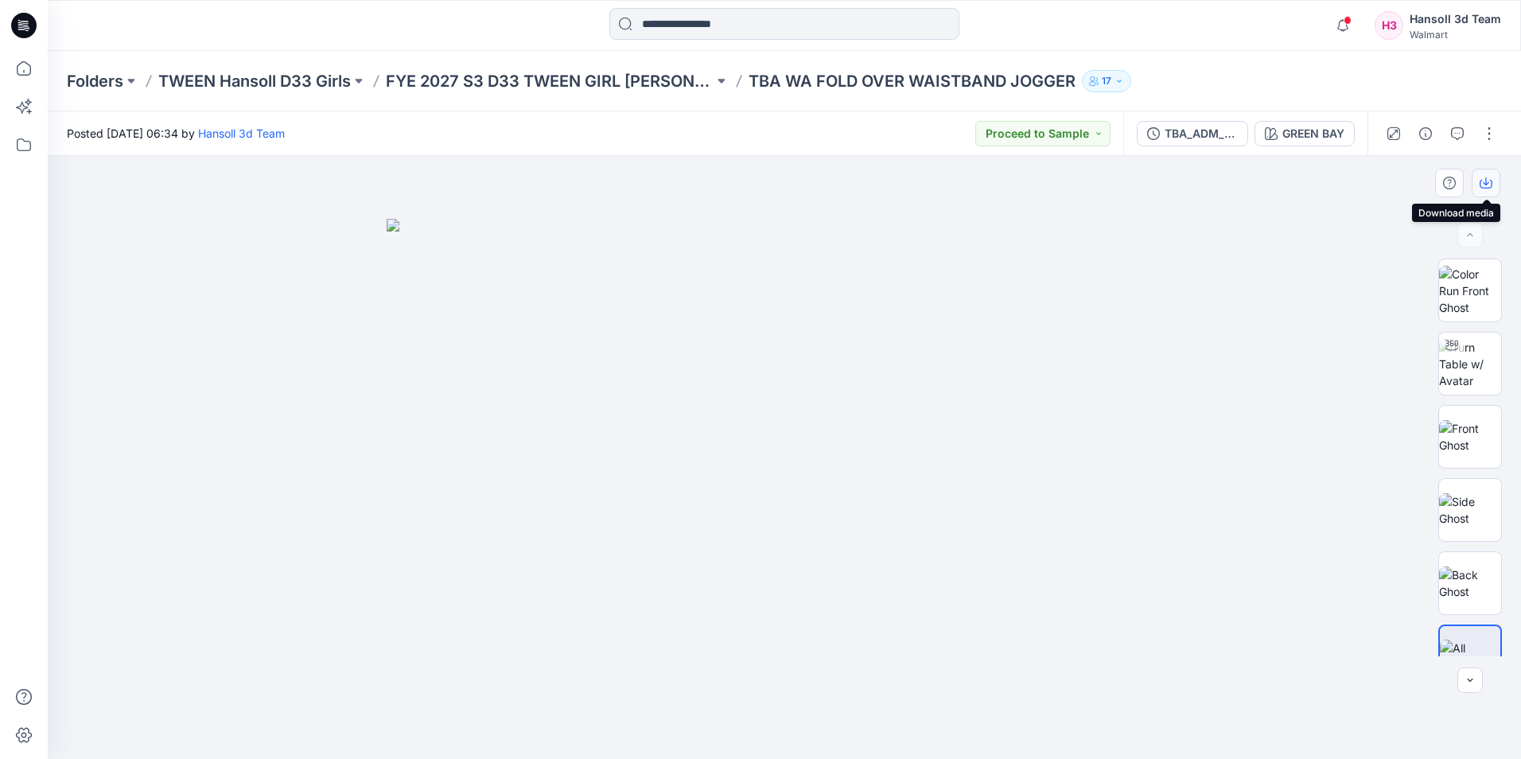
click at [1486, 181] on icon "button" at bounding box center [1485, 183] width 13 height 13
click at [1331, 272] on div at bounding box center [784, 457] width 1473 height 603
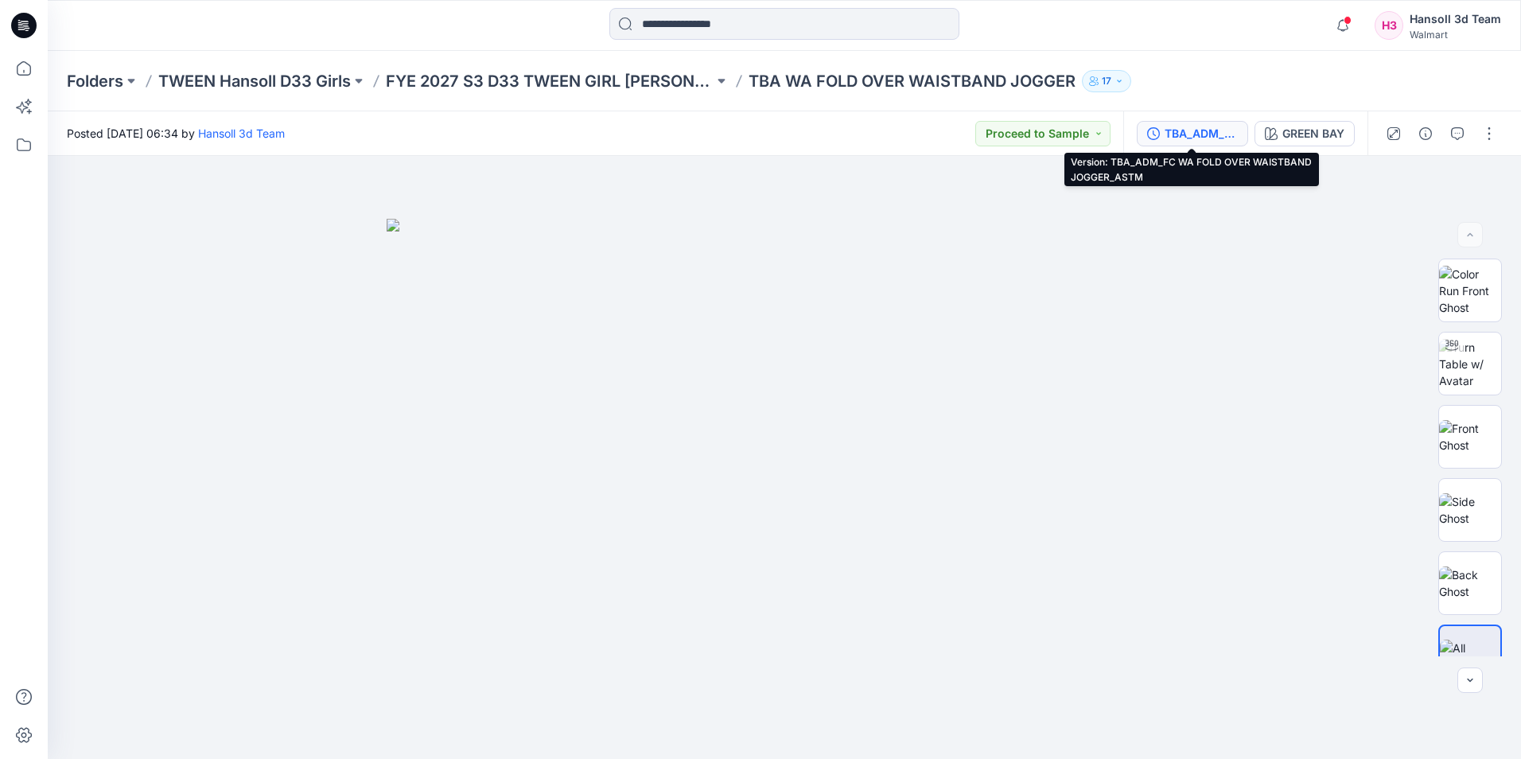
click at [1193, 132] on div "TBA_ADM_FC WA FOLD OVER WAISTBAND JOGGER_ASTM" at bounding box center [1200, 133] width 73 height 17
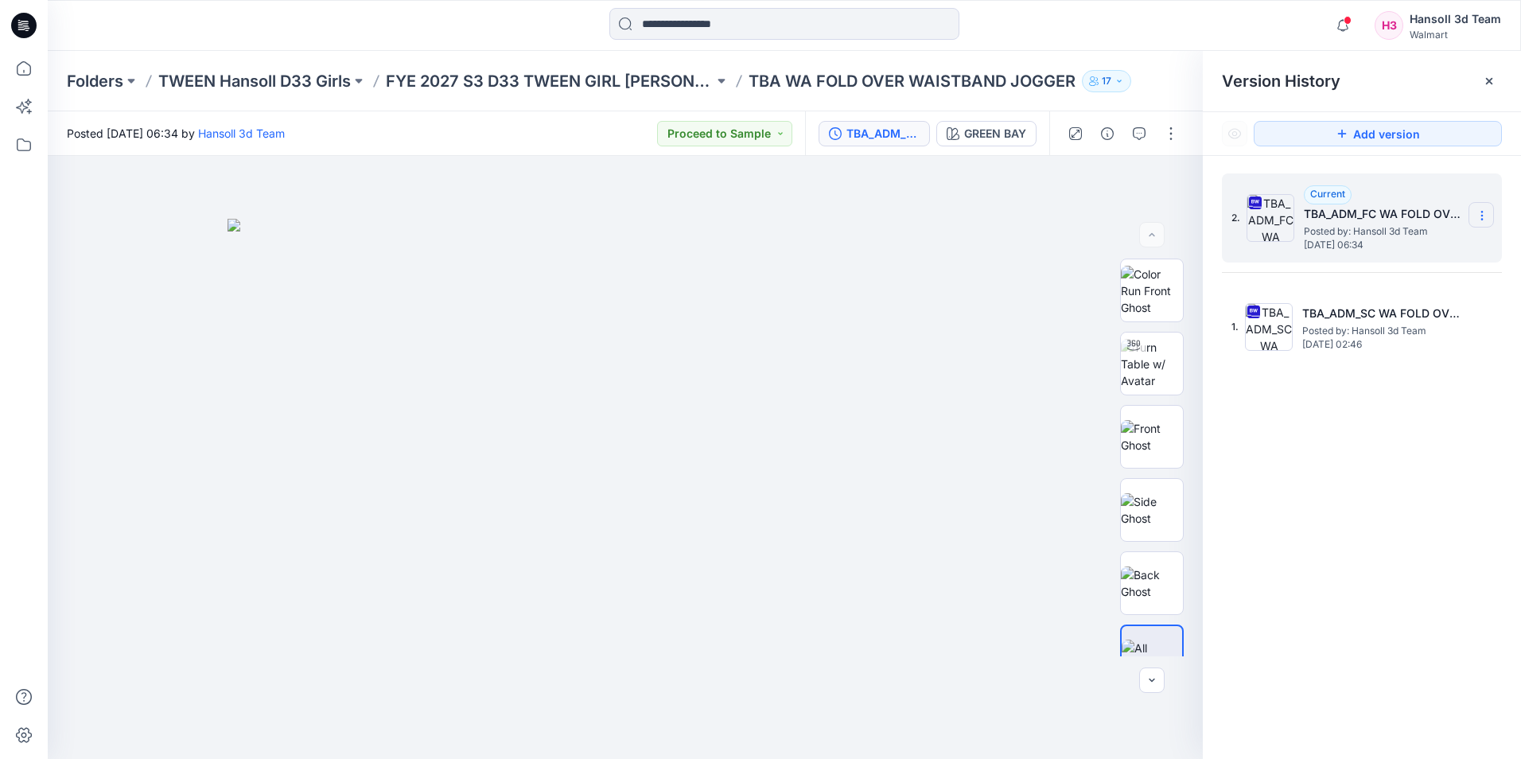
click at [1486, 210] on icon at bounding box center [1481, 215] width 13 height 13
click at [1372, 278] on span "Duplicate Version" at bounding box center [1379, 278] width 91 height 19
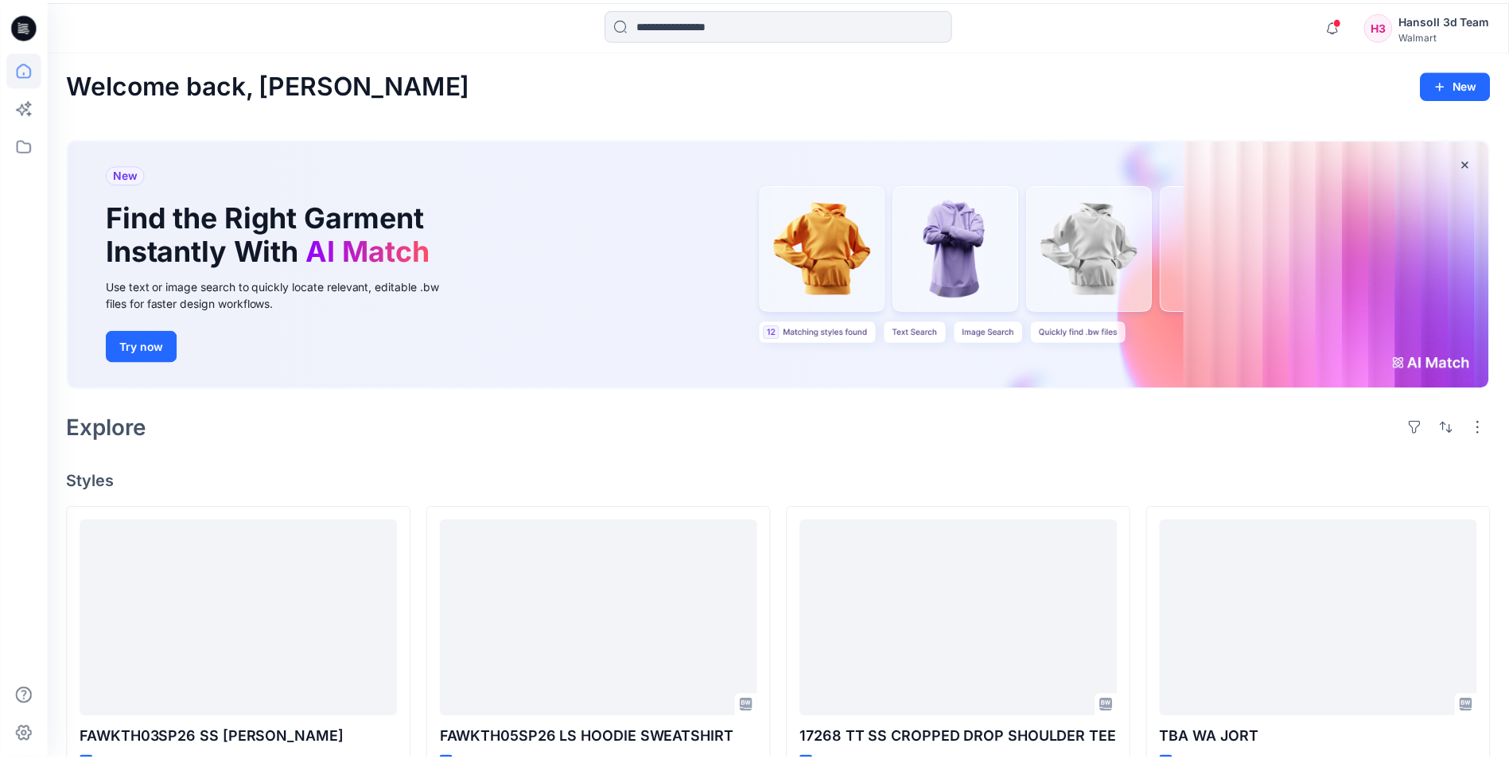
scroll to position [2917, 0]
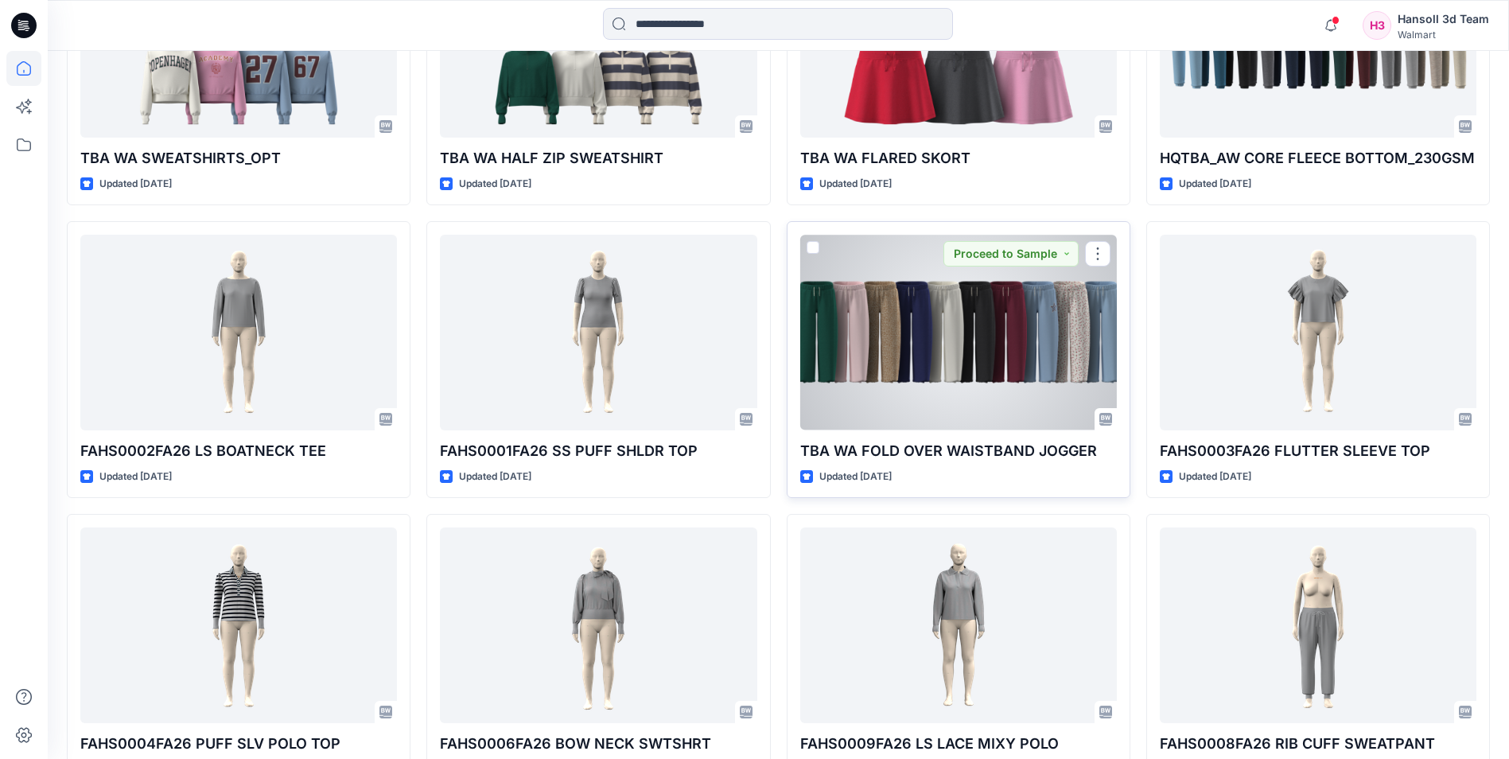
click at [941, 309] on div at bounding box center [958, 332] width 317 height 195
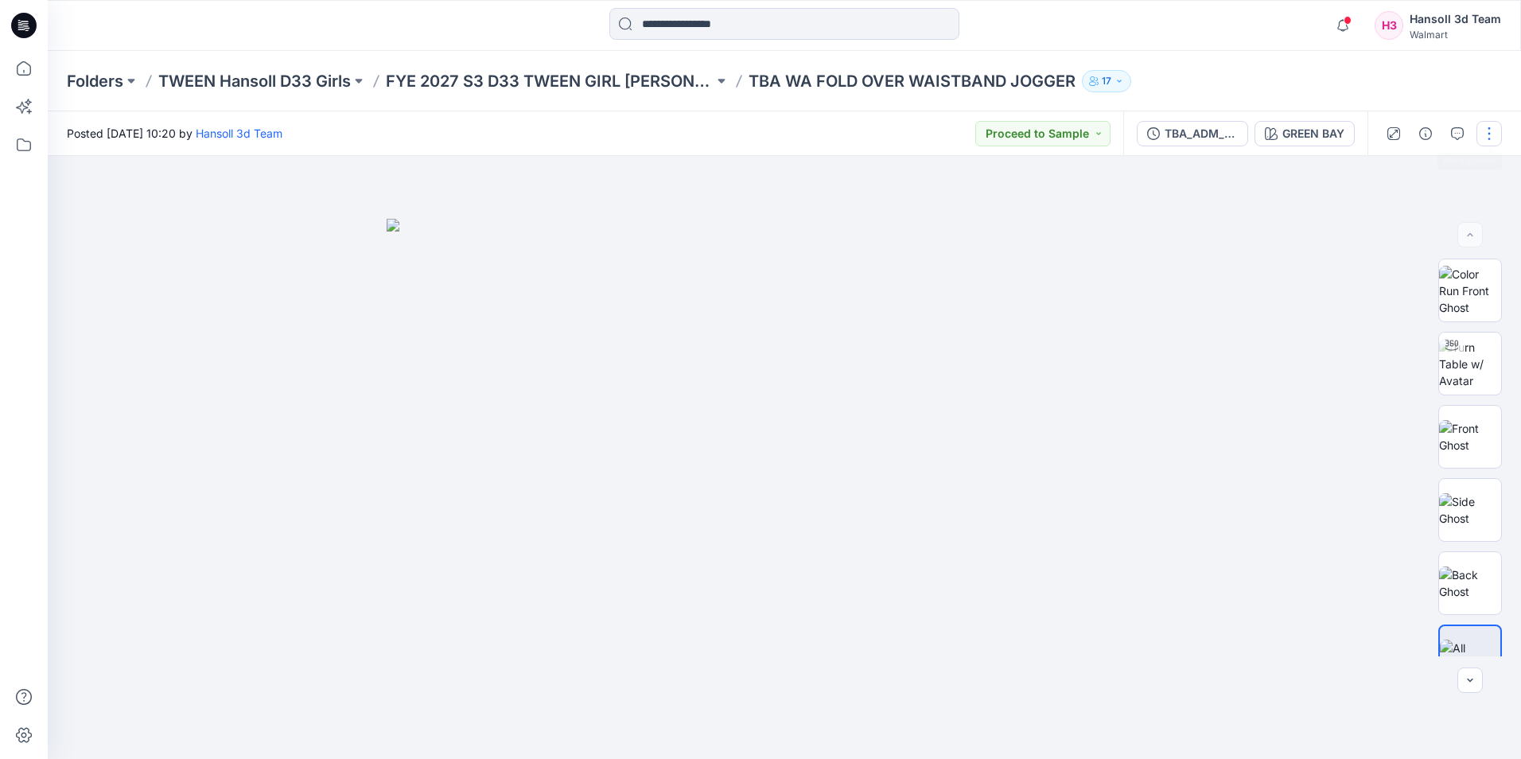
click at [1486, 142] on button "button" at bounding box center [1488, 133] width 25 height 25
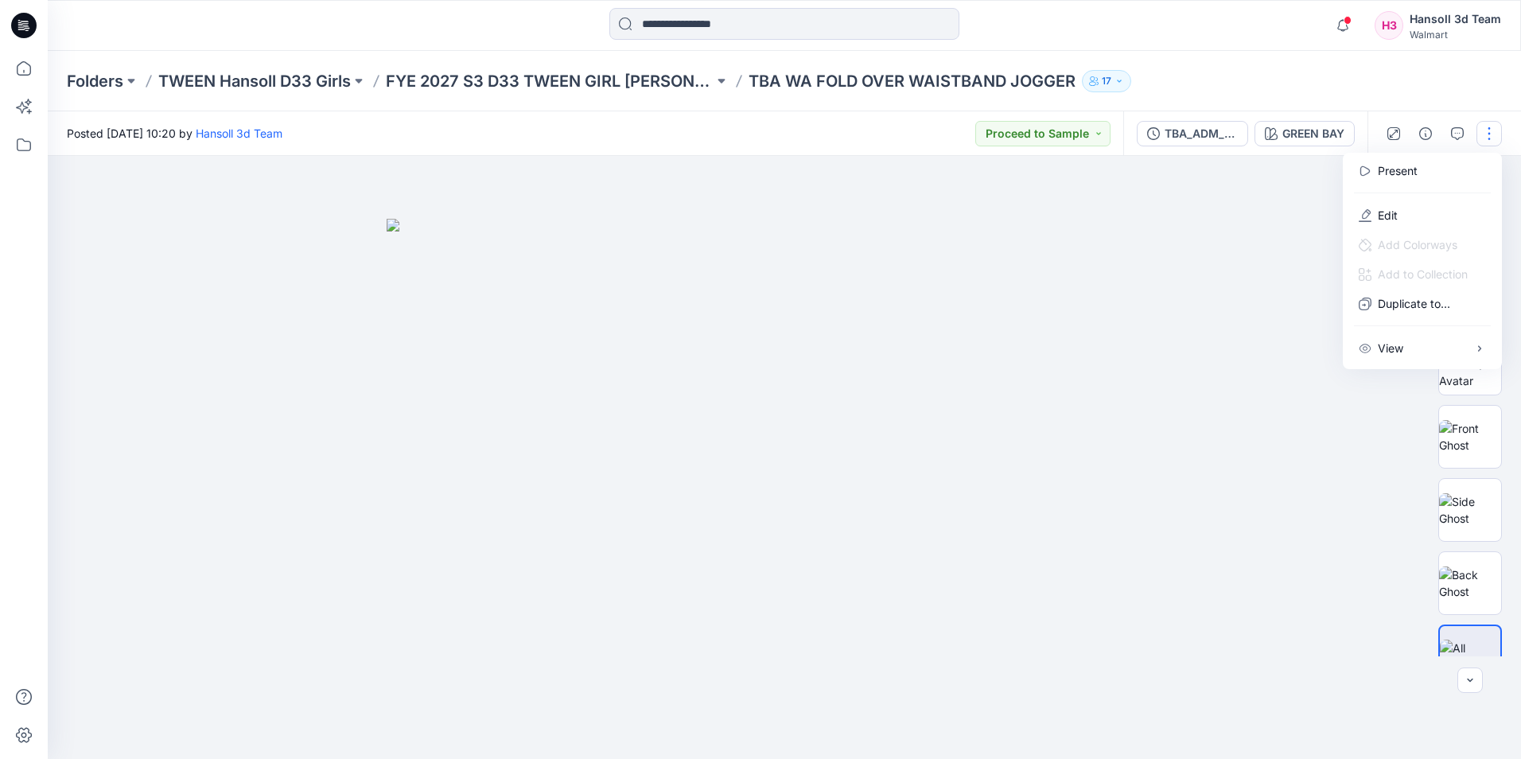
click at [1486, 130] on button "button" at bounding box center [1488, 133] width 25 height 25
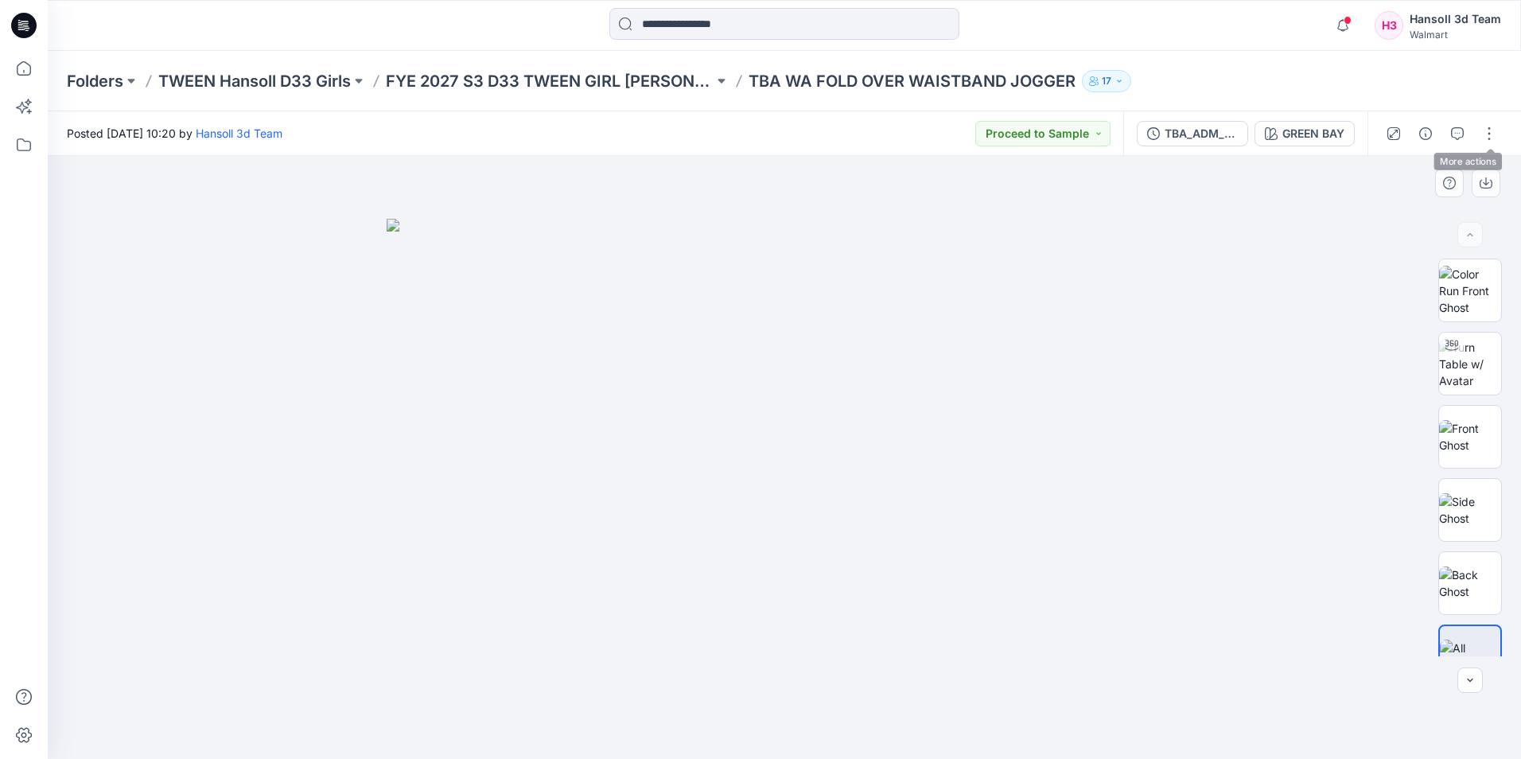
click at [1264, 213] on div at bounding box center [784, 457] width 1473 height 603
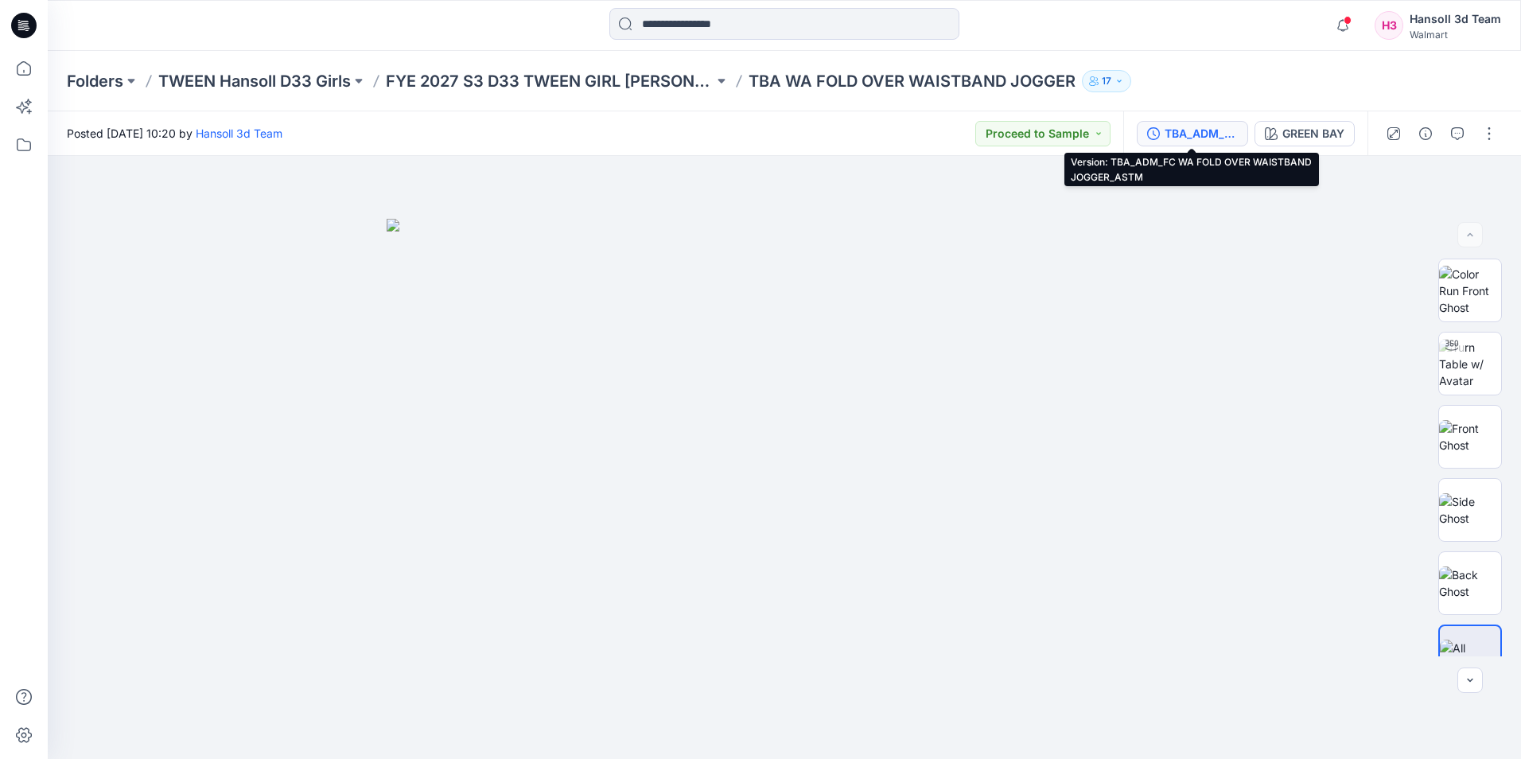
click at [1206, 134] on div "TBA_ADM_FC WA FOLD OVER WAISTBAND JOGGER_ASTM" at bounding box center [1200, 133] width 73 height 17
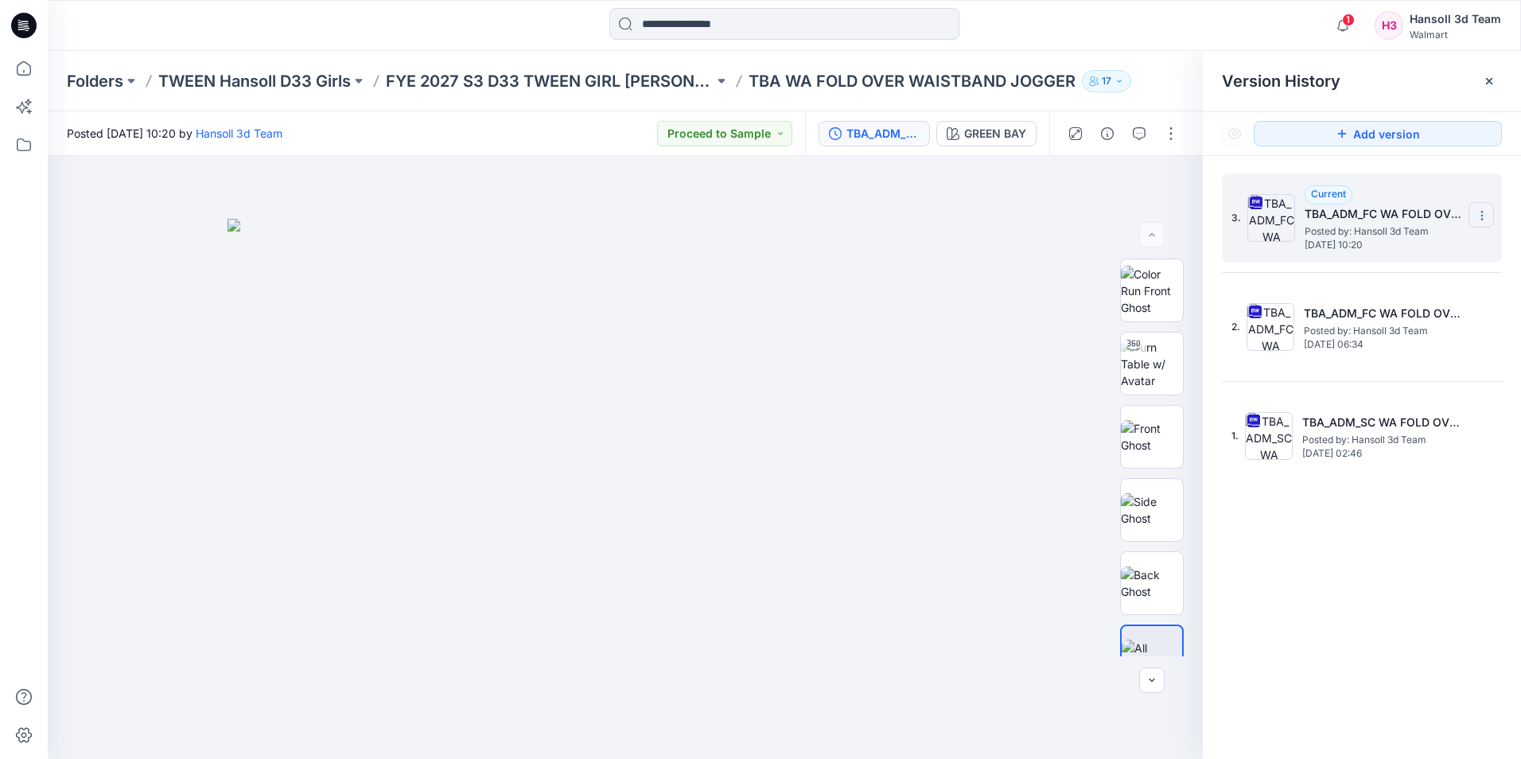
click at [1481, 213] on icon at bounding box center [1481, 215] width 13 height 13
click at [1360, 348] on span "Delete Version" at bounding box center [1371, 349] width 75 height 19
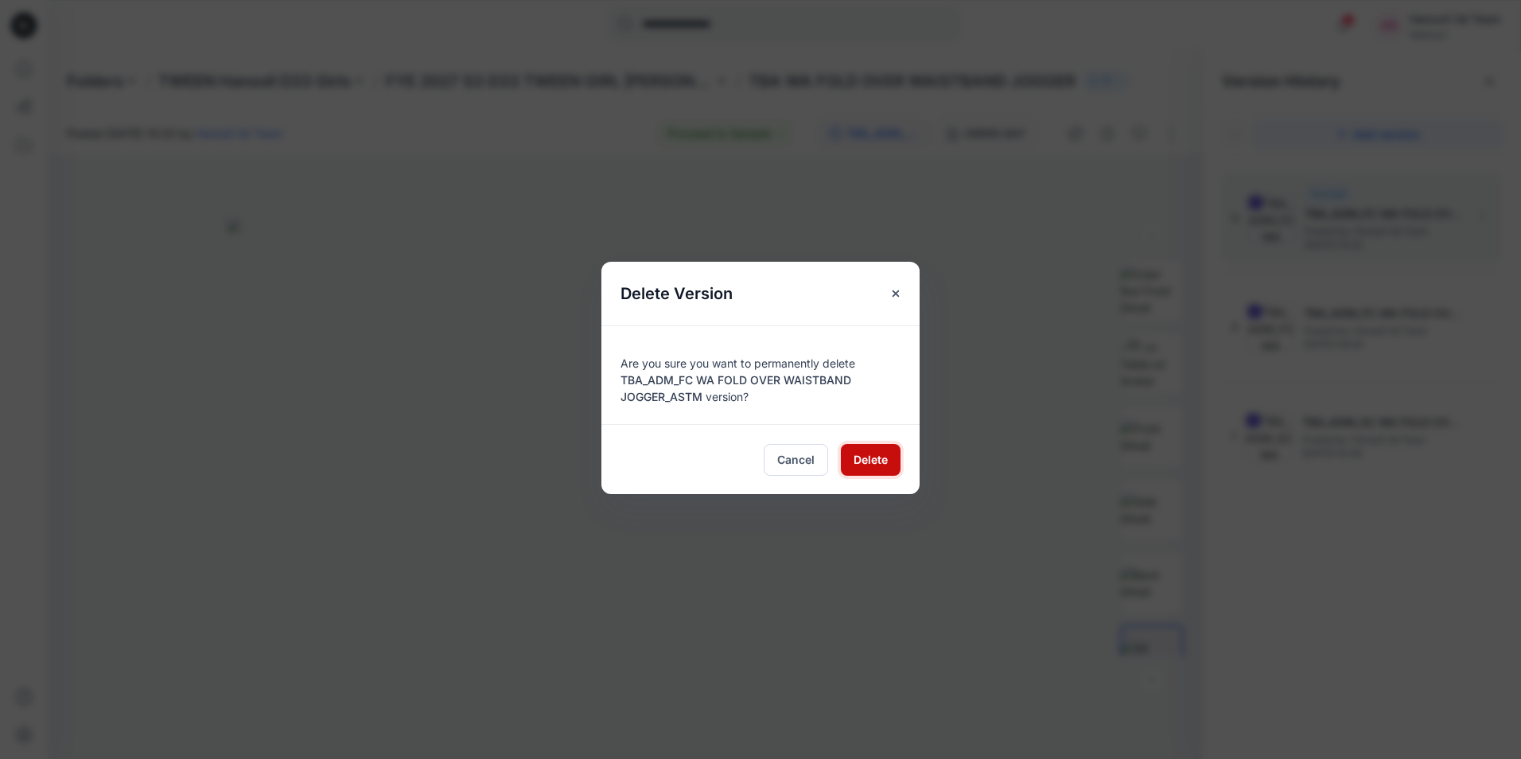
click at [879, 462] on span "Delete" at bounding box center [870, 459] width 34 height 17
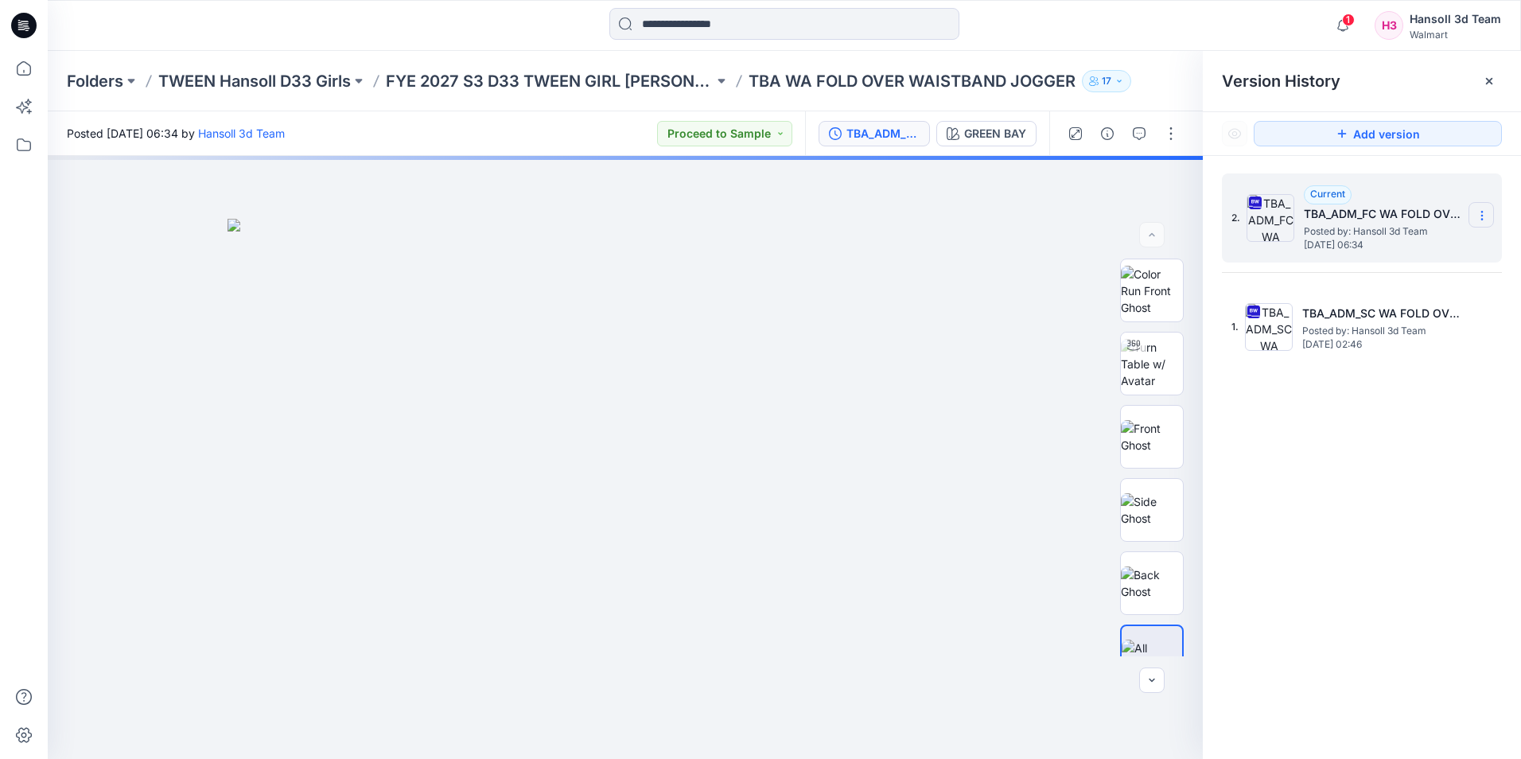
click at [1481, 211] on icon at bounding box center [1481, 215] width 13 height 13
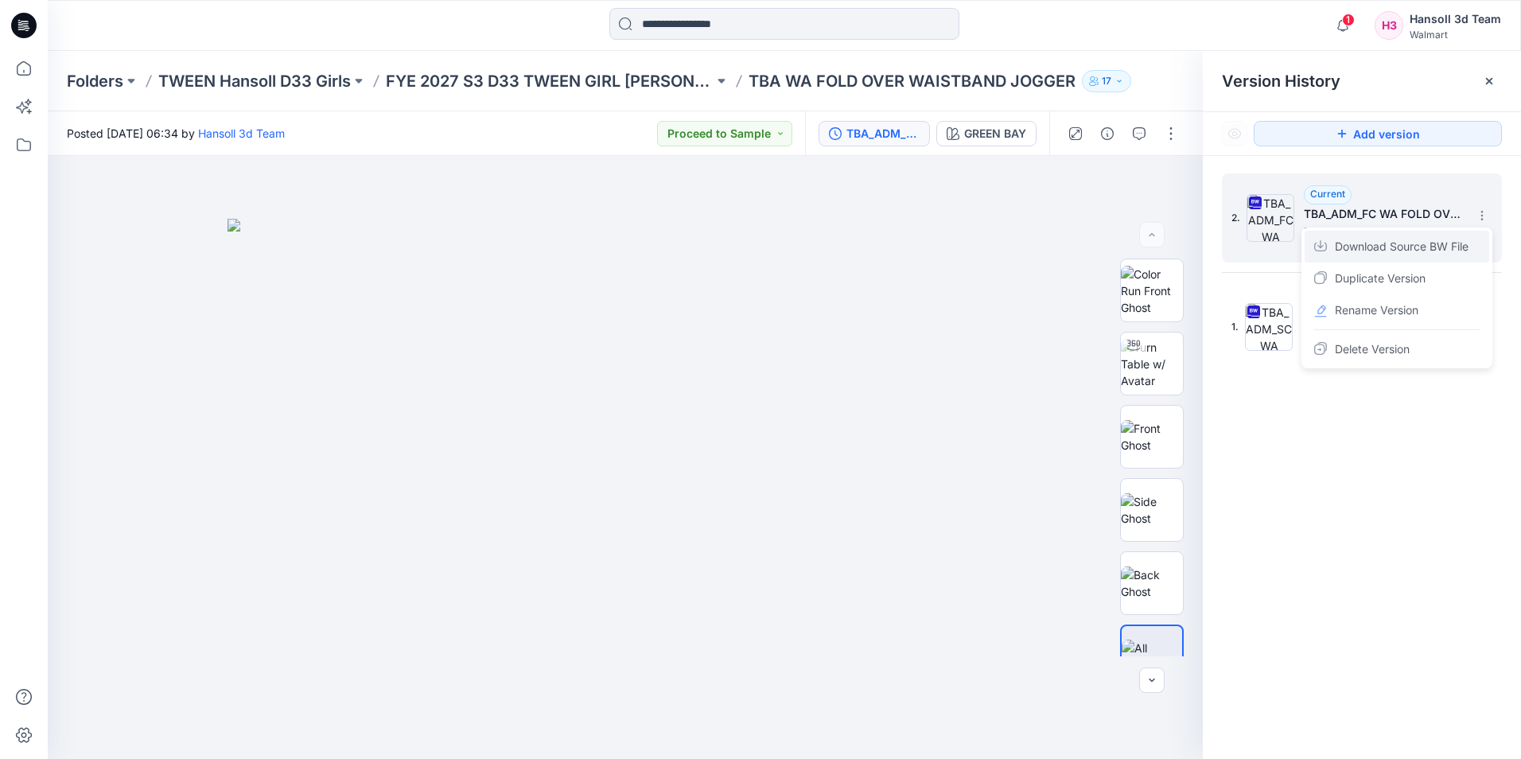
click at [1352, 246] on span "Download Source BW File" at bounding box center [1401, 246] width 134 height 19
